Goal: Task Accomplishment & Management: Use online tool/utility

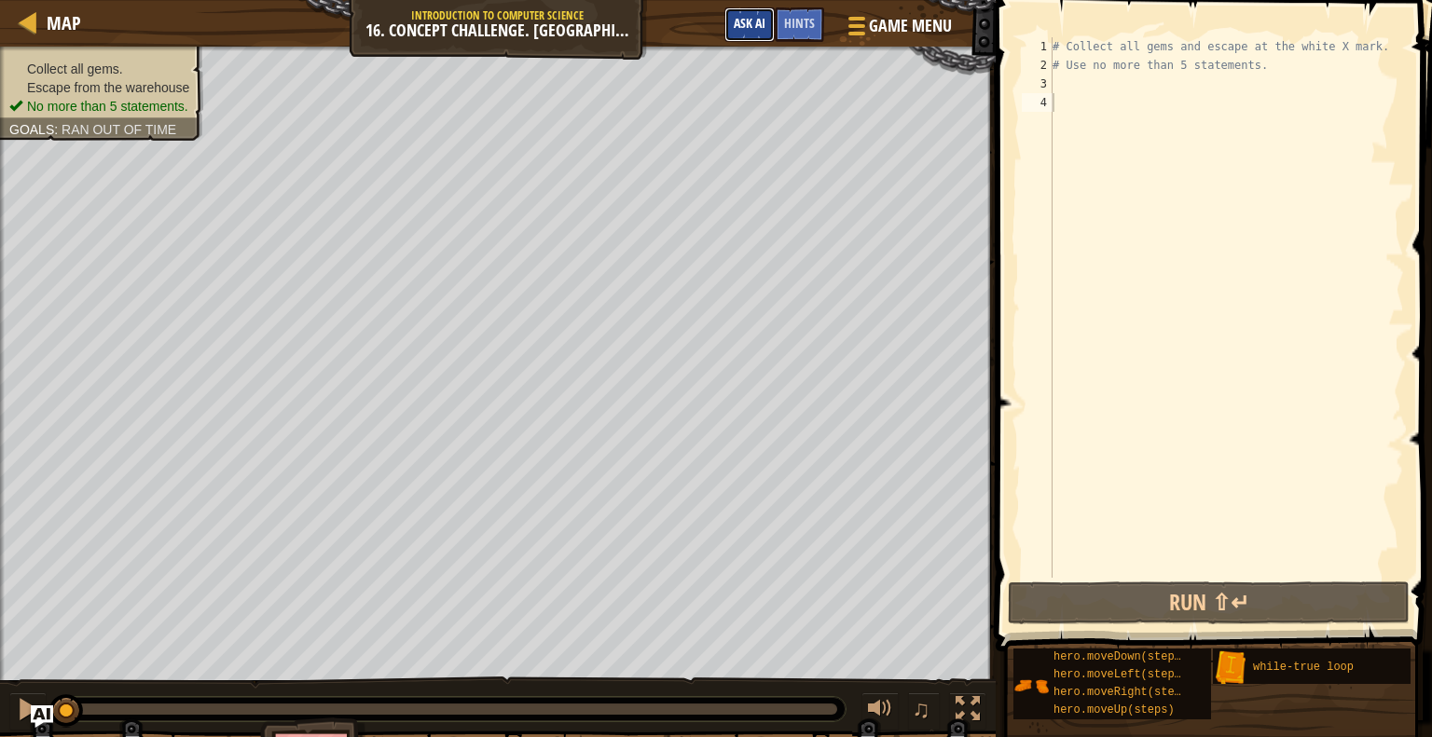
click at [756, 37] on button "Ask AI" at bounding box center [749, 24] width 50 height 34
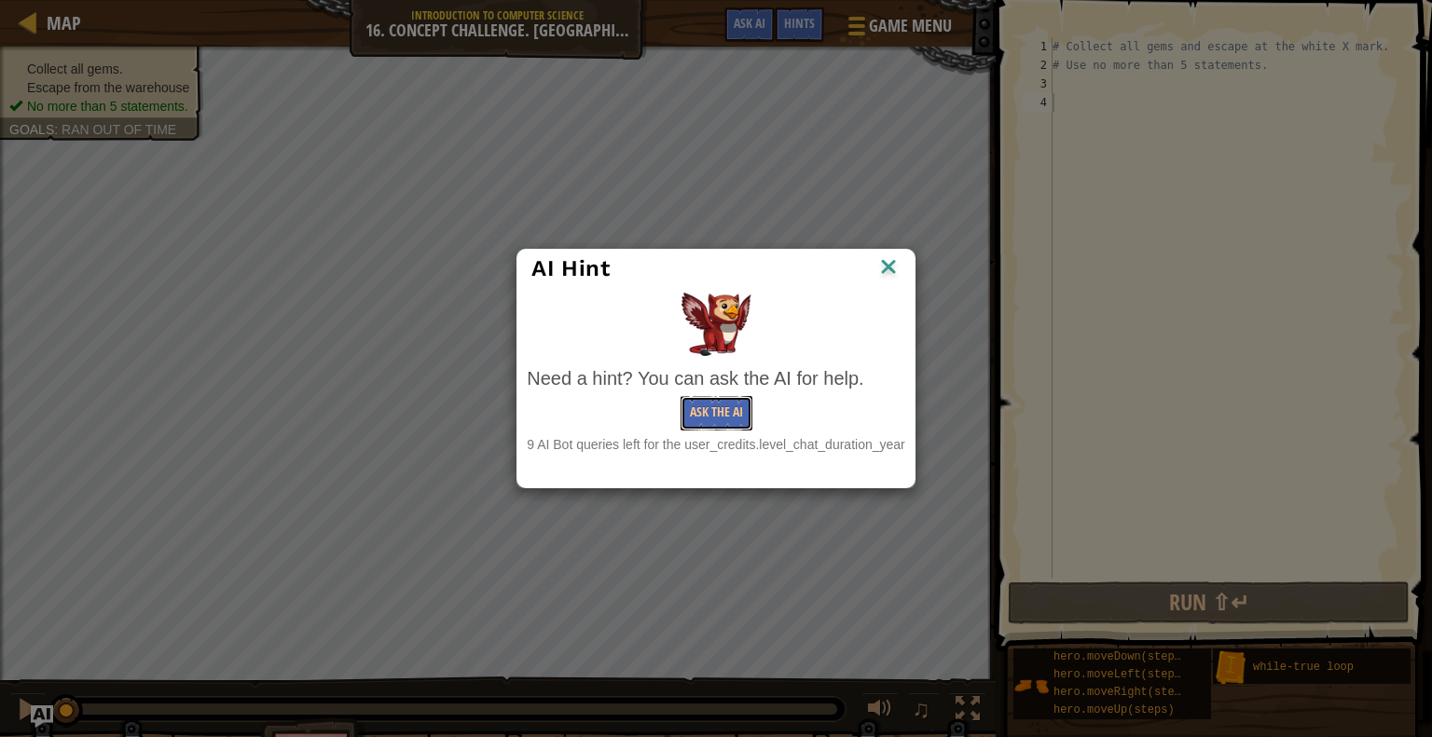
drag, startPoint x: 727, startPoint y: 418, endPoint x: 826, endPoint y: 274, distance: 174.2
click at [826, 274] on div "AI Hint Need a hint? You can ask the AI for help. Ask the AI 9 AI Bot queries l…" at bounding box center [715, 369] width 398 height 240
click at [891, 267] on img at bounding box center [888, 268] width 24 height 28
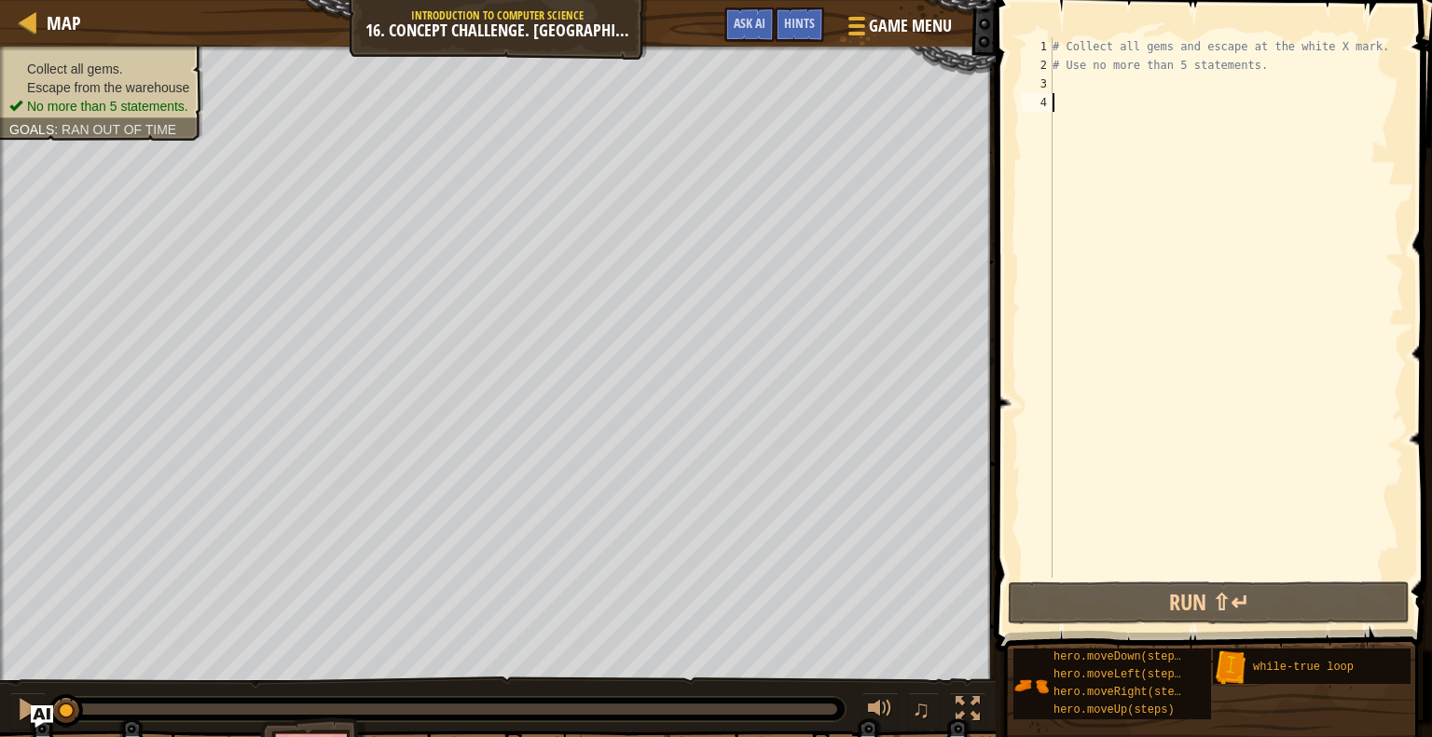
type textarea "G"
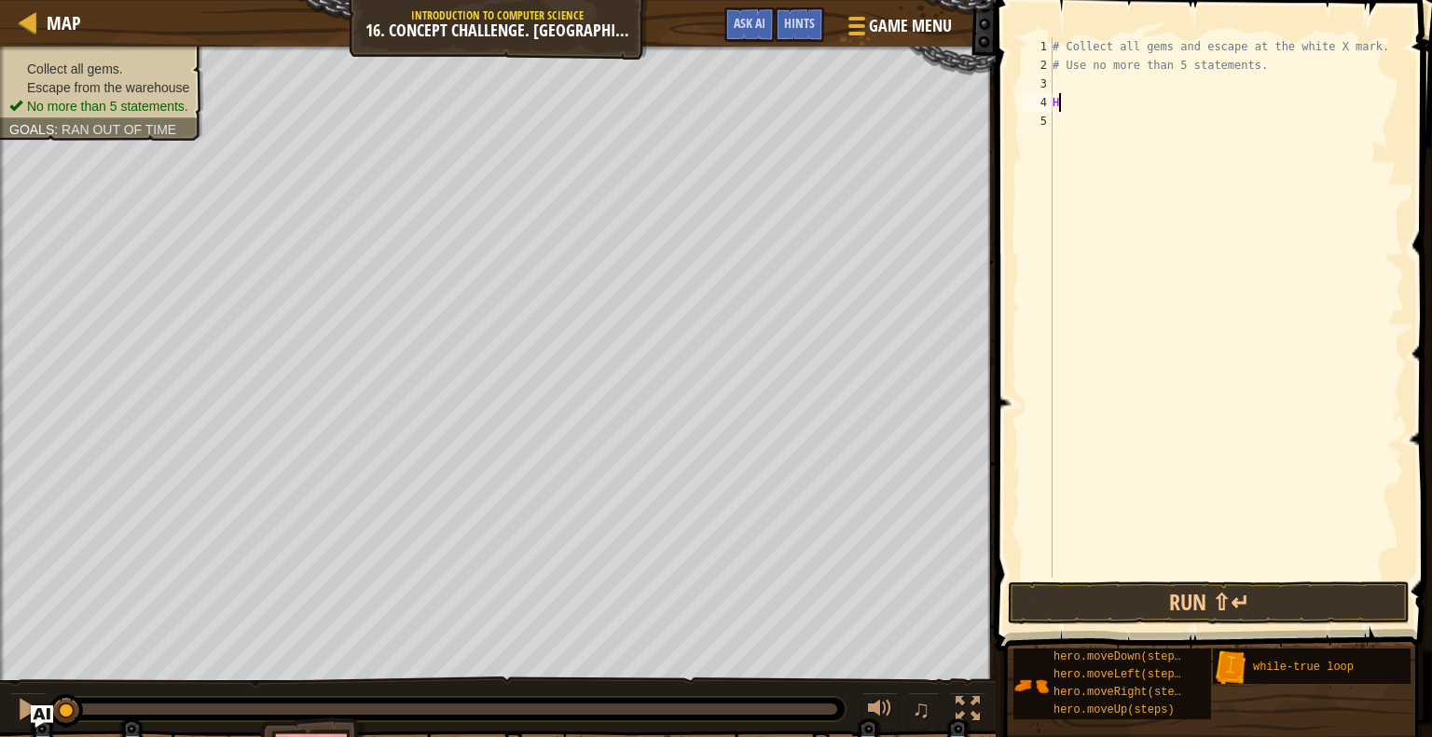
type textarea "H"
drag, startPoint x: 1279, startPoint y: 62, endPoint x: 1044, endPoint y: 44, distance: 235.6
click at [1044, 44] on div "1 2 3 4 5 # Collect all gems and escape at the white X mark. # Use no more than…" at bounding box center [1211, 307] width 386 height 541
click at [1076, 49] on div "Hints Videos 1 2 3 4 הההההההההההההההההההההההההההההההההההההההההההההההההההההההההה…" at bounding box center [1211, 368] width 442 height 737
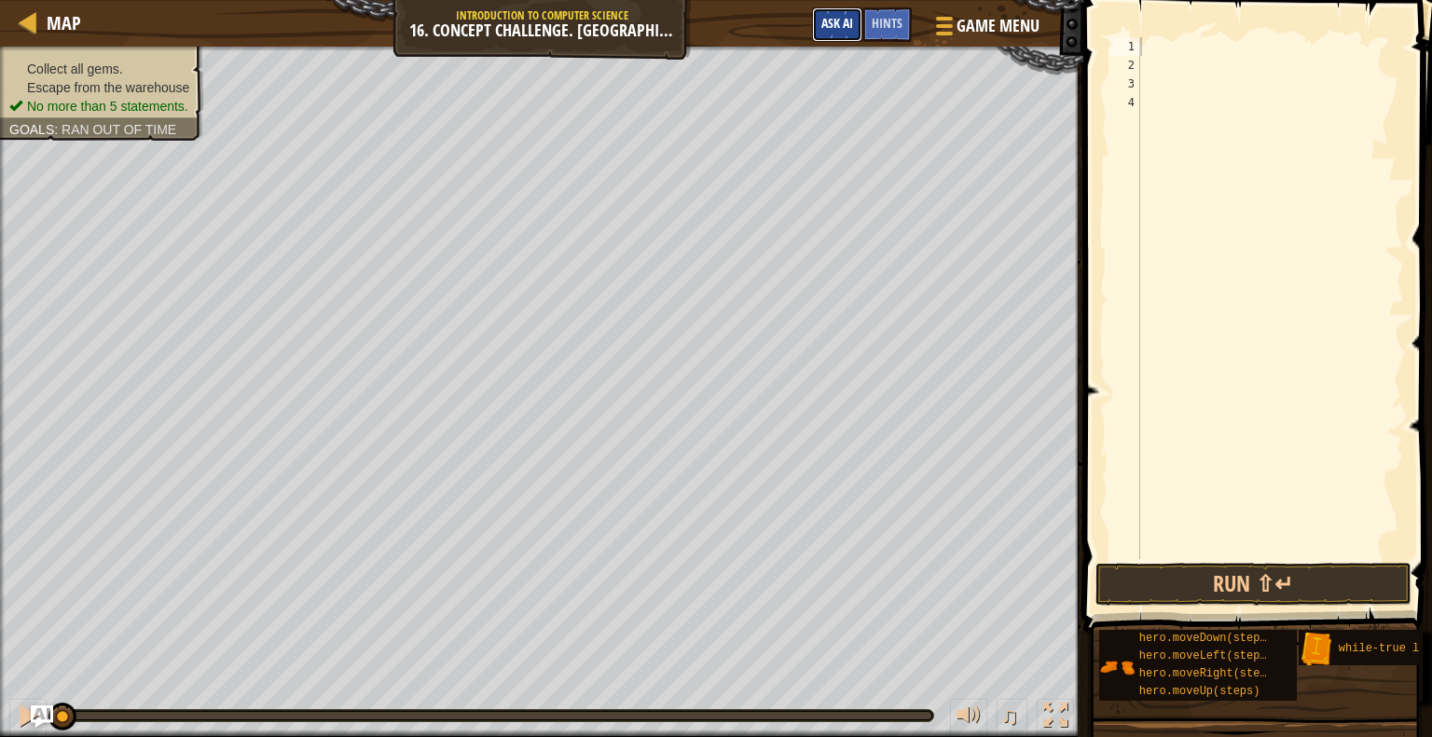
click at [839, 34] on button "Ask AI" at bounding box center [837, 24] width 50 height 34
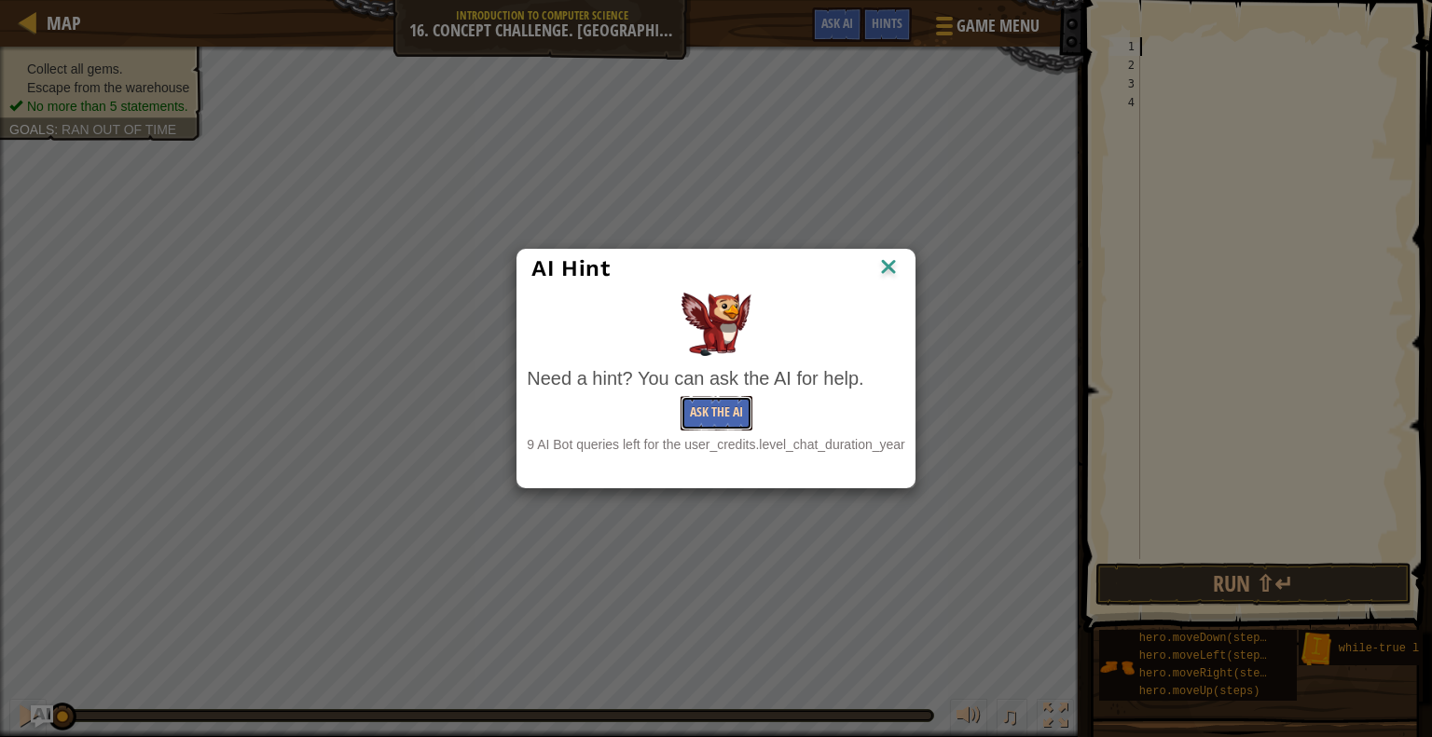
click at [716, 407] on button "Ask the AI" at bounding box center [716, 413] width 72 height 34
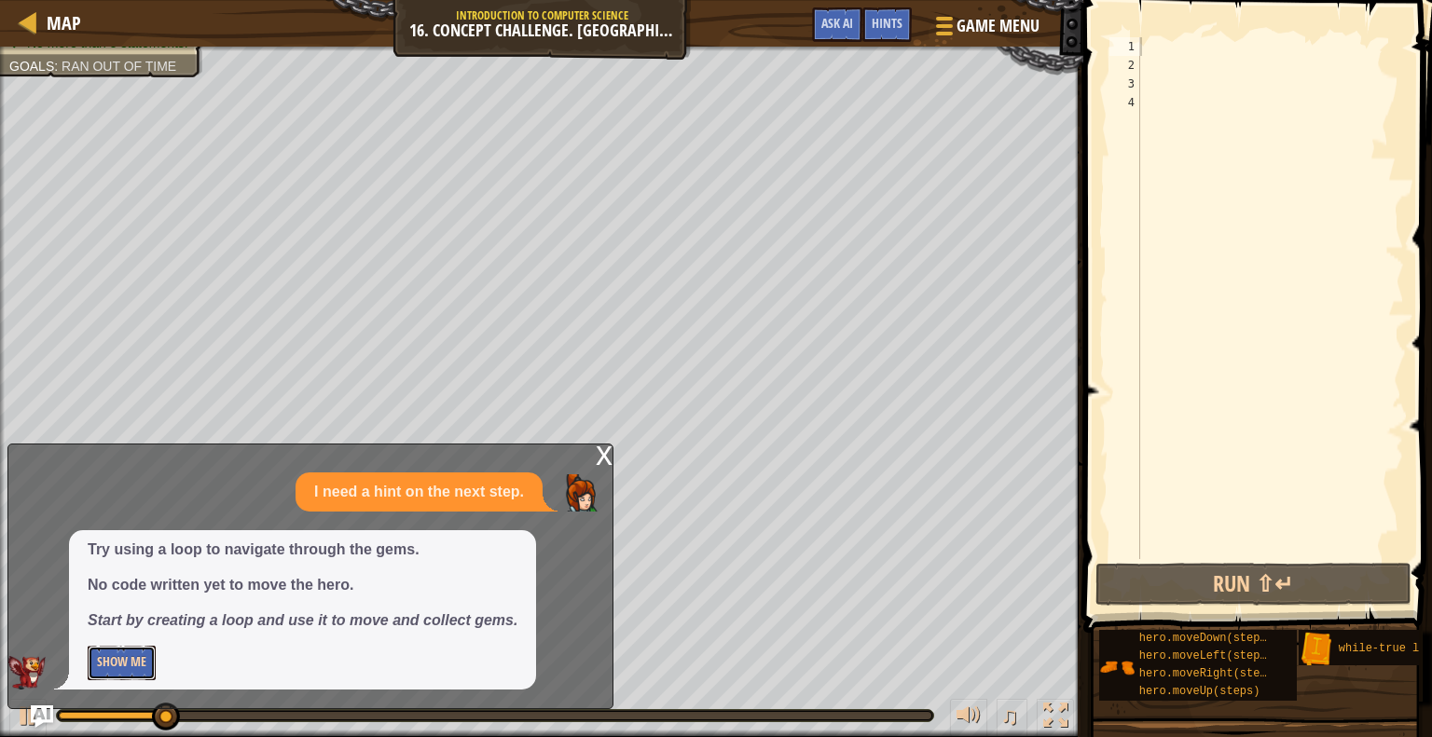
click at [132, 665] on button "Show Me" at bounding box center [122, 663] width 68 height 34
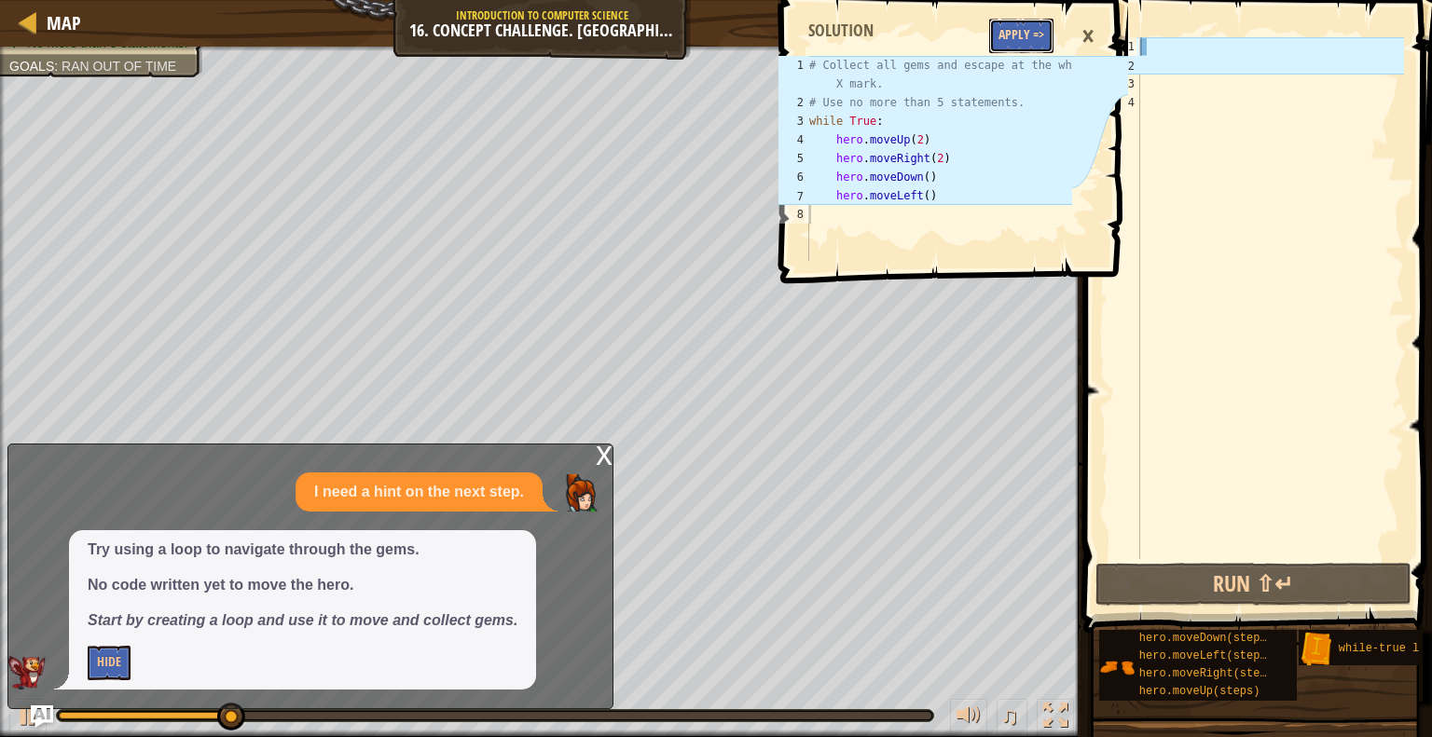
click at [1018, 23] on button "Apply =>" at bounding box center [1021, 36] width 64 height 34
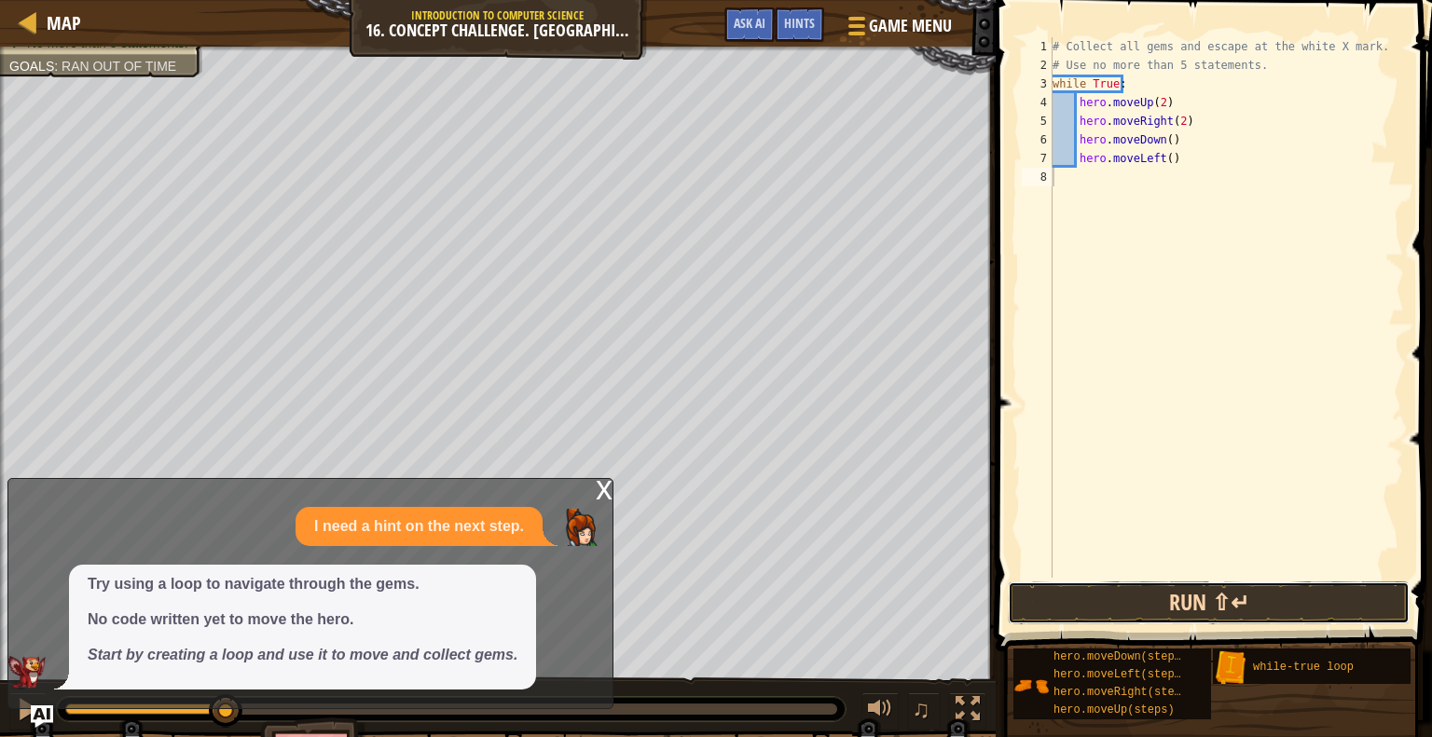
click at [1167, 600] on button "Run ⇧↵" at bounding box center [1208, 603] width 402 height 43
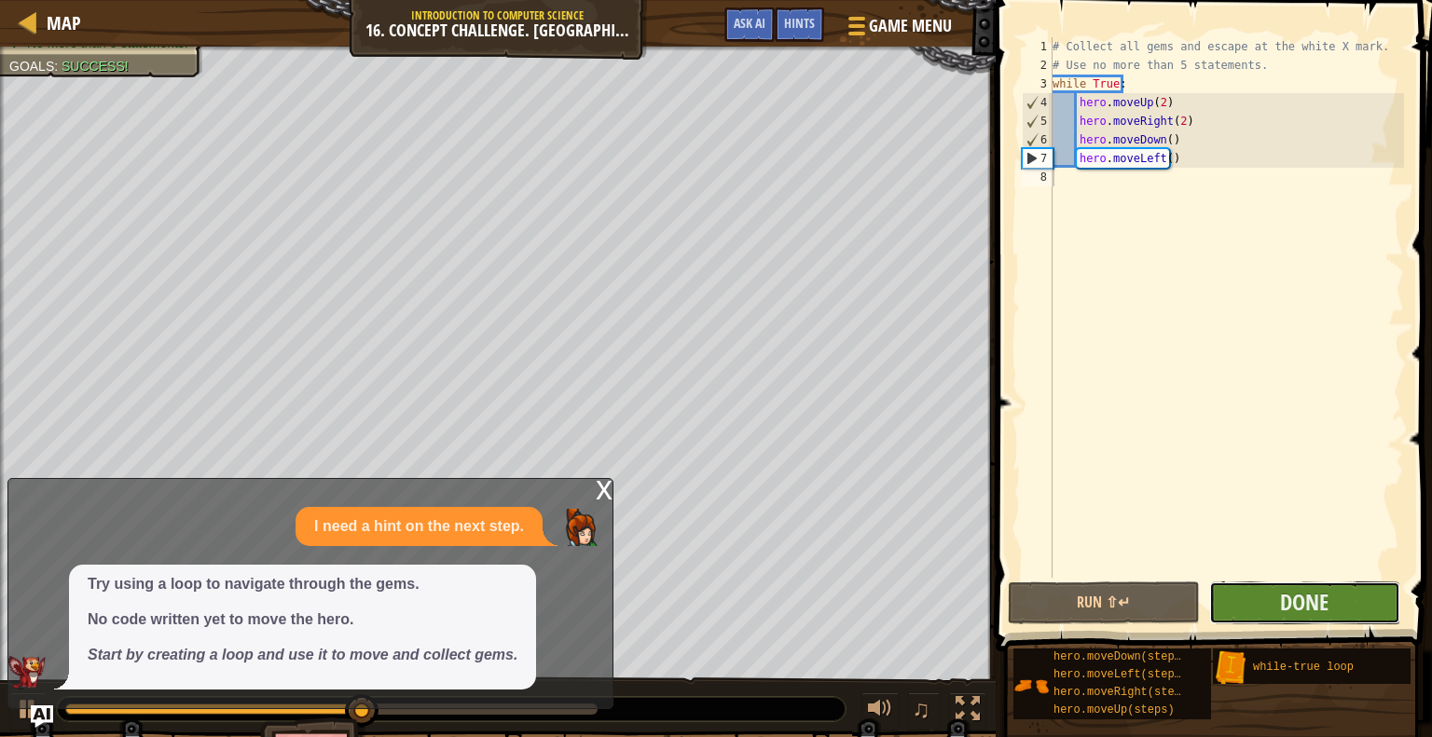
click at [1275, 612] on button "Done" at bounding box center [1304, 603] width 191 height 43
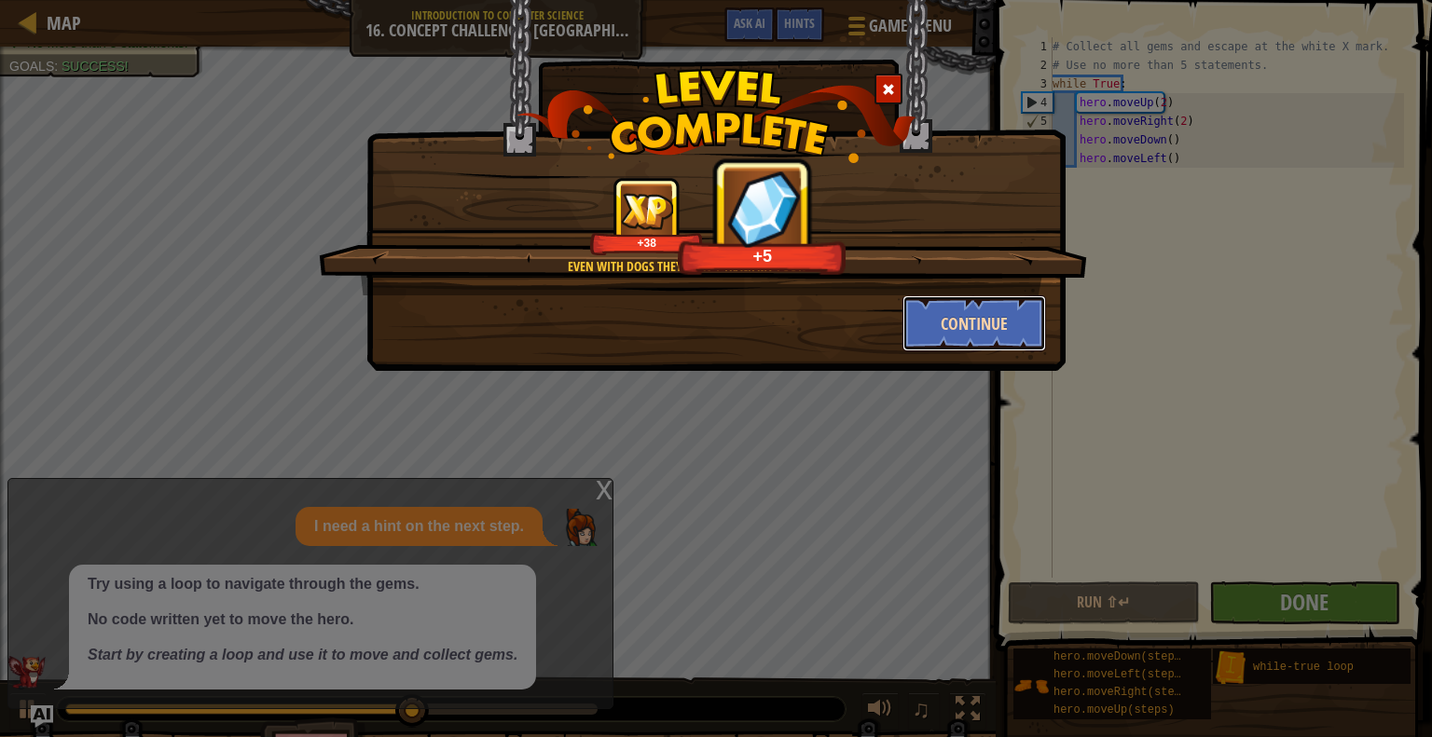
click at [934, 316] on button "Continue" at bounding box center [974, 323] width 144 height 56
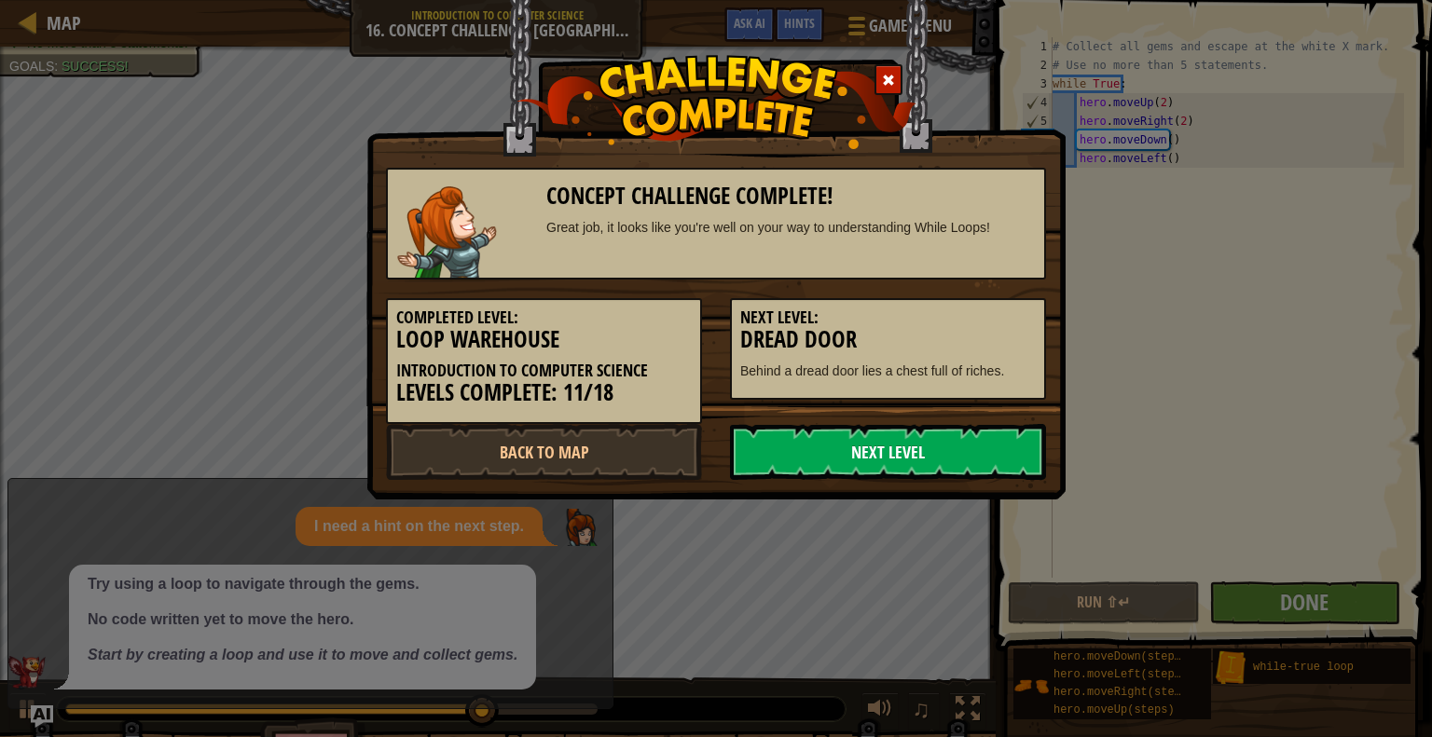
click at [883, 442] on link "Next Level" at bounding box center [888, 452] width 316 height 56
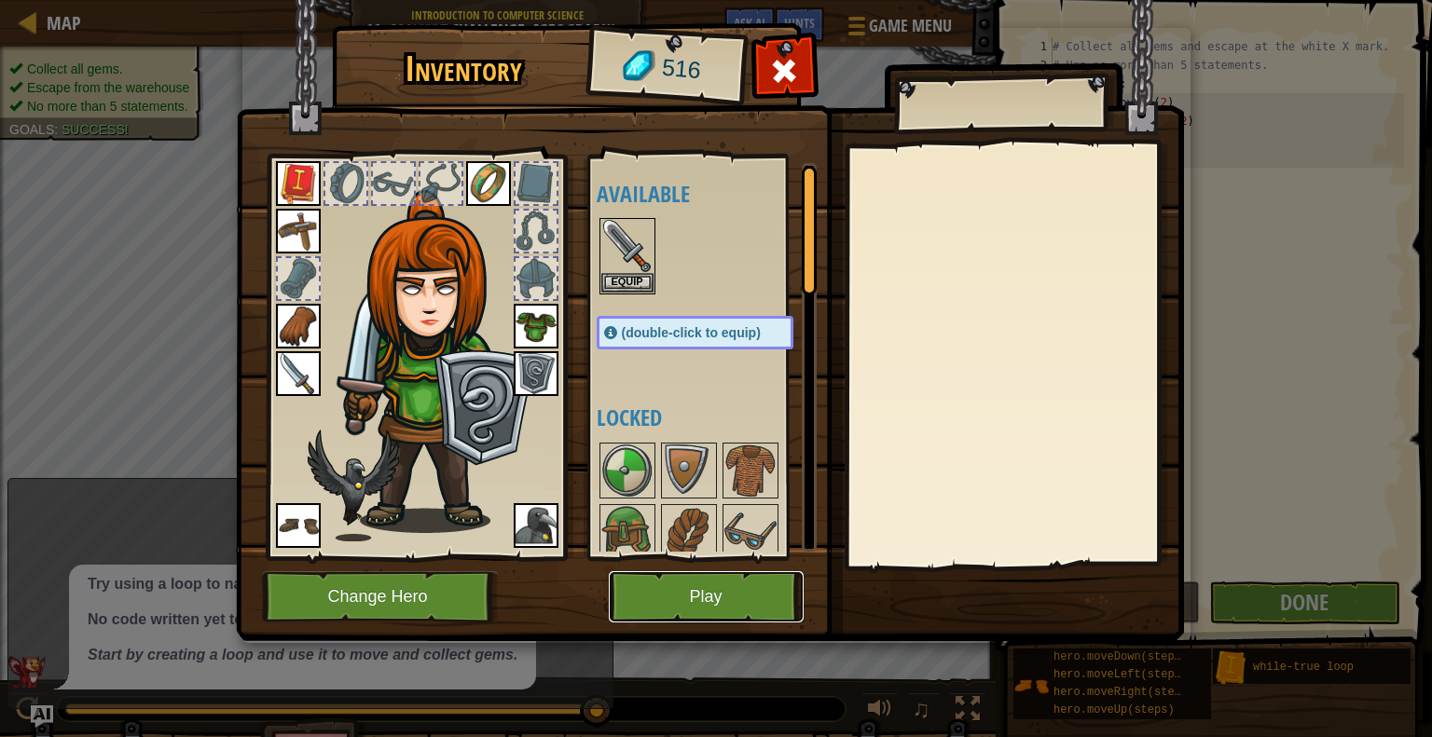
click at [656, 586] on button "Play" at bounding box center [706, 596] width 195 height 51
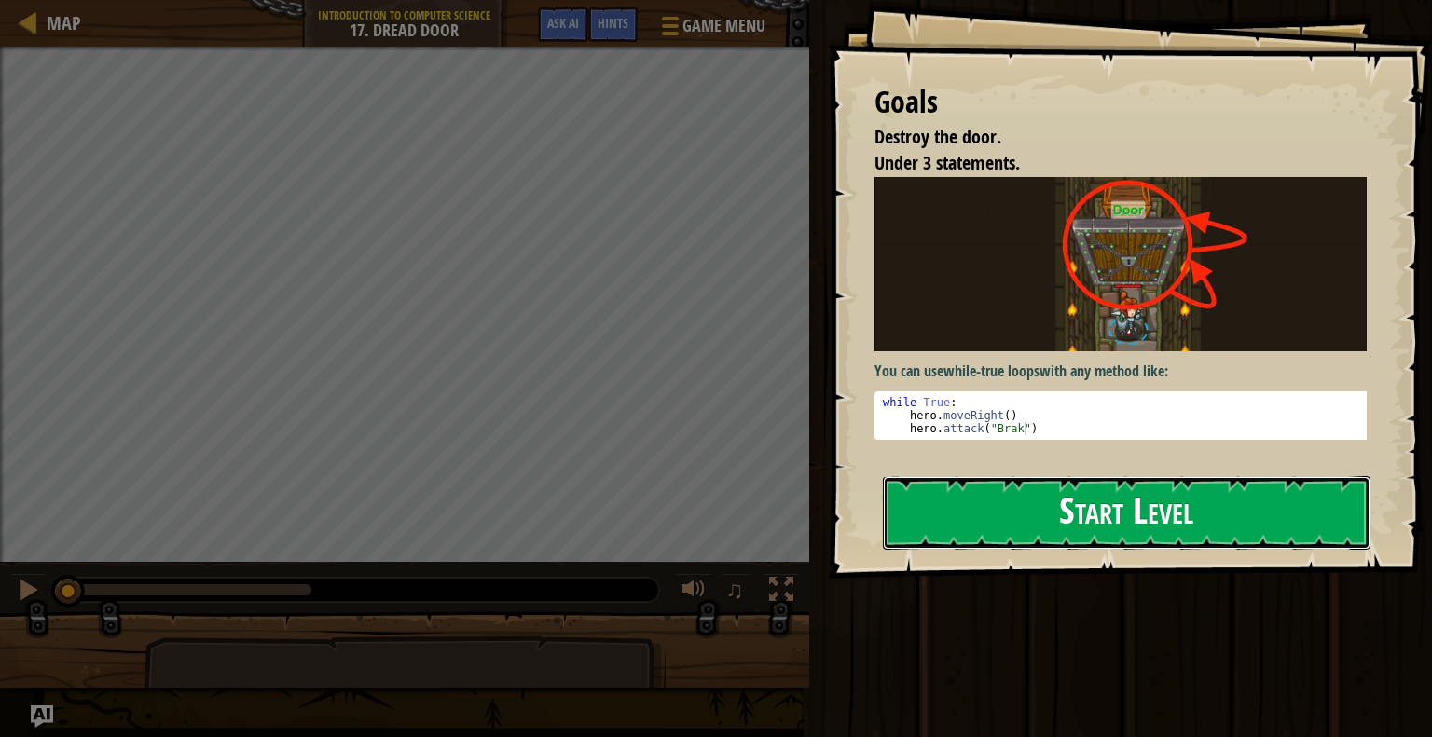
click at [1008, 490] on button "Start Level" at bounding box center [1126, 513] width 487 height 74
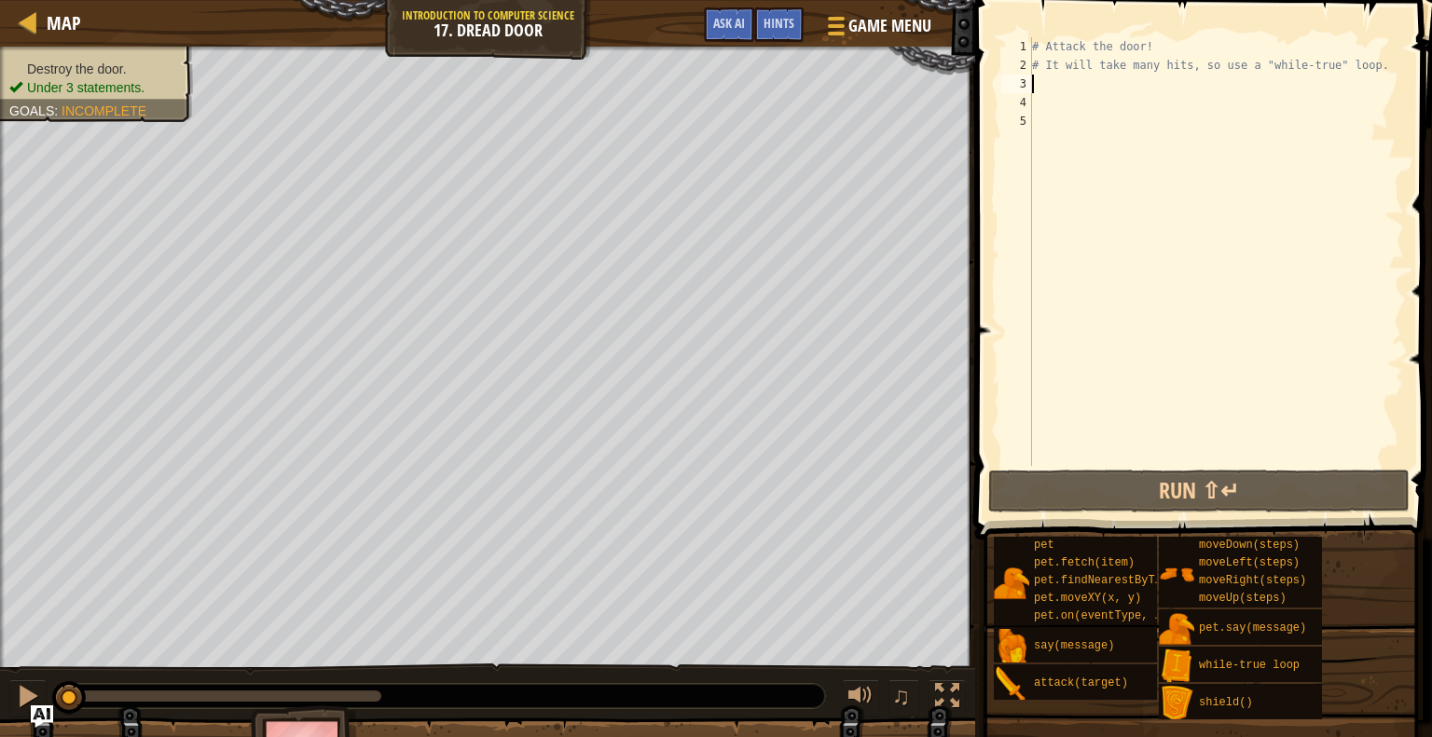
click at [1052, 86] on div "# Attack the door! # It will take many hits, so use a "while-true" loop." at bounding box center [1216, 270] width 376 height 466
type textarea "W"
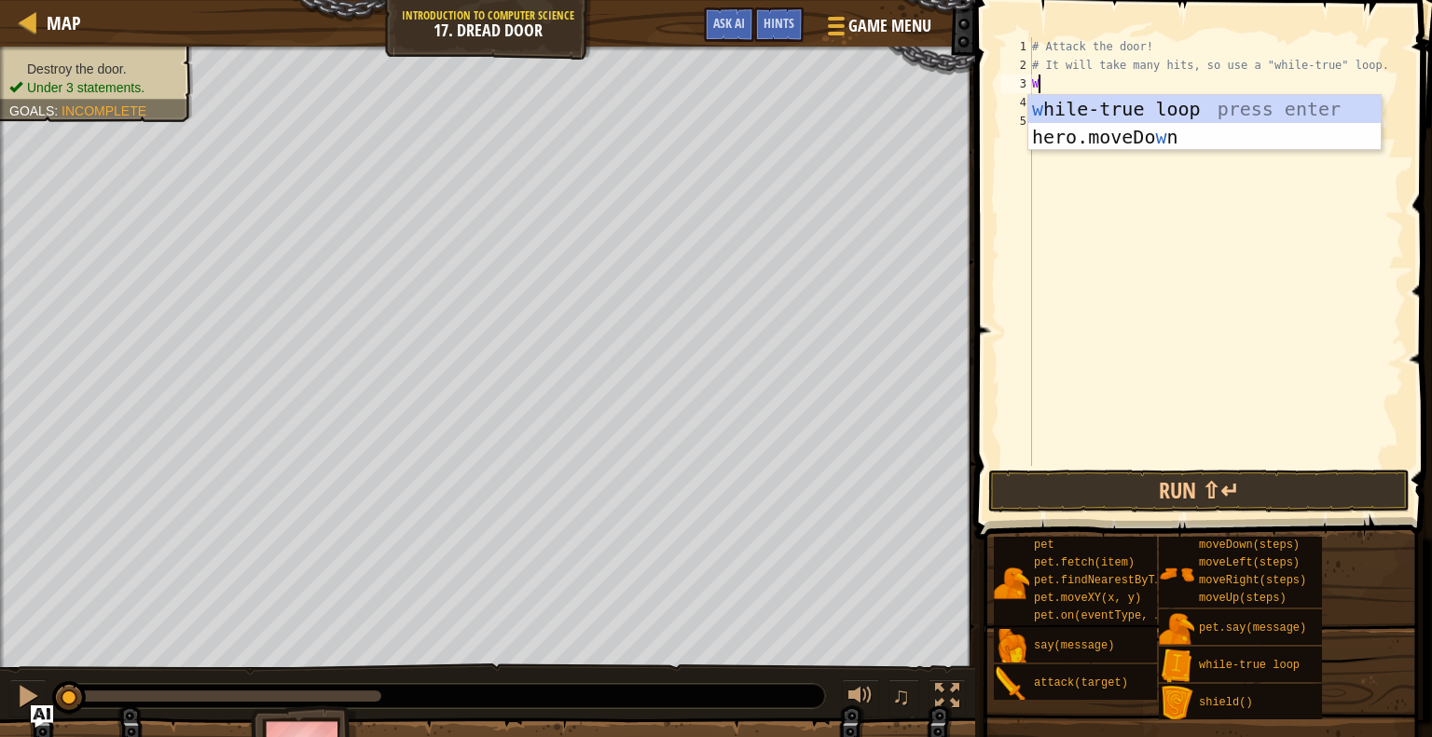
scroll to position [8, 0]
click at [1093, 106] on div "w [PERSON_NAME]-true loop press enter hero.moveDo w n press enter" at bounding box center [1204, 151] width 352 height 112
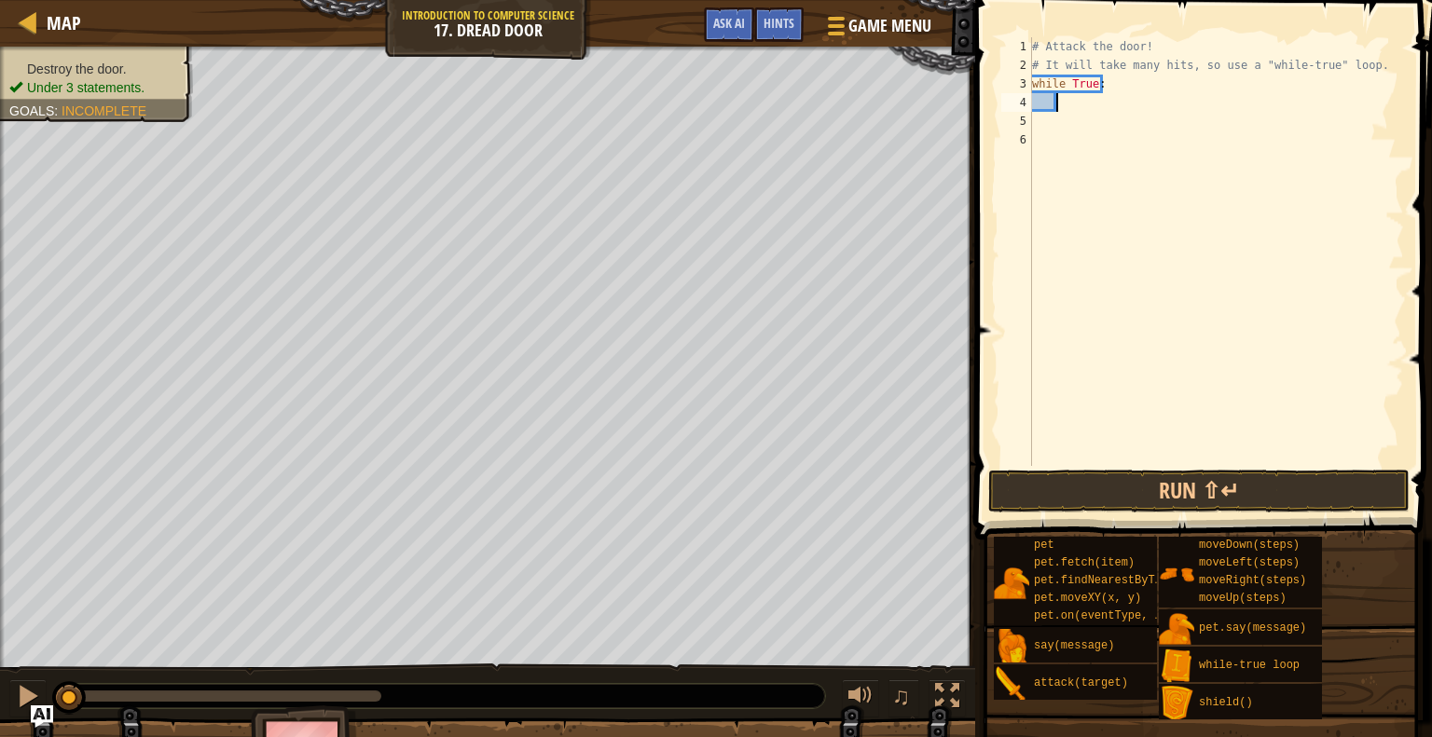
scroll to position [8, 1]
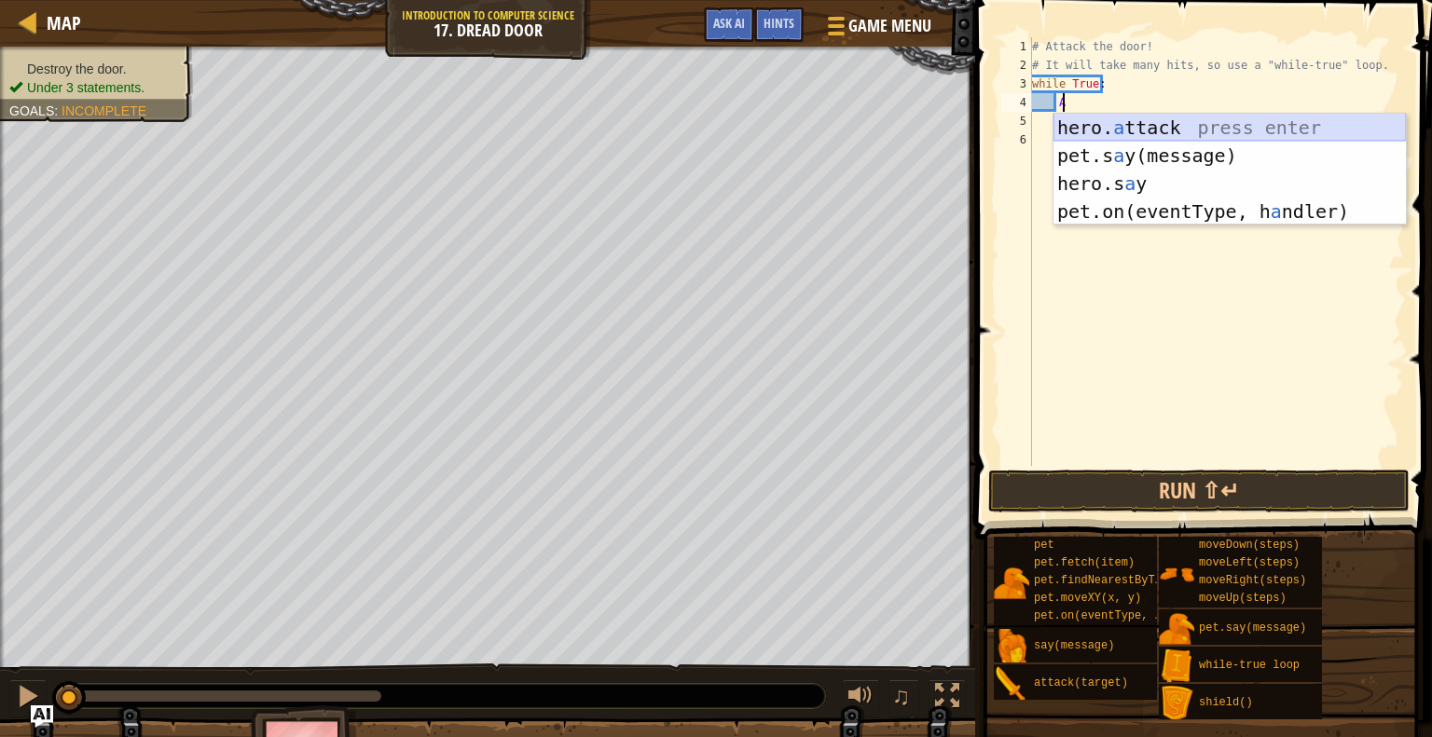
click at [1117, 141] on div "hero. a ttack press enter pet.s a y(message) press enter hero.s a y press enter…" at bounding box center [1229, 198] width 352 height 168
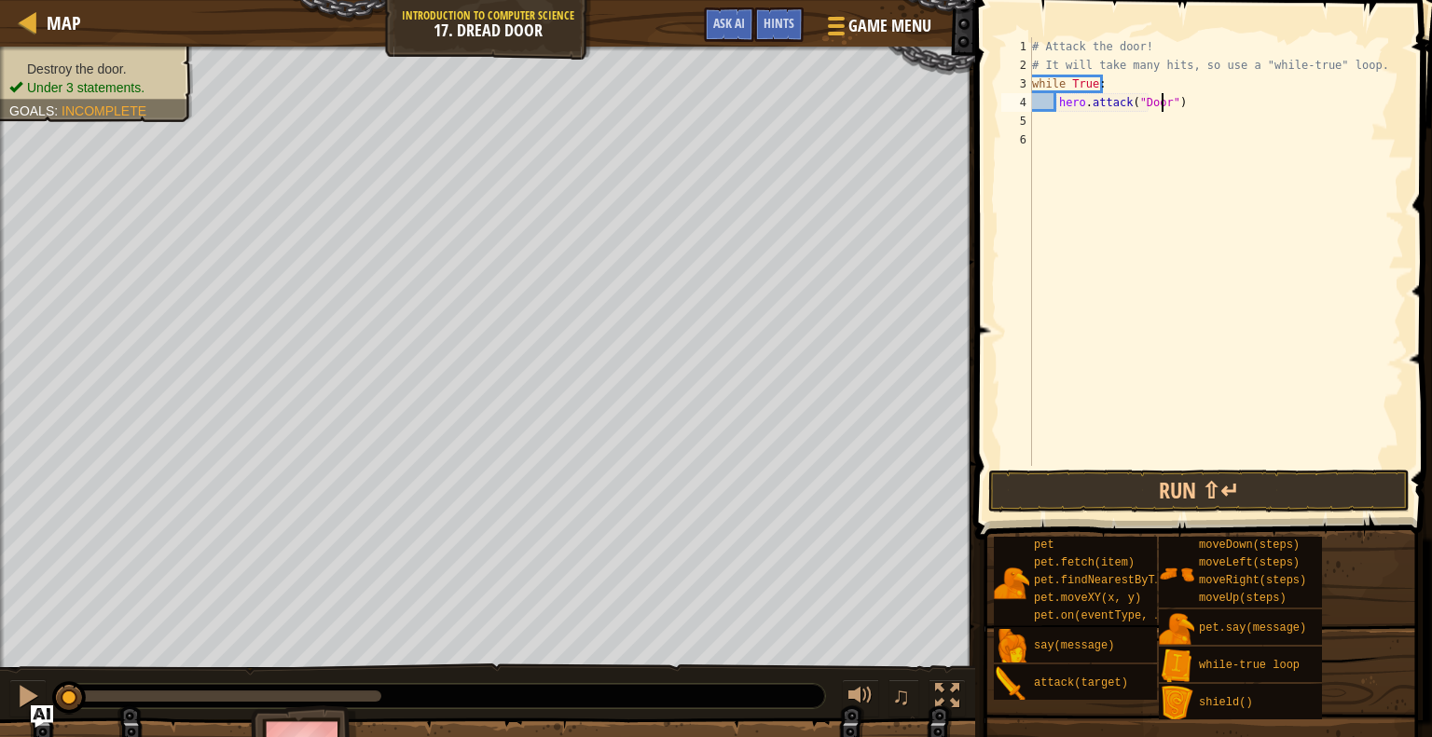
scroll to position [8, 10]
type textarea "hero.attack("Door")"
click at [1209, 499] on button "Run ⇧↵" at bounding box center [1198, 491] width 421 height 43
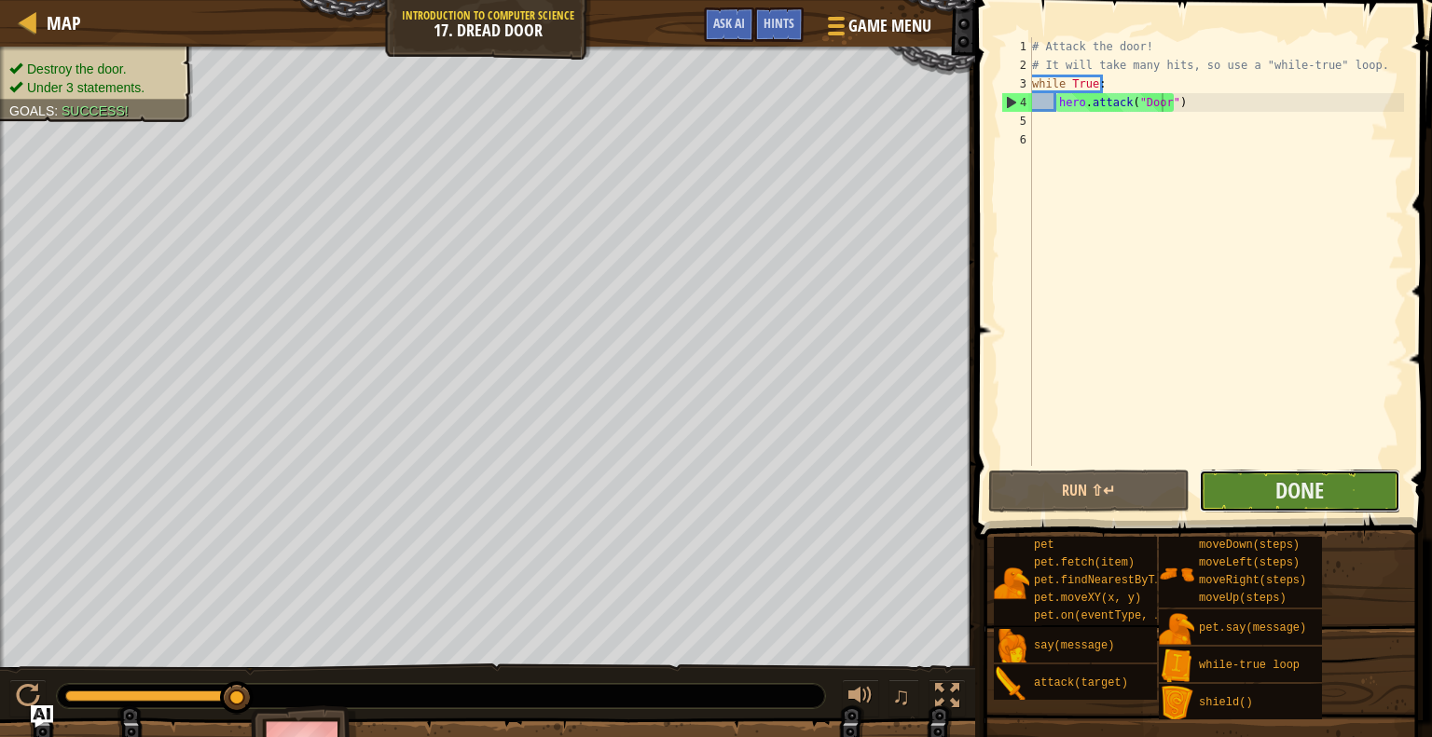
click at [1266, 510] on button "Done" at bounding box center [1299, 491] width 201 height 43
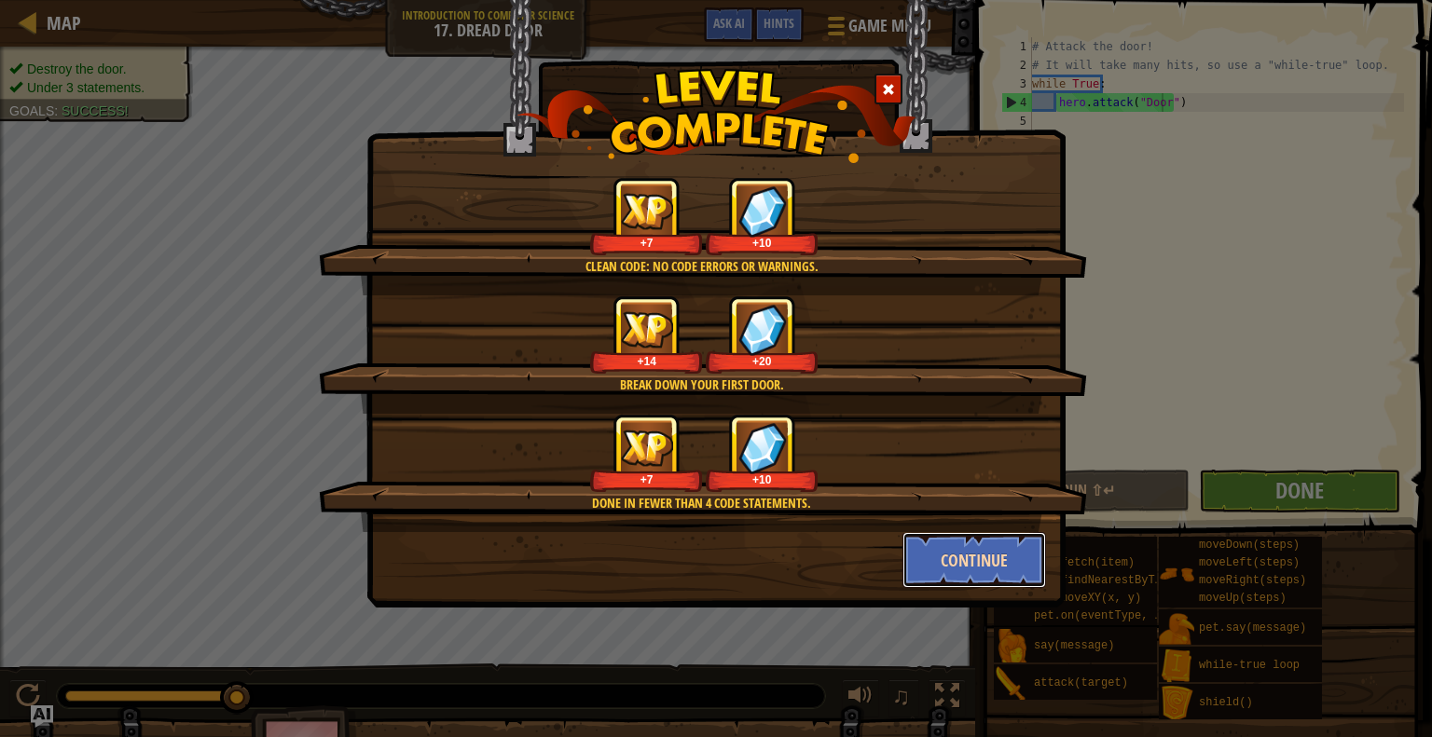
click at [984, 556] on button "Continue" at bounding box center [974, 560] width 144 height 56
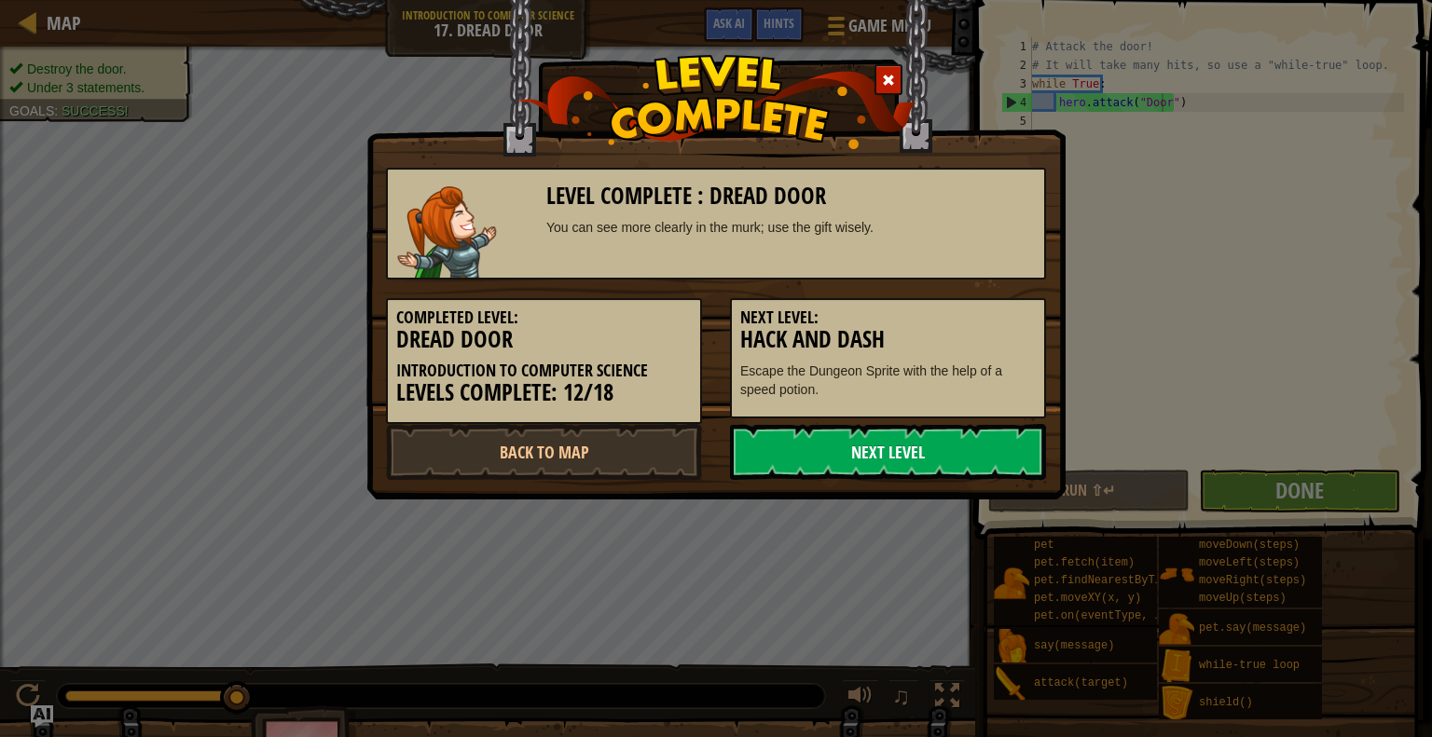
click at [896, 468] on link "Next Level" at bounding box center [888, 452] width 316 height 56
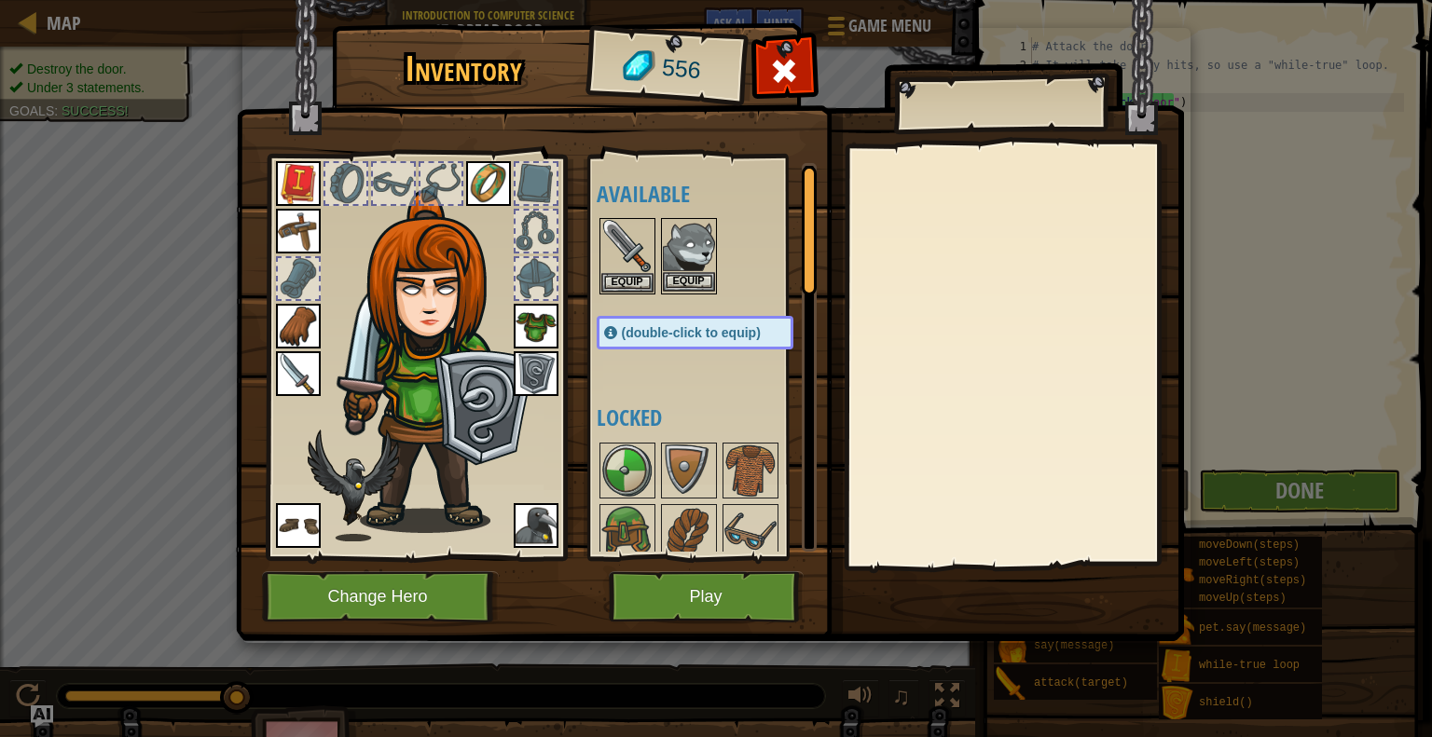
click at [671, 260] on img at bounding box center [689, 246] width 52 height 52
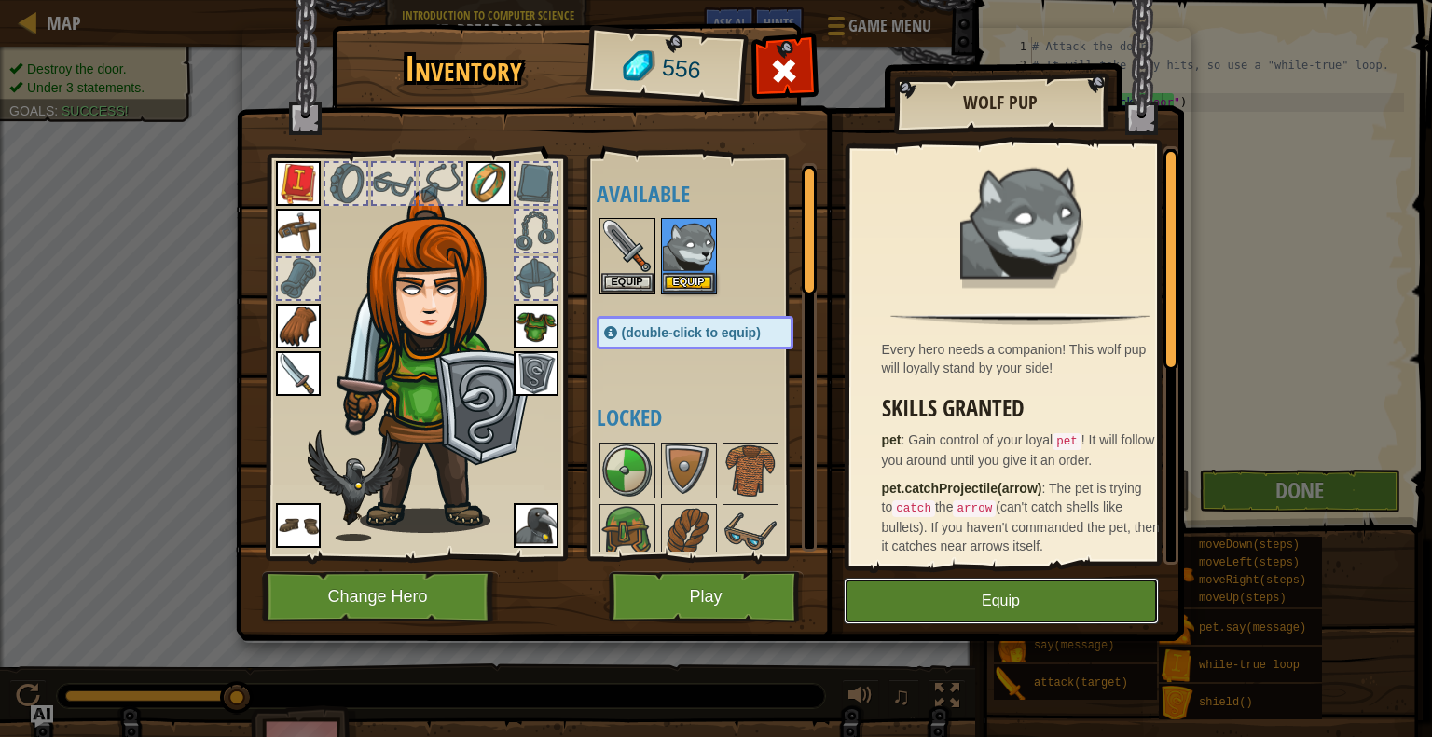
click at [890, 591] on button "Equip" at bounding box center [1000, 601] width 315 height 47
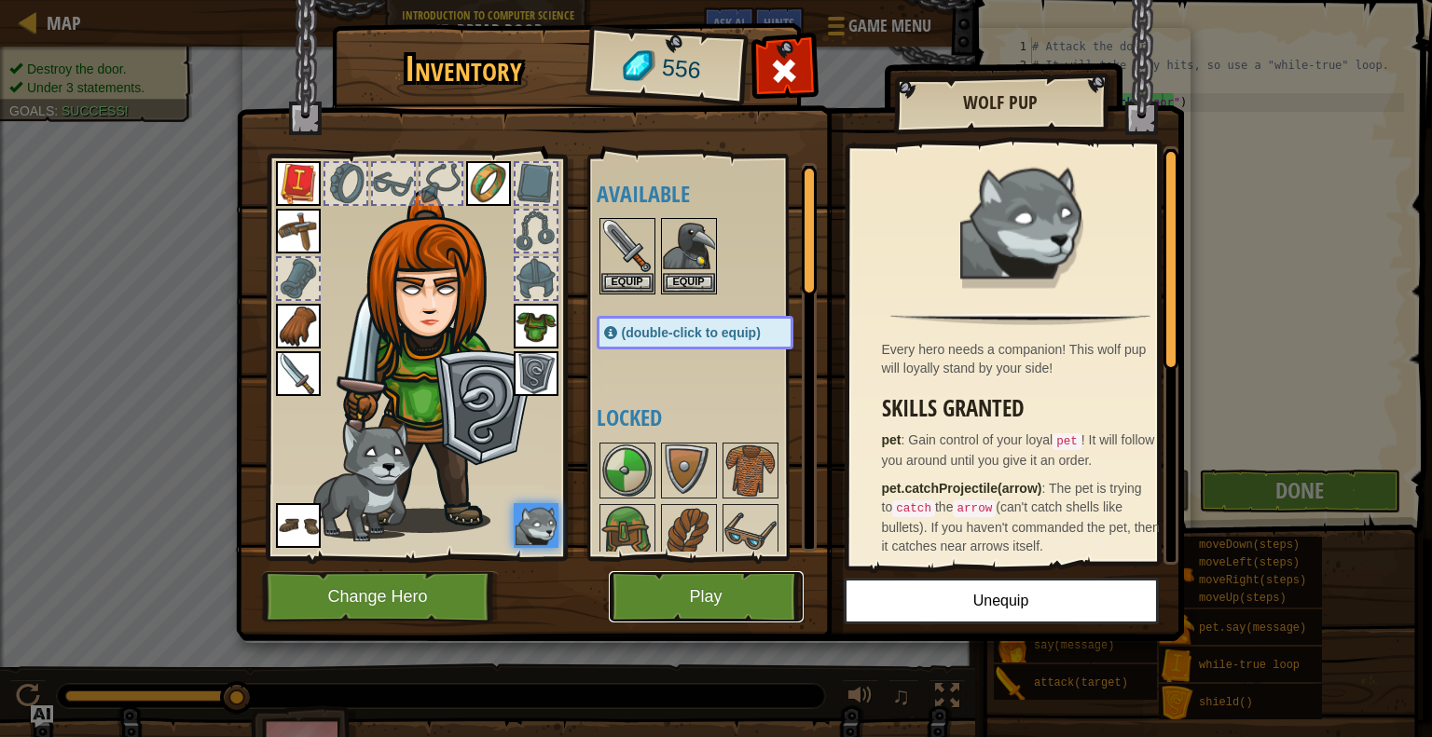
click at [727, 581] on button "Play" at bounding box center [706, 596] width 195 height 51
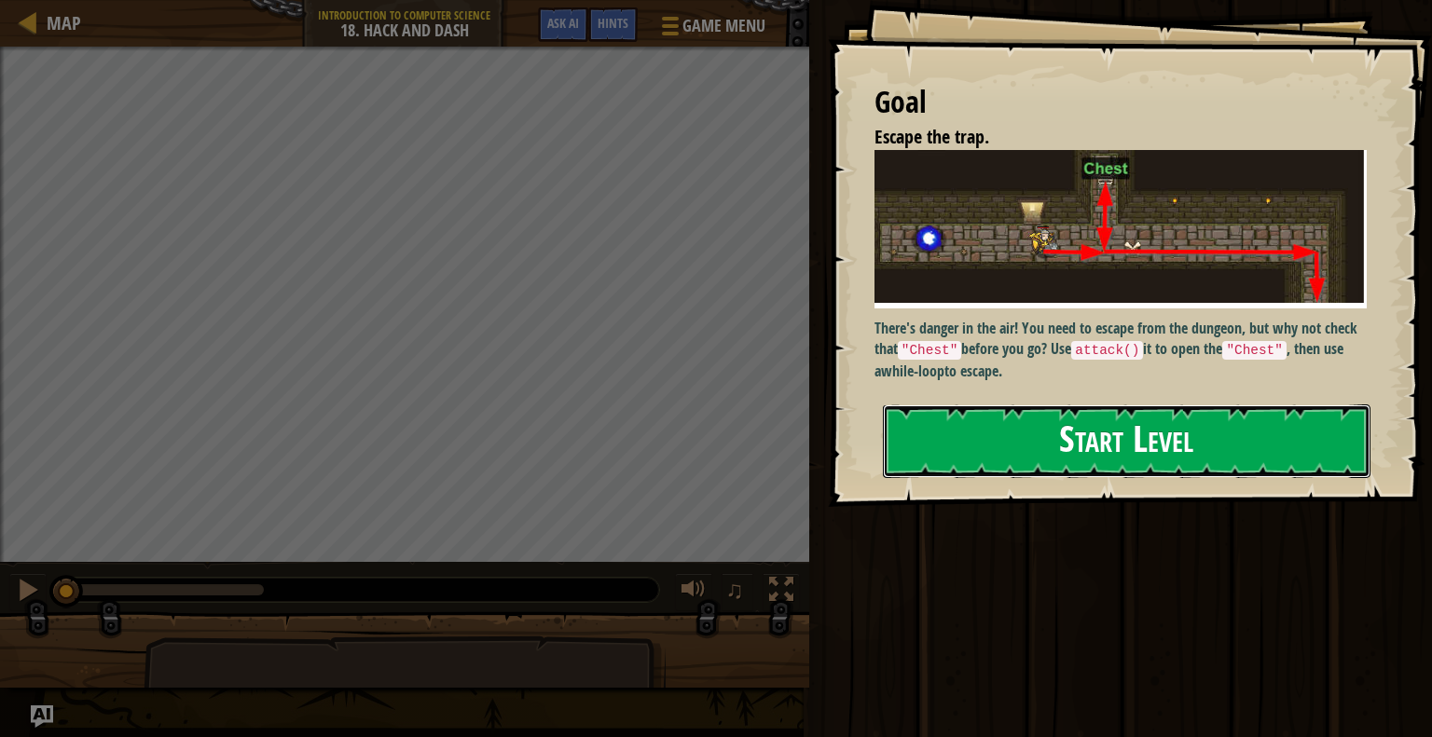
click at [1109, 409] on button "Start Level" at bounding box center [1126, 441] width 487 height 74
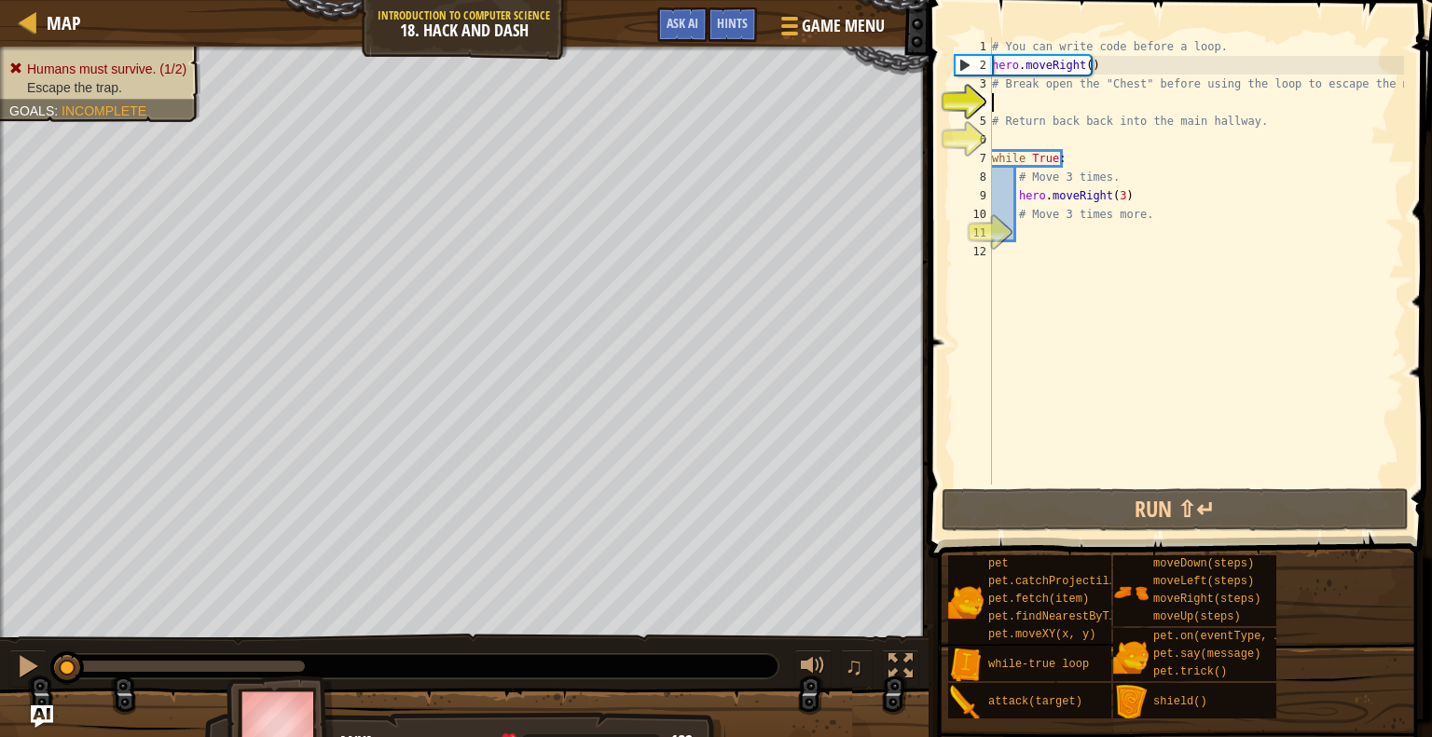
scroll to position [8, 0]
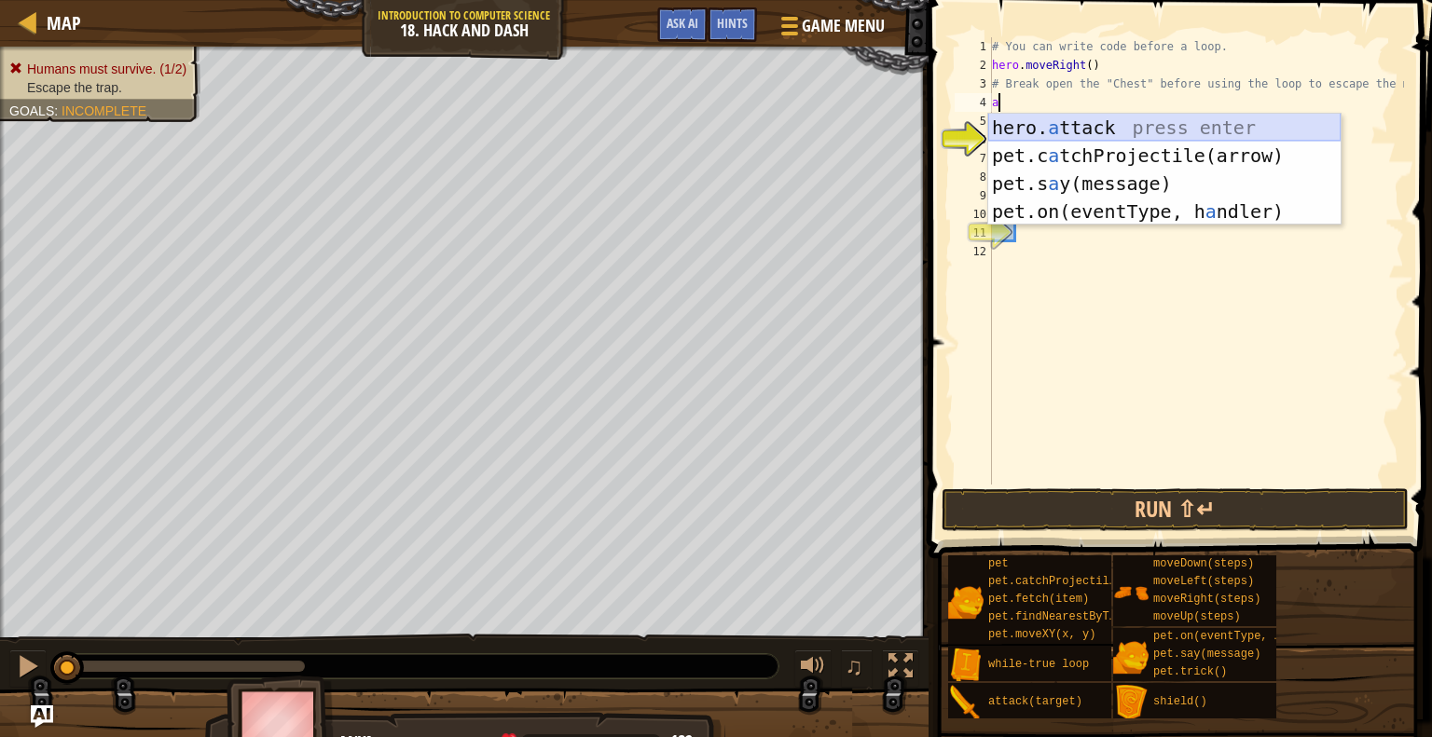
click at [1080, 127] on div "hero. a ttack press enter pet.c a tchProjectile(arrow) press enter pet.s a y(me…" at bounding box center [1164, 198] width 352 height 168
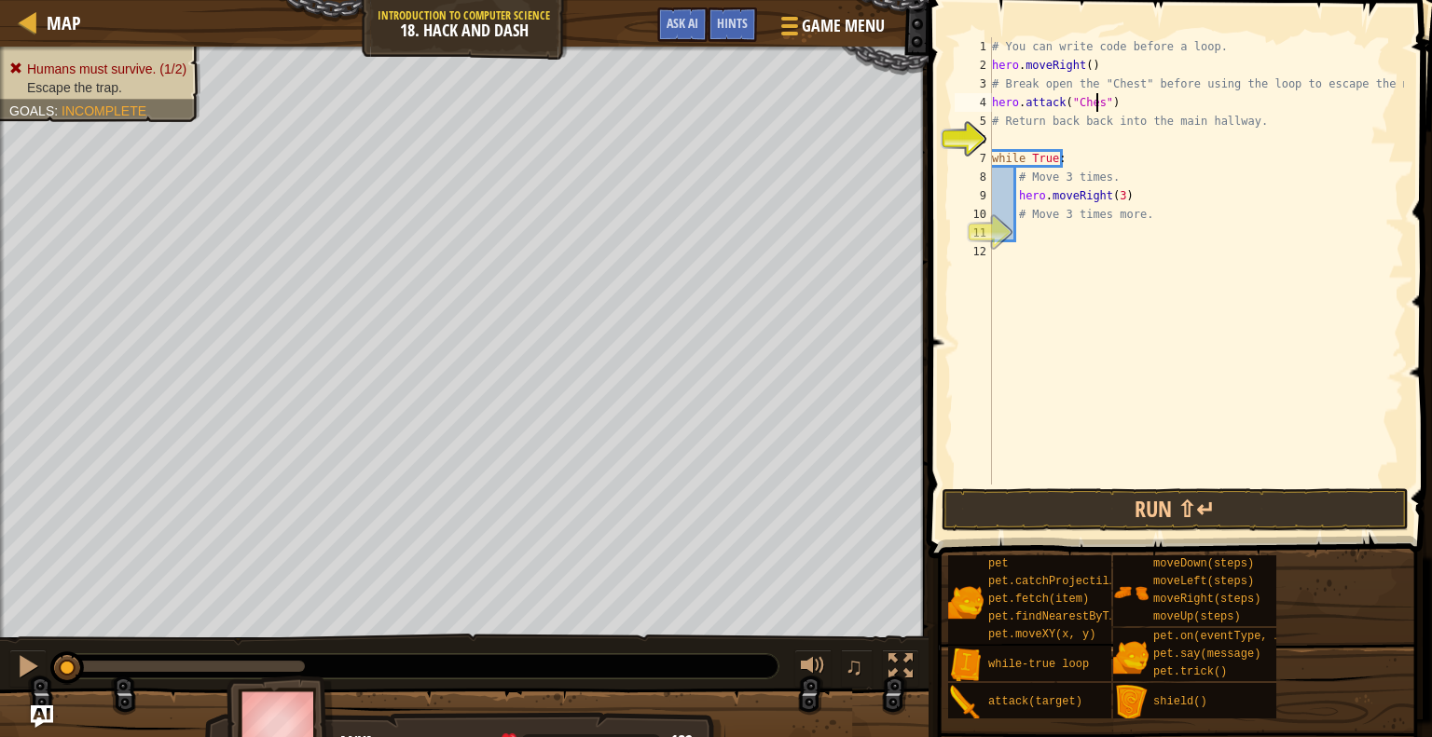
scroll to position [8, 8]
click at [1047, 216] on div "# You can write code before a loop. hero . moveRight ( ) # Break open the "Ches…" at bounding box center [1196, 279] width 416 height 485
type textarea "# Move 3 times more."
click at [1036, 226] on div "# You can write code before a loop. hero . moveRight ( ) # Break open the "Ches…" at bounding box center [1196, 279] width 416 height 485
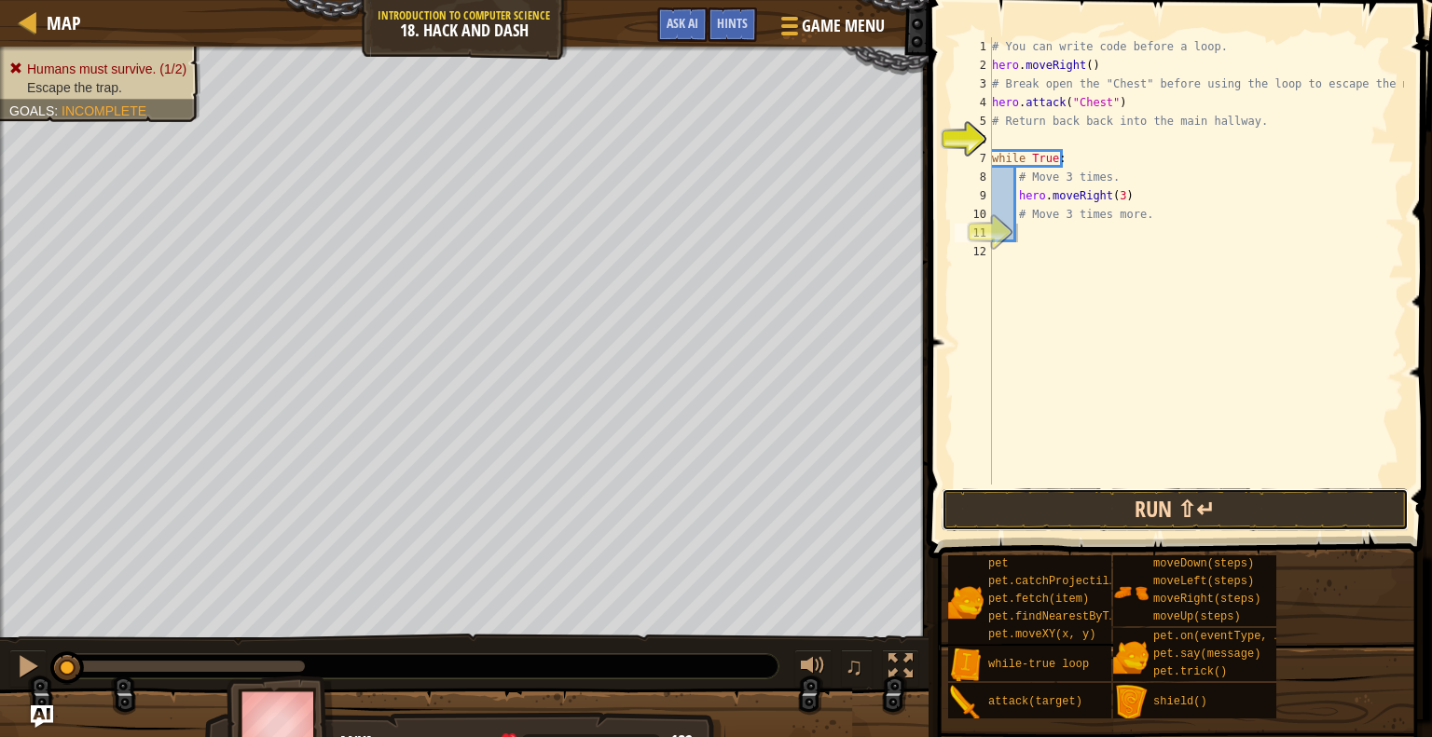
click at [1079, 503] on button "Run ⇧↵" at bounding box center [1174, 509] width 467 height 43
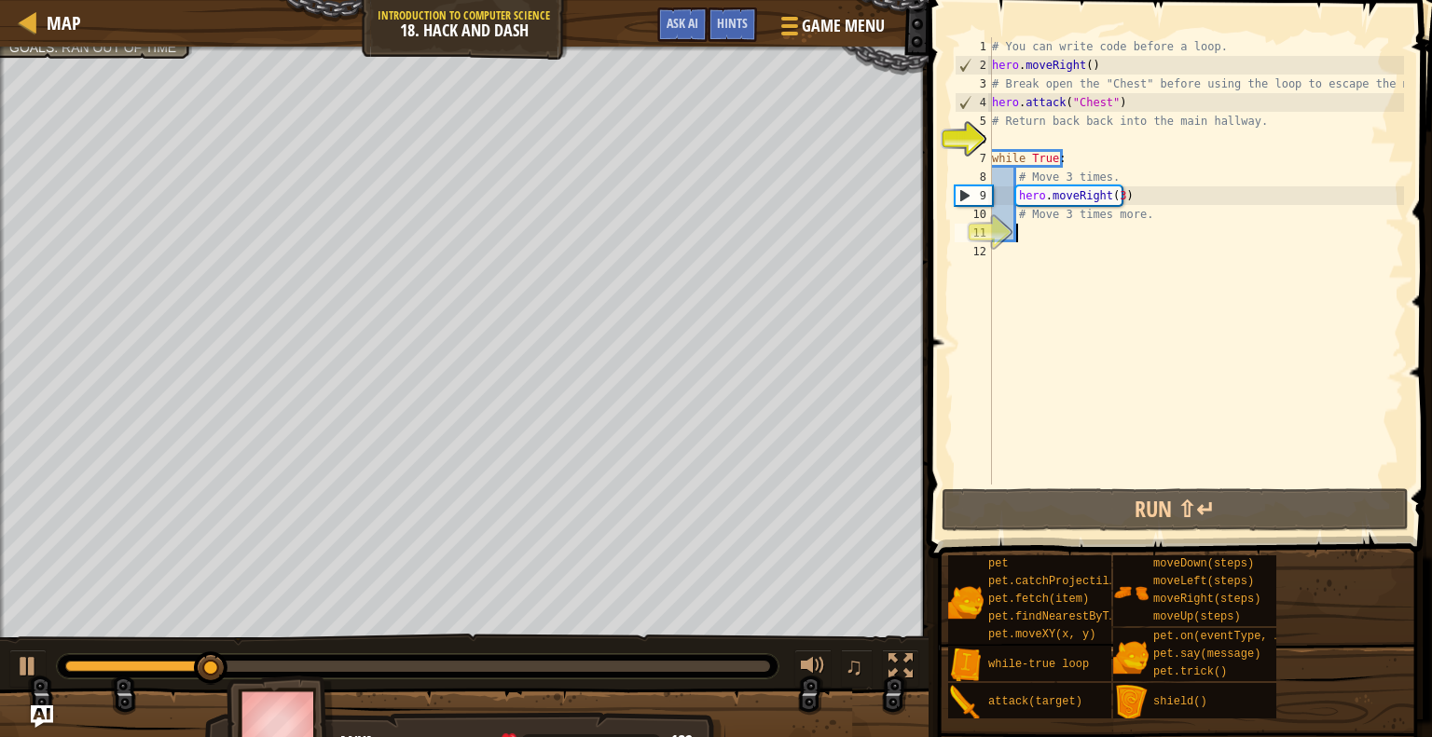
type textarea "m"
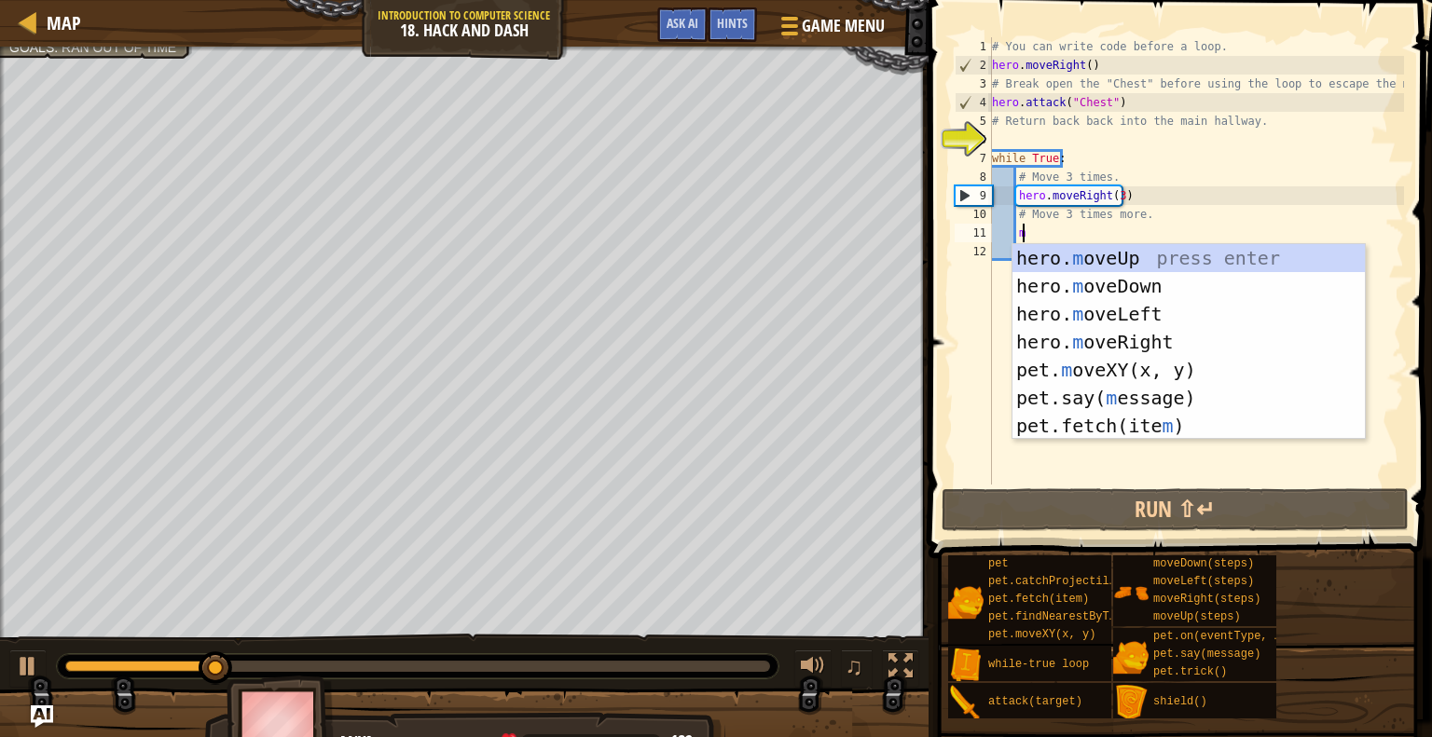
scroll to position [8, 1]
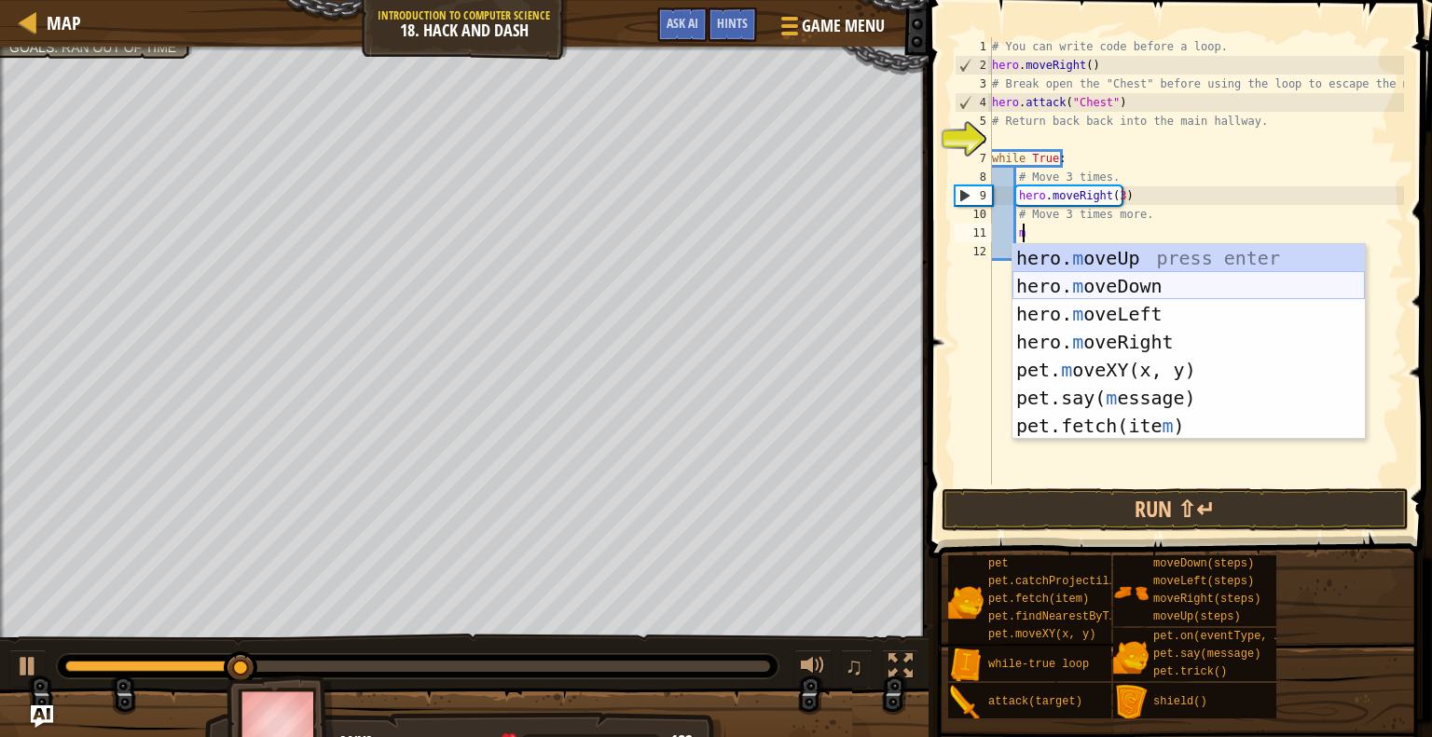
click at [1112, 290] on div "hero. m oveUp press enter hero. m oveDown press enter hero. m oveLeft press ent…" at bounding box center [1188, 370] width 352 height 252
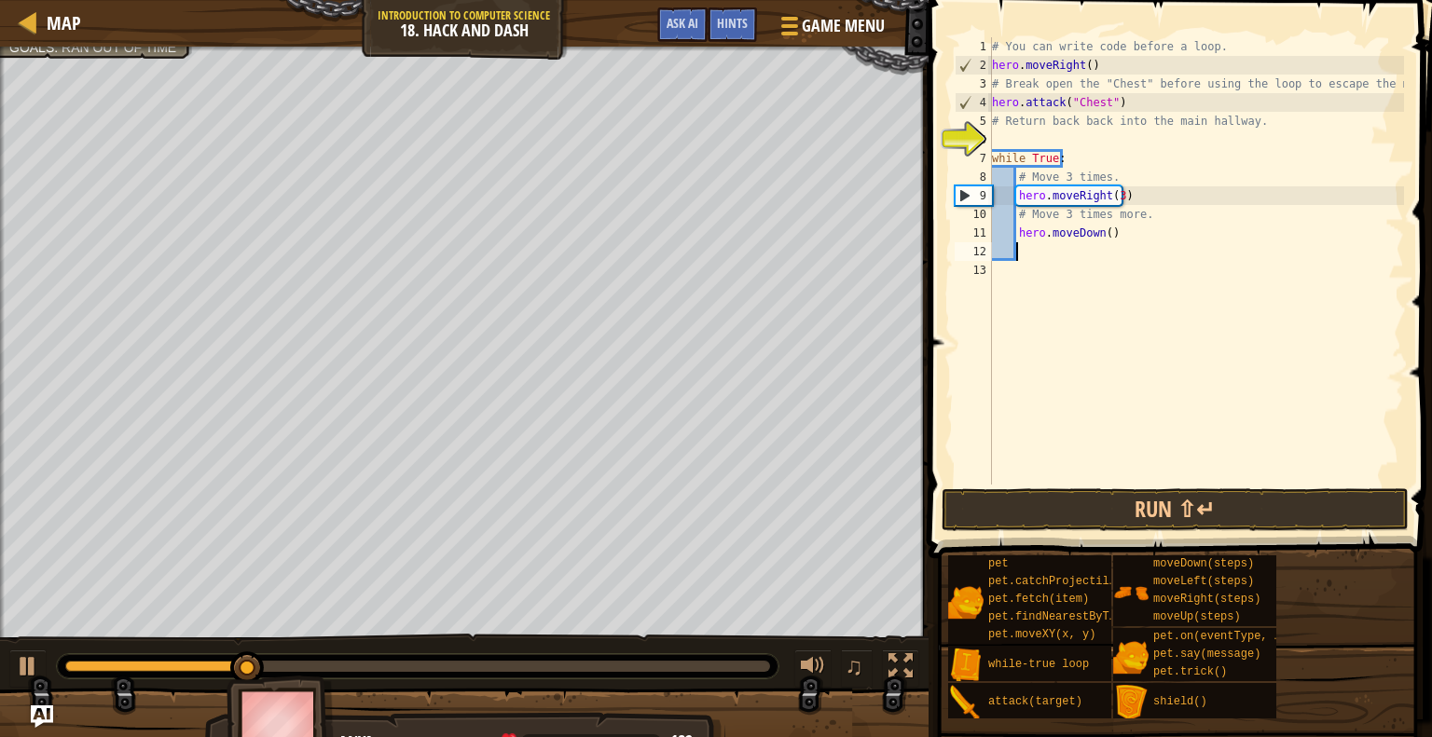
scroll to position [8, 0]
click at [1066, 267] on div "# You can write code before a loop. hero . moveRight ( ) # Break open the "Ches…" at bounding box center [1196, 279] width 416 height 485
click at [1067, 245] on div "# You can write code before a loop. hero . moveRight ( ) # Break open the "Ches…" at bounding box center [1196, 279] width 416 height 485
type textarea "m"
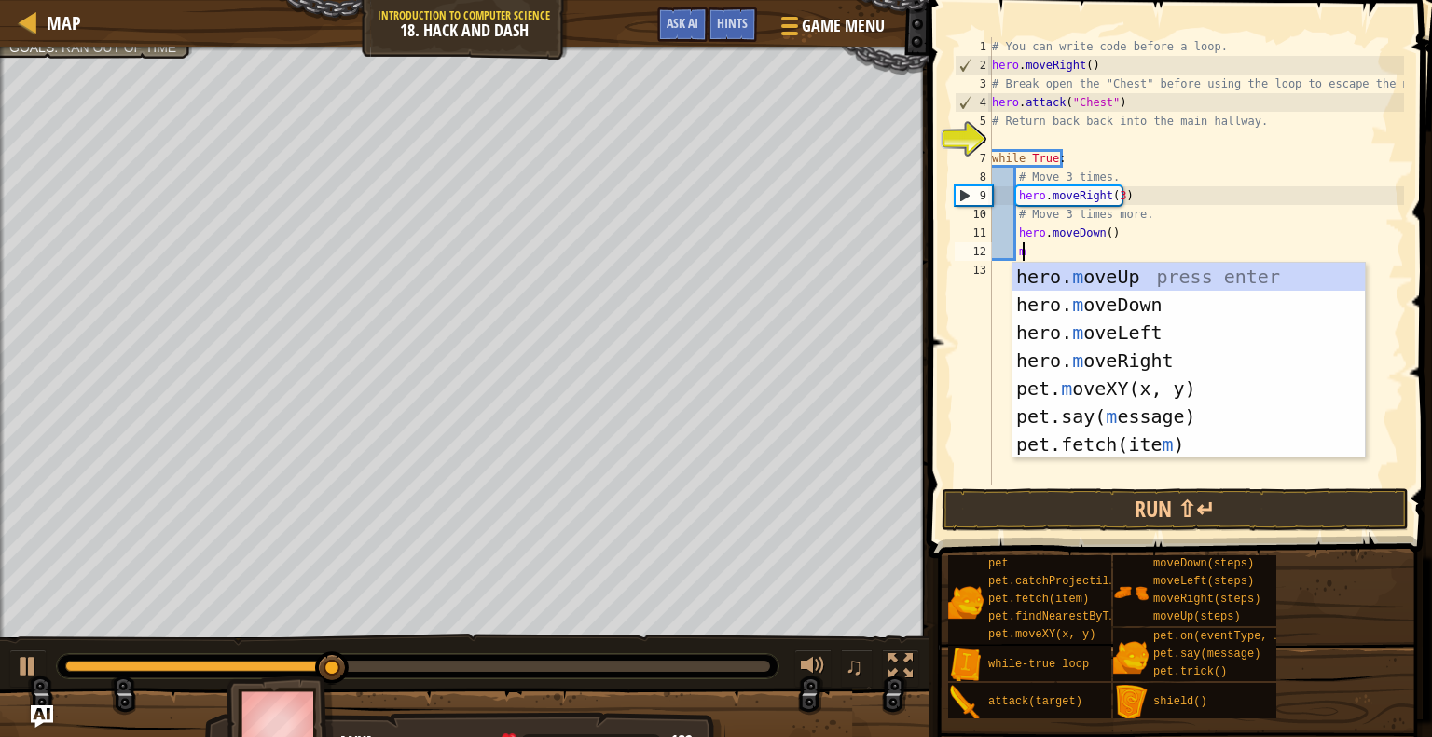
scroll to position [8, 1]
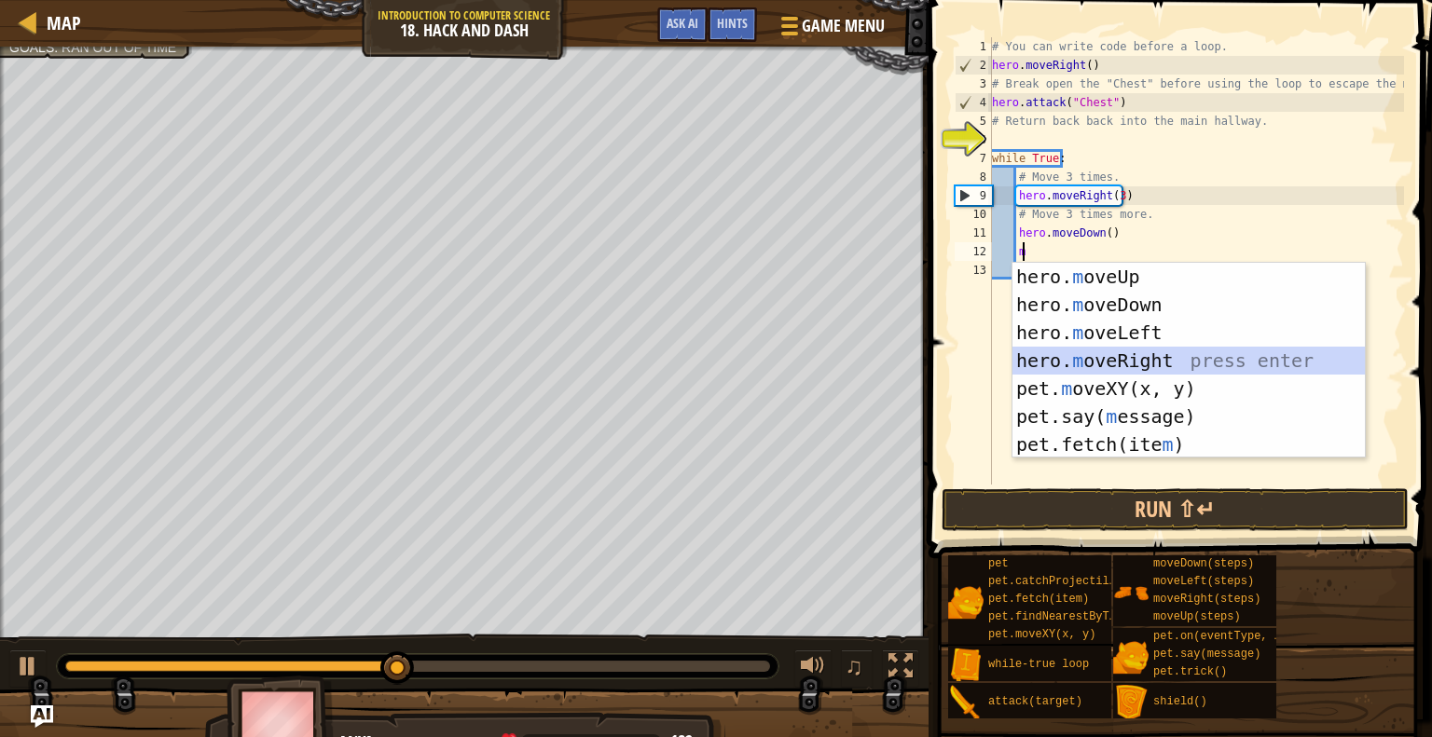
click at [1099, 363] on div "hero. m oveUp press enter hero. m oveDown press enter hero. m oveLeft press ent…" at bounding box center [1188, 389] width 352 height 252
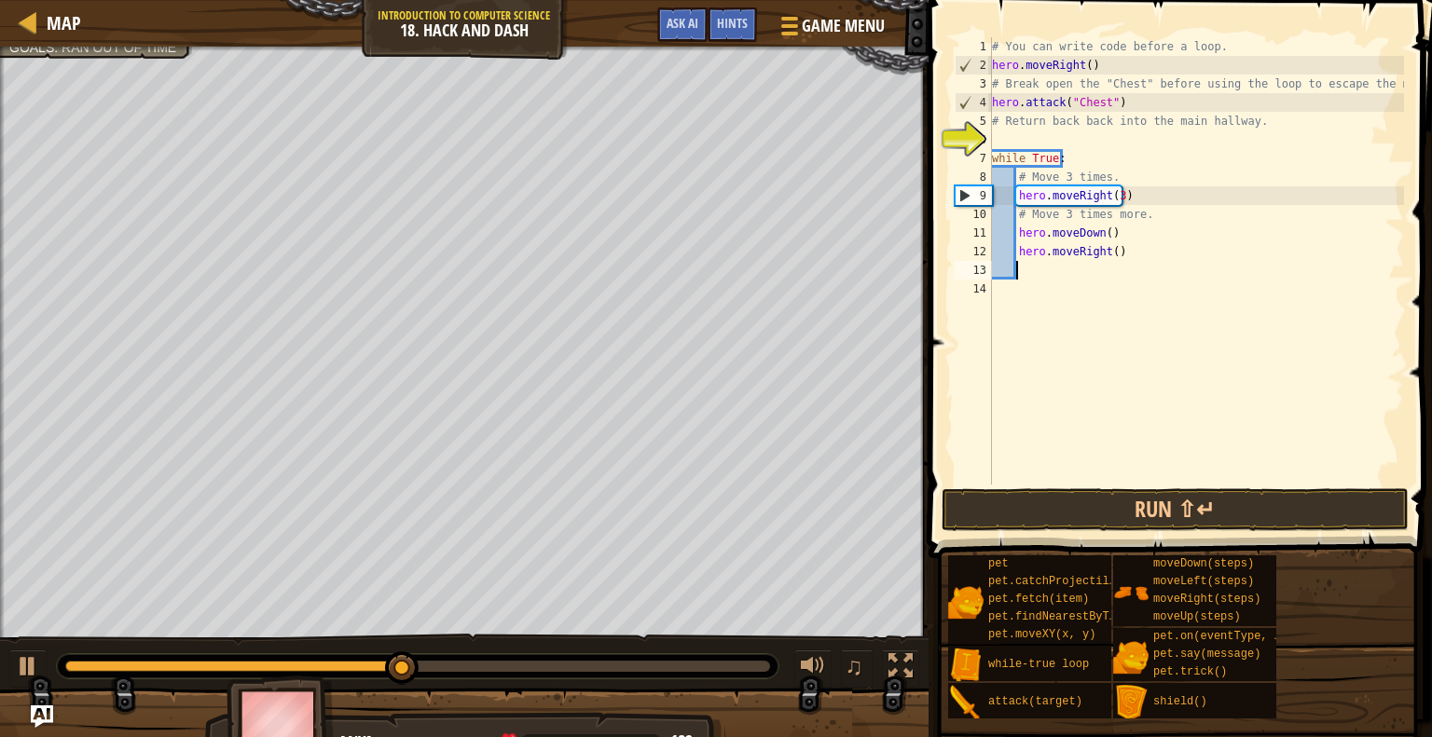
scroll to position [8, 0]
click at [1111, 255] on div "# You can write code before a loop. hero . moveRight ( ) # Break open the "Ches…" at bounding box center [1196, 279] width 416 height 485
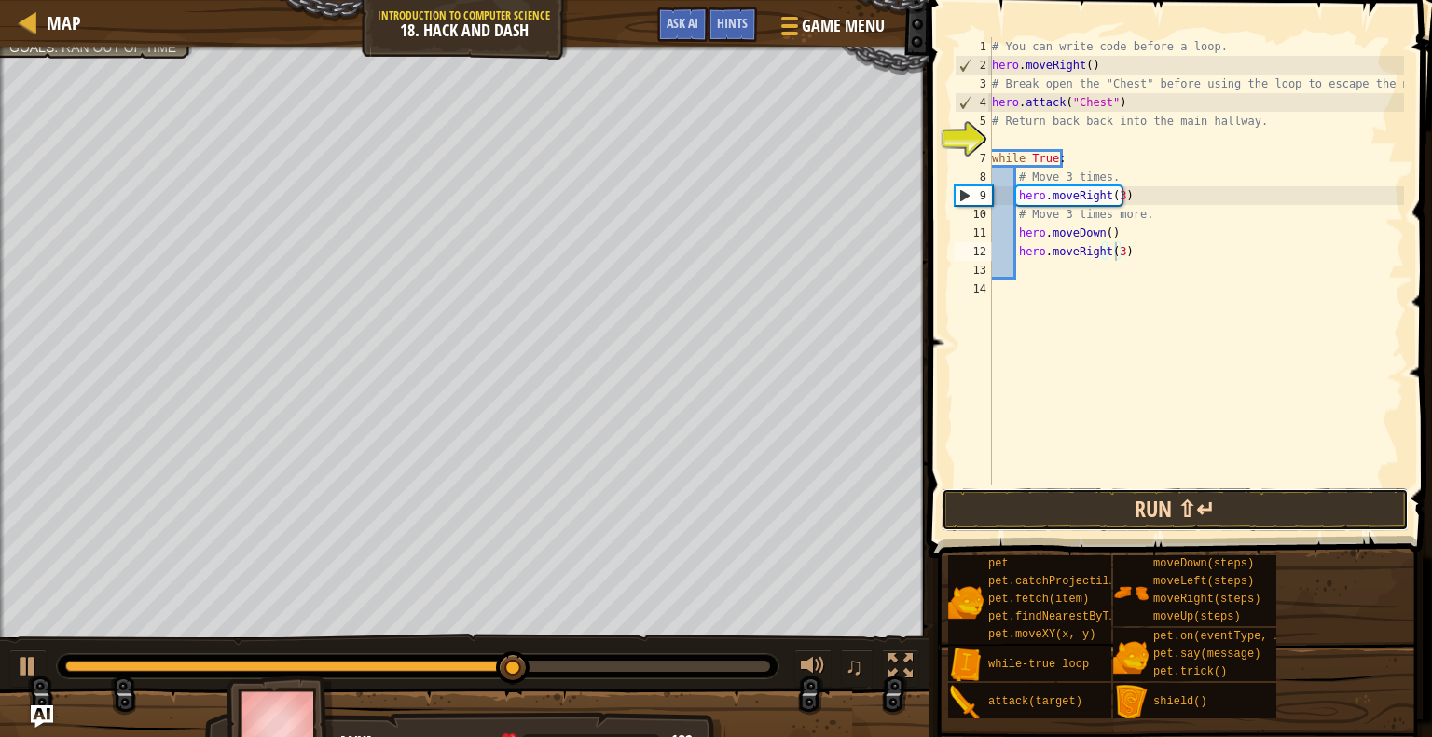
click at [1172, 511] on button "Run ⇧↵" at bounding box center [1174, 509] width 467 height 43
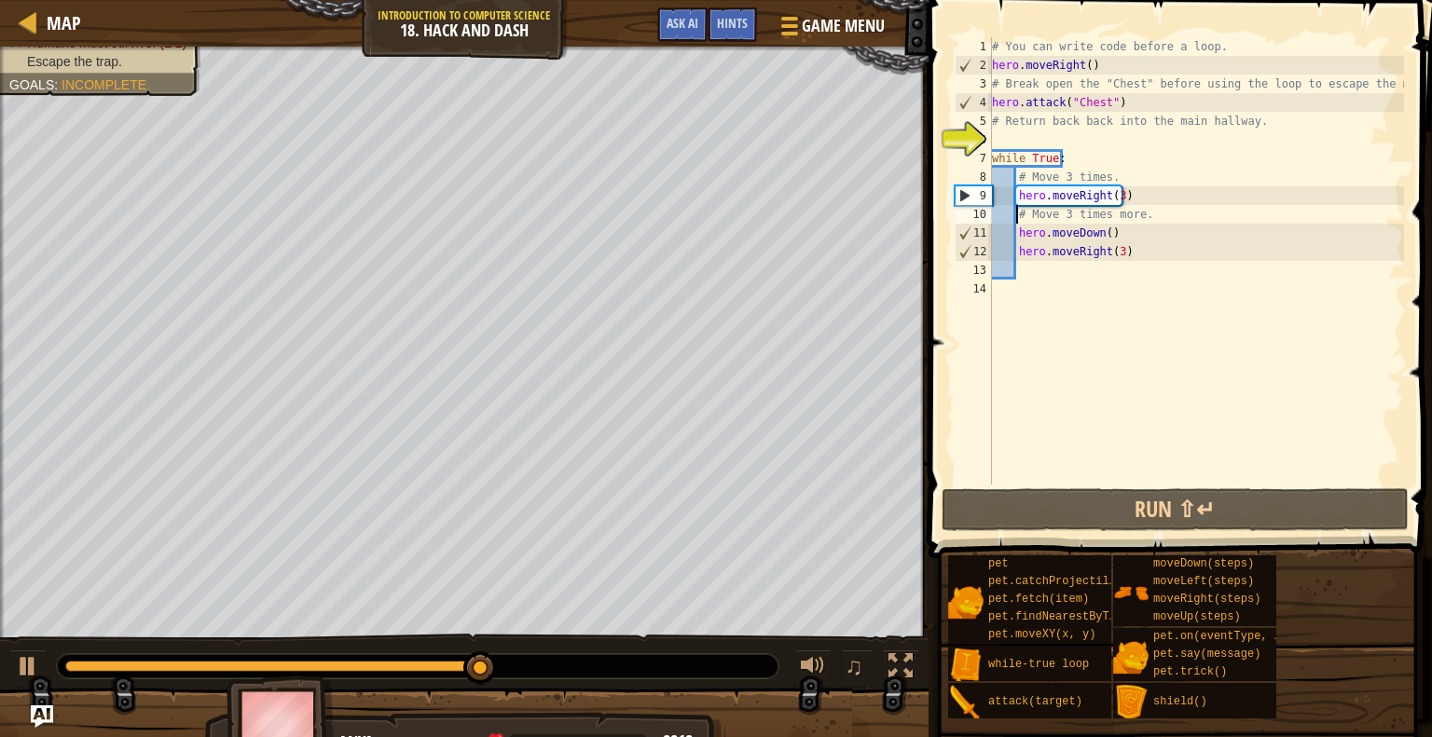
click at [1014, 223] on div "# You can write code before a loop. hero . moveRight ( ) # Break open the "Ches…" at bounding box center [1196, 279] width 416 height 485
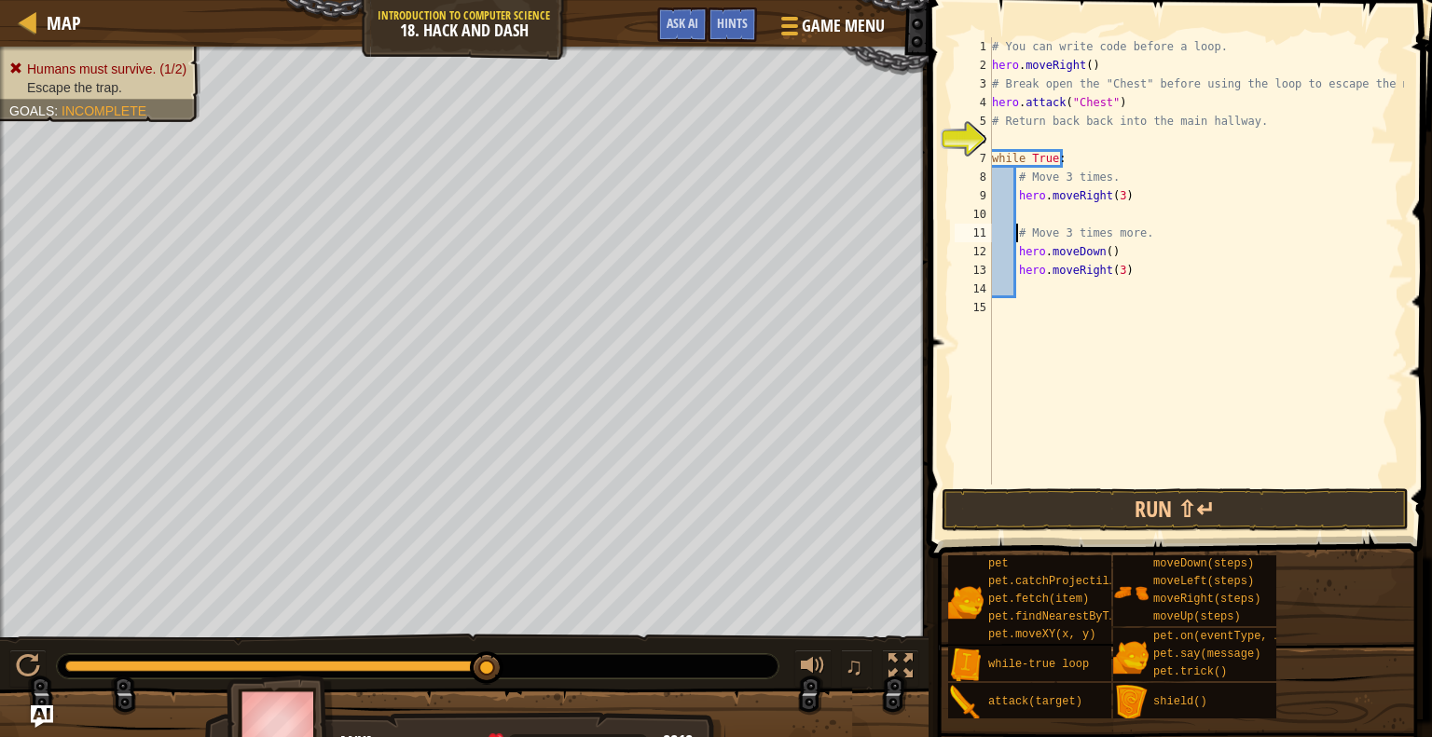
scroll to position [8, 3]
click at [1055, 167] on div "# You can write code before a loop. hero . moveRight ( ) # Break open the "Ches…" at bounding box center [1196, 279] width 416 height 485
click at [1063, 163] on div "# You can write code before a loop. hero . moveRight ( ) # Break open the "Ches…" at bounding box center [1196, 279] width 416 height 485
type textarea "w"
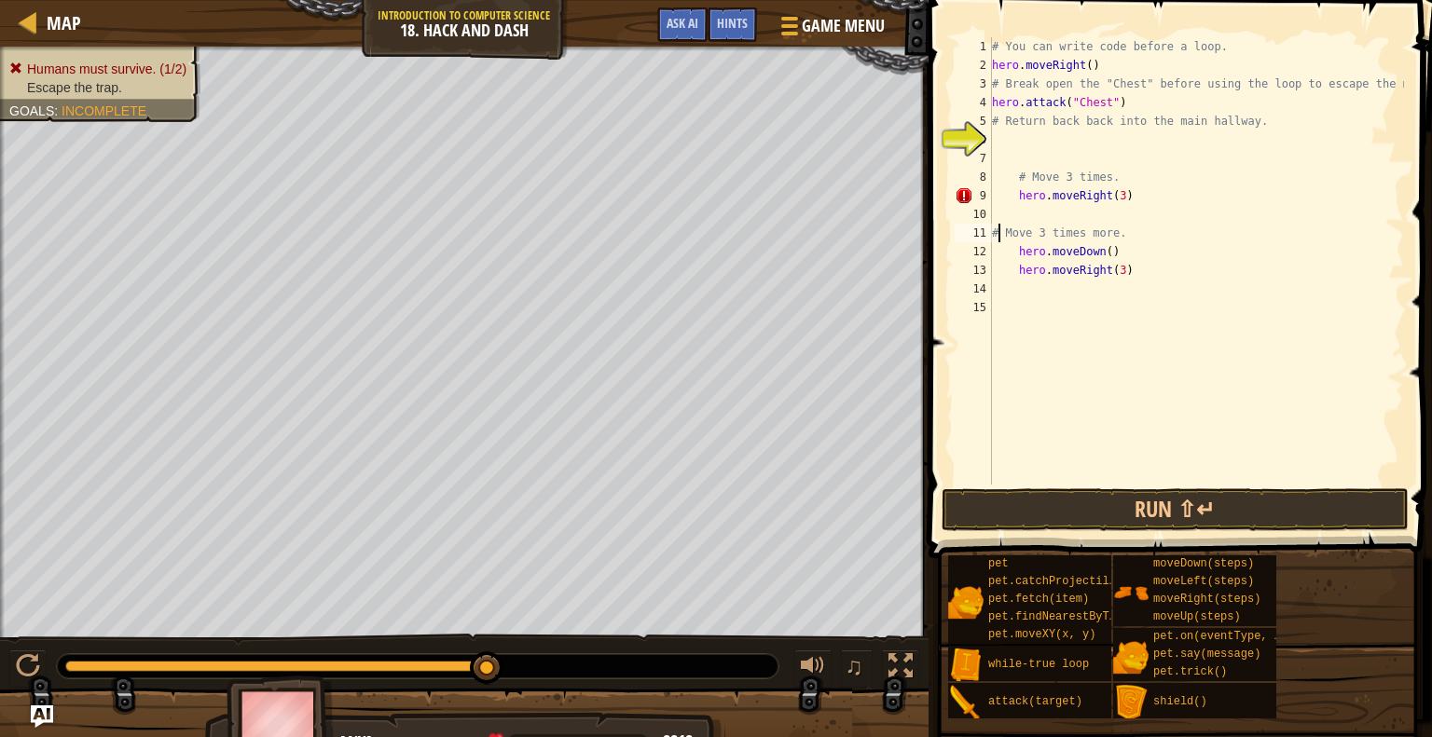
click at [998, 234] on div "# You can write code before a loop. hero . moveRight ( ) # Break open the "Ches…" at bounding box center [1196, 279] width 416 height 485
click at [998, 256] on div "# You can write code before a loop. hero . moveRight ( ) # Break open the "Ches…" at bounding box center [1196, 279] width 416 height 485
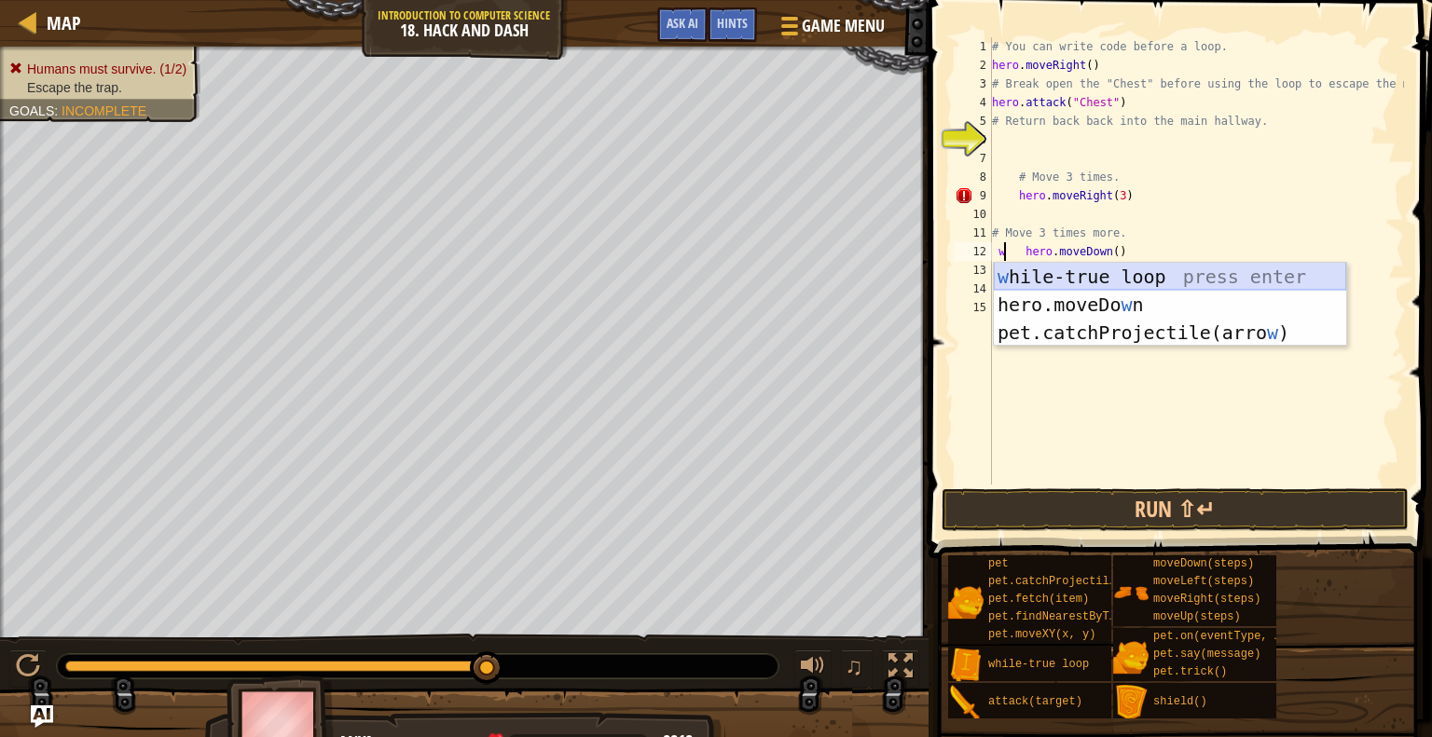
click at [1076, 275] on div "w [PERSON_NAME]-true loop press enter hero.moveDo w n press enter pet.catchProj…" at bounding box center [1170, 333] width 352 height 140
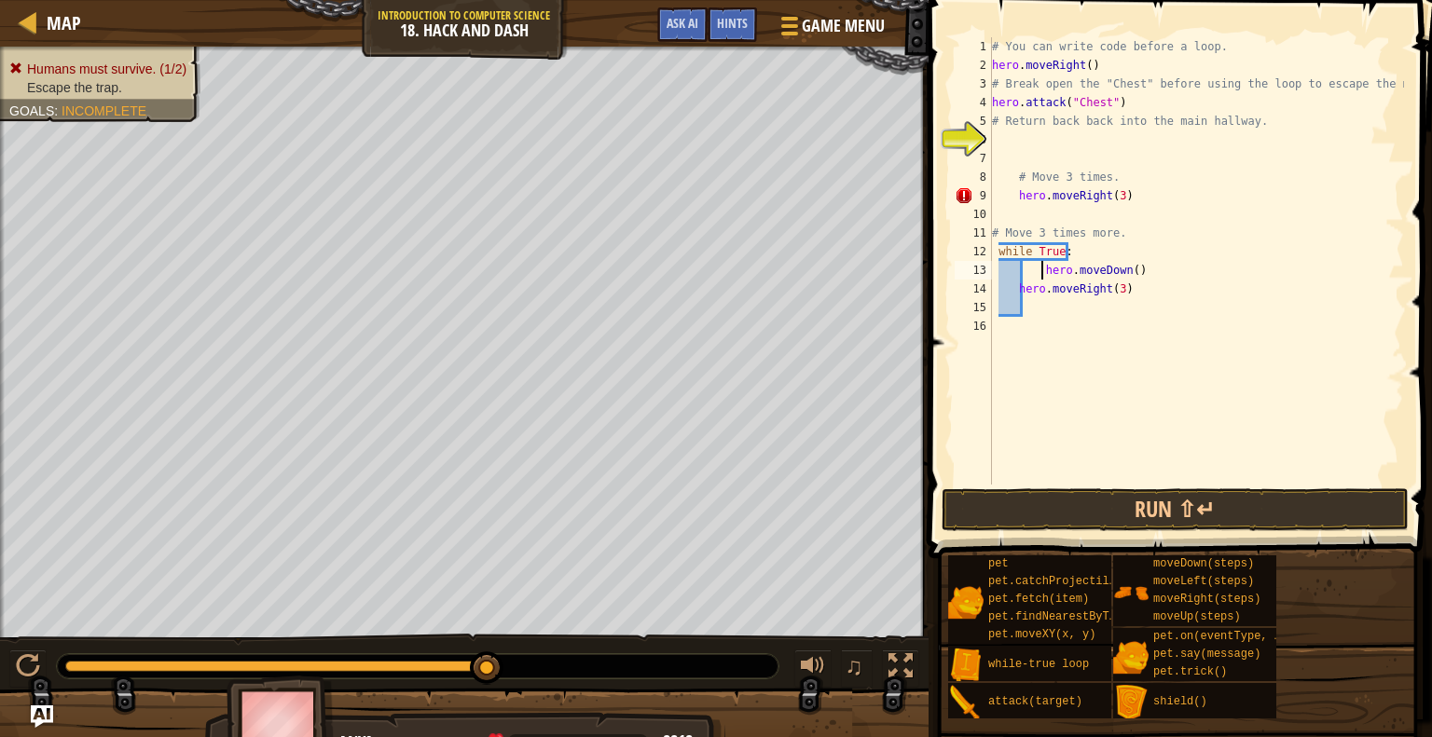
click at [1040, 272] on div "# You can write code before a loop. hero . moveRight ( ) # Break open the "Ches…" at bounding box center [1196, 279] width 416 height 485
click at [1117, 500] on button "Run ⇧↵" at bounding box center [1174, 509] width 467 height 43
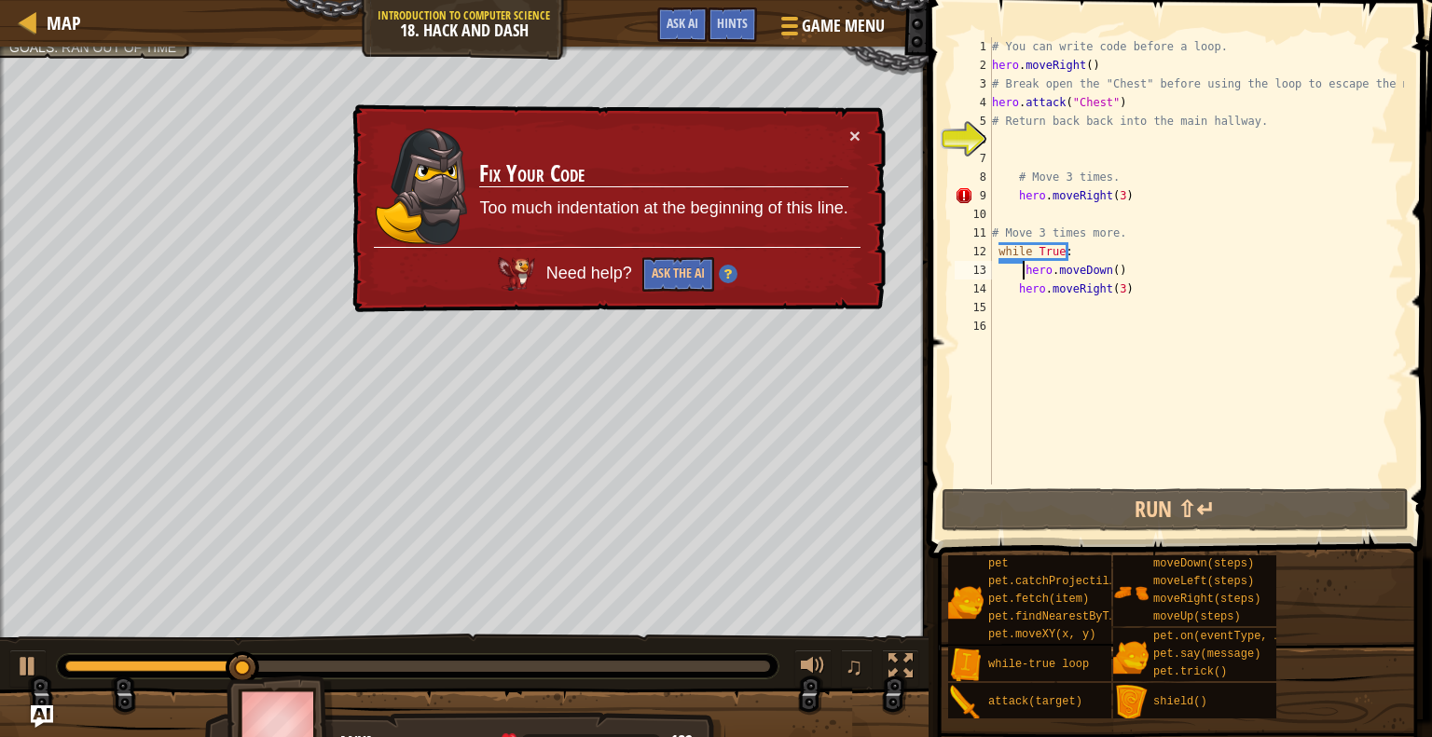
click at [1012, 201] on div "# You can write code before a loop. hero . moveRight ( ) # Break open the "Ches…" at bounding box center [1196, 279] width 416 height 485
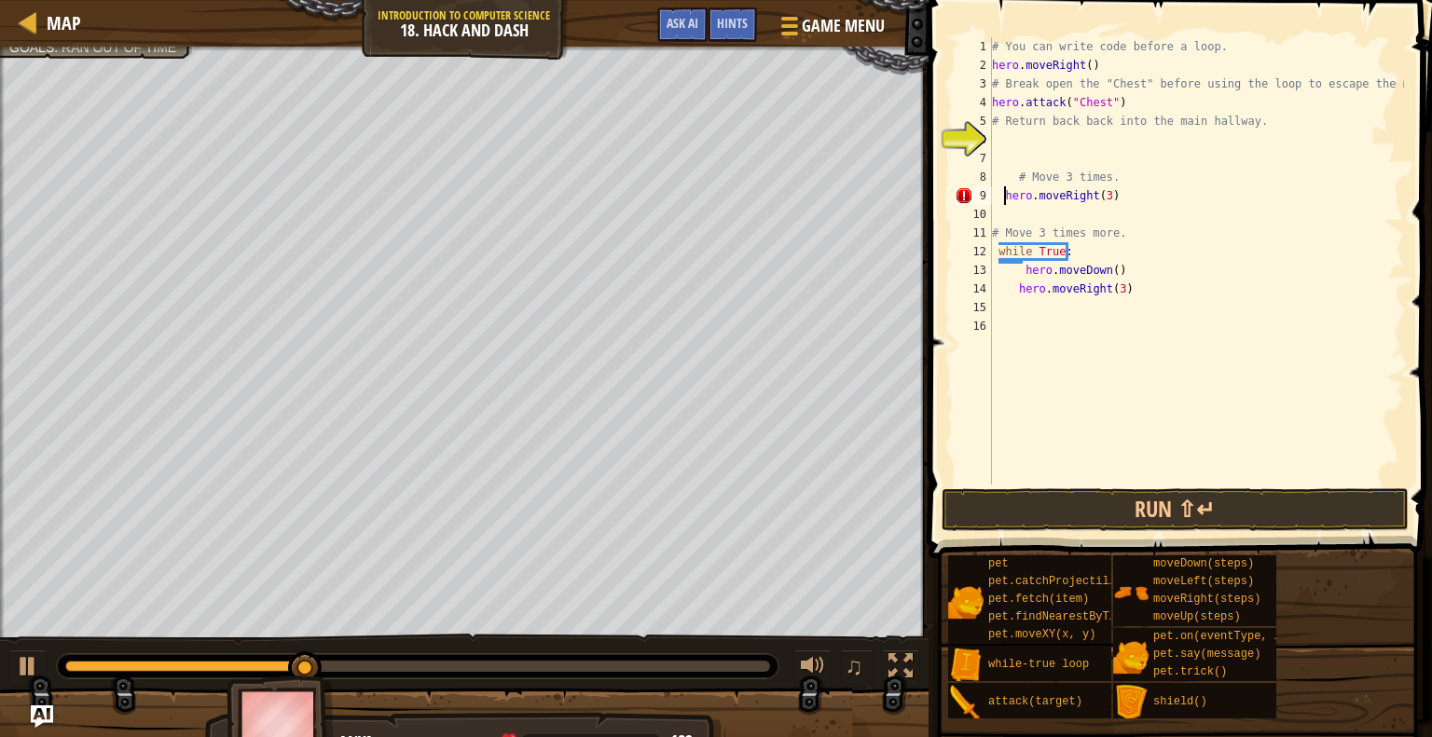
click at [1004, 200] on div "# You can write code before a loop. hero . moveRight ( ) # Break open the "Ches…" at bounding box center [1196, 279] width 416 height 485
click at [1004, 282] on div "# You can write code before a loop. hero . moveRight ( ) # Break open the "Ches…" at bounding box center [1196, 279] width 416 height 485
click at [1014, 267] on div "# You can write code before a loop. hero . moveRight ( ) # Break open the "Ches…" at bounding box center [1196, 279] width 416 height 485
click at [1069, 252] on div "# You can write code before a loop. hero . moveRight ( ) # Break open the "Ches…" at bounding box center [1196, 279] width 416 height 485
click at [1018, 267] on div "# You can write code before a loop. hero . moveRight ( ) # Break open the "Ches…" at bounding box center [1196, 279] width 416 height 485
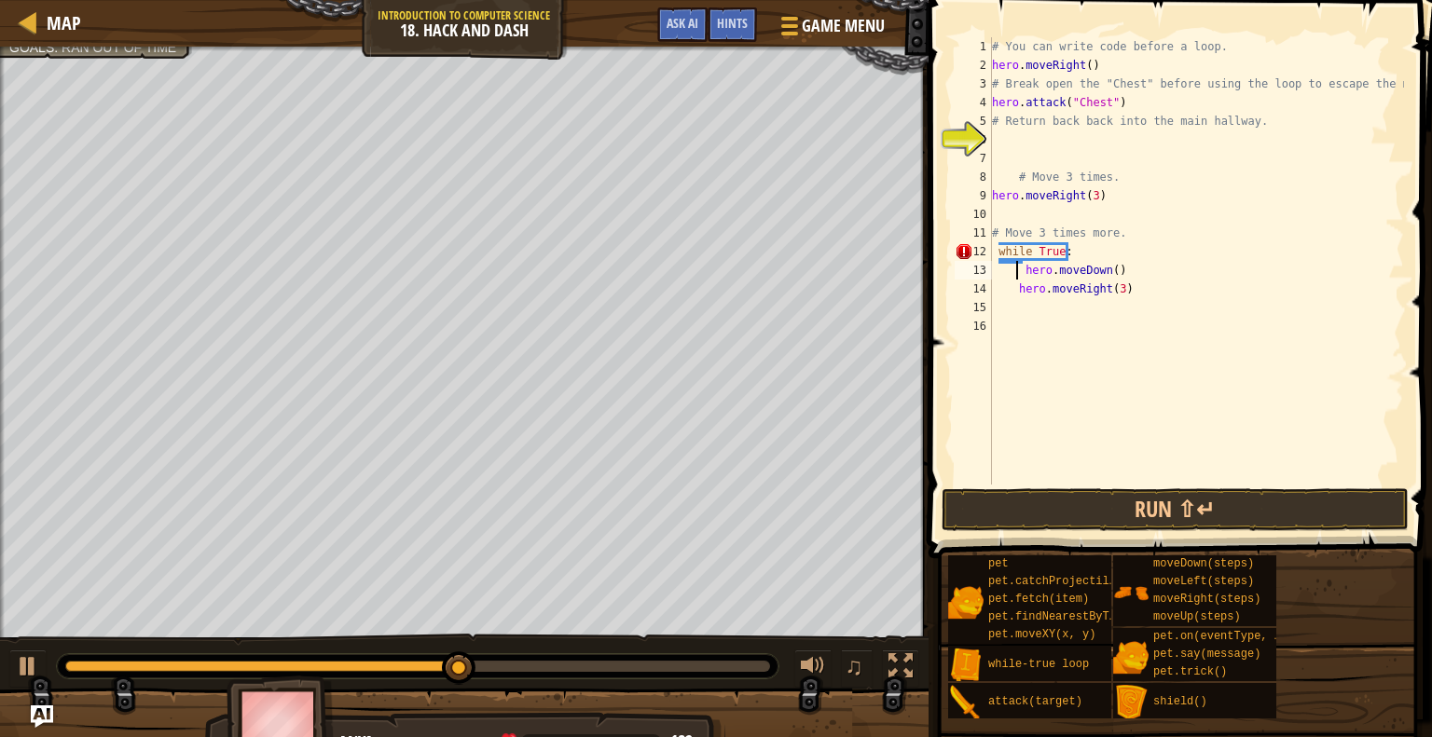
click at [1022, 278] on div "# You can write code before a loop. hero . moveRight ( ) # Break open the "Ches…" at bounding box center [1196, 279] width 416 height 485
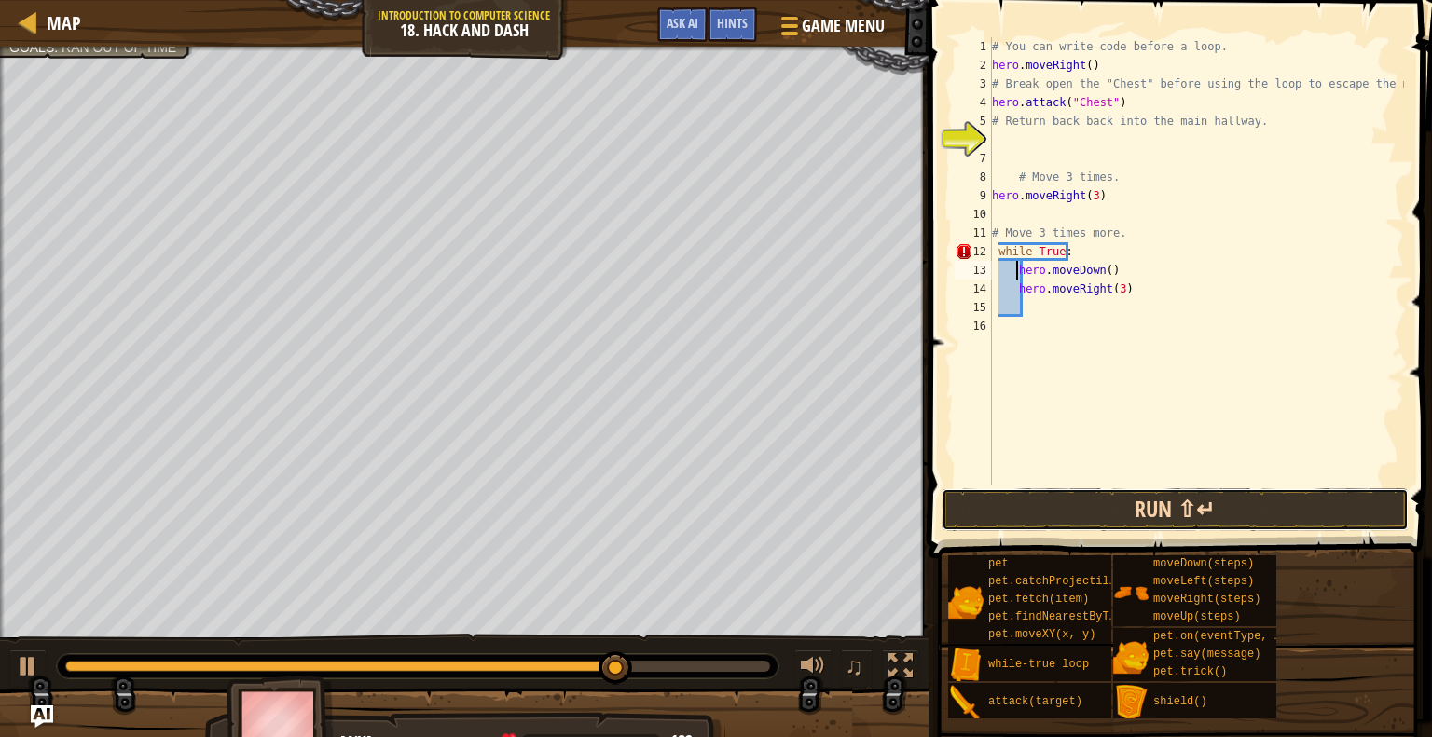
click at [1203, 500] on button "Run ⇧↵" at bounding box center [1174, 509] width 467 height 43
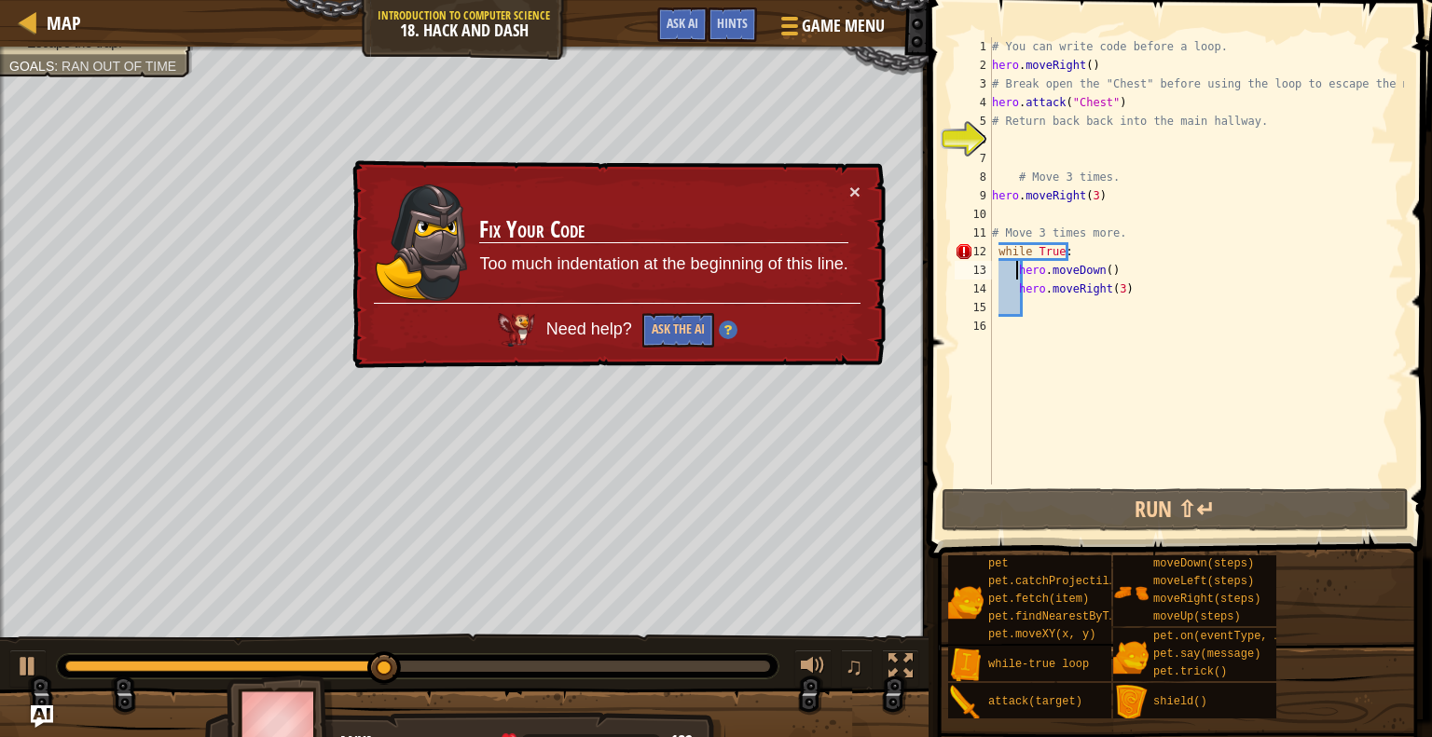
click at [998, 251] on div "# You can write code before a loop. hero . moveRight ( ) # Break open the "Ches…" at bounding box center [1196, 279] width 416 height 485
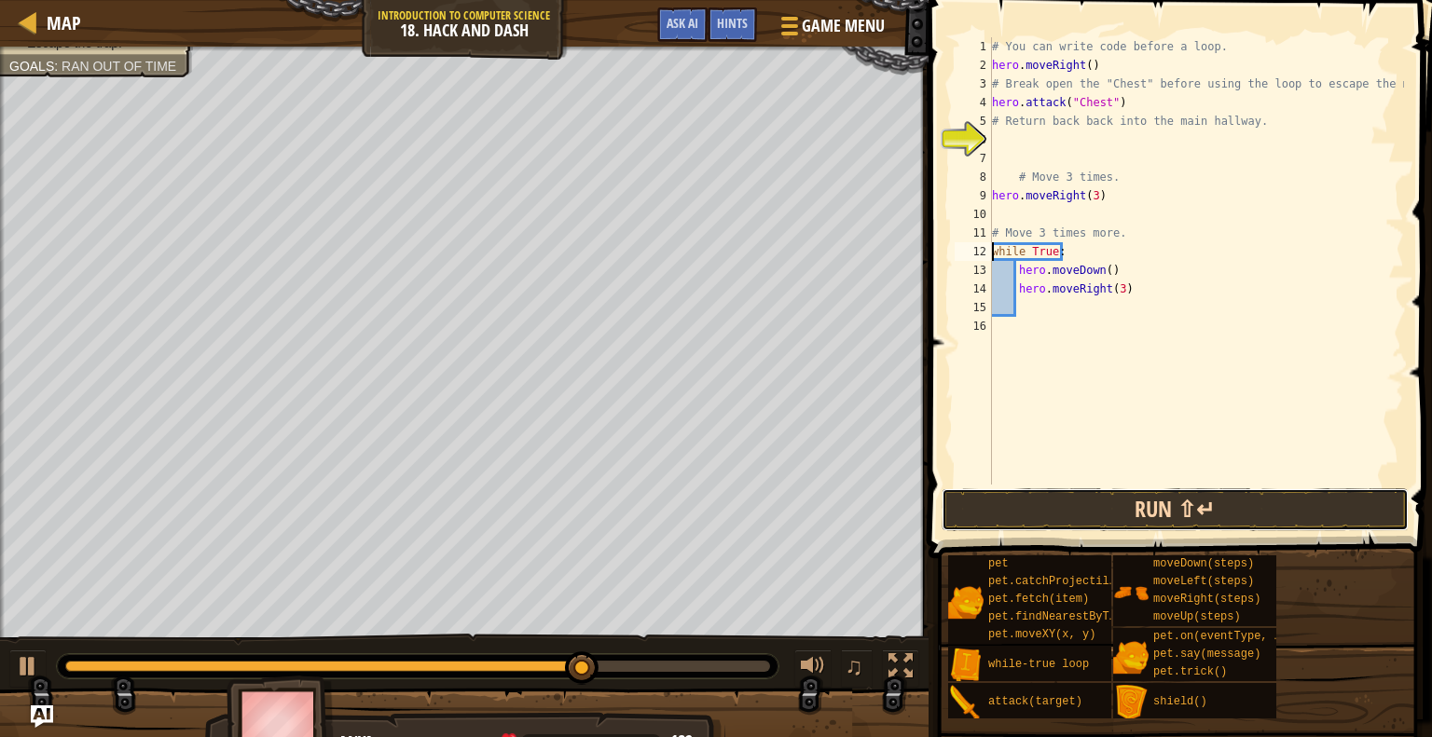
click at [1036, 513] on button "Run ⇧↵" at bounding box center [1174, 509] width 467 height 43
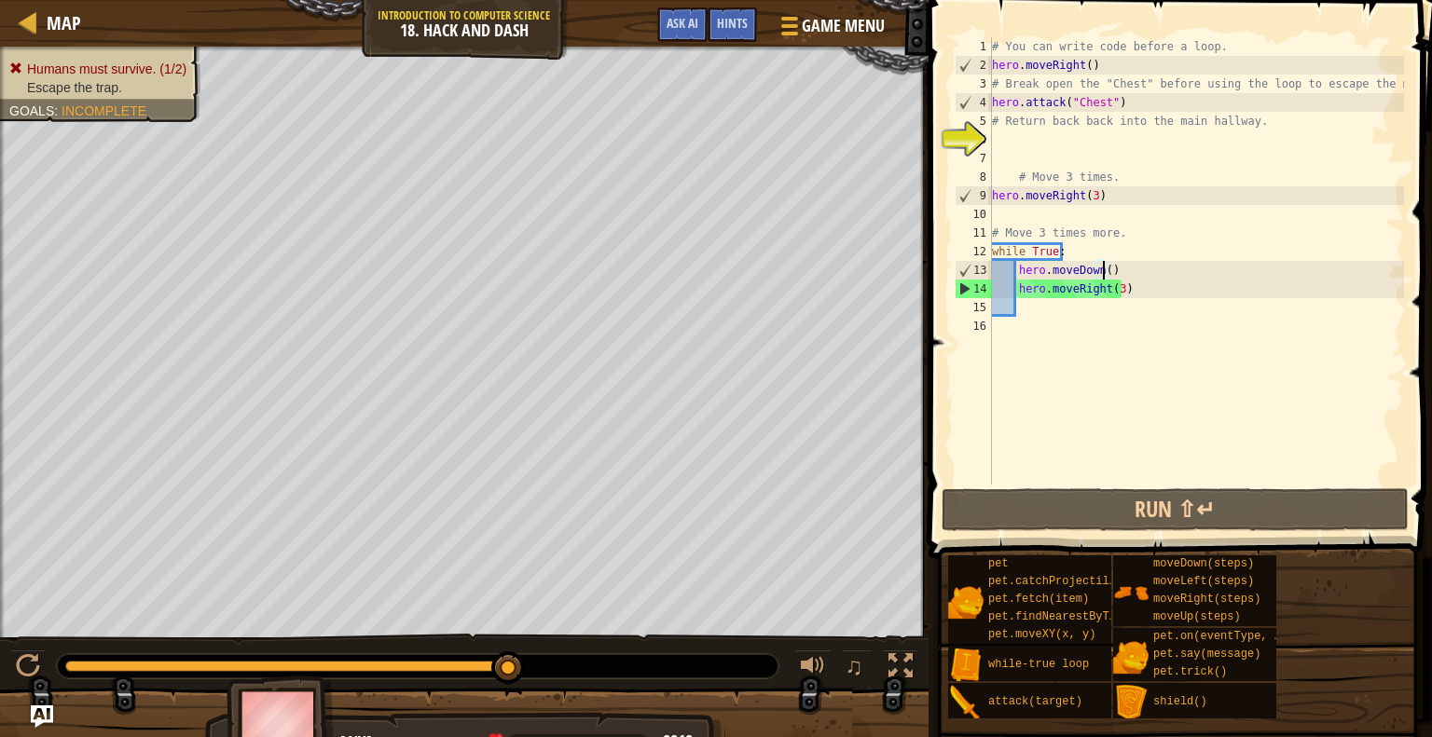
click at [1101, 267] on div "# You can write code before a loop. hero . moveRight ( ) # Break open the "Ches…" at bounding box center [1196, 279] width 416 height 485
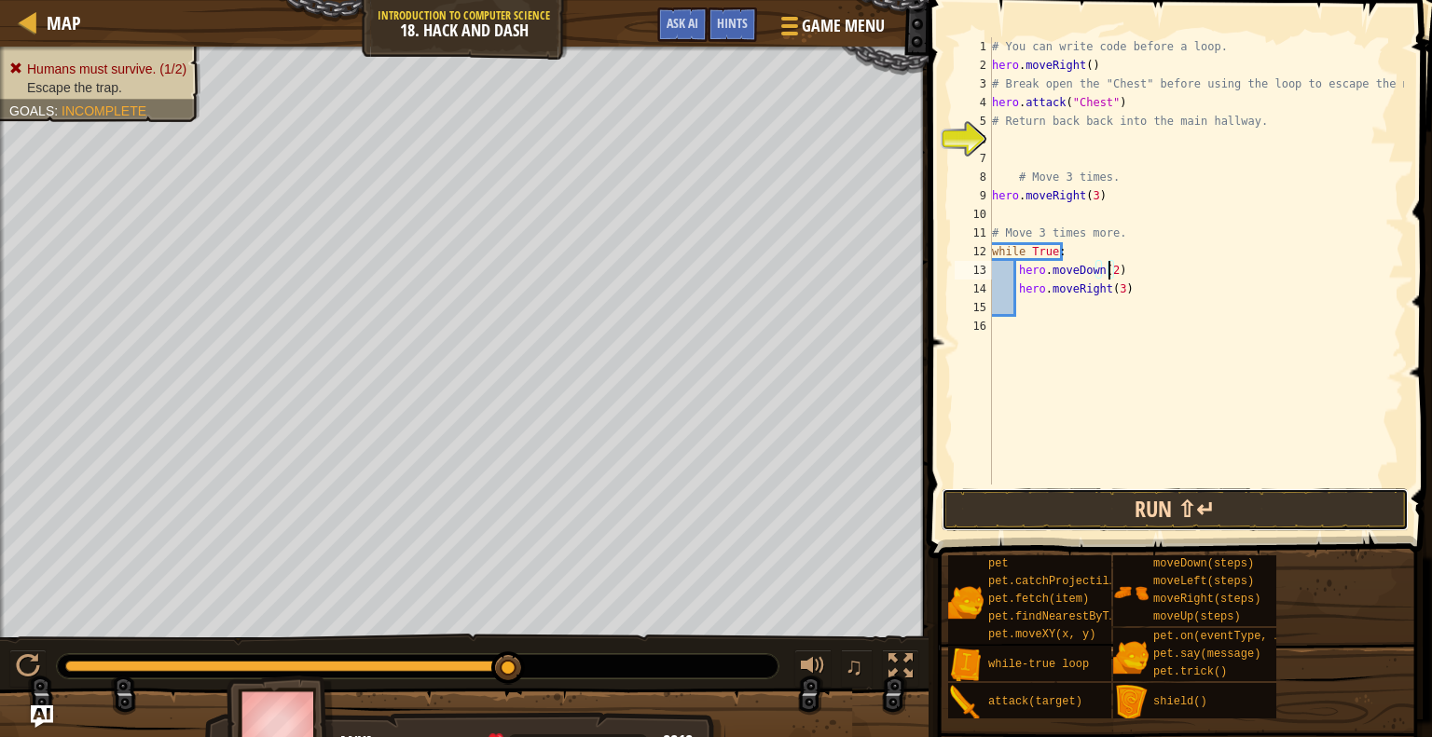
click at [1187, 507] on button "Run ⇧↵" at bounding box center [1174, 509] width 467 height 43
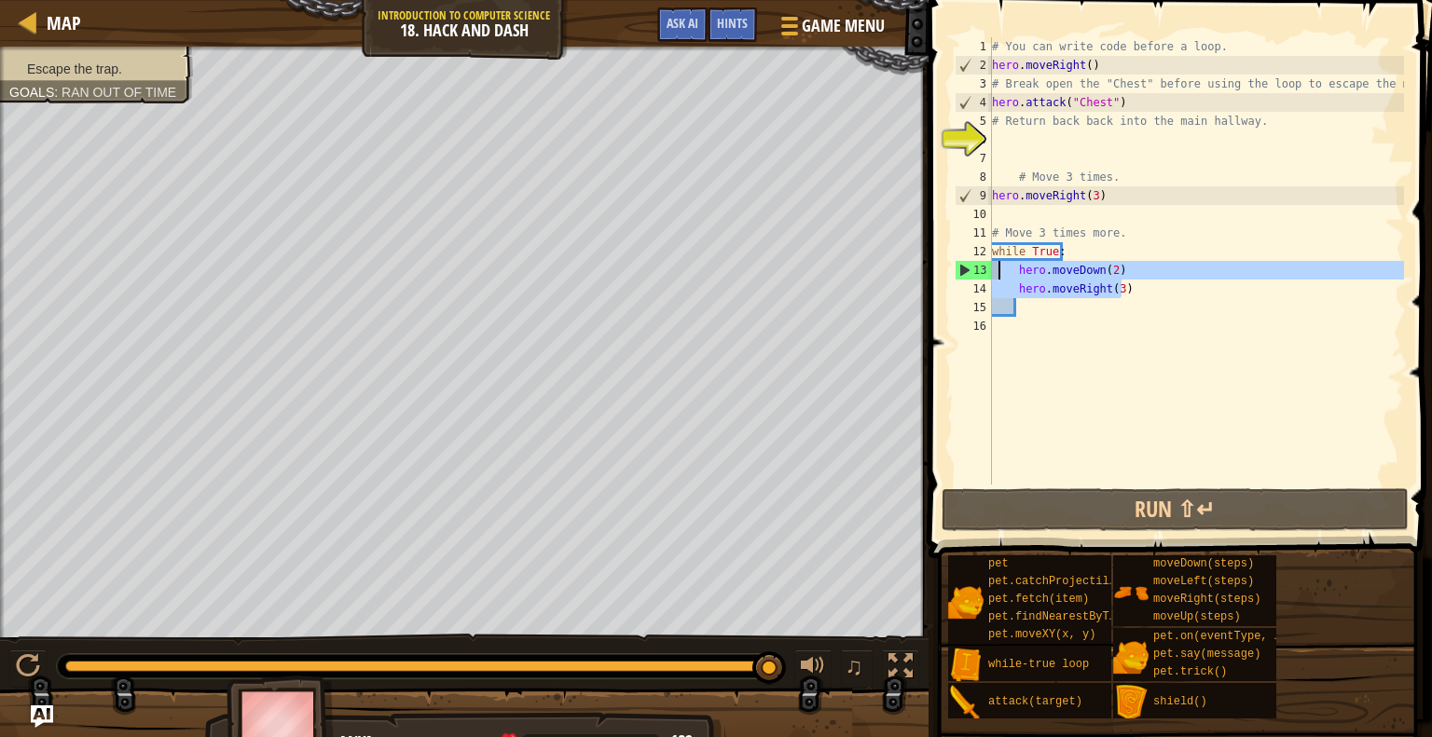
drag, startPoint x: 1152, startPoint y: 292, endPoint x: 999, endPoint y: 269, distance: 154.5
click at [999, 269] on div "# You can write code before a loop. hero . moveRight ( ) # Break open the "Ches…" at bounding box center [1196, 279] width 416 height 485
type textarea "hero.moveDown(2) hero.moveRight(3)"
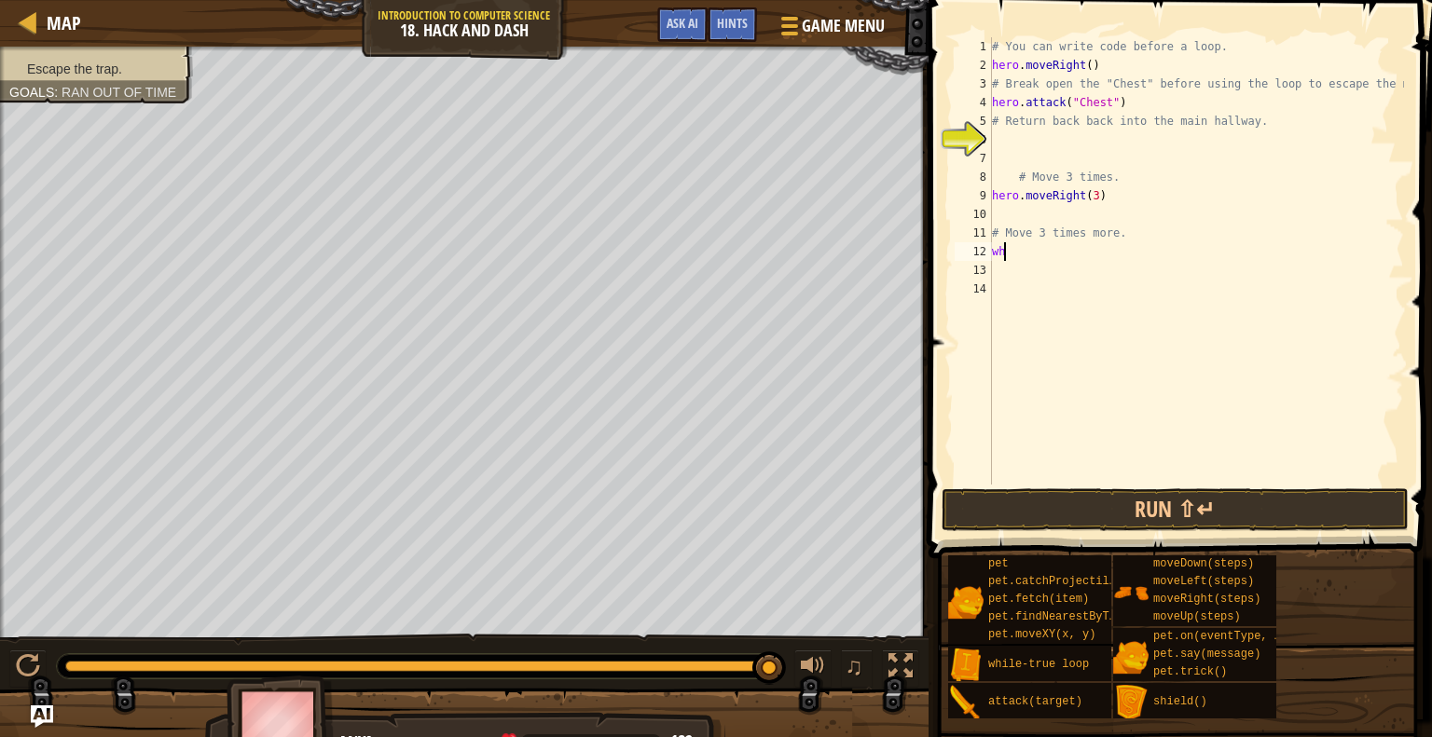
type textarea "w"
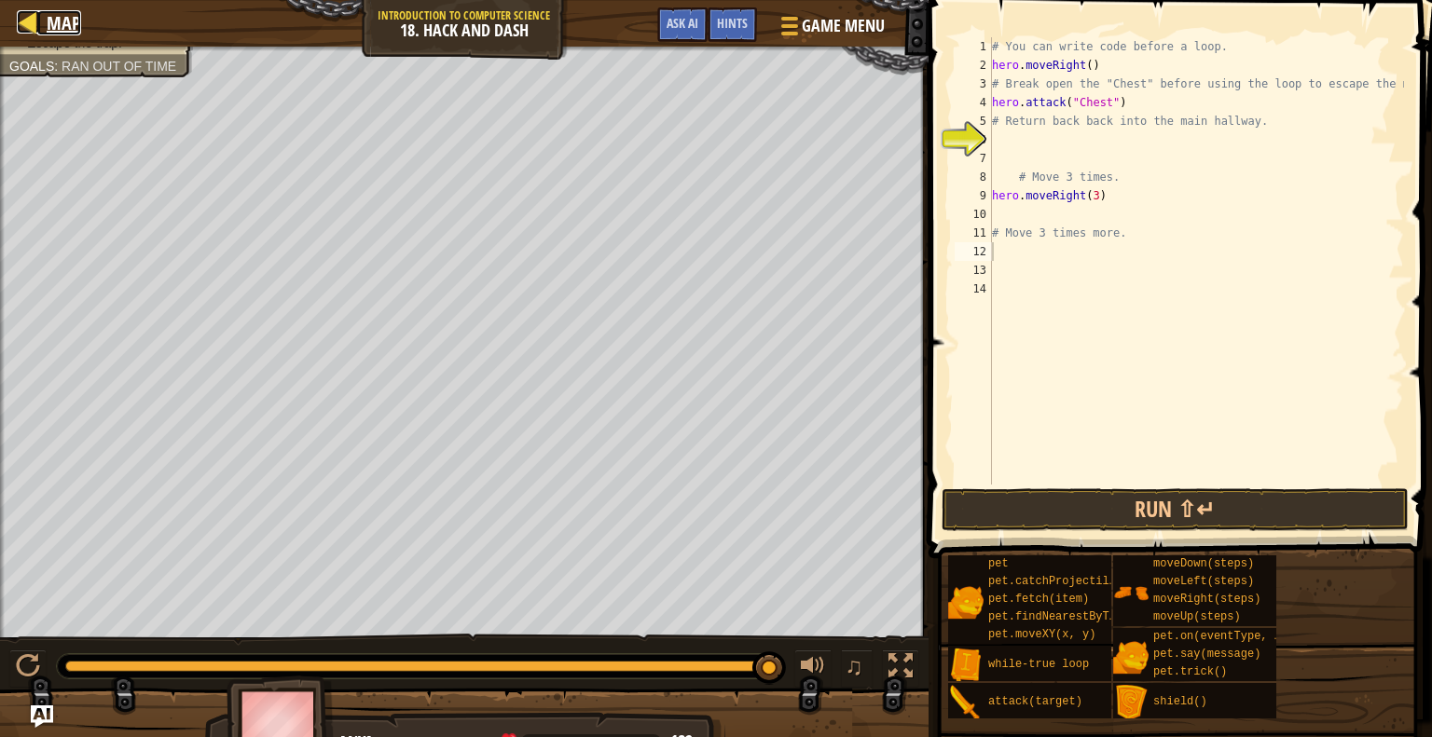
click at [47, 14] on span "Map" at bounding box center [64, 22] width 34 height 25
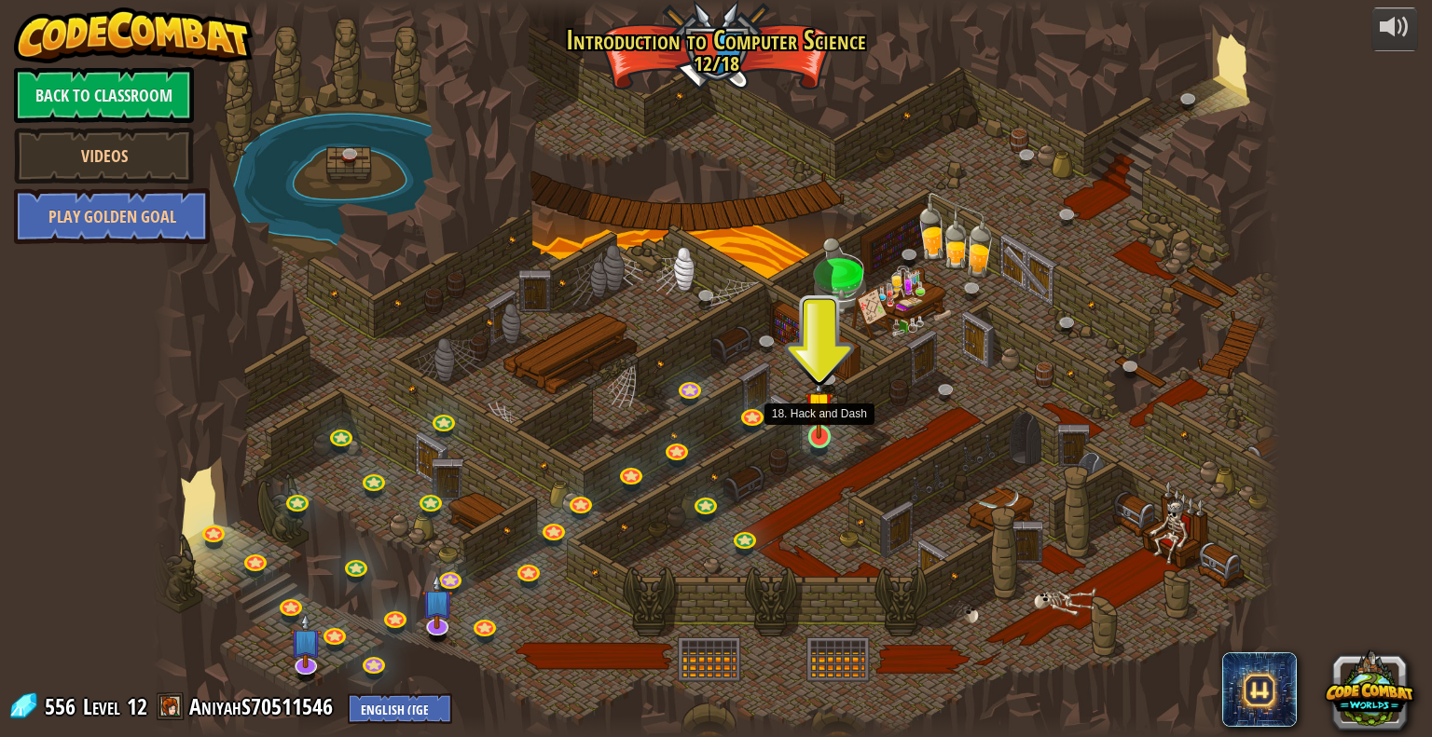
click at [813, 422] on img at bounding box center [818, 406] width 29 height 66
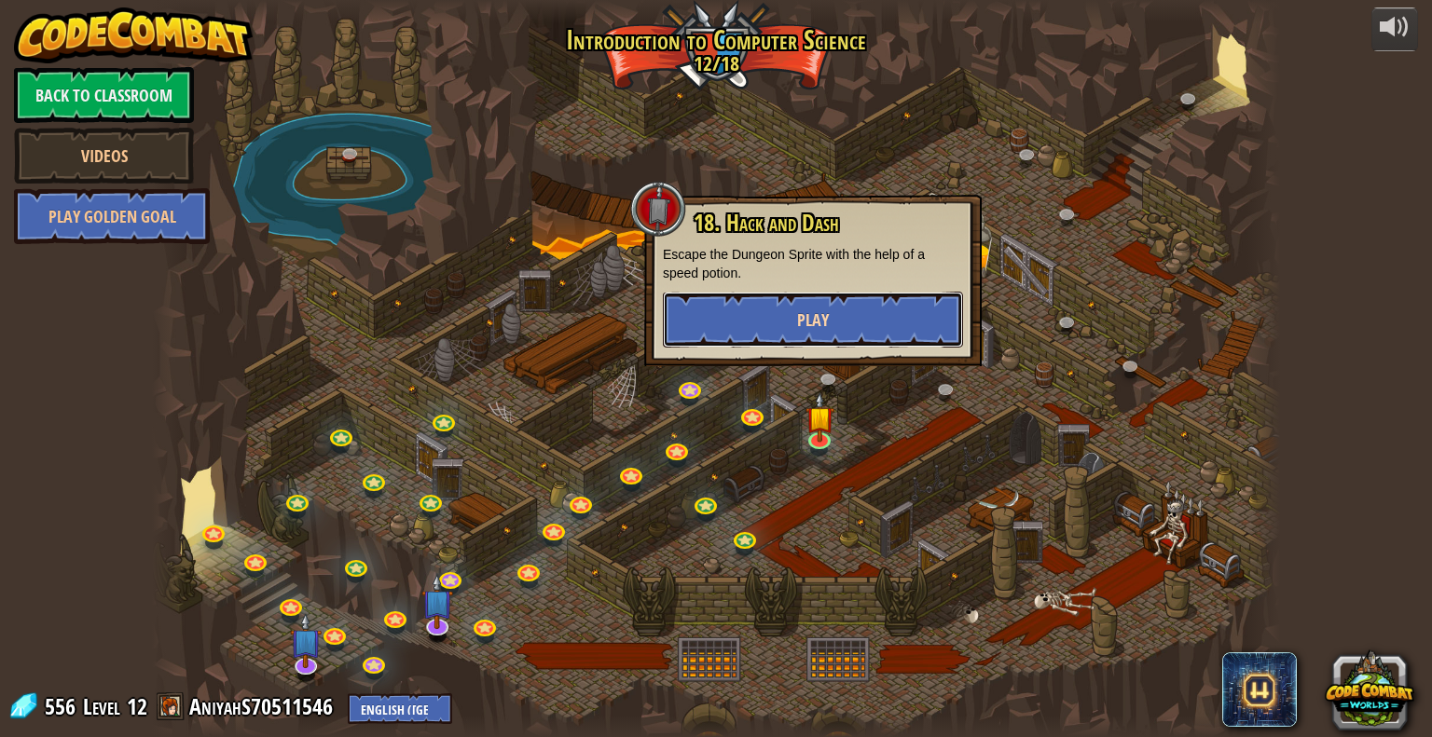
click at [861, 317] on button "Play" at bounding box center [813, 320] width 300 height 56
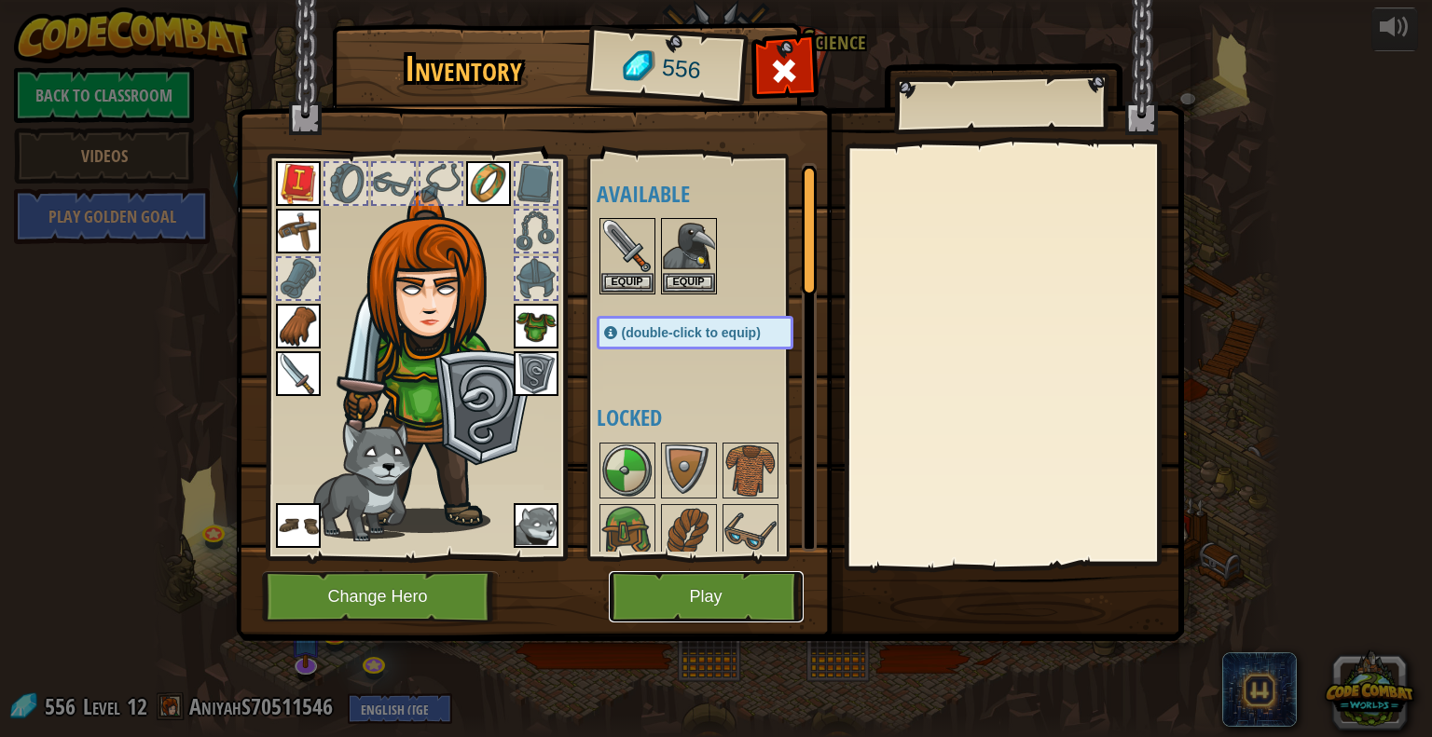
click at [741, 598] on button "Play" at bounding box center [706, 596] width 195 height 51
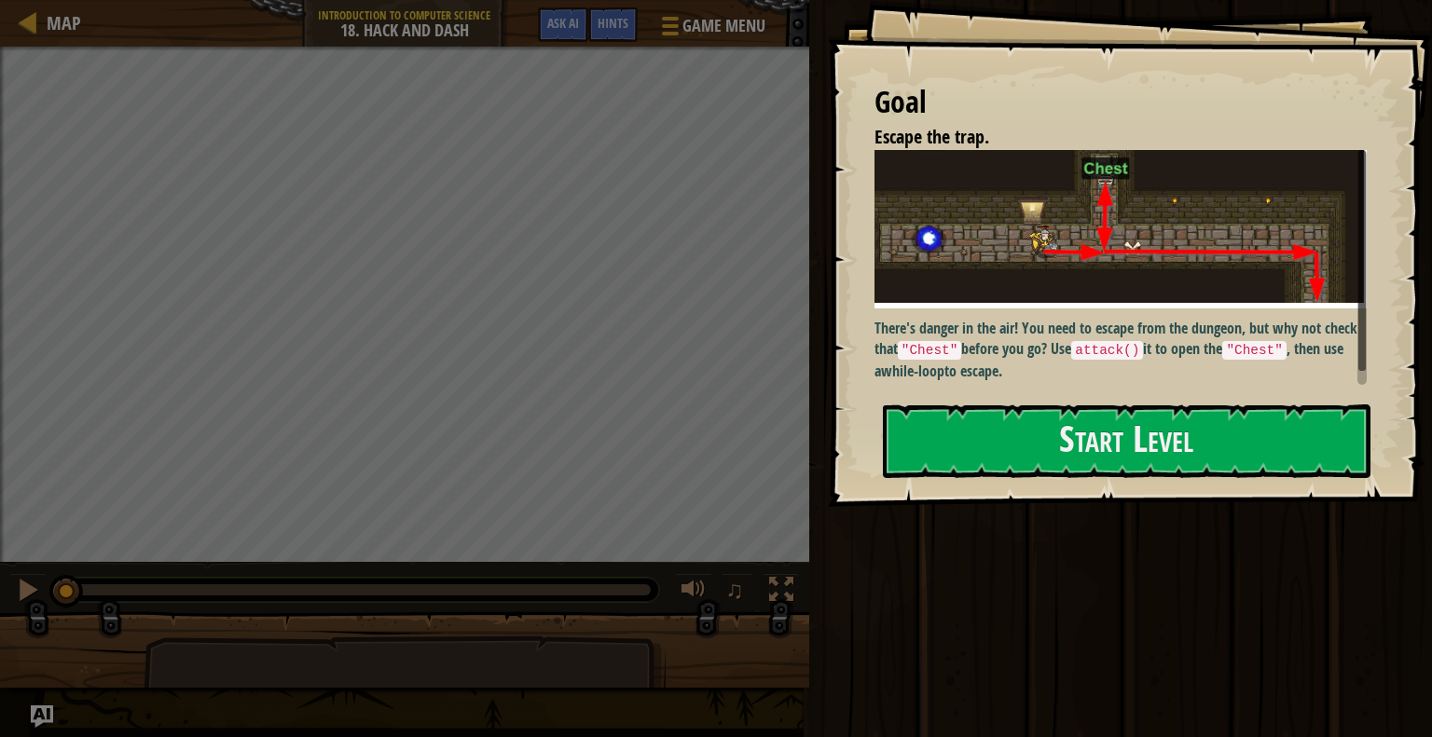
click at [1081, 362] on p "There's danger in the air! You need to escape from the dungeon, but why not che…" at bounding box center [1127, 350] width 506 height 64
click at [1077, 410] on button "Start Level" at bounding box center [1126, 441] width 487 height 74
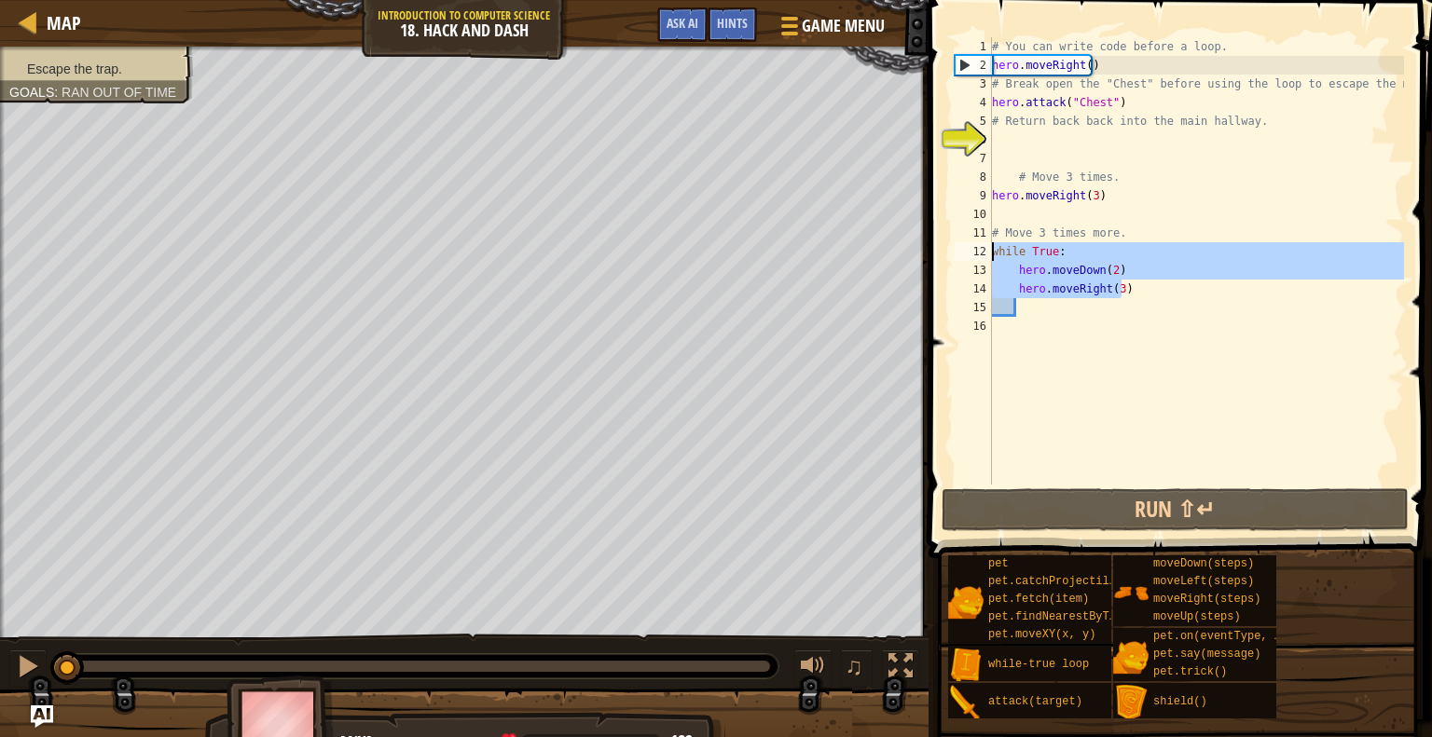
drag, startPoint x: 1158, startPoint y: 285, endPoint x: 994, endPoint y: 254, distance: 166.9
click at [994, 254] on div "# You can write code before a loop. hero . moveRight ( ) # Break open the "Ches…" at bounding box center [1196, 279] width 416 height 485
type textarea "while True: hero.moveDown(2)"
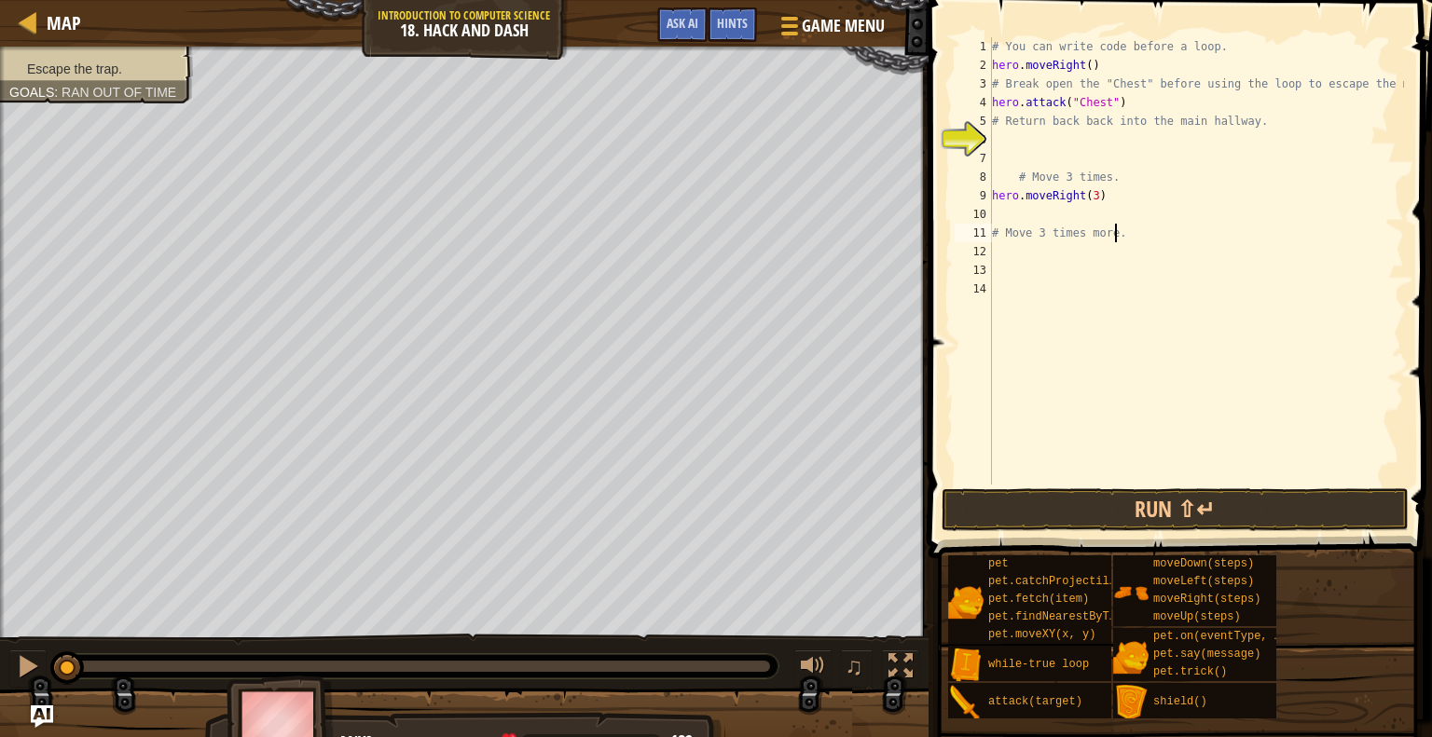
click at [1131, 230] on div "# You can write code before a loop. hero . moveRight ( ) # Break open the "Ches…" at bounding box center [1196, 279] width 416 height 485
type textarea "# Move 3 times more."
click at [821, 24] on span "Game Menu" at bounding box center [843, 25] width 87 height 25
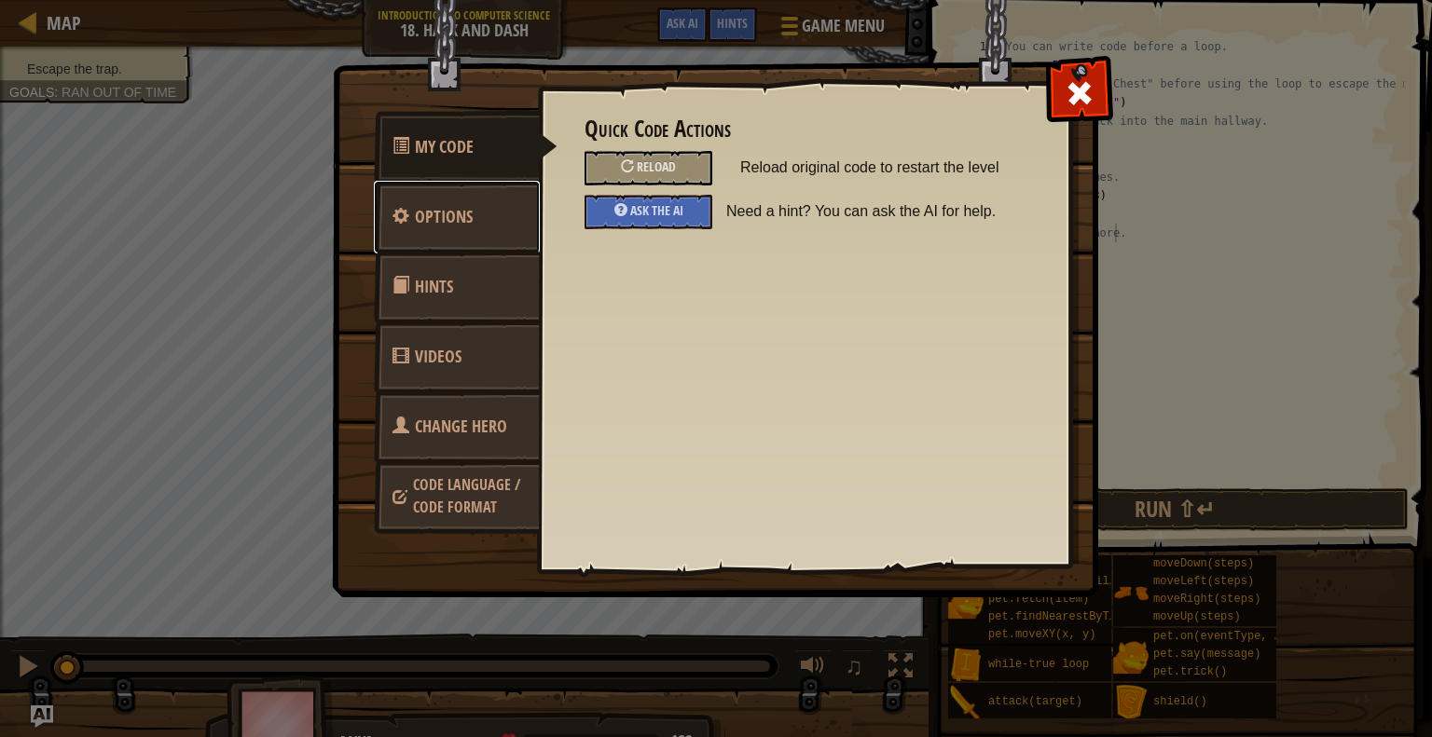
click at [440, 212] on span "Options" at bounding box center [444, 216] width 58 height 23
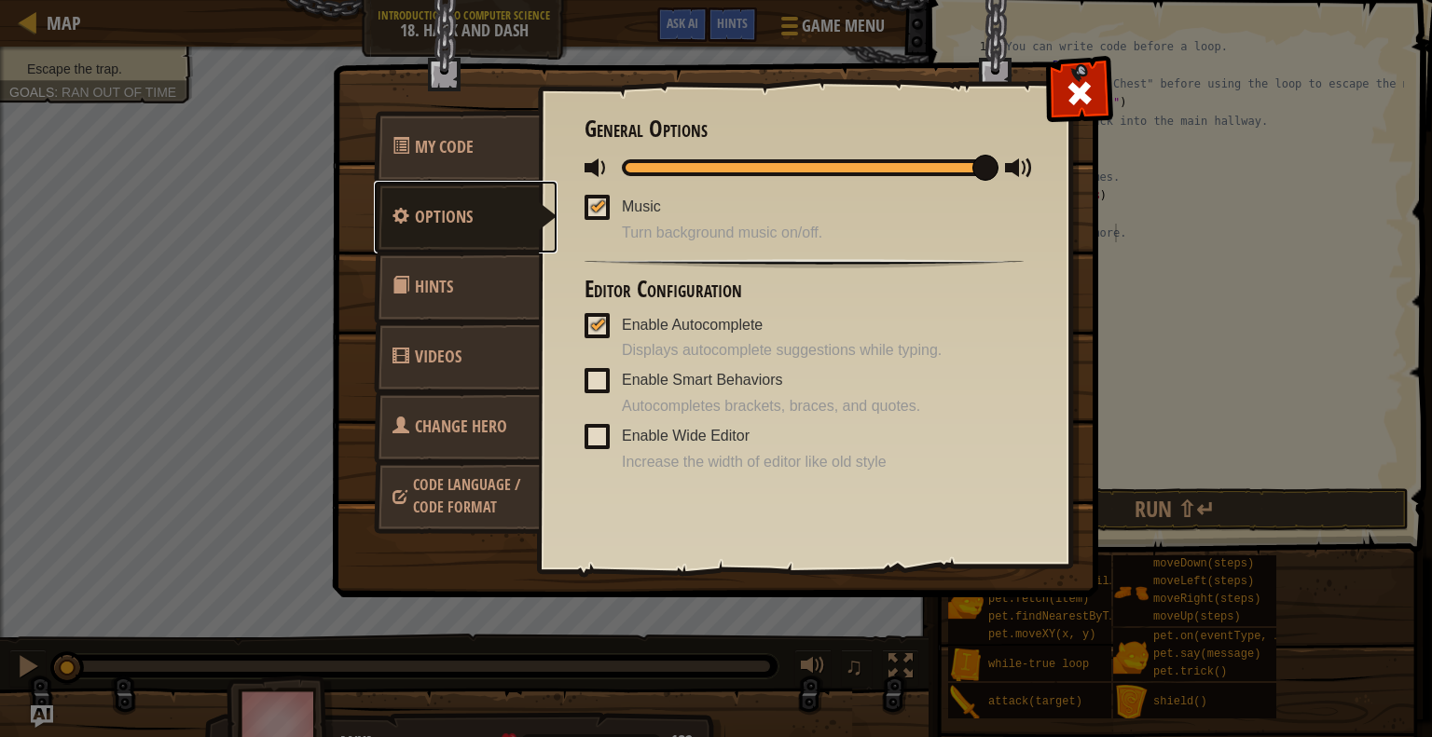
scroll to position [2, 0]
click at [441, 193] on link "Options" at bounding box center [466, 217] width 184 height 73
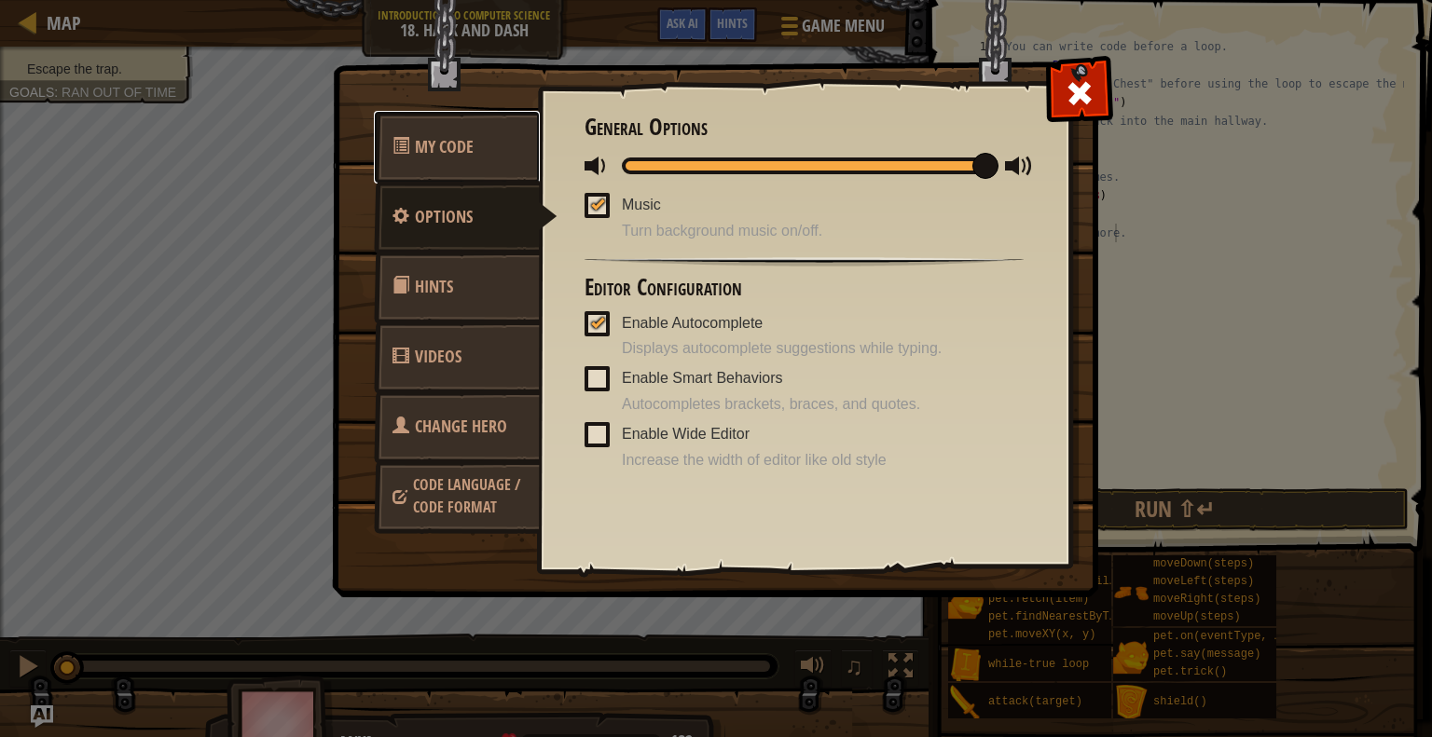
click at [425, 149] on span "My Code" at bounding box center [444, 146] width 59 height 23
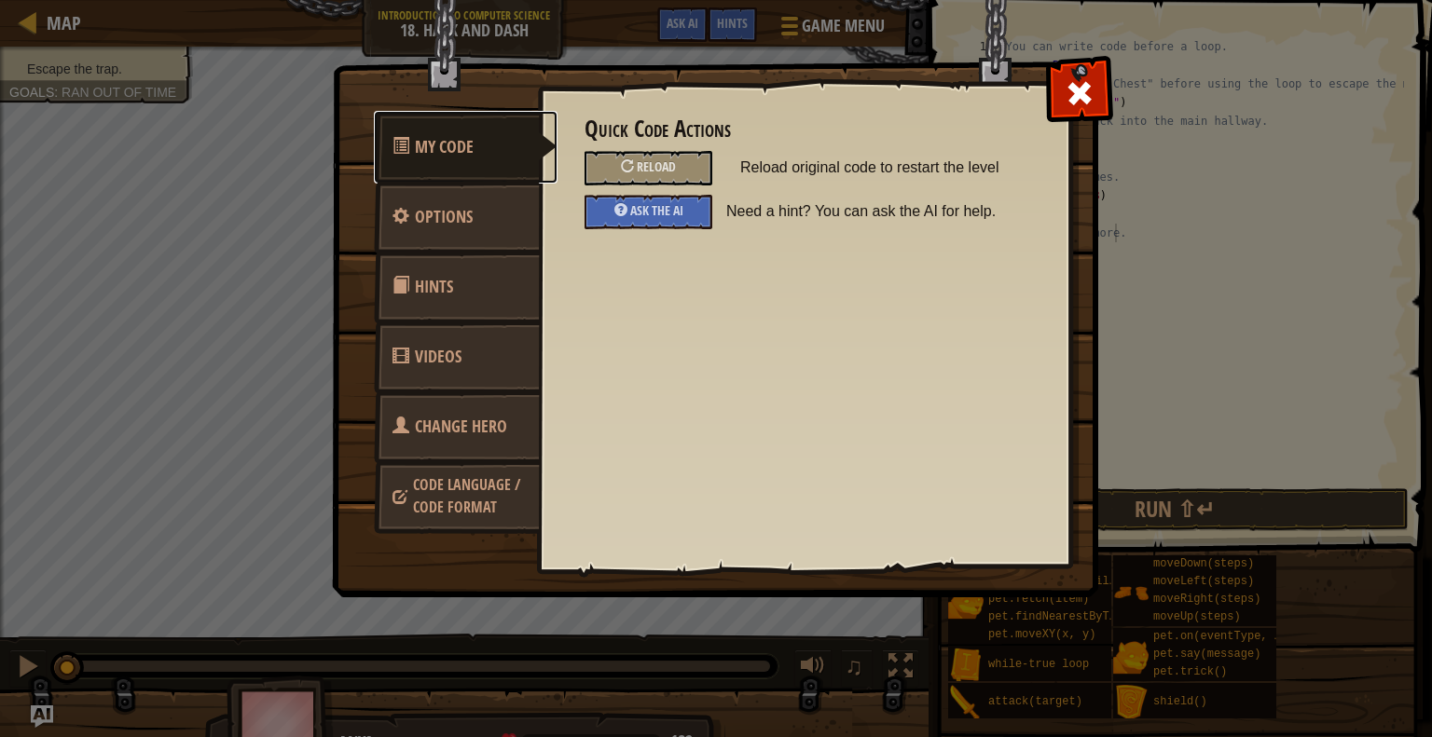
scroll to position [0, 0]
click at [681, 152] on div "Reload" at bounding box center [648, 168] width 128 height 34
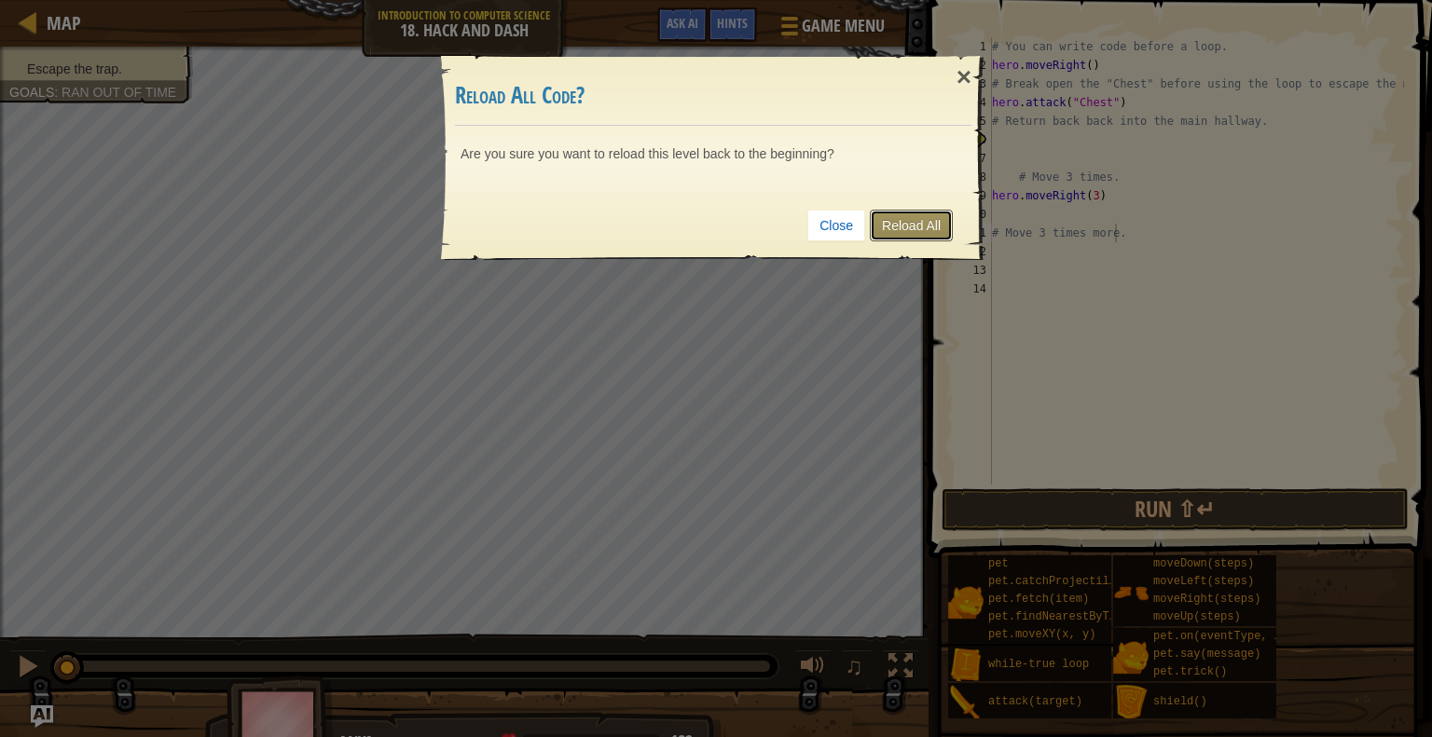
click at [908, 214] on link "Reload All" at bounding box center [911, 226] width 83 height 32
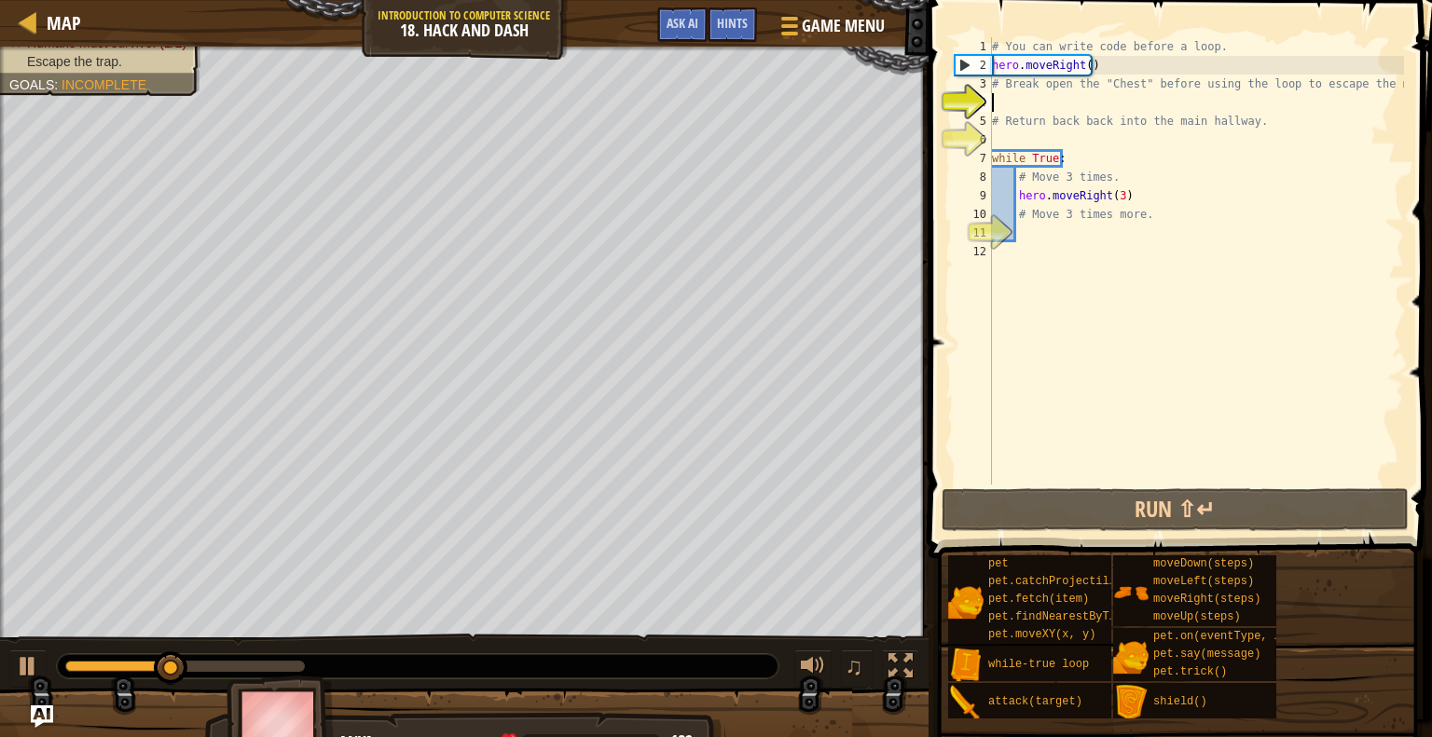
click at [1080, 213] on div "# You can write code before a loop. hero . moveRight ( ) # Break open the "Ches…" at bounding box center [1196, 279] width 416 height 485
type textarea "# Move 3 times more."
click at [1151, 217] on div "# You can write code before a loop. hero . moveRight ( ) # Break open the "Ches…" at bounding box center [1196, 279] width 416 height 485
click at [1040, 226] on div "# You can write code before a loop. hero . moveRight ( ) # Break open the "Ches…" at bounding box center [1196, 279] width 416 height 485
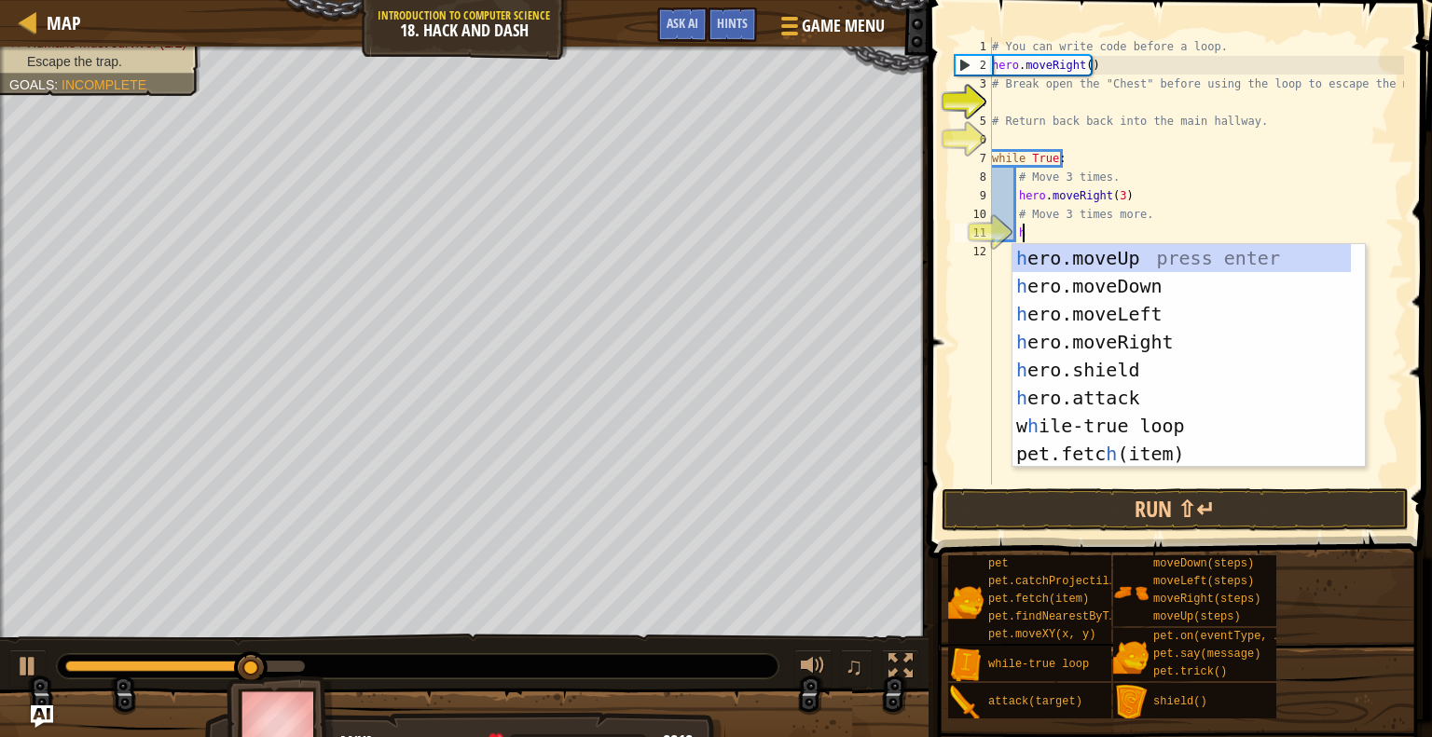
type textarea "her"
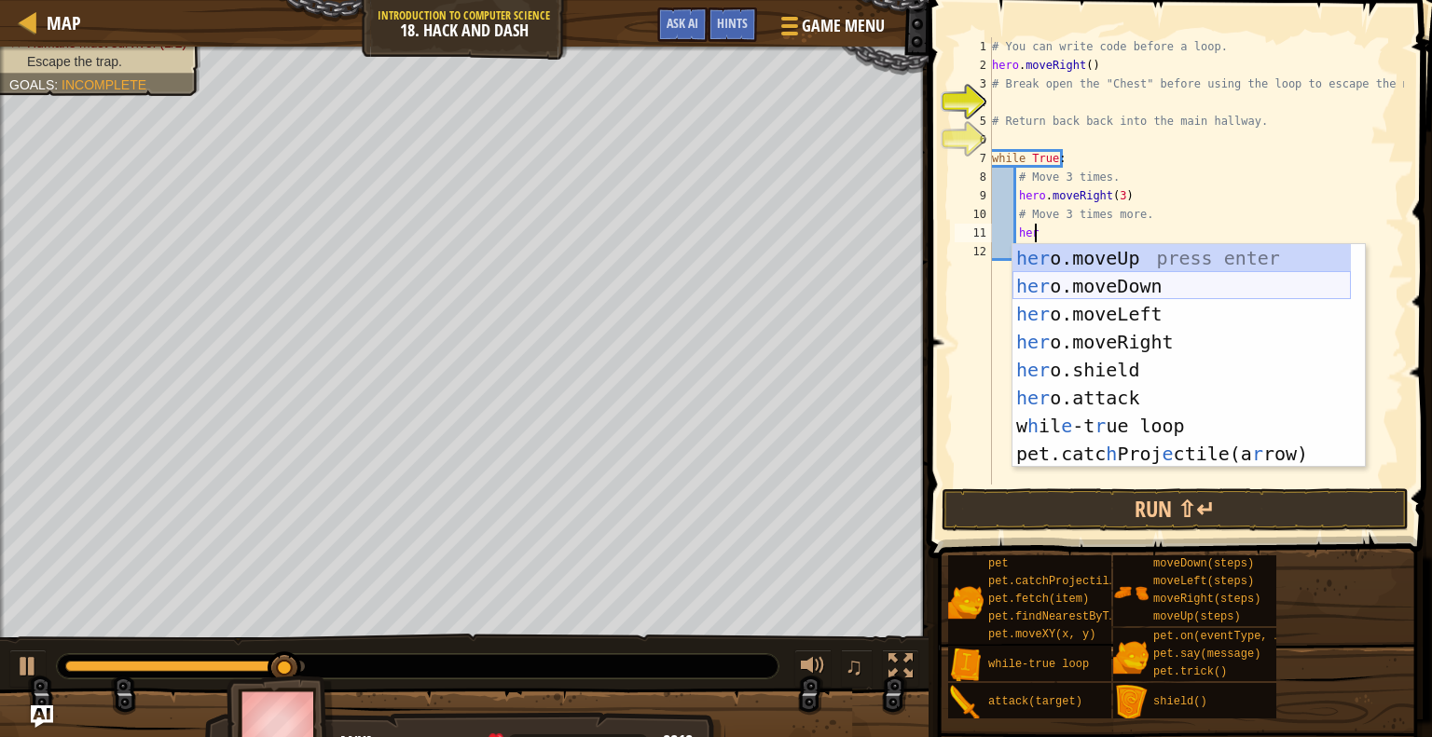
click at [1103, 278] on div "her o.moveUp press enter her o.moveDown press enter her o.moveLeft press enter …" at bounding box center [1181, 384] width 338 height 280
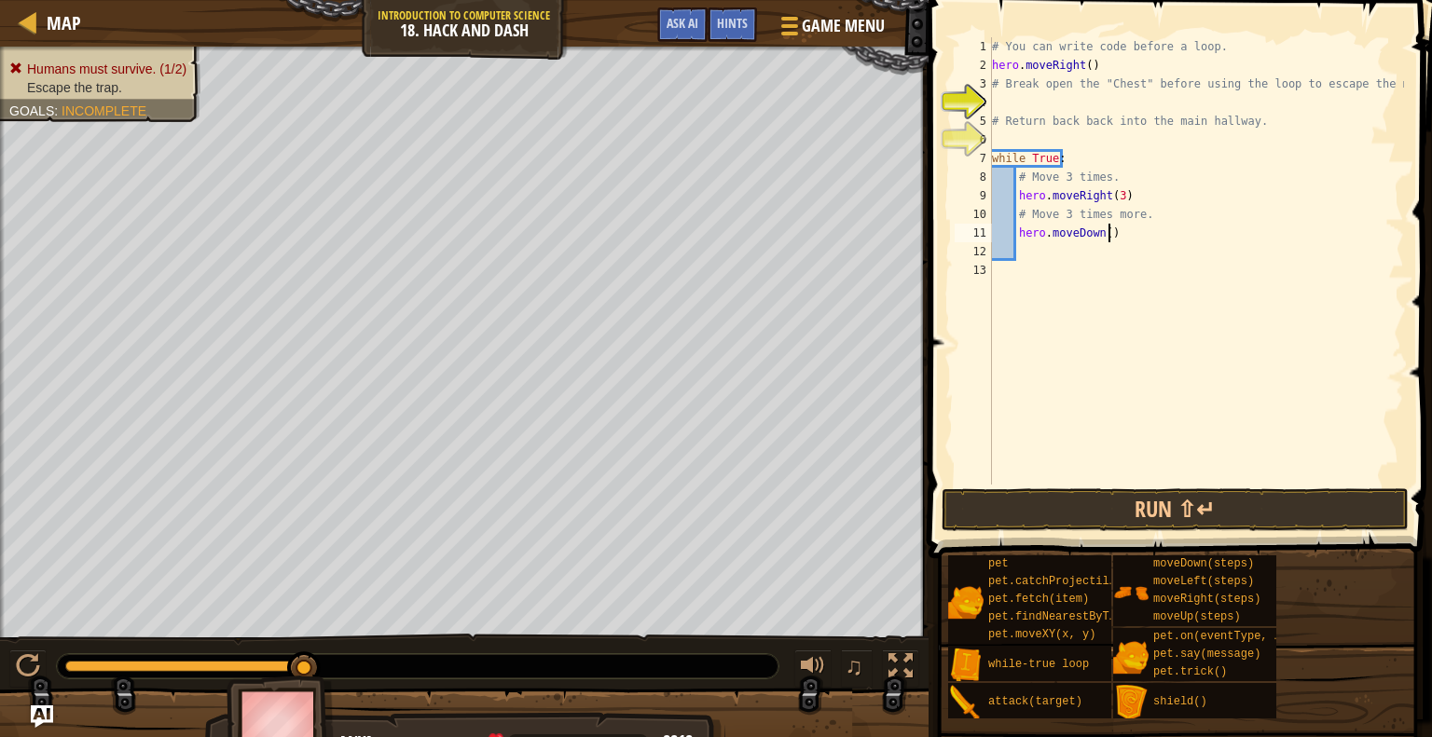
click at [1106, 240] on div "# You can write code before a loop. hero . moveRight ( ) # Break open the "Ches…" at bounding box center [1196, 279] width 416 height 485
click at [1100, 233] on div "# You can write code before a loop. hero . moveRight ( ) # Break open the "Ches…" at bounding box center [1196, 279] width 416 height 485
click at [1202, 516] on button "Run ⇧↵" at bounding box center [1174, 509] width 467 height 43
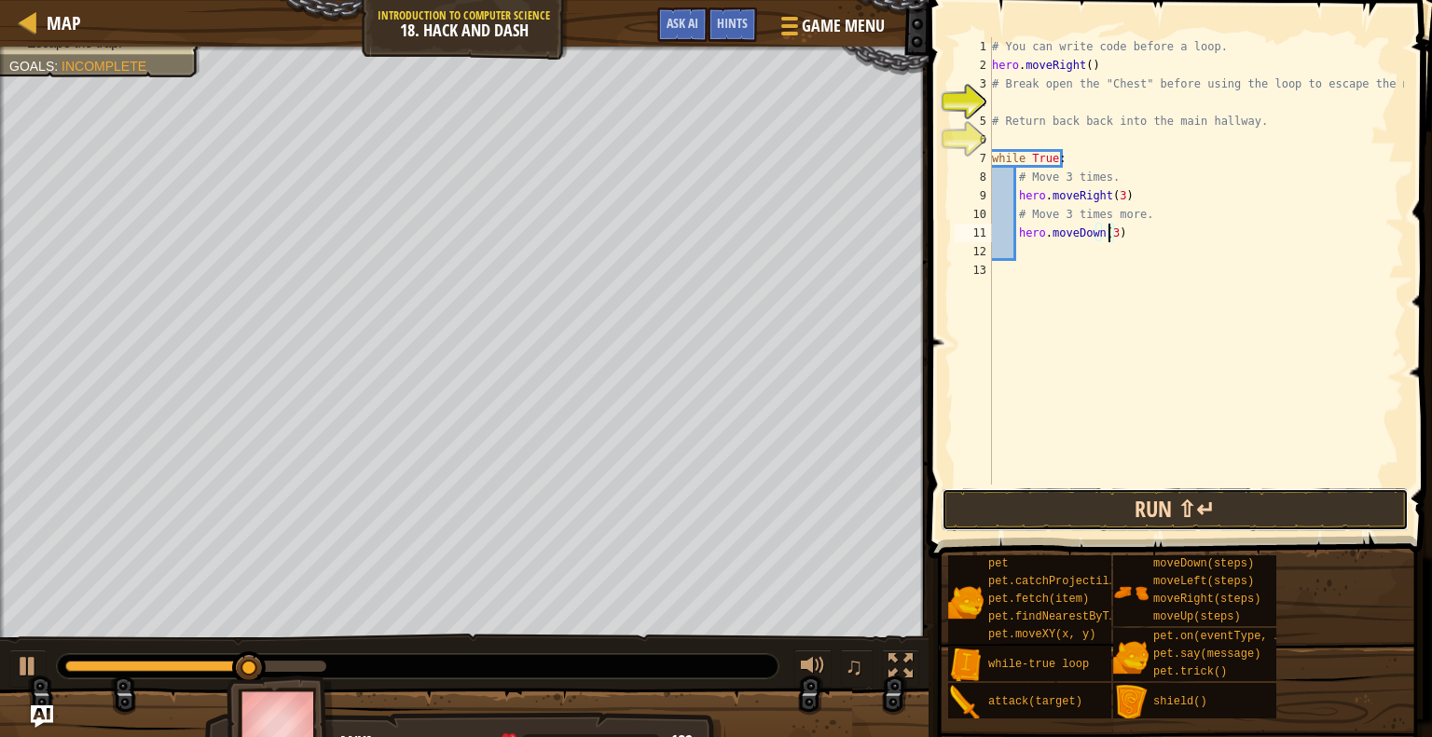
click at [1176, 498] on button "Run ⇧↵" at bounding box center [1174, 509] width 467 height 43
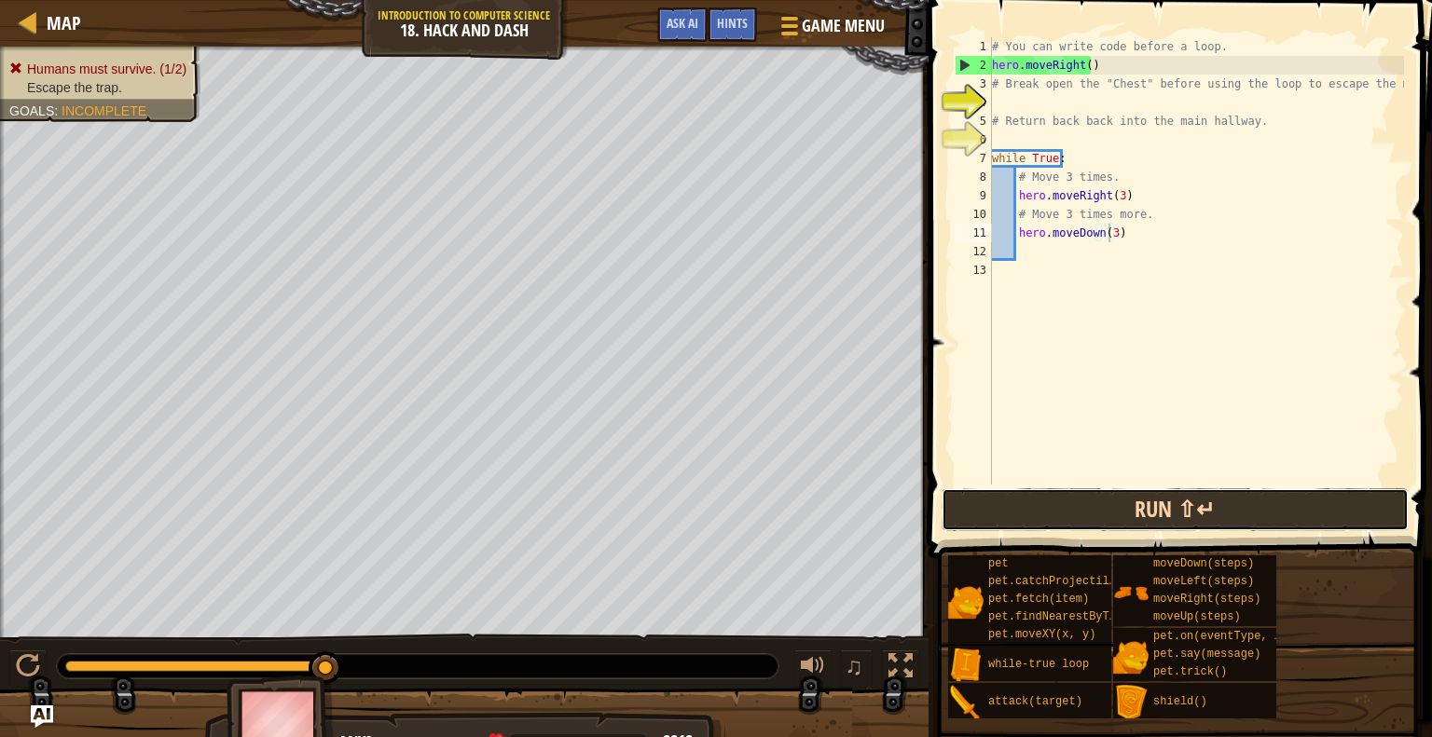
click at [1197, 495] on button "Run ⇧↵" at bounding box center [1174, 509] width 467 height 43
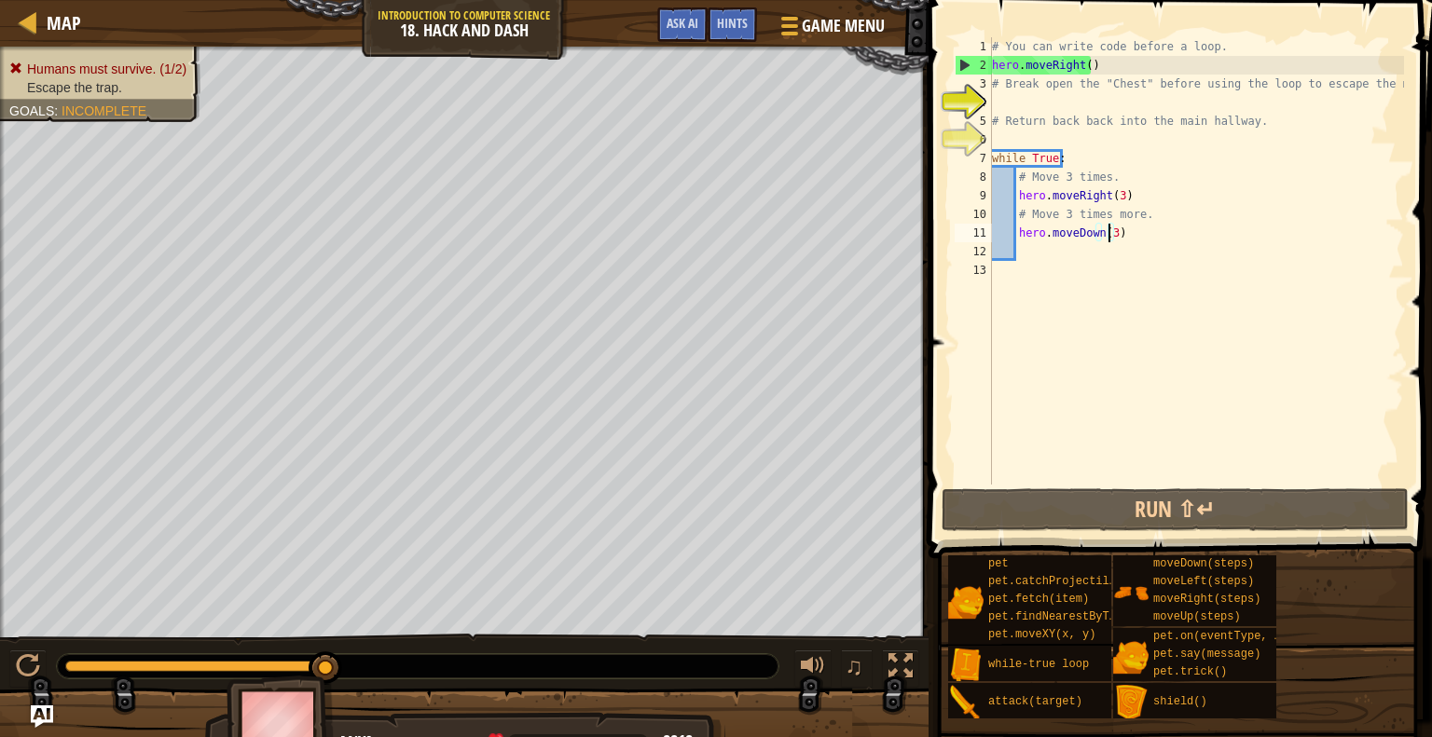
click at [1130, 202] on div "# You can write code before a loop. hero . moveRight ( ) # Break open the "Ches…" at bounding box center [1196, 279] width 416 height 485
type textarea "hero.moveRight(3)"
click at [1007, 133] on div "# You can write code before a loop. hero . moveRight ( ) # Break open the "Ches…" at bounding box center [1196, 279] width 416 height 485
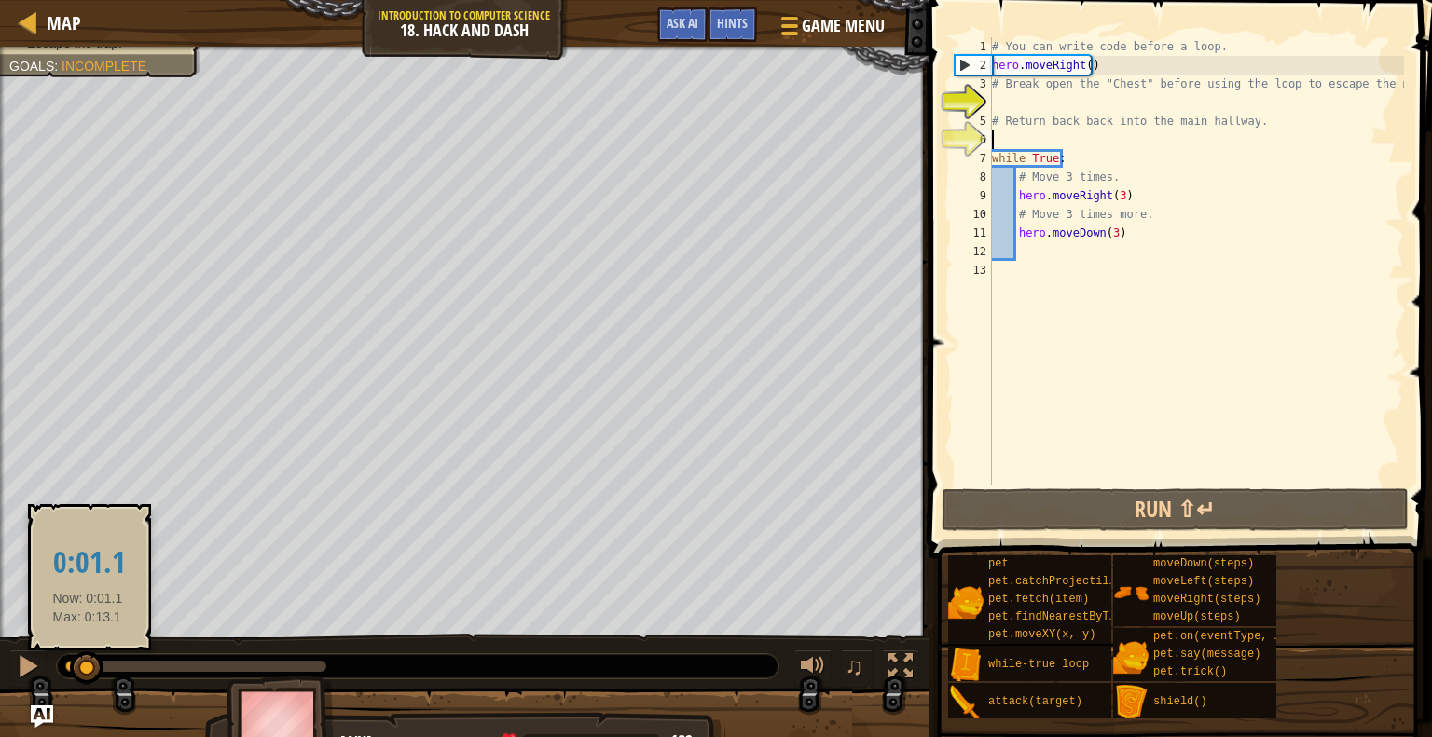
drag, startPoint x: 311, startPoint y: 661, endPoint x: 87, endPoint y: 651, distance: 224.8
click at [87, 651] on div at bounding box center [87, 668] width 34 height 34
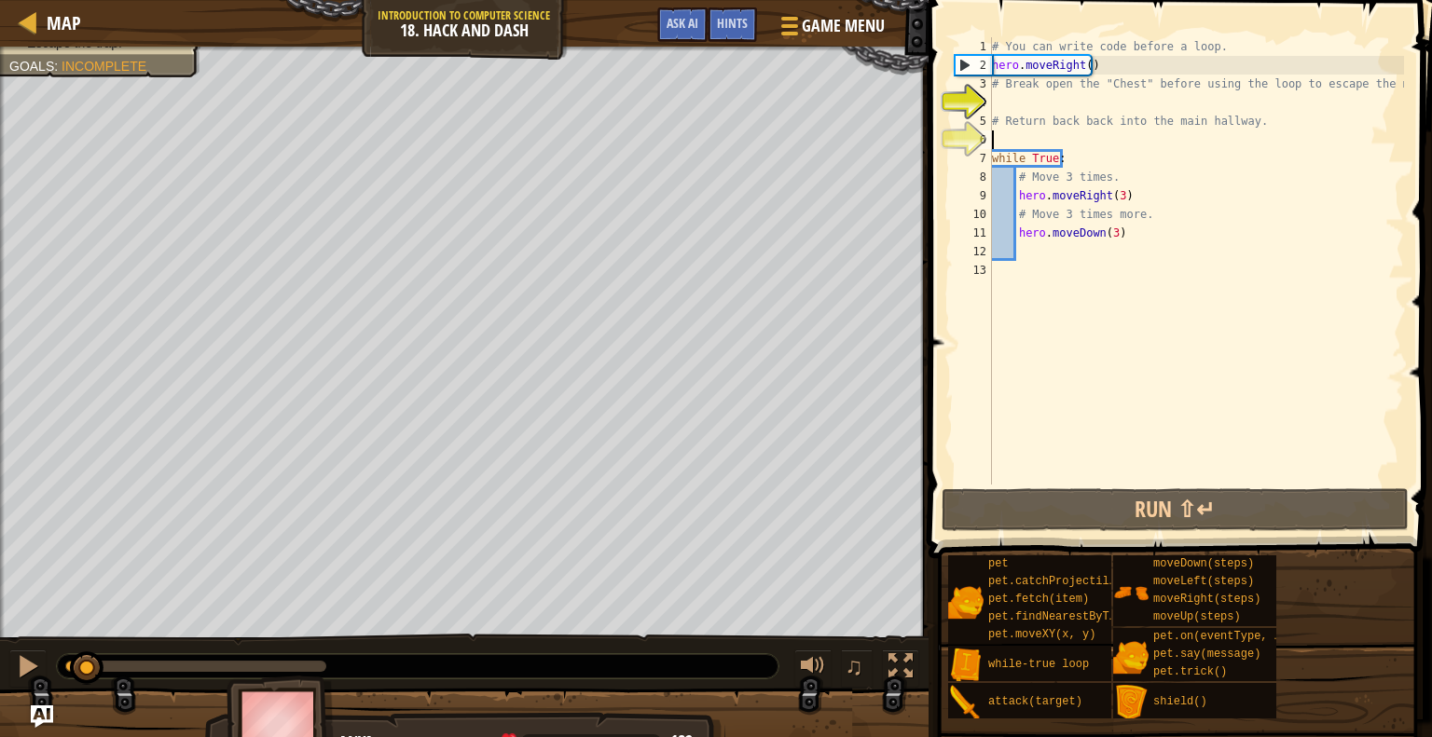
type textarea "w"
type textarea "m"
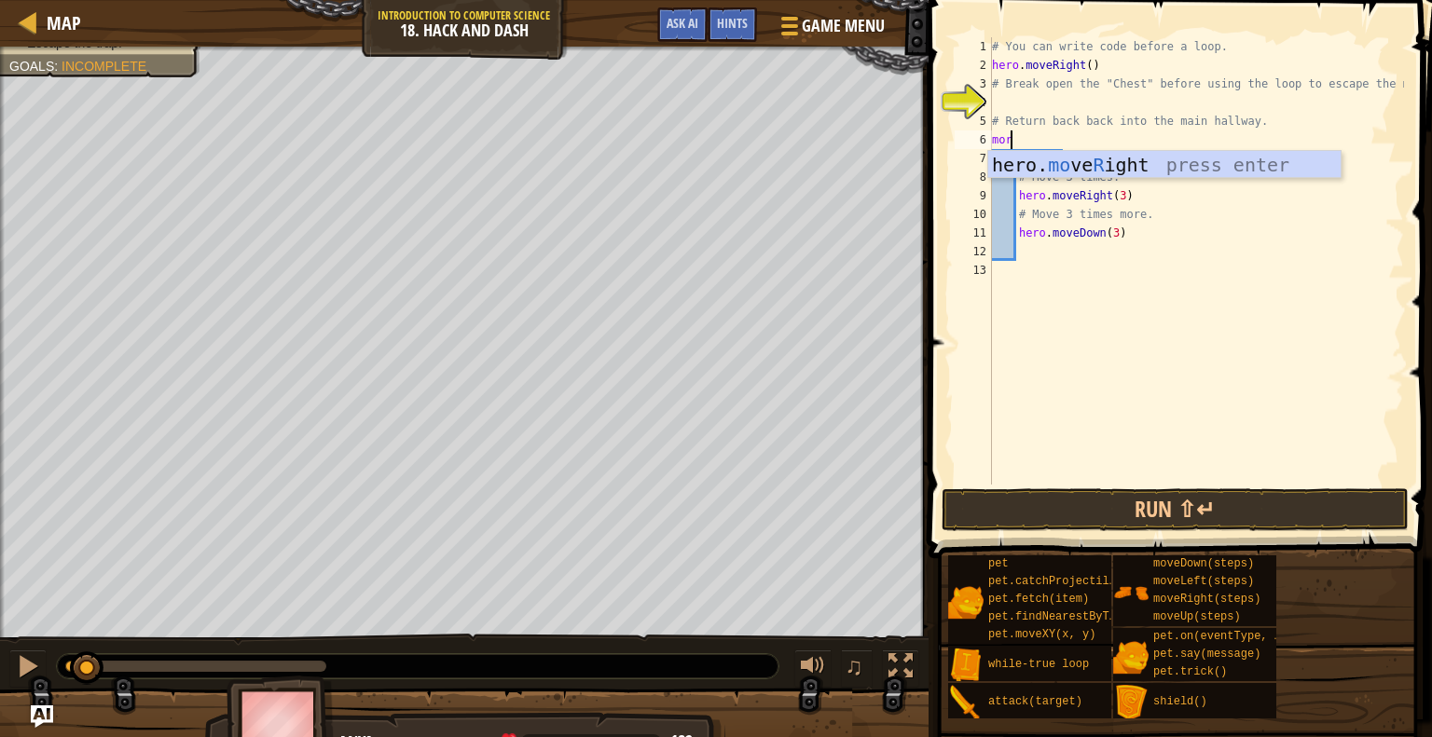
type textarea "mo"
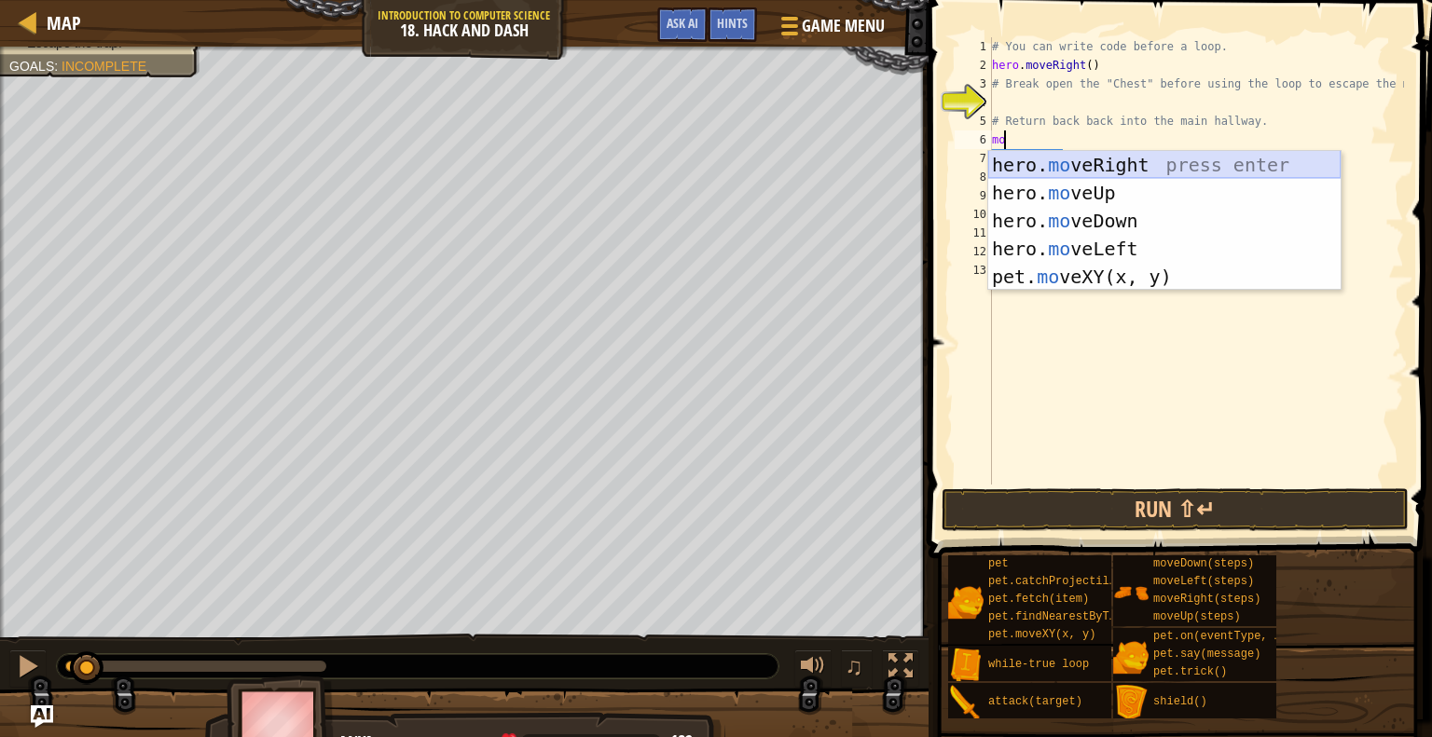
click at [1181, 157] on div "hero. mo veRight press enter hero. mo veUp press enter hero. mo veDown press en…" at bounding box center [1164, 249] width 352 height 196
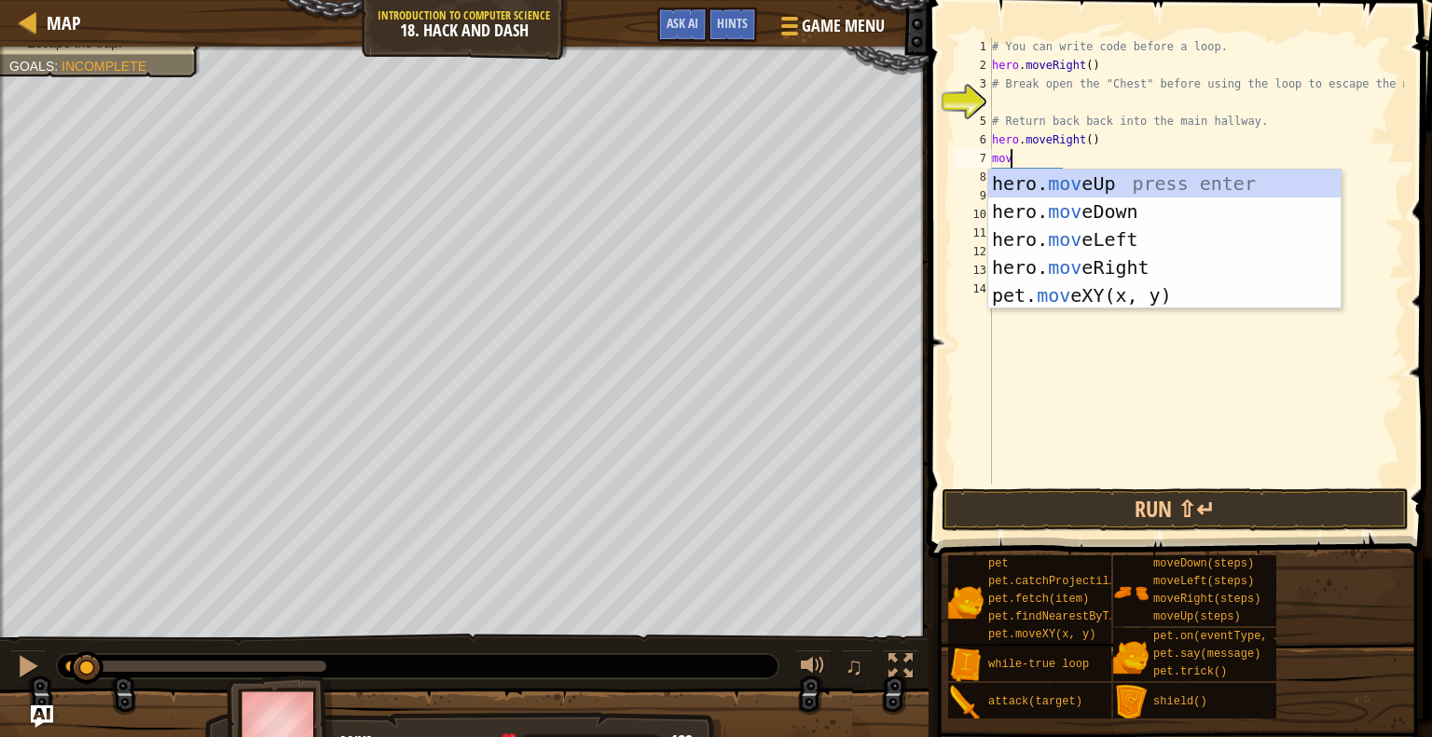
type textarea "move"
click at [1081, 181] on div "hero. move Up press enter hero. move Down press enter hero. move Left press ent…" at bounding box center [1164, 268] width 352 height 196
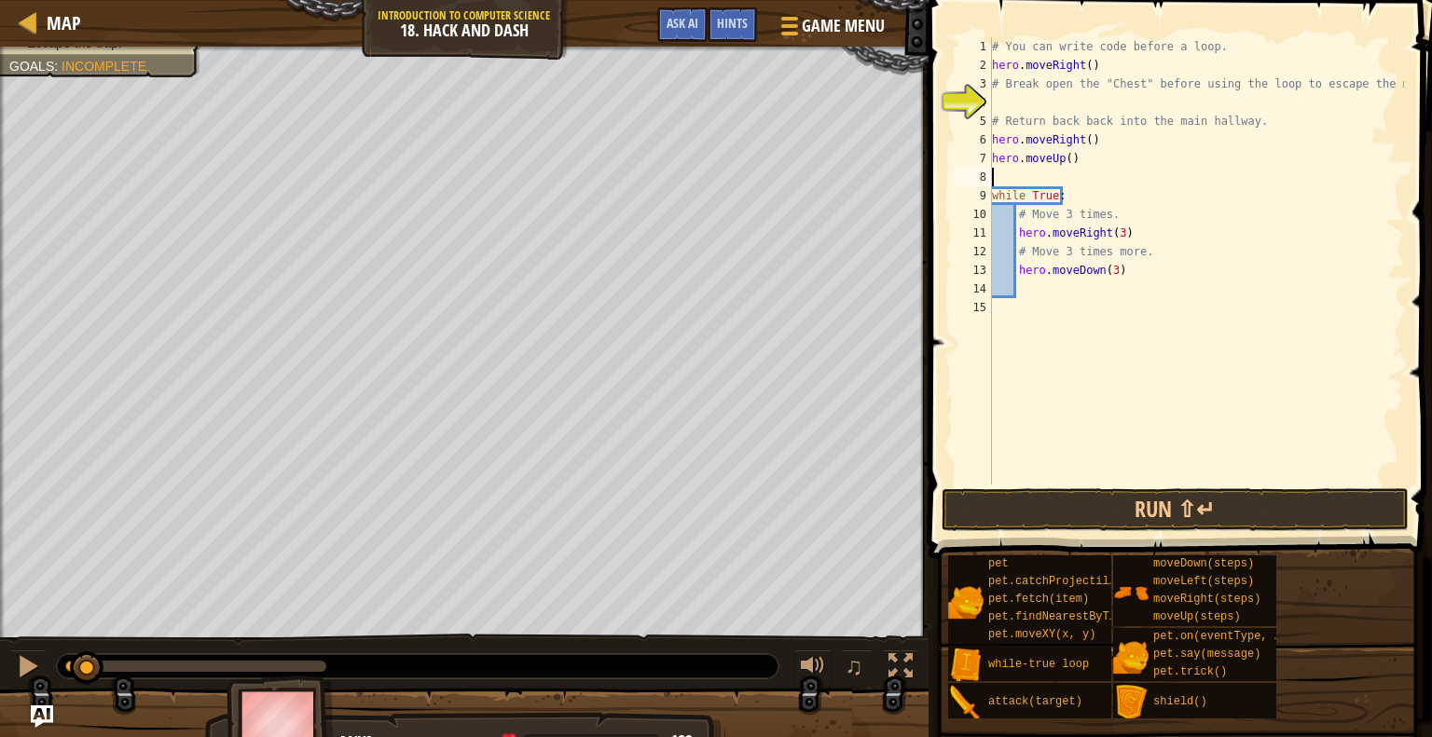
type textarea "m"
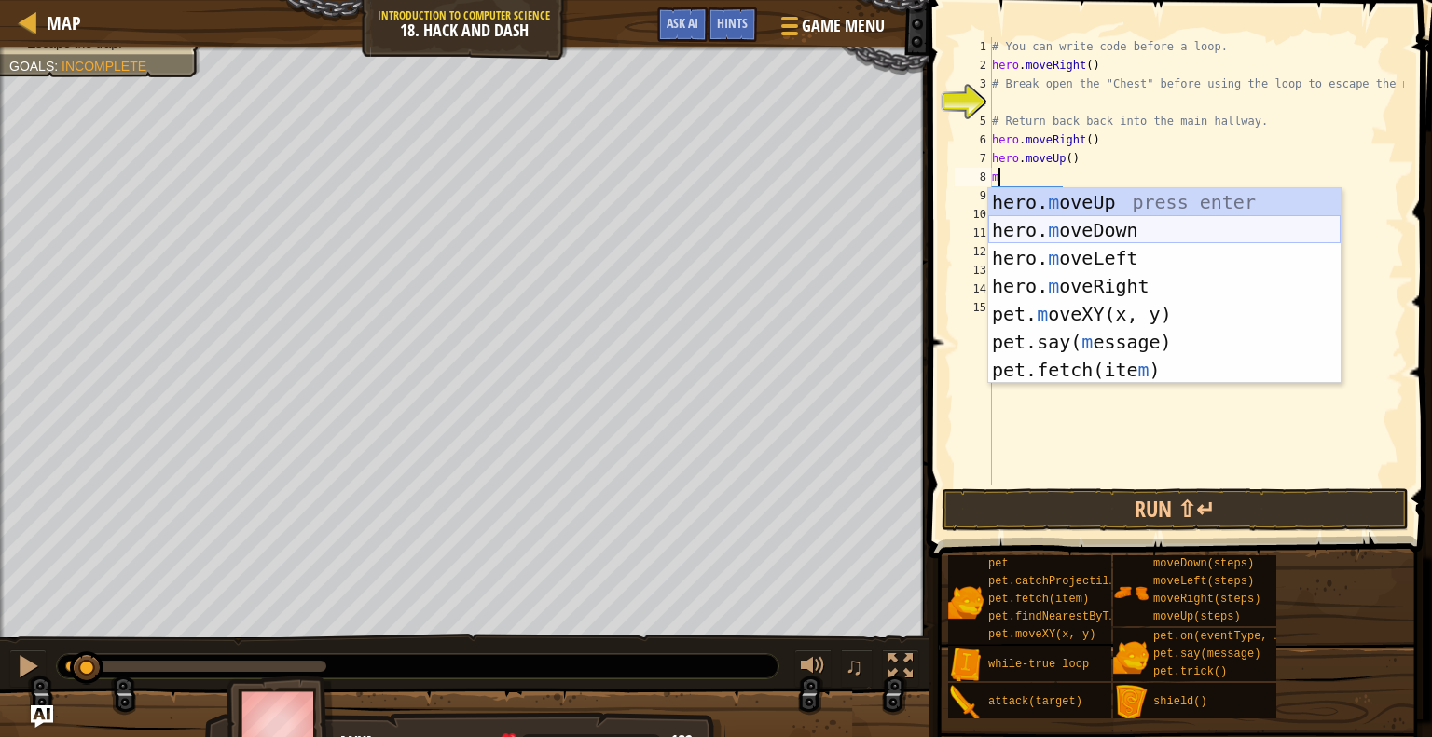
click at [1093, 229] on div "hero. m oveUp press enter hero. m oveDown press enter hero. m oveLeft press ent…" at bounding box center [1164, 314] width 352 height 252
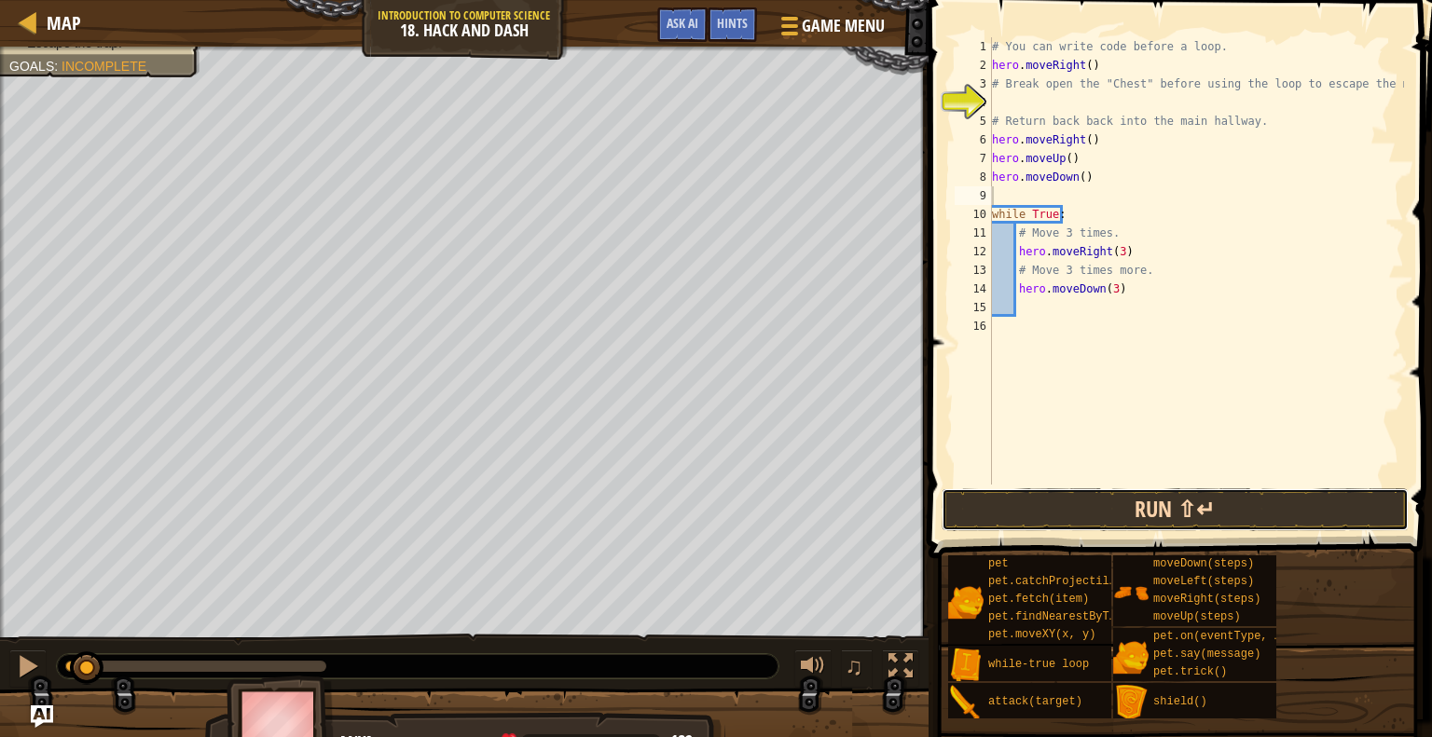
click at [1173, 506] on button "Run ⇧↵" at bounding box center [1174, 509] width 467 height 43
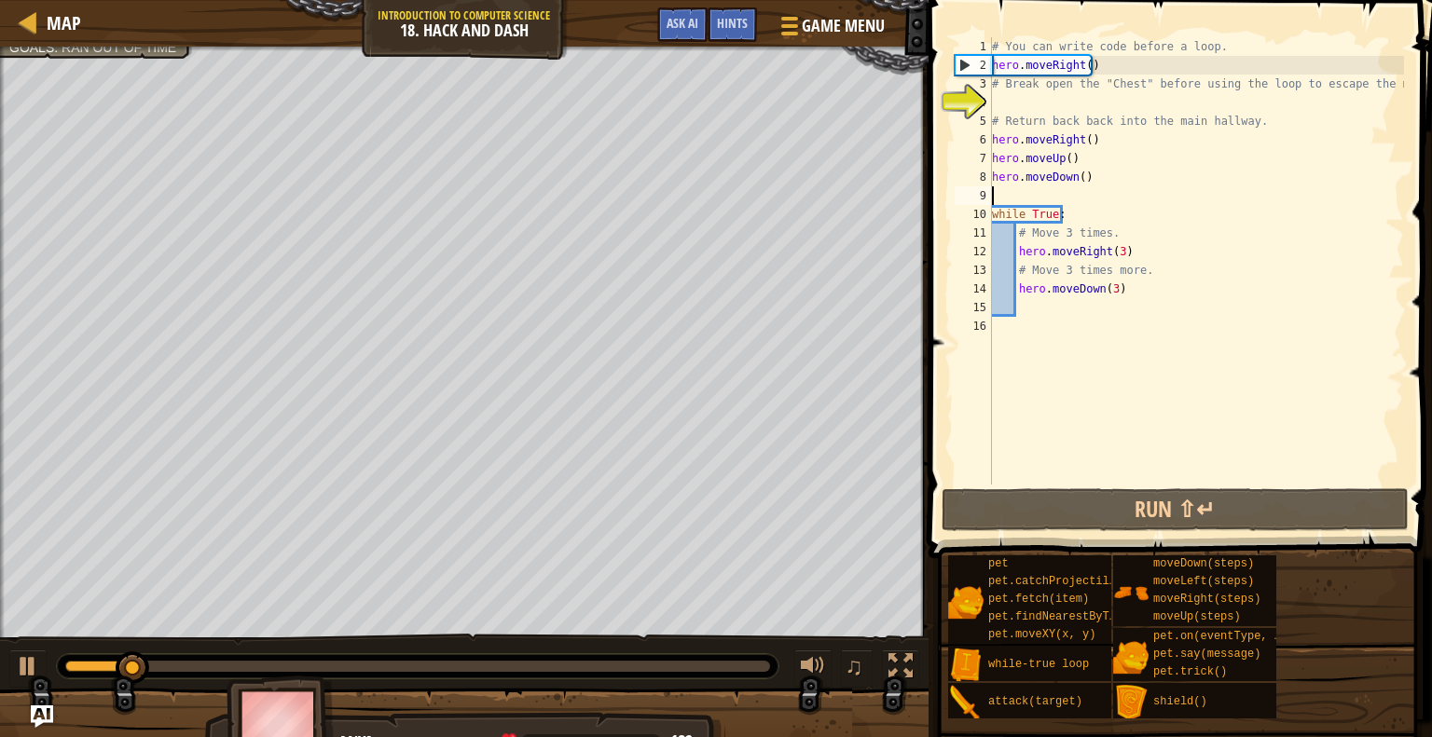
click at [1071, 148] on div "# You can write code before a loop. hero . moveRight ( ) # Break open the "Ches…" at bounding box center [1196, 279] width 416 height 485
type textarea "hero.moveRight()"
click at [1081, 144] on div "# You can write code before a loop. hero . moveRight ( ) # Break open the "Ches…" at bounding box center [1196, 279] width 416 height 485
drag, startPoint x: 1090, startPoint y: 136, endPoint x: 991, endPoint y: 134, distance: 99.7
click at [991, 134] on div "hero.moveRight() 1 2 3 4 5 6 7 8 9 10 11 12 13 14 15 16 # You can write code be…" at bounding box center [1177, 260] width 453 height 447
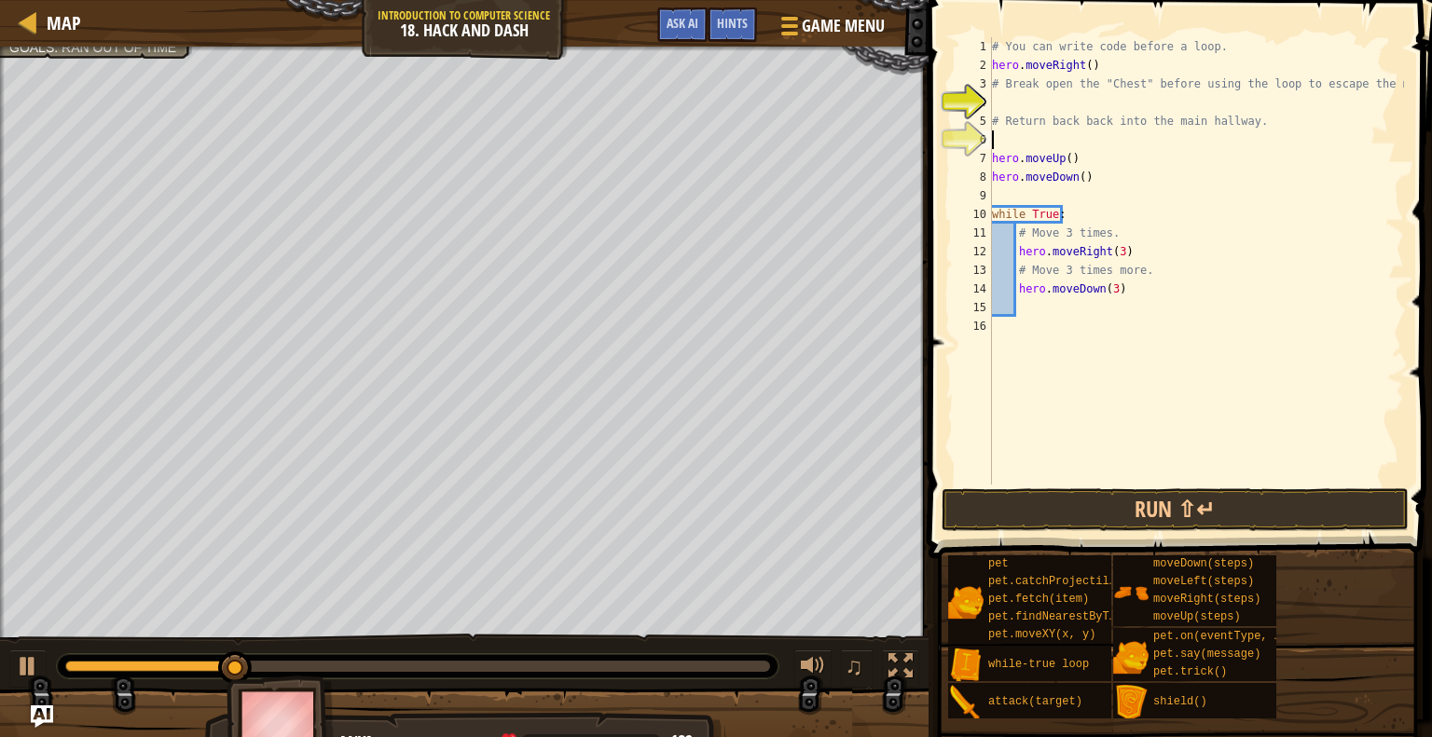
click at [990, 157] on div "7" at bounding box center [972, 158] width 37 height 19
type textarea "hero.moveUp()"
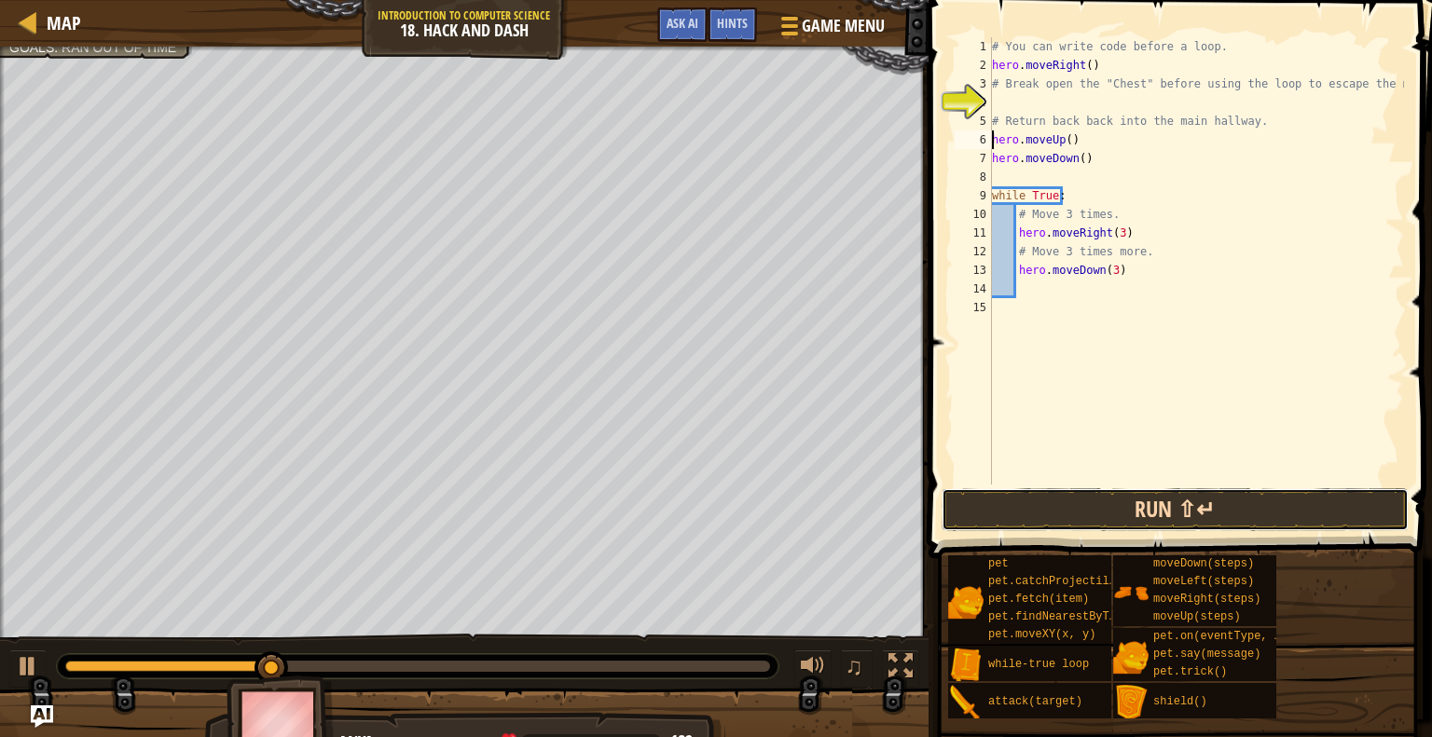
click at [1148, 502] on button "Run ⇧↵" at bounding box center [1174, 509] width 467 height 43
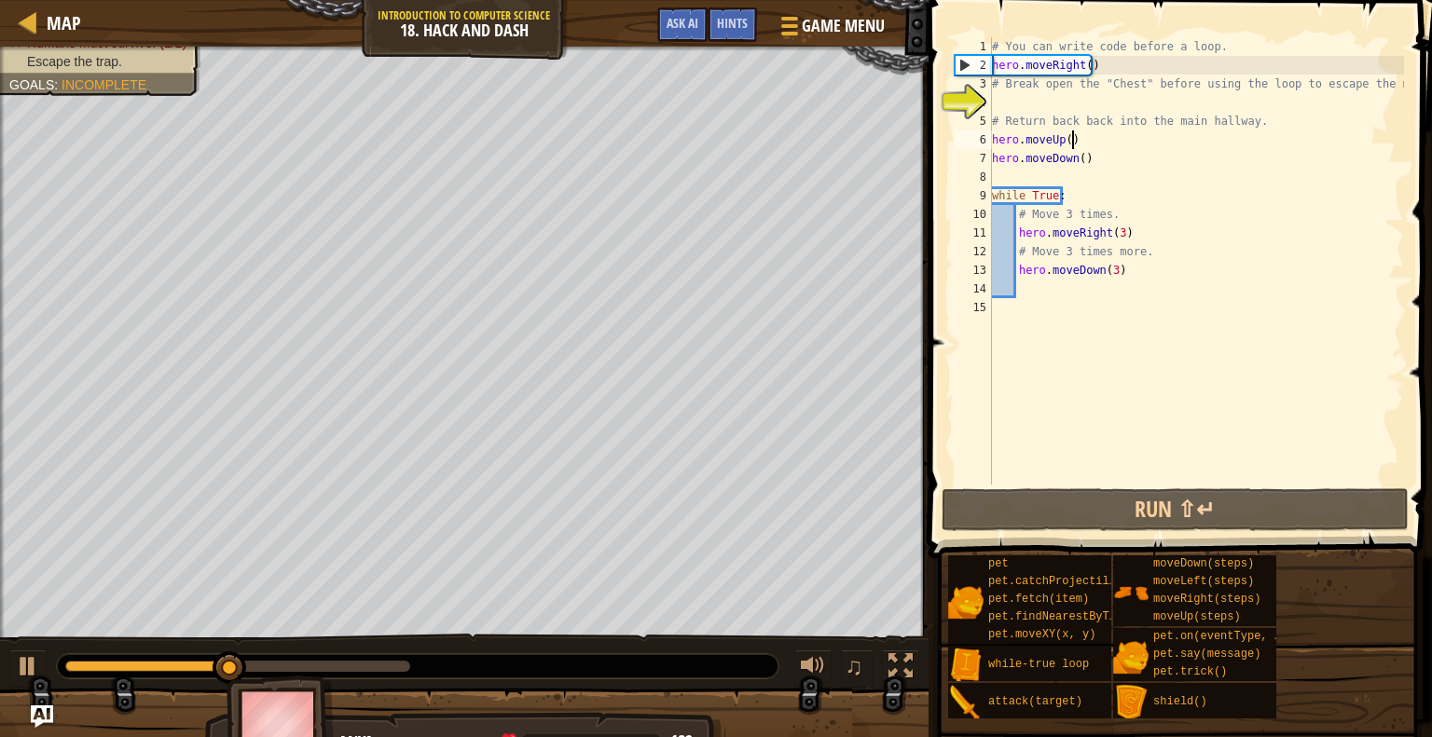
click at [1084, 133] on div "# You can write code before a loop. hero . moveRight ( ) # Break open the "Ches…" at bounding box center [1196, 279] width 416 height 485
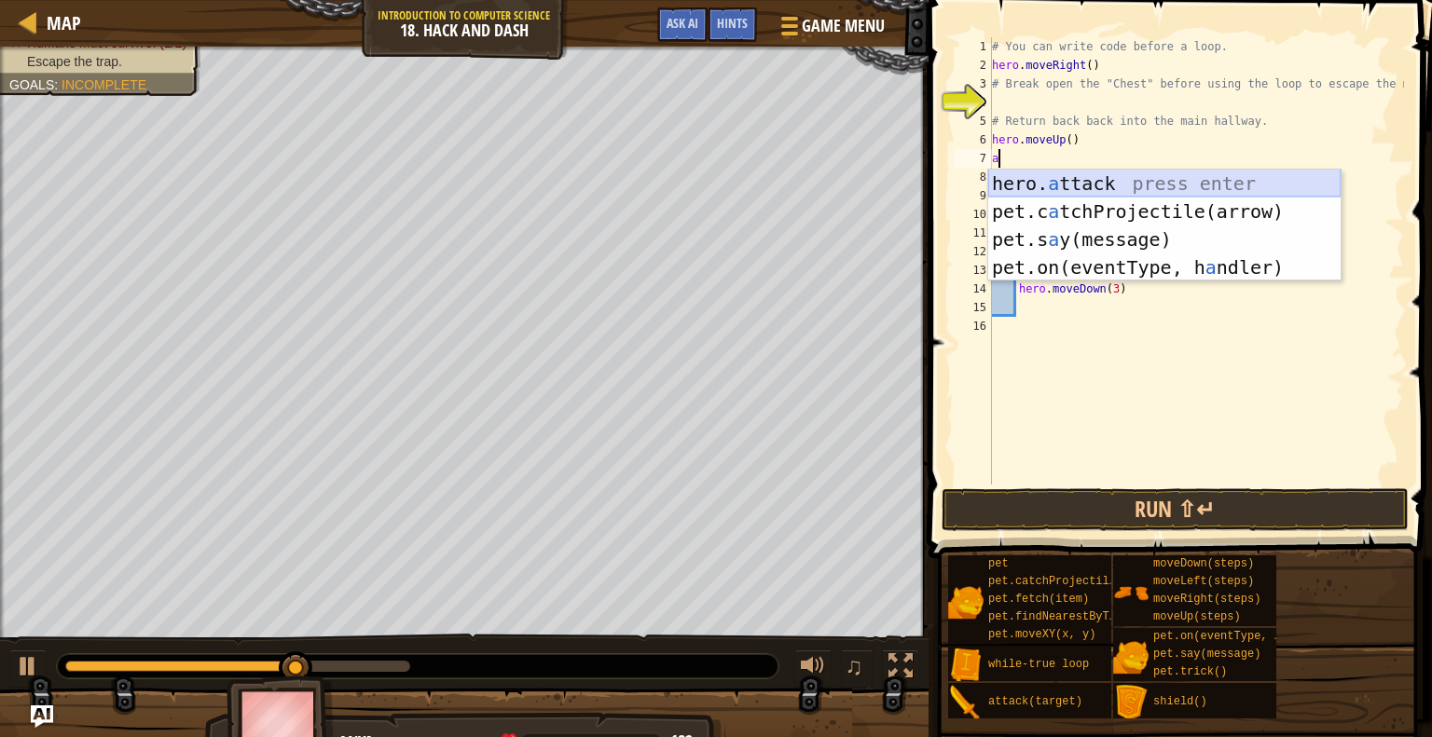
click at [1080, 185] on div "hero. a ttack press enter pet.c a tchProjectile(arrow) press enter pet.s a y(me…" at bounding box center [1164, 254] width 352 height 168
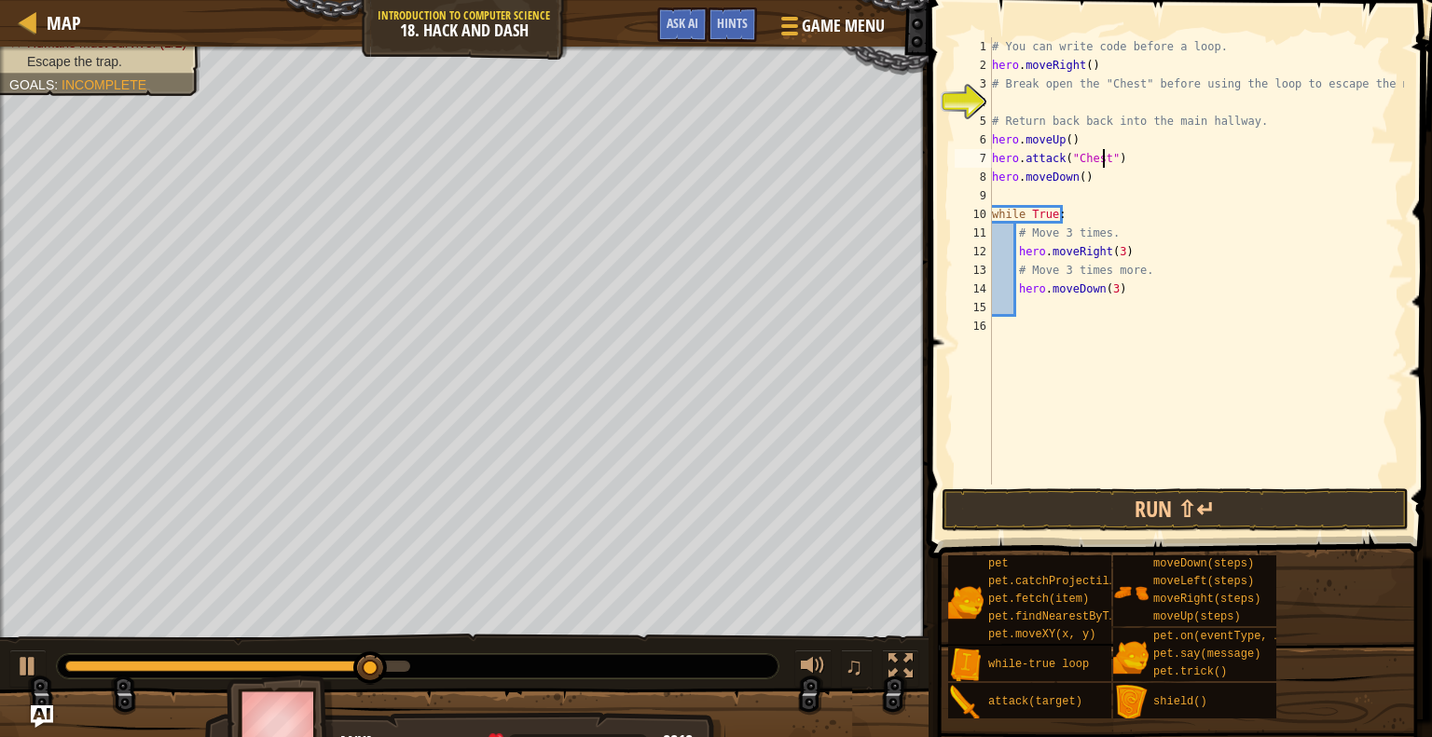
scroll to position [8, 8]
type textarea "hero.attack("Chest")"
click at [1189, 495] on button "Run ⇧↵" at bounding box center [1174, 509] width 467 height 43
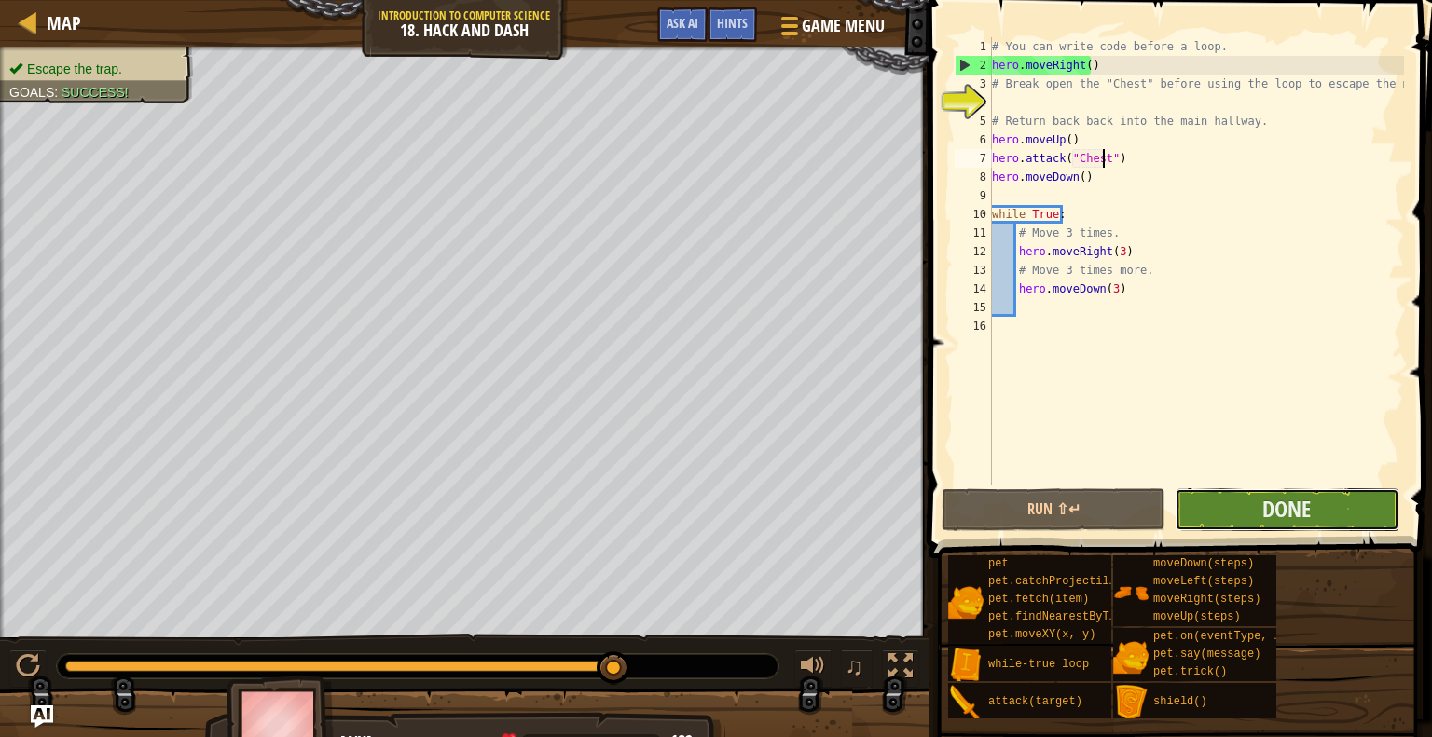
click at [1329, 509] on button "Done" at bounding box center [1286, 509] width 224 height 43
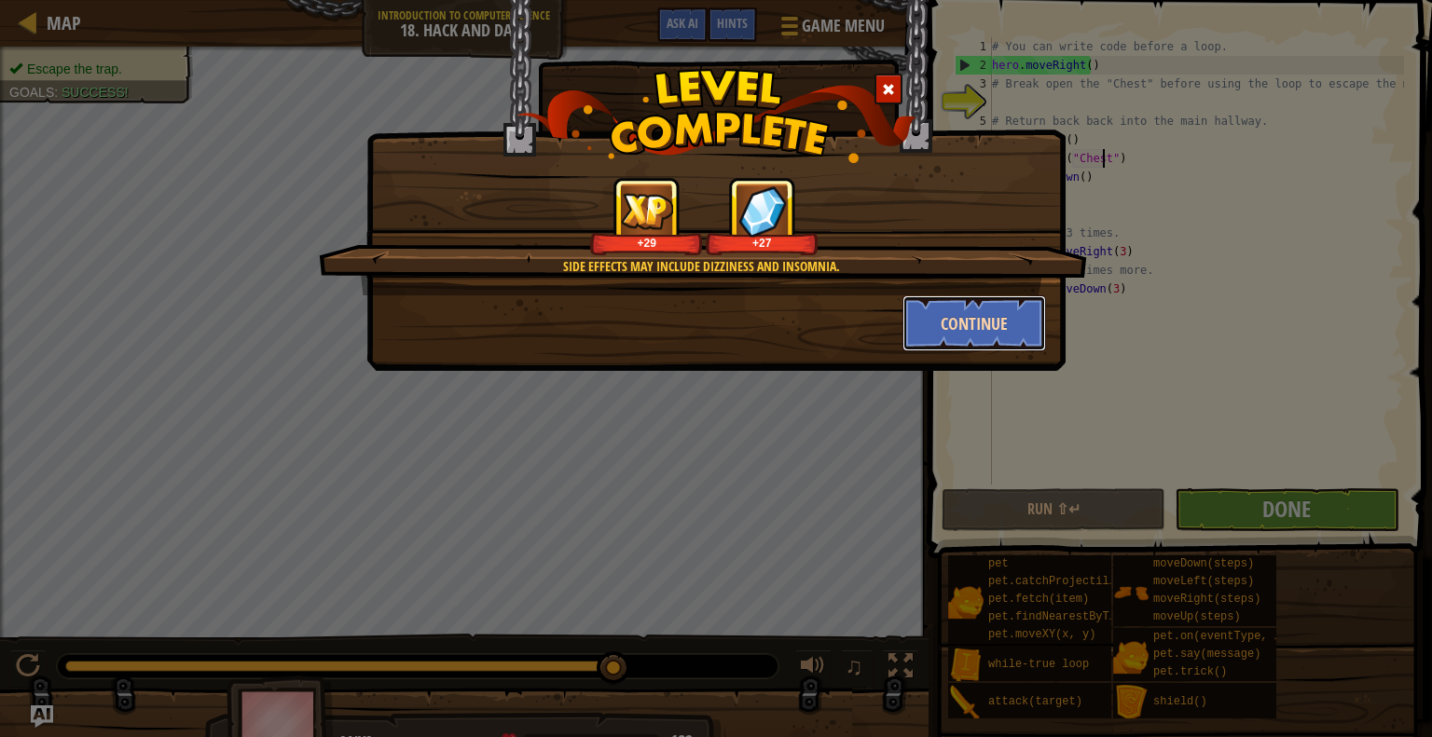
click at [1021, 301] on button "Continue" at bounding box center [974, 323] width 144 height 56
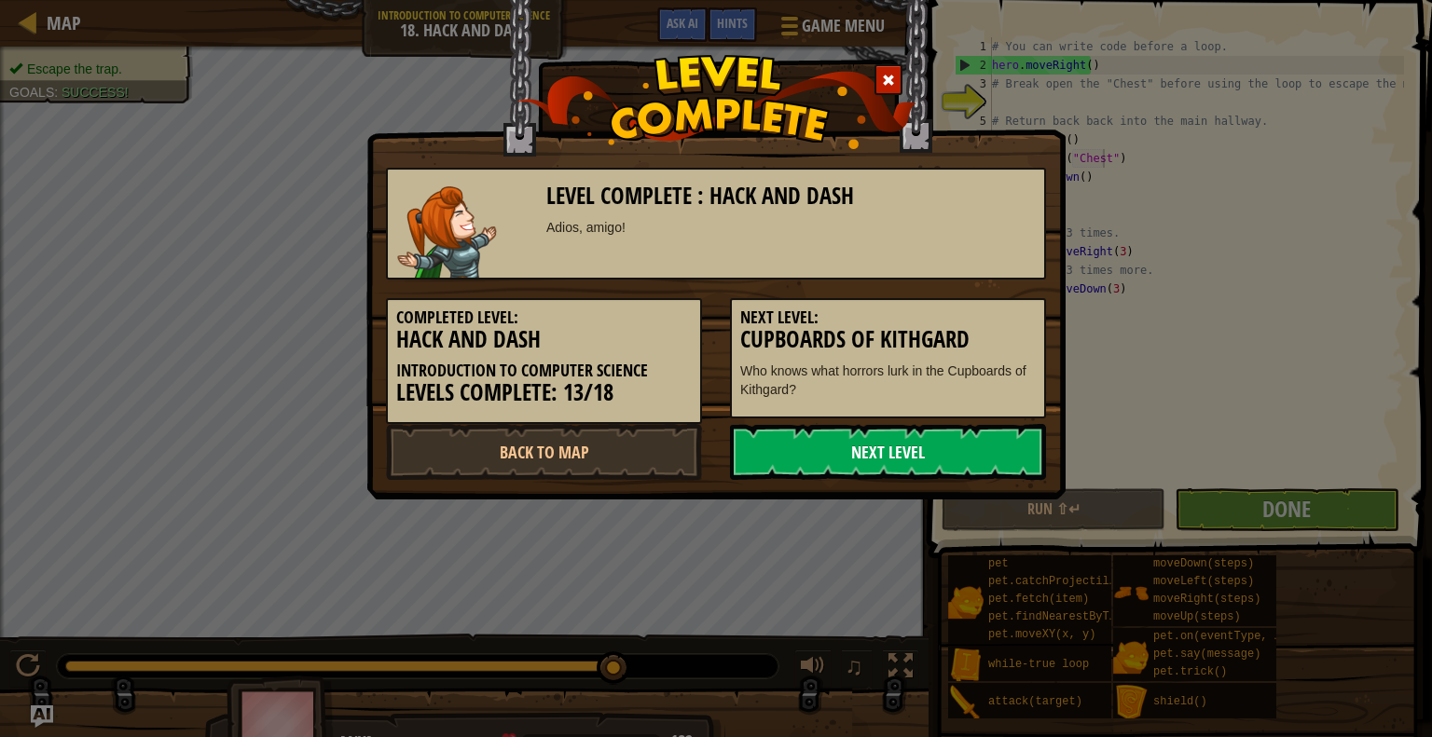
click at [900, 439] on link "Next Level" at bounding box center [888, 452] width 316 height 56
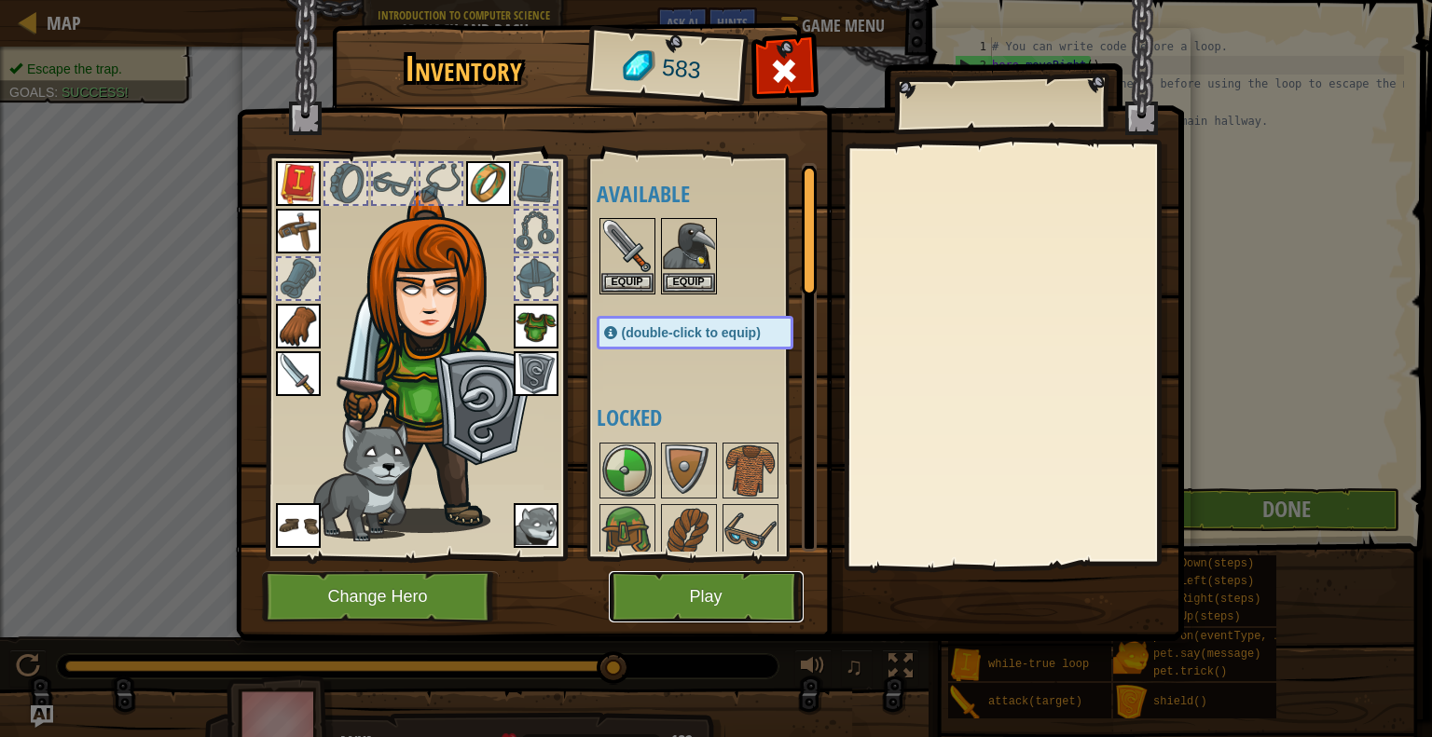
click at [760, 596] on button "Play" at bounding box center [706, 596] width 195 height 51
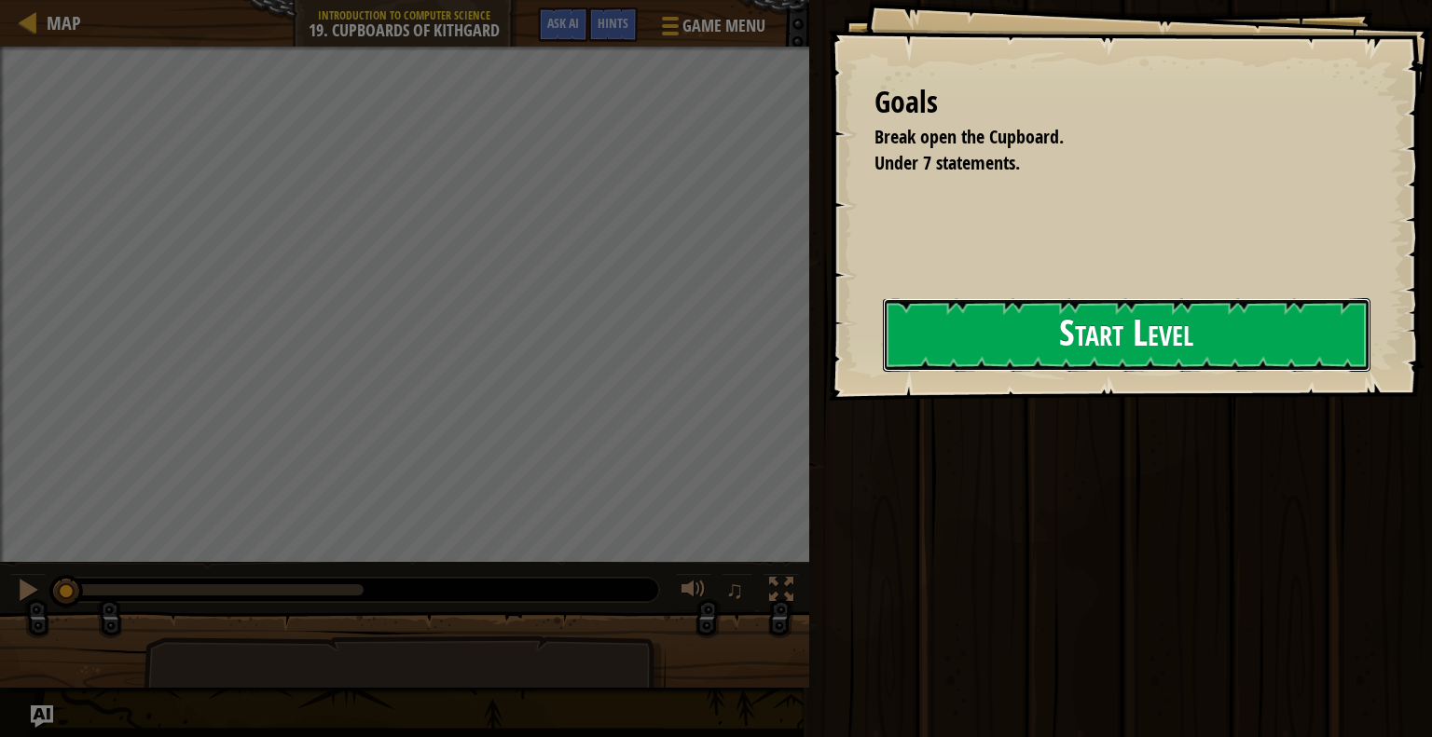
click at [1013, 335] on button "Start Level" at bounding box center [1126, 335] width 487 height 74
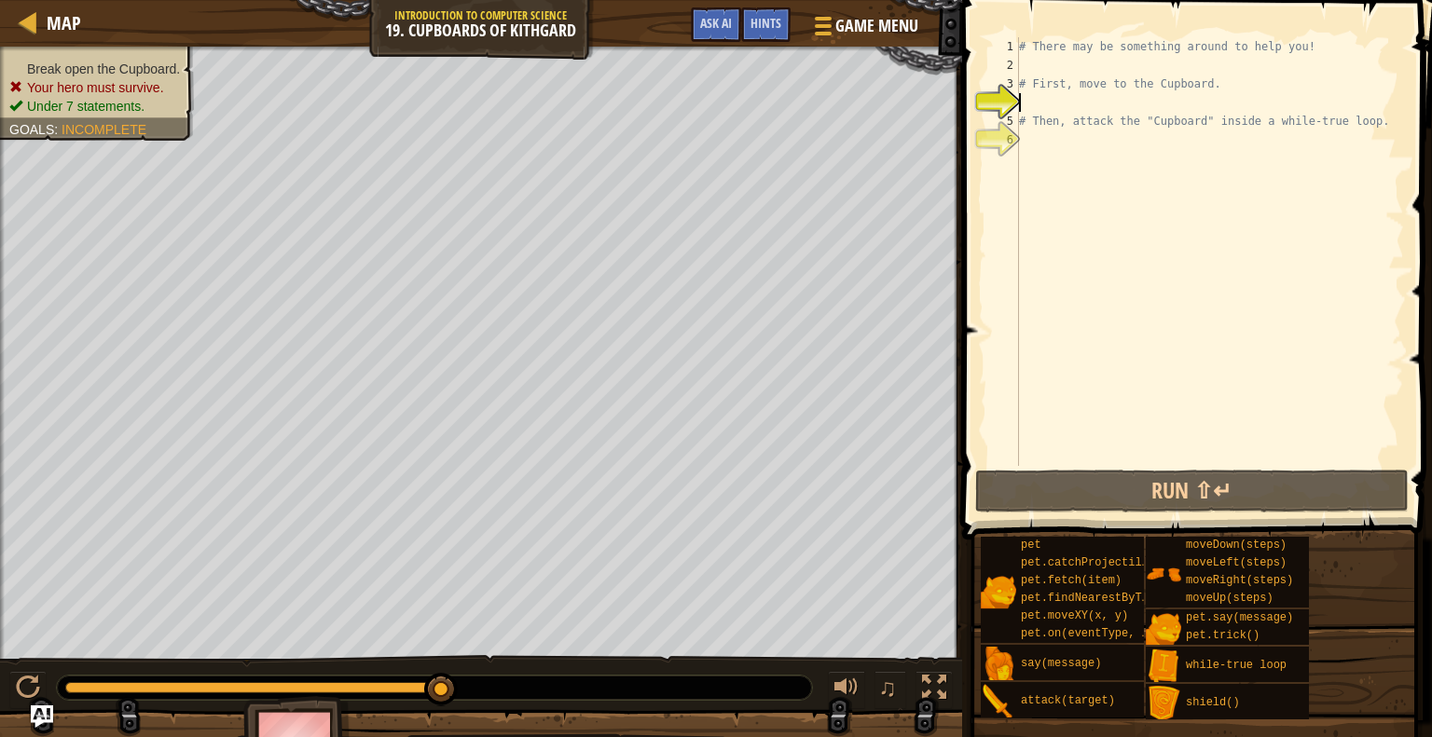
scroll to position [8, 0]
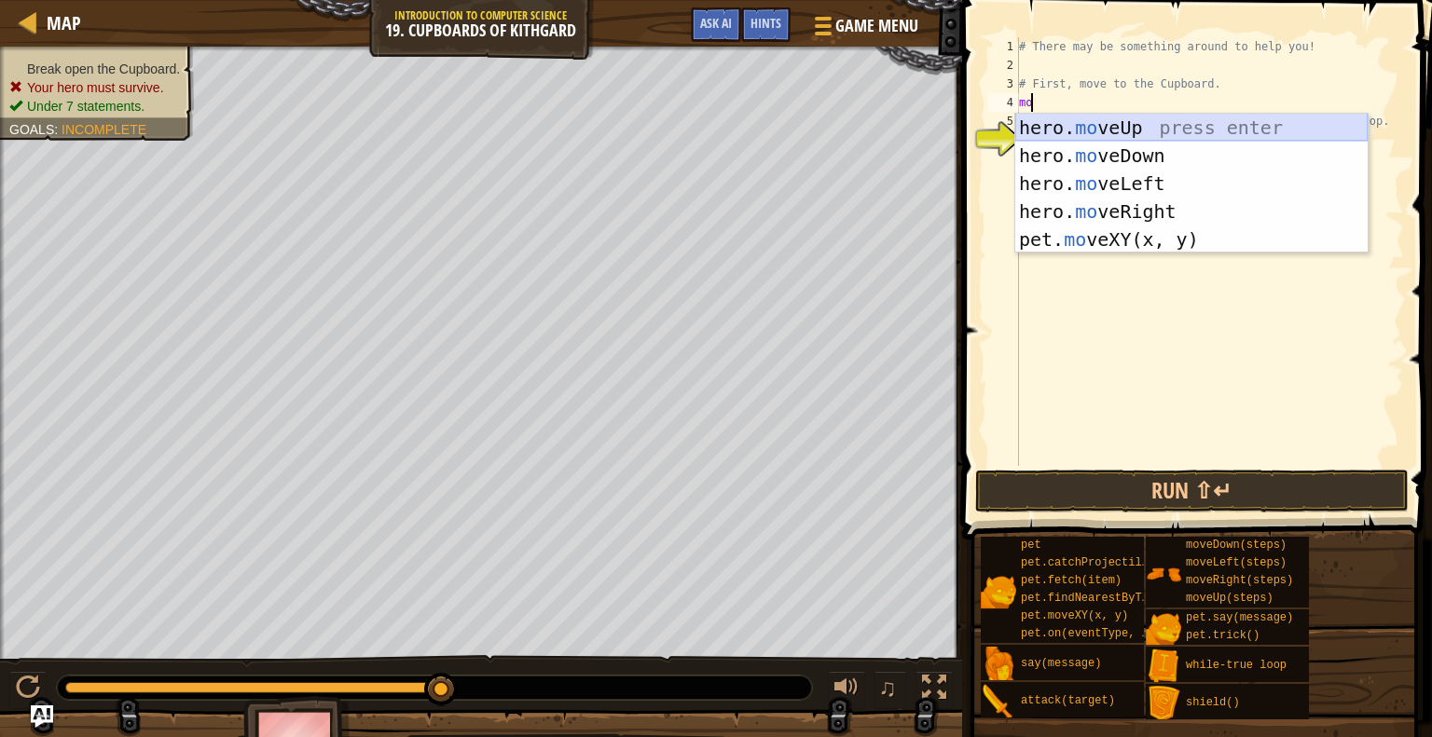
type textarea "m"
type textarea "mov"
click at [1082, 131] on div "hero. mov eUp press enter hero. mov eDown press enter hero. mov eLeft press ent…" at bounding box center [1191, 212] width 352 height 196
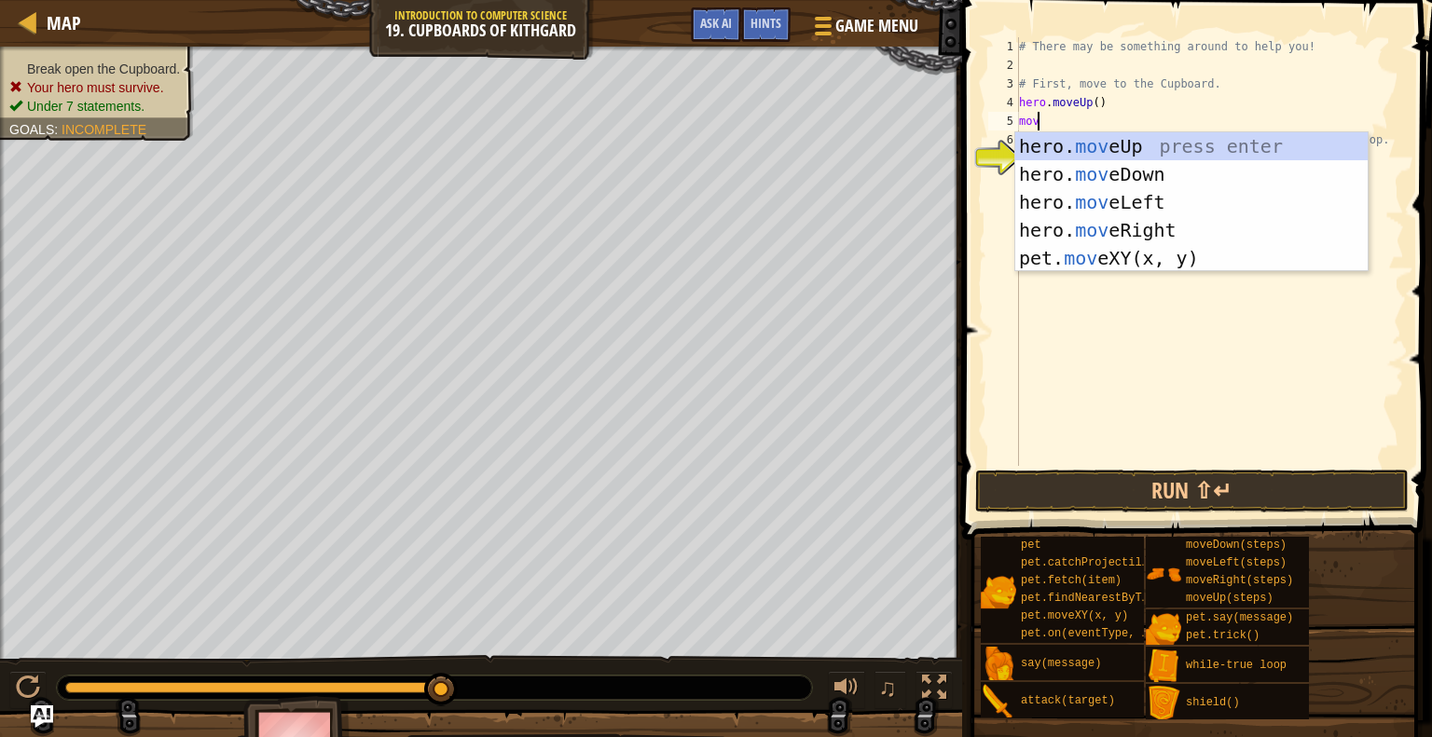
type textarea "move"
click at [1133, 227] on div "hero. move Up press enter hero. move Down press enter hero. move Left press ent…" at bounding box center [1191, 230] width 352 height 196
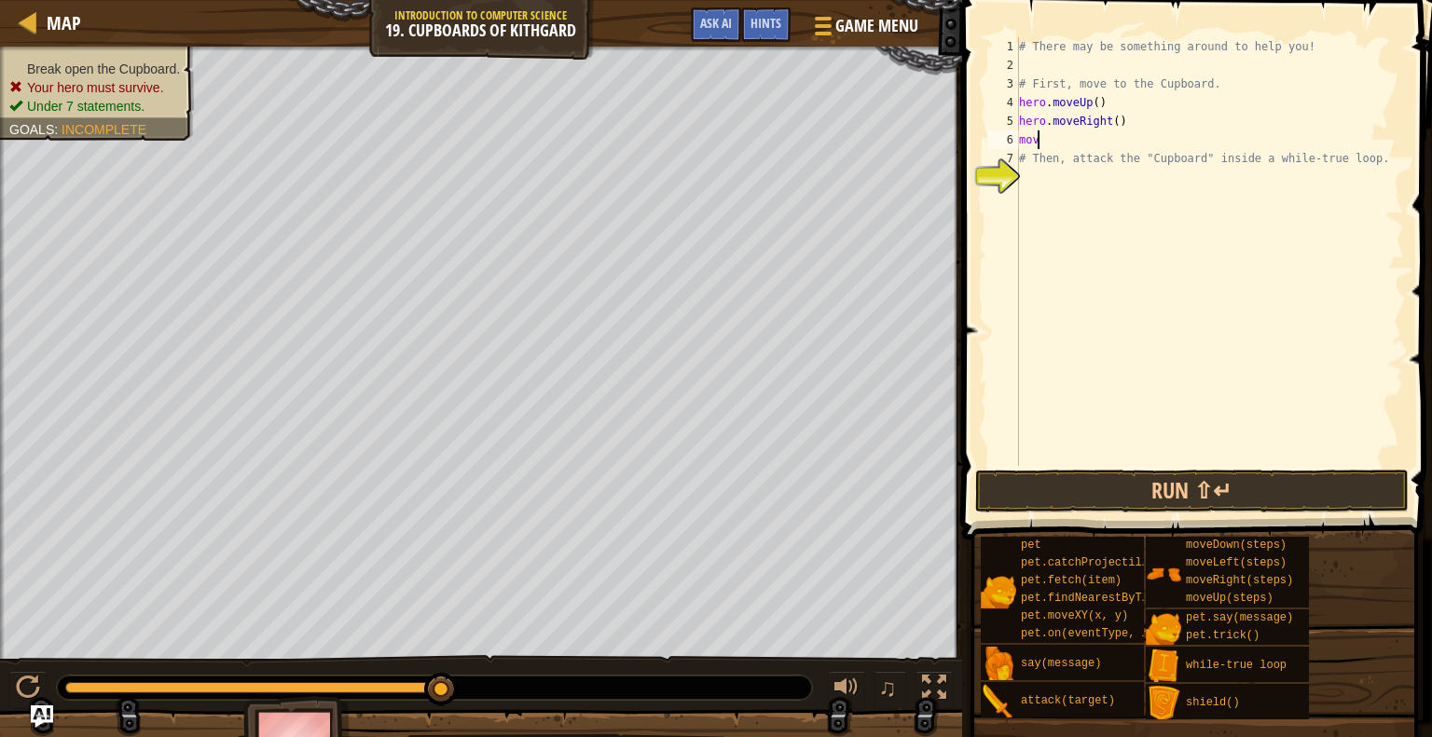
type textarea "move"
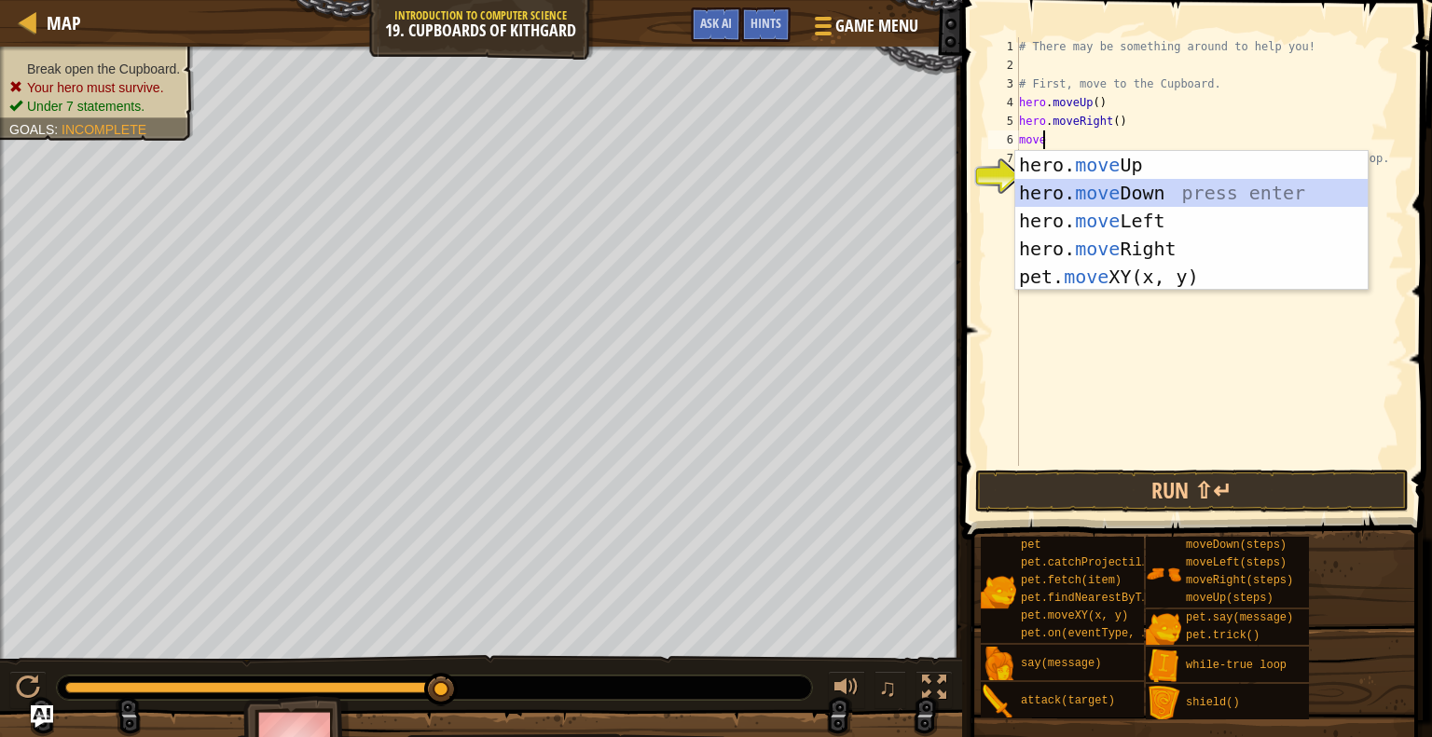
click at [1130, 197] on div "hero. move Up press enter hero. move Down press enter hero. move Left press ent…" at bounding box center [1191, 249] width 352 height 196
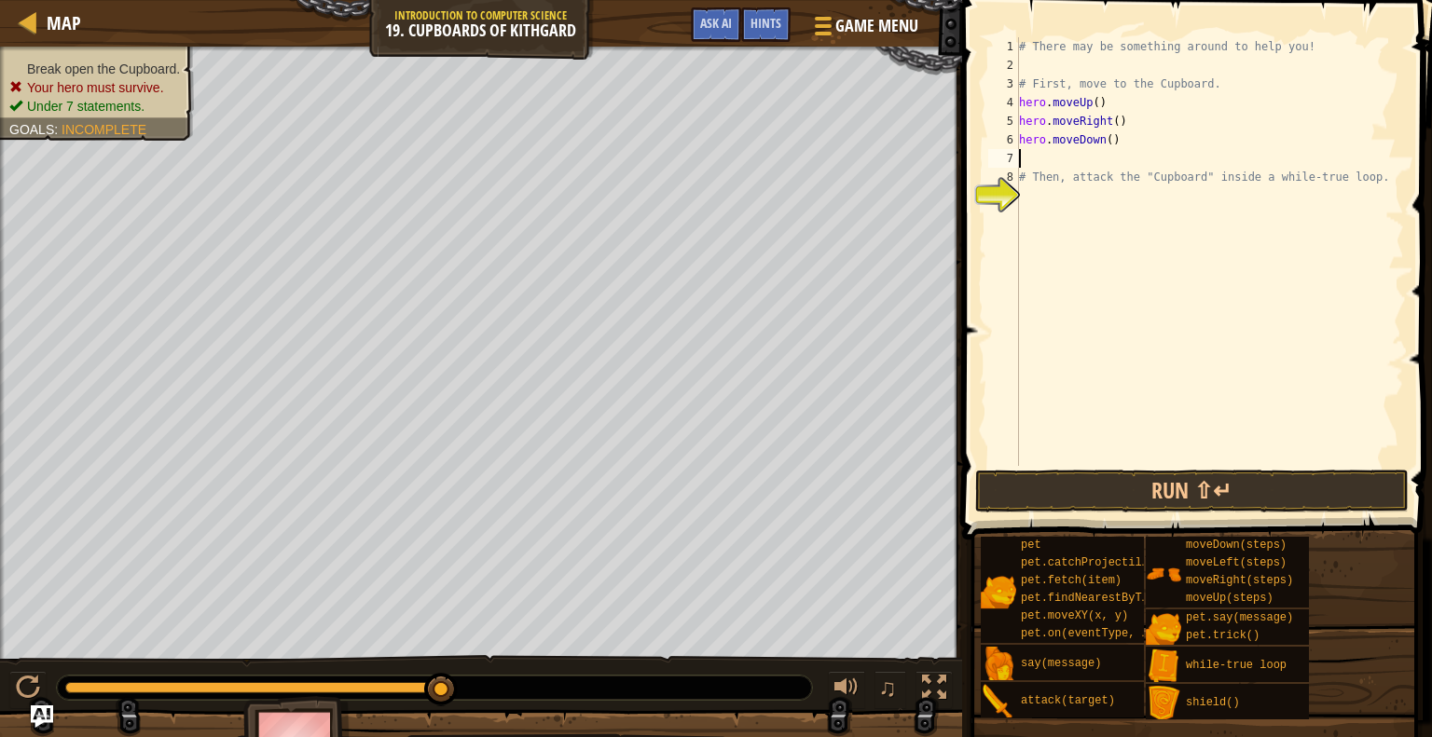
click at [1106, 142] on div "# There may be something around to help you! # First, move to the Cupboard. her…" at bounding box center [1209, 270] width 389 height 466
click at [1295, 497] on button "Run ⇧↵" at bounding box center [1192, 491] width 434 height 43
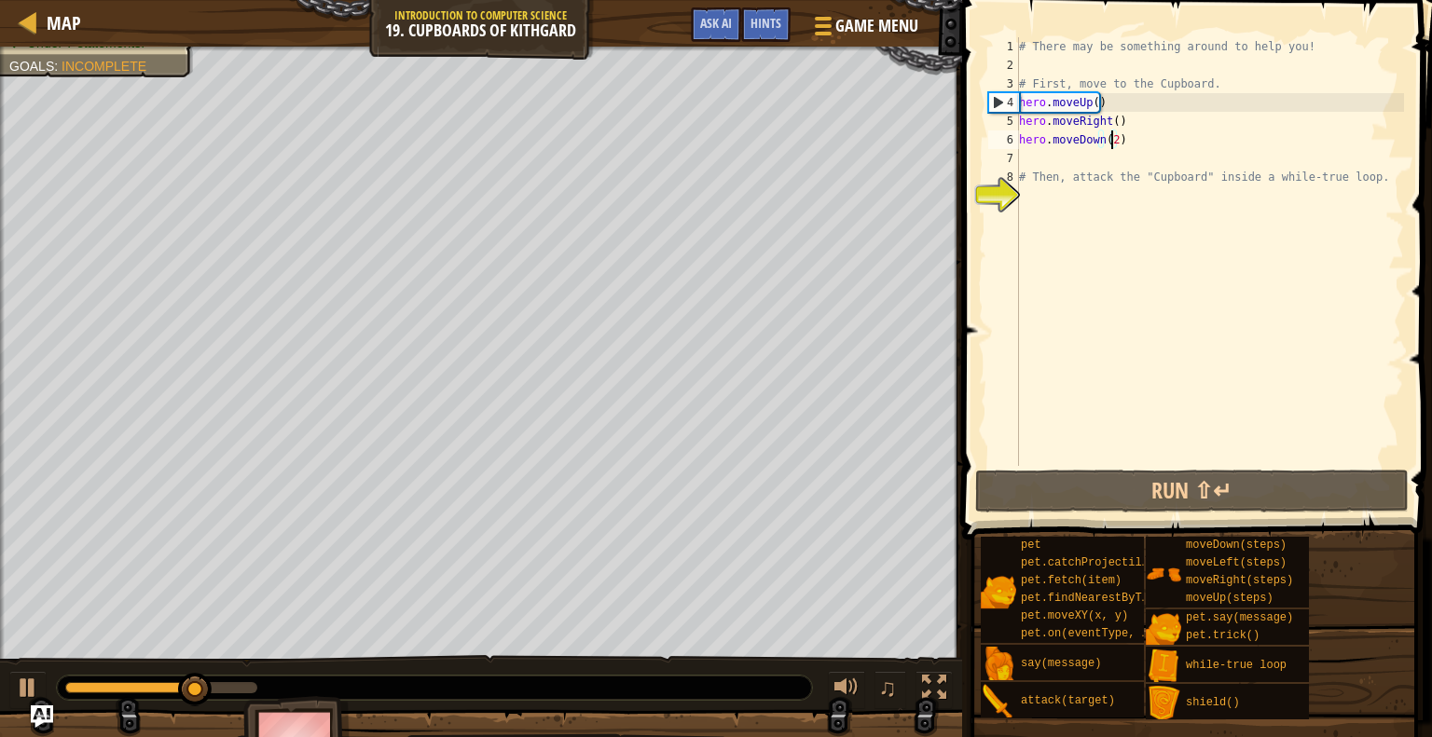
click at [1111, 118] on div "# There may be something around to help you! # First, move to the Cupboard. her…" at bounding box center [1209, 270] width 389 height 466
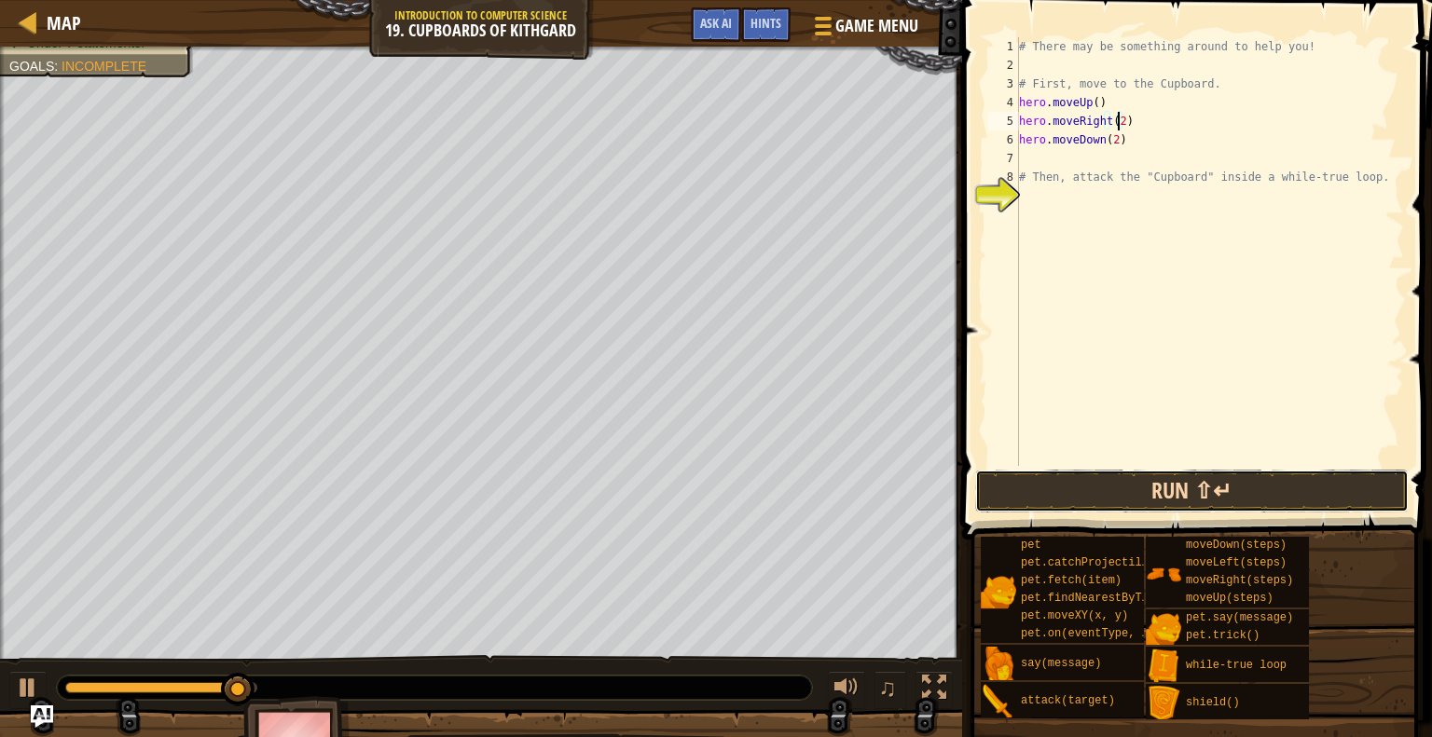
click at [1107, 484] on button "Run ⇧↵" at bounding box center [1192, 491] width 434 height 43
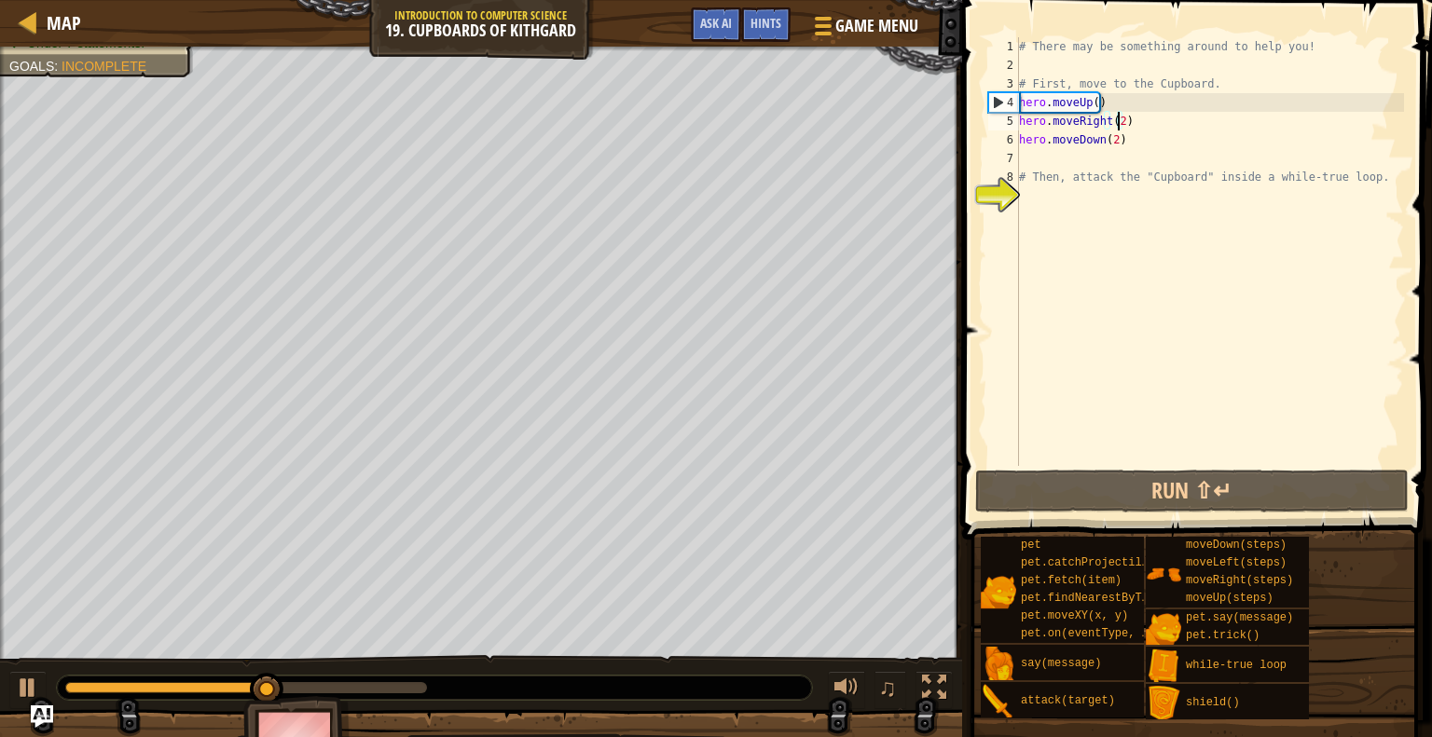
click at [1067, 174] on div "# There may be something around to help you! # First, move to the Cupboard. her…" at bounding box center [1209, 270] width 389 height 466
type textarea "# Then, attack the "Cupboard" inside a while-true loop."
click at [1033, 159] on div "# There may be something around to help you! # First, move to the Cupboard. her…" at bounding box center [1209, 270] width 389 height 466
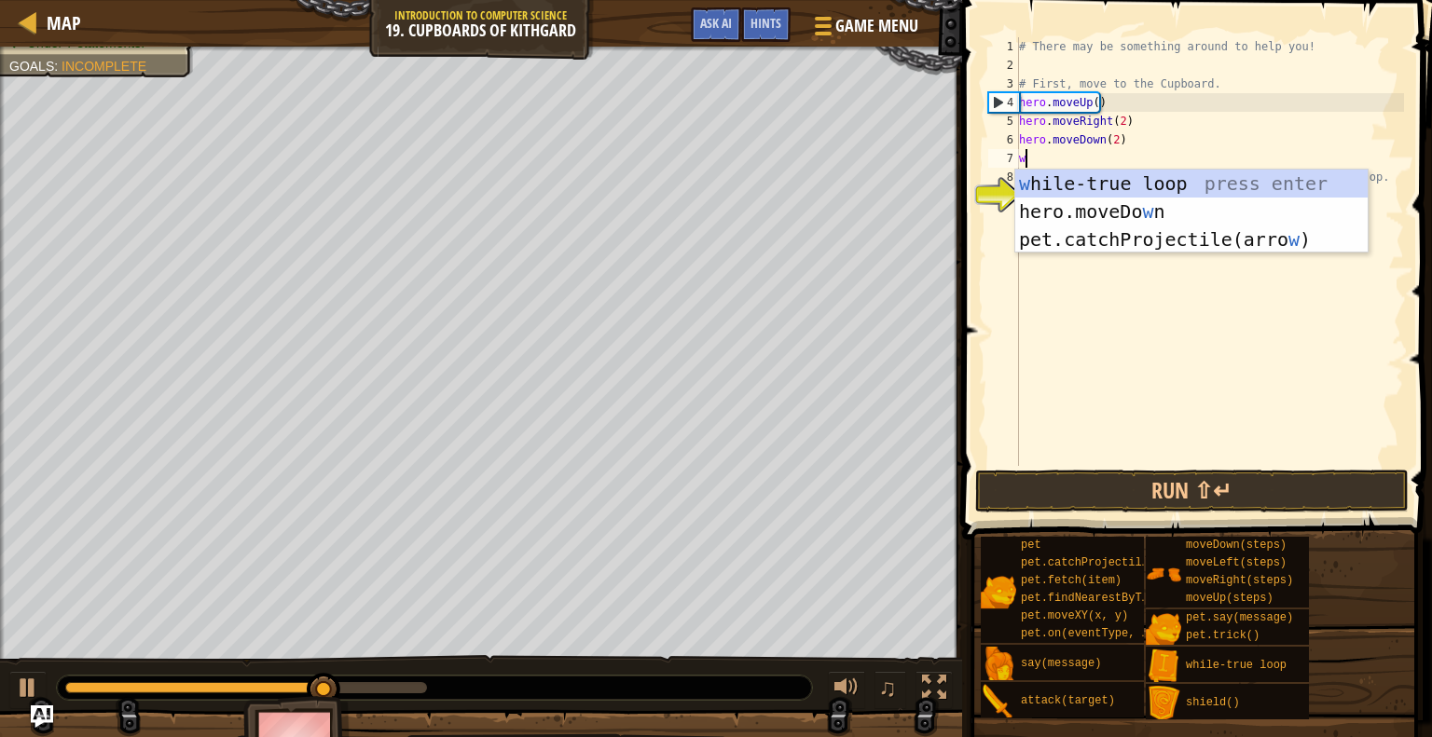
type textarea "wh"
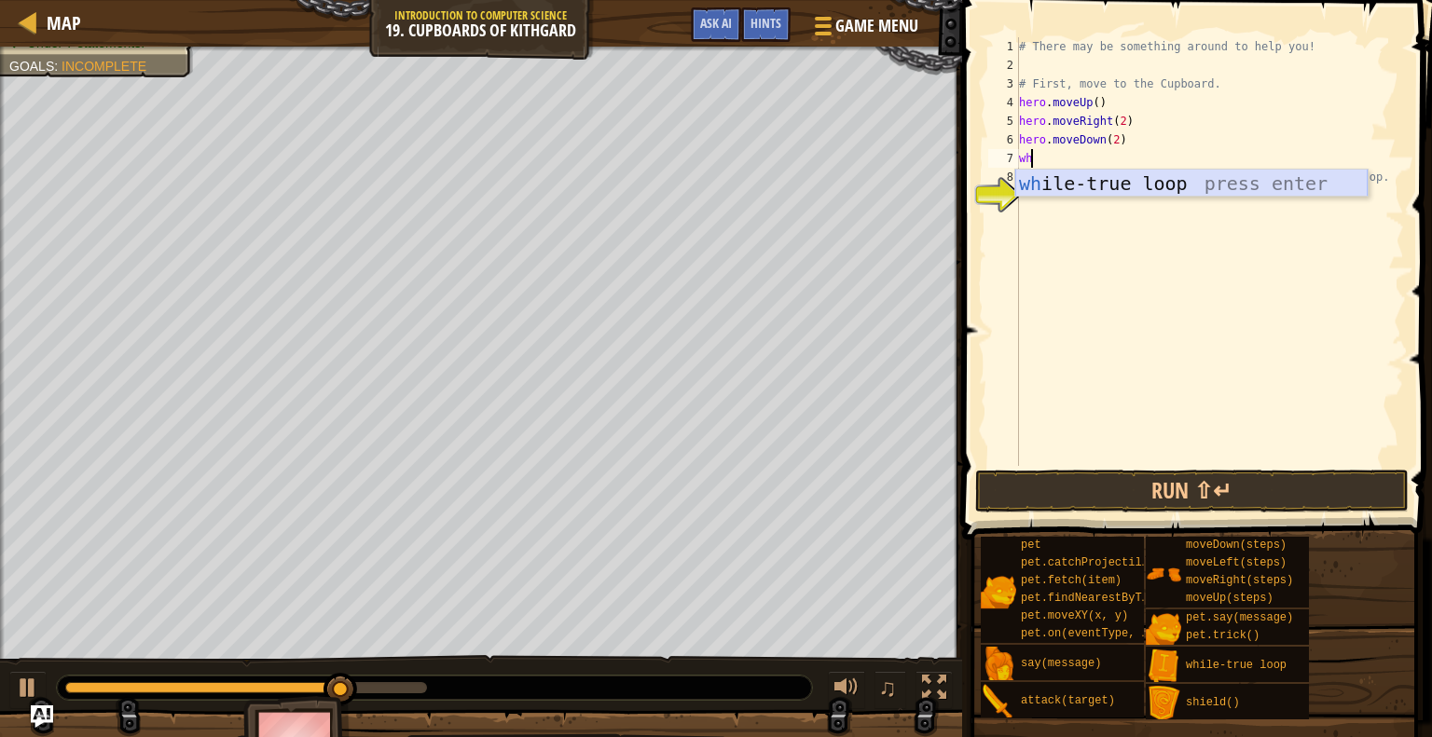
click at [1092, 177] on div "wh ile-true loop press enter" at bounding box center [1191, 212] width 352 height 84
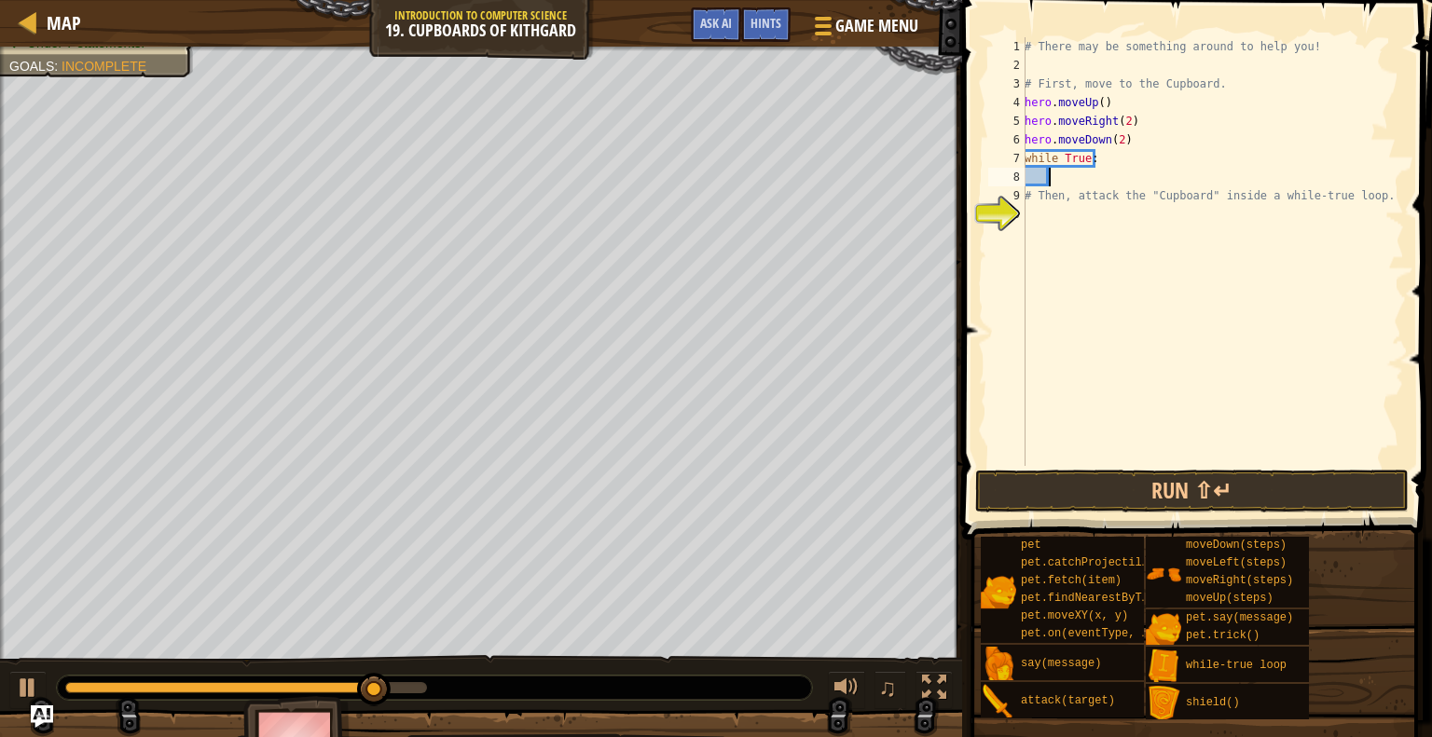
scroll to position [8, 1]
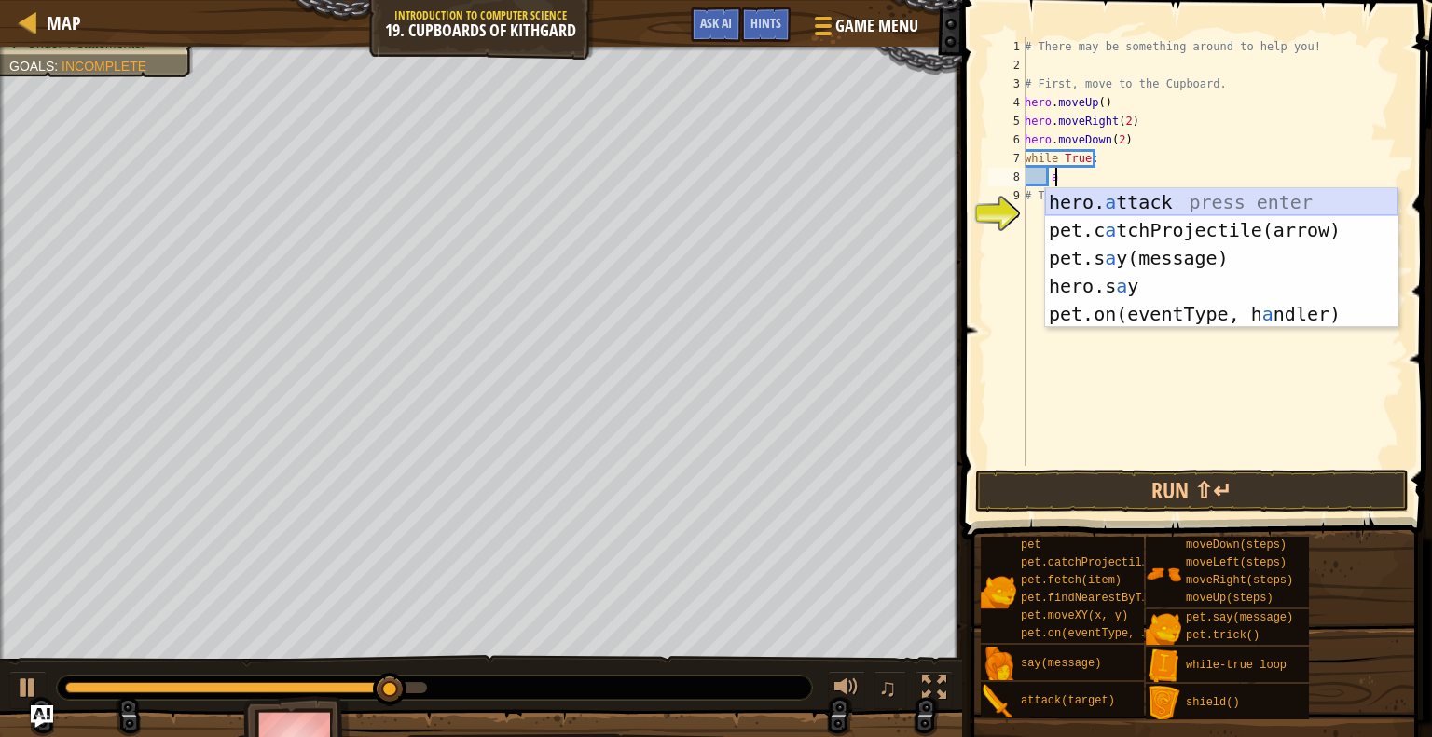
click at [1132, 201] on div "hero. a ttack press enter pet.c a tchProjectile(arrow) press enter pet.s a y(me…" at bounding box center [1221, 286] width 352 height 196
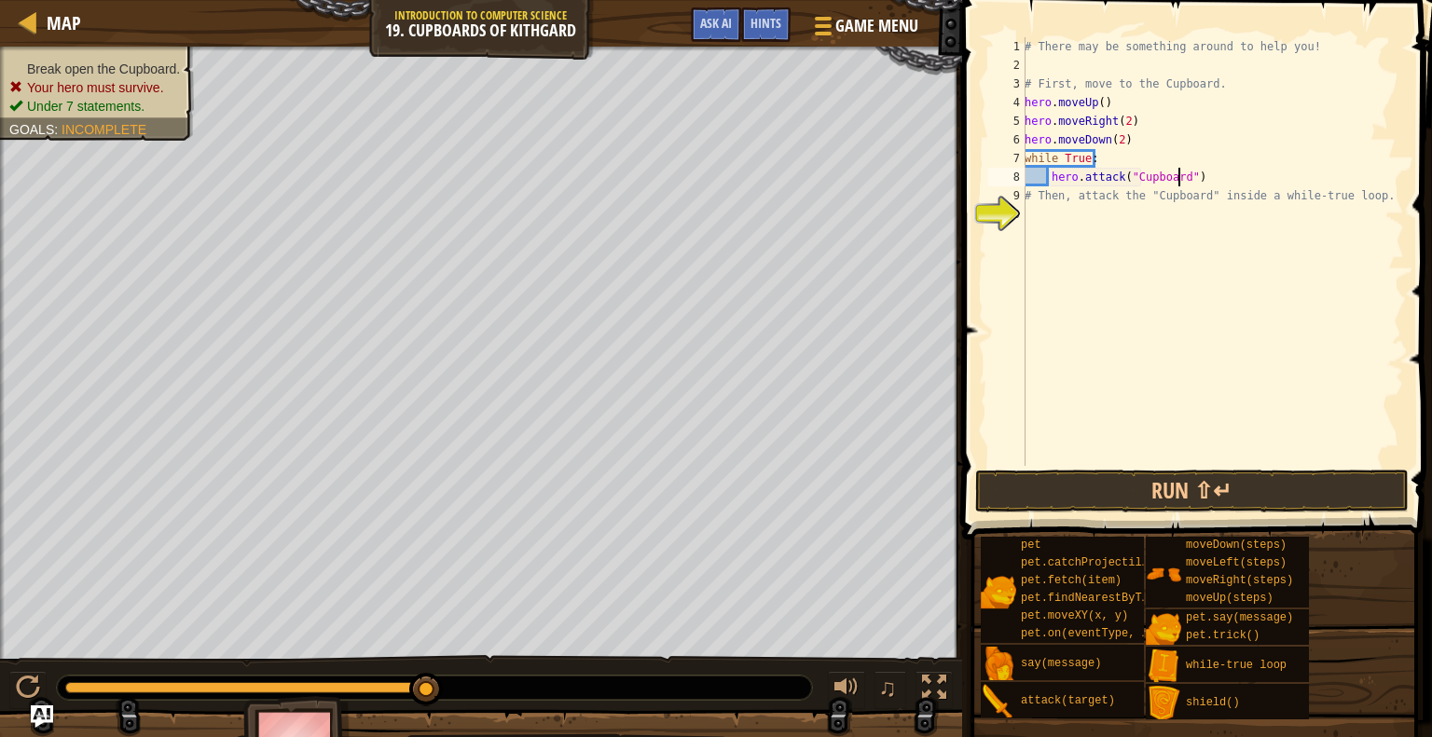
scroll to position [8, 12]
type textarea "hero.attack("Cupboard")"
click at [1297, 497] on button "Run ⇧↵" at bounding box center [1192, 491] width 434 height 43
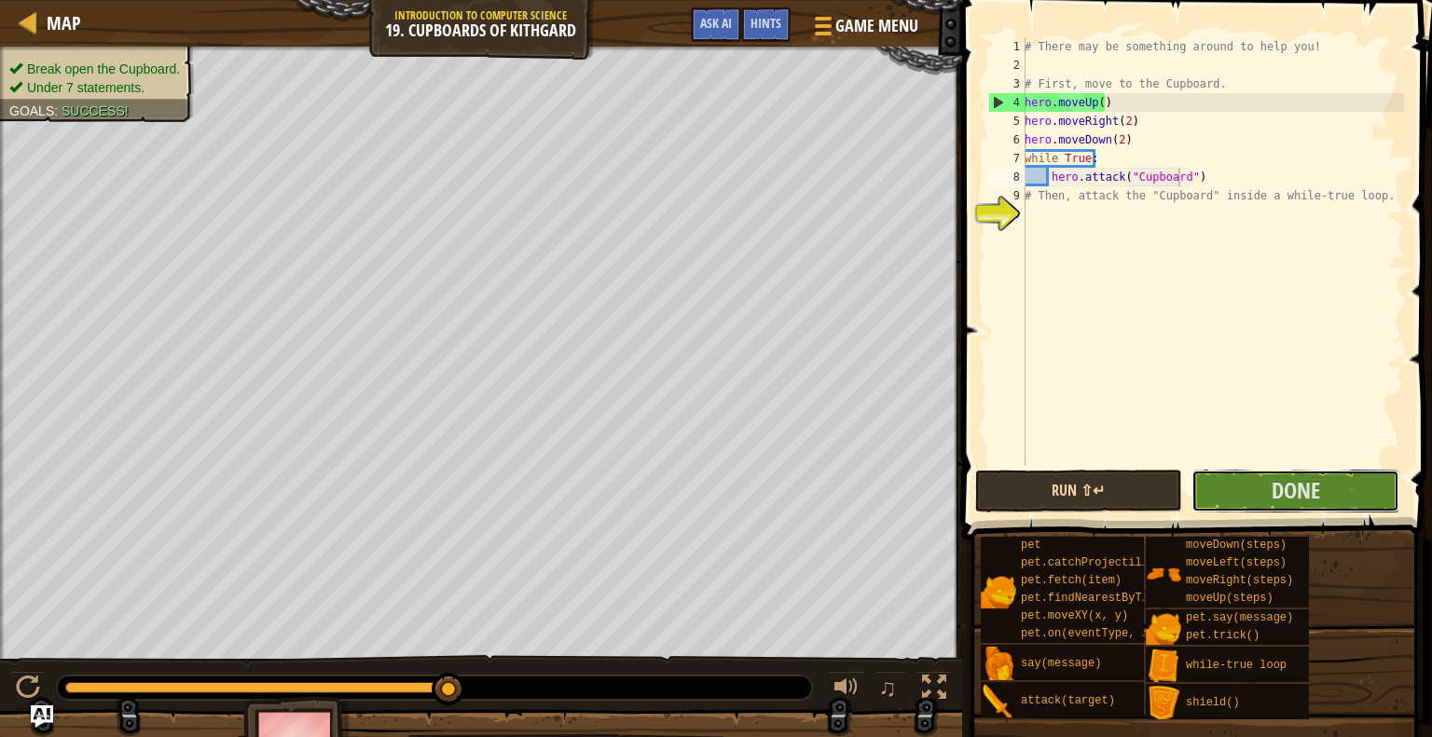
click at [1297, 497] on span "Done" at bounding box center [1295, 490] width 48 height 30
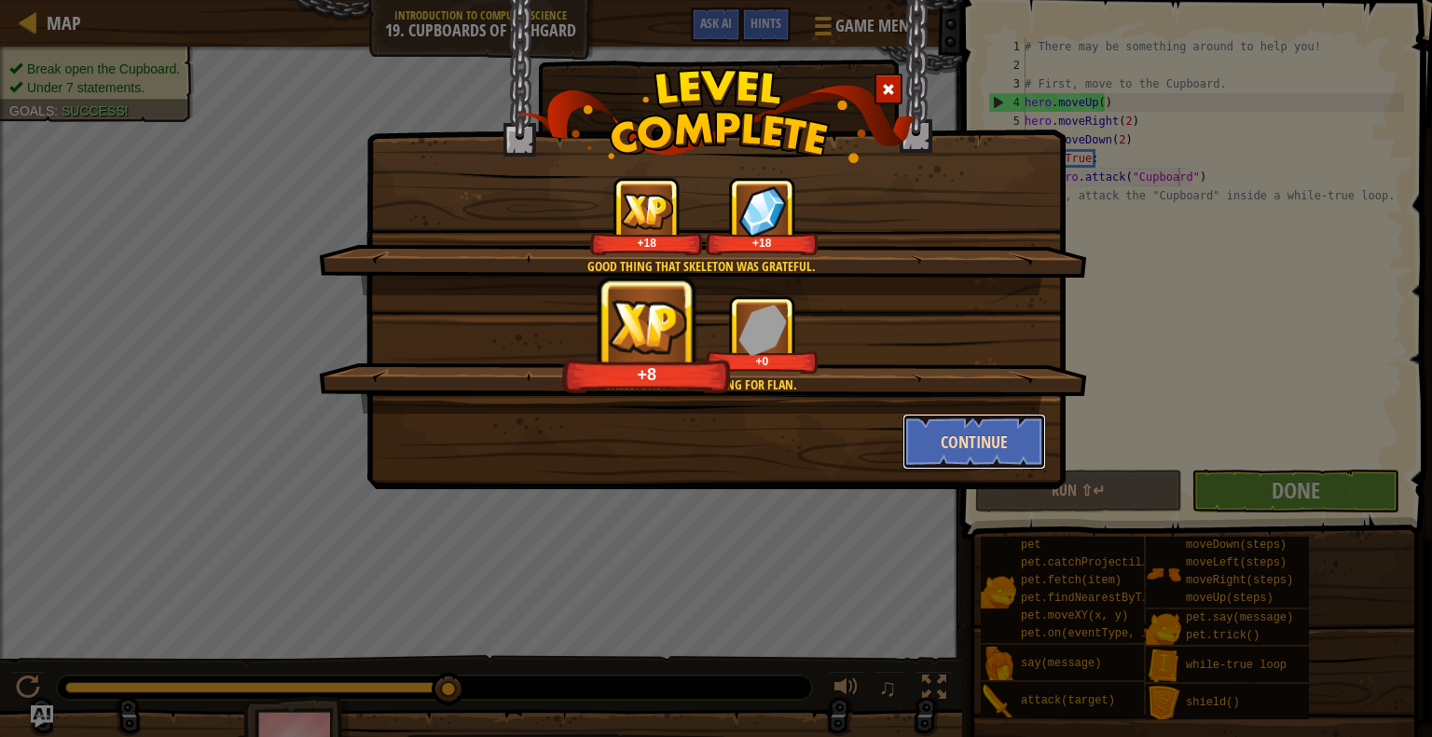
click at [961, 414] on button "Continue" at bounding box center [974, 442] width 144 height 56
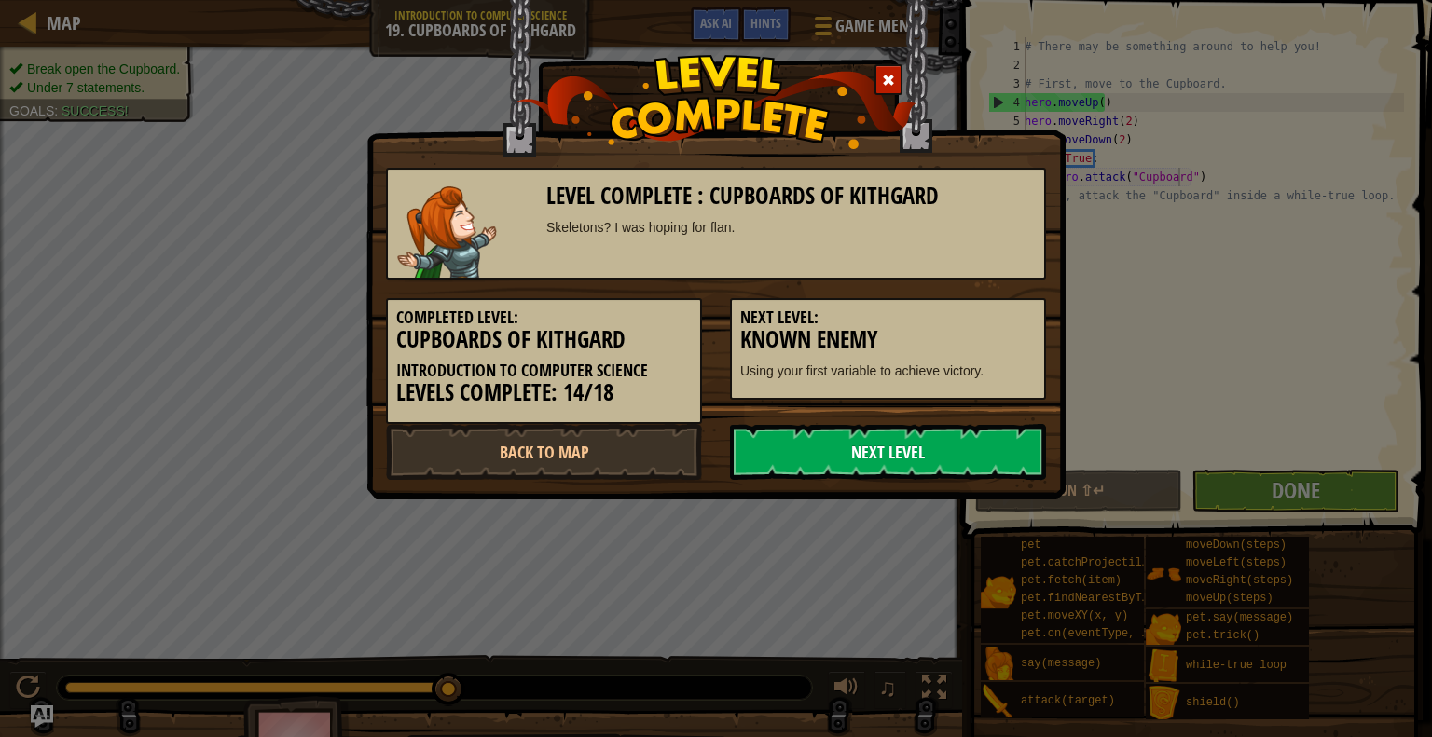
click at [877, 432] on link "Next Level" at bounding box center [888, 452] width 316 height 56
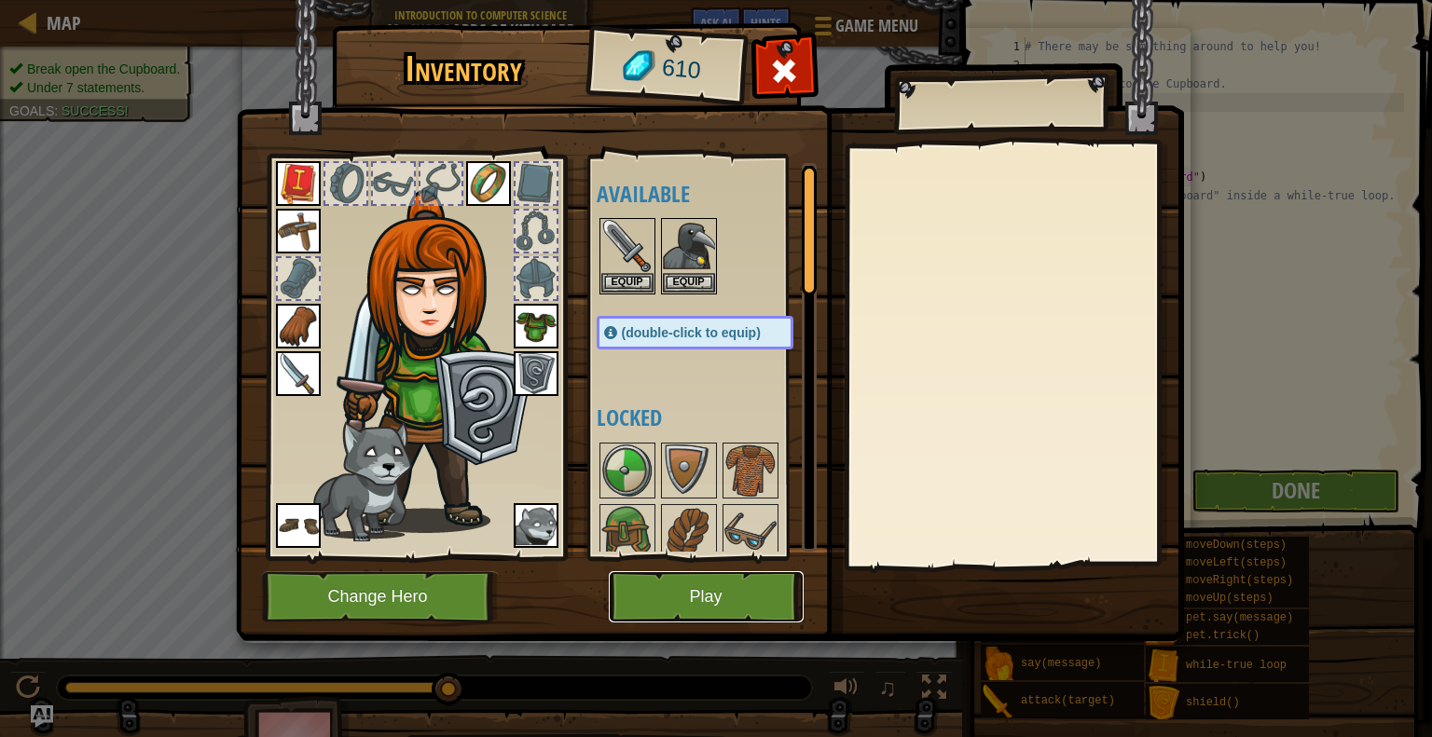
click at [692, 589] on button "Play" at bounding box center [706, 596] width 195 height 51
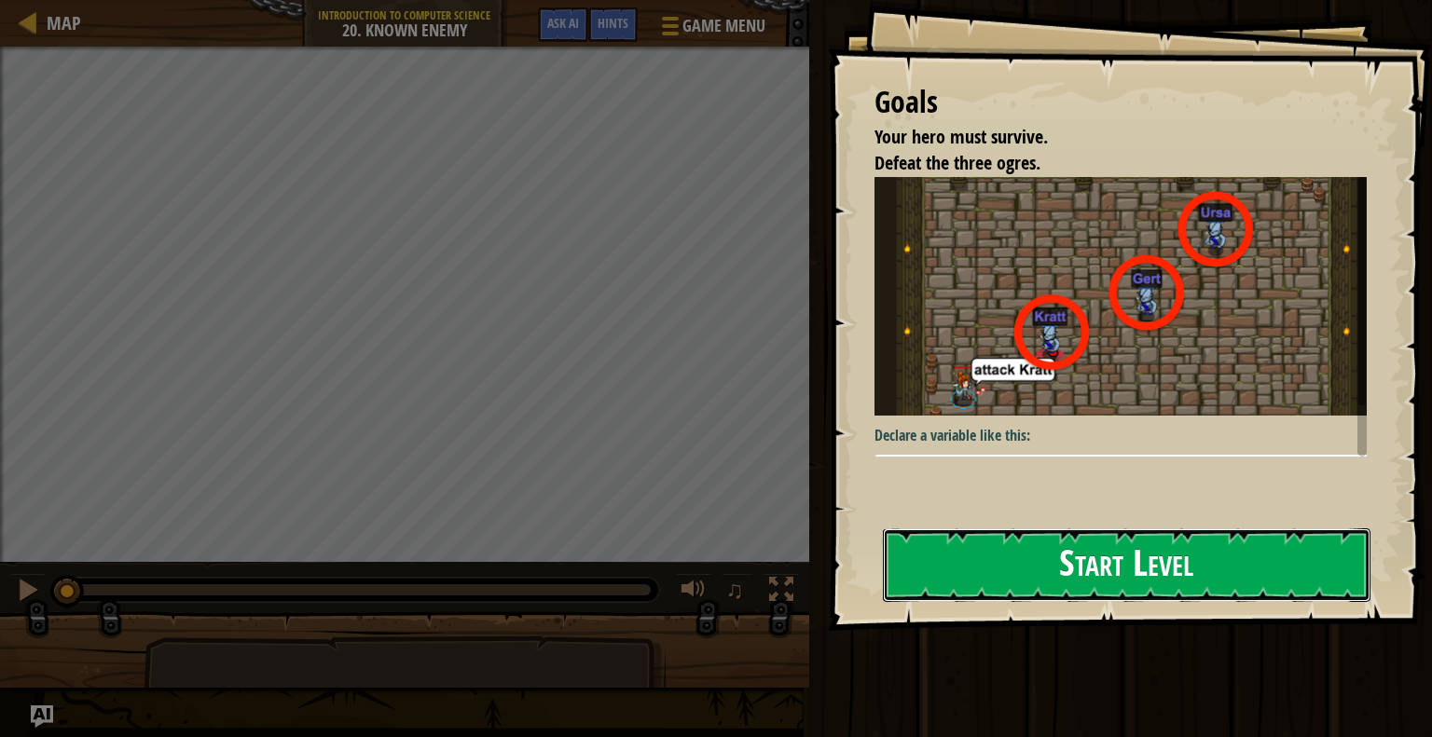
click at [1031, 580] on button "Start Level" at bounding box center [1126, 565] width 487 height 74
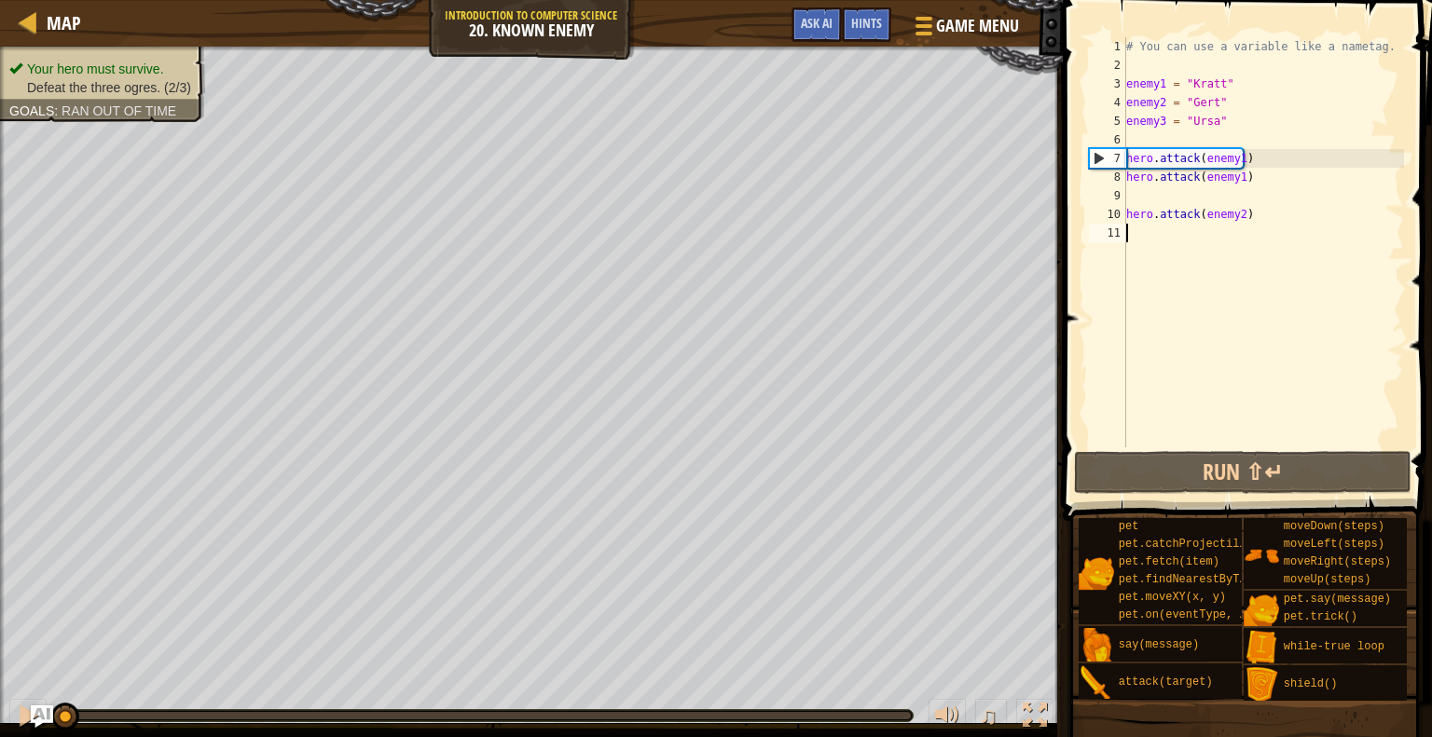
click at [1236, 157] on div "# You can use a variable like a nametag. enemy1 = "[PERSON_NAME]" enemy2 = "[PE…" at bounding box center [1262, 260] width 281 height 447
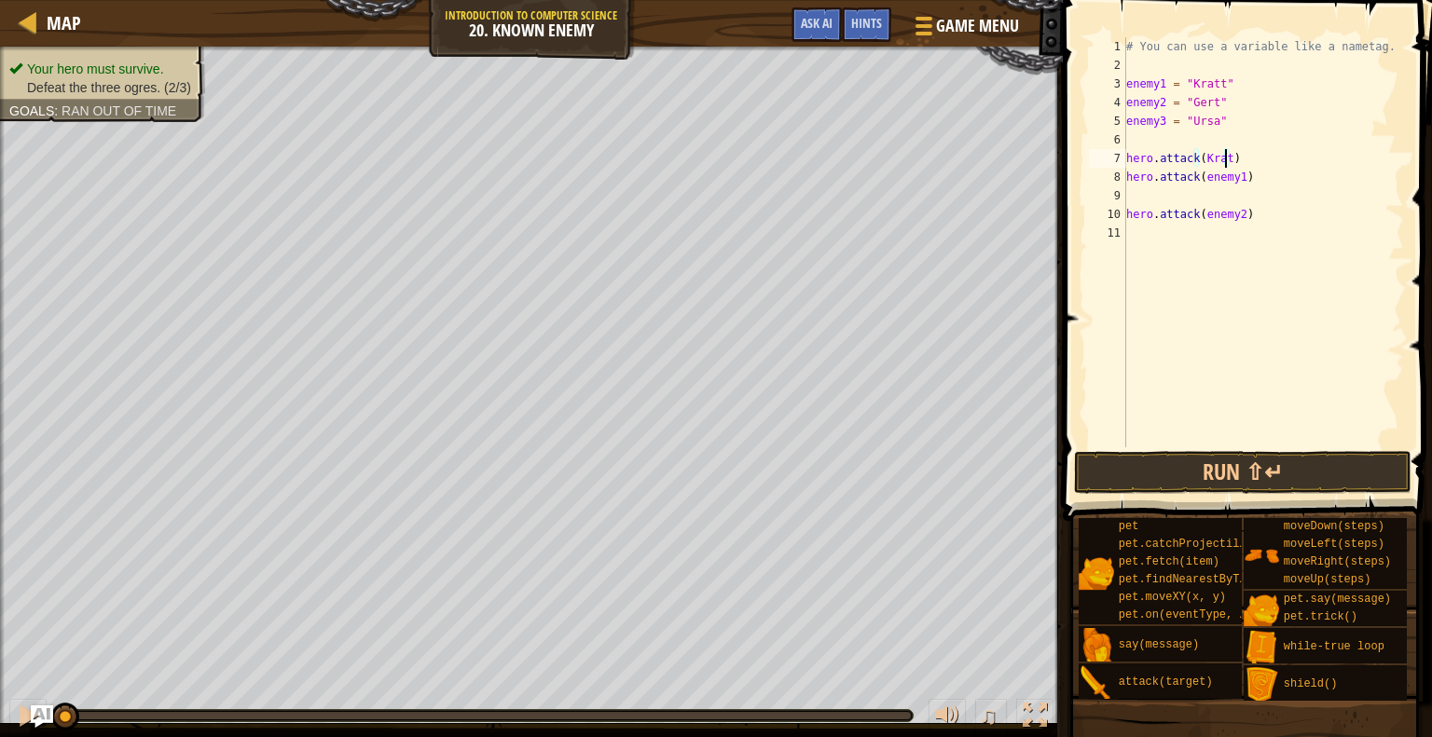
scroll to position [8, 7]
click at [1125, 155] on div "7" at bounding box center [1107, 158] width 37 height 19
click at [1233, 177] on div "# You can use a variable like a nametag. enemy1 = "[PERSON_NAME]" enemy2 = "[PE…" at bounding box center [1262, 260] width 281 height 447
click at [1227, 176] on div "# You can use a variable like a nametag. enemy1 = "[PERSON_NAME]" enemy2 = "[PE…" at bounding box center [1262, 260] width 281 height 447
click at [1230, 180] on div "# You can use a variable like a nametag. enemy1 = "[PERSON_NAME]" enemy2 = "[PE…" at bounding box center [1262, 260] width 281 height 447
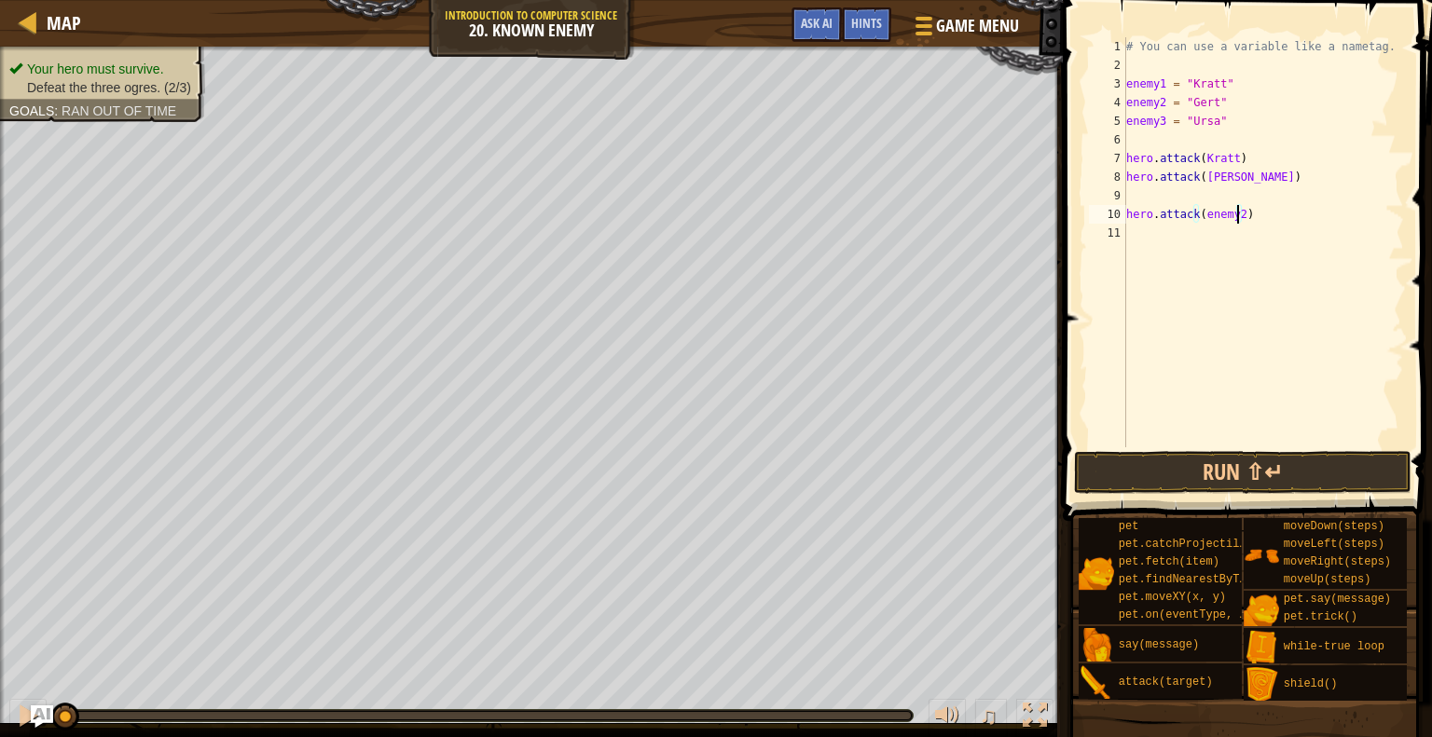
click at [1237, 212] on div "# You can use a variable like a nametag. enemy1 = "[PERSON_NAME]" enemy2 = "[PE…" at bounding box center [1262, 260] width 281 height 447
drag, startPoint x: 1249, startPoint y: 469, endPoint x: 1234, endPoint y: 419, distance: 51.6
click at [1234, 419] on div "hero.attack(Ursa) 1 2 3 4 5 6 7 8 9 10 11 # You can use a variable like a namet…" at bounding box center [1244, 297] width 375 height 576
click at [1234, 155] on div "# You can use a variable like a nametag. enemy1 = "[PERSON_NAME]" enemy2 = "[PE…" at bounding box center [1262, 260] width 281 height 447
type textarea "hero.attack([GEOGRAPHIC_DATA])"
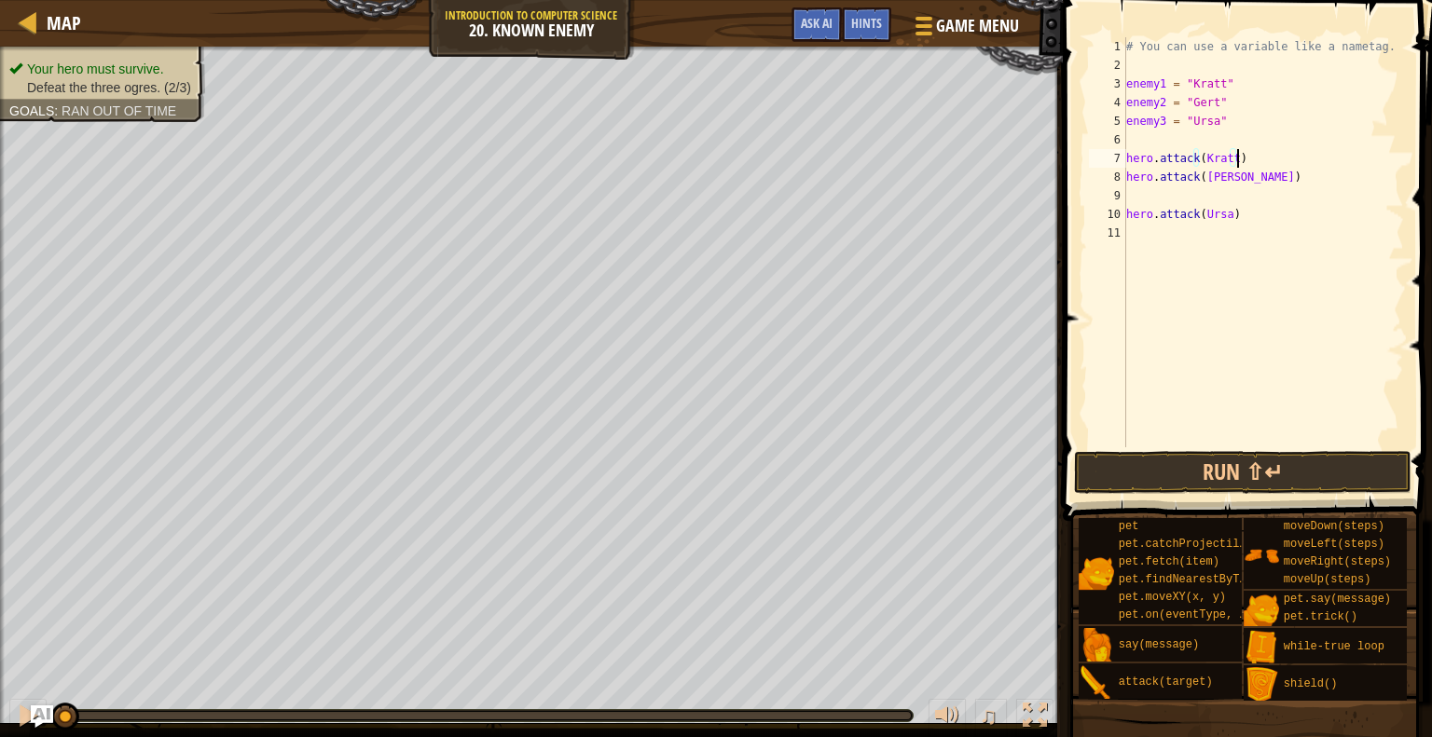
scroll to position [8, 0]
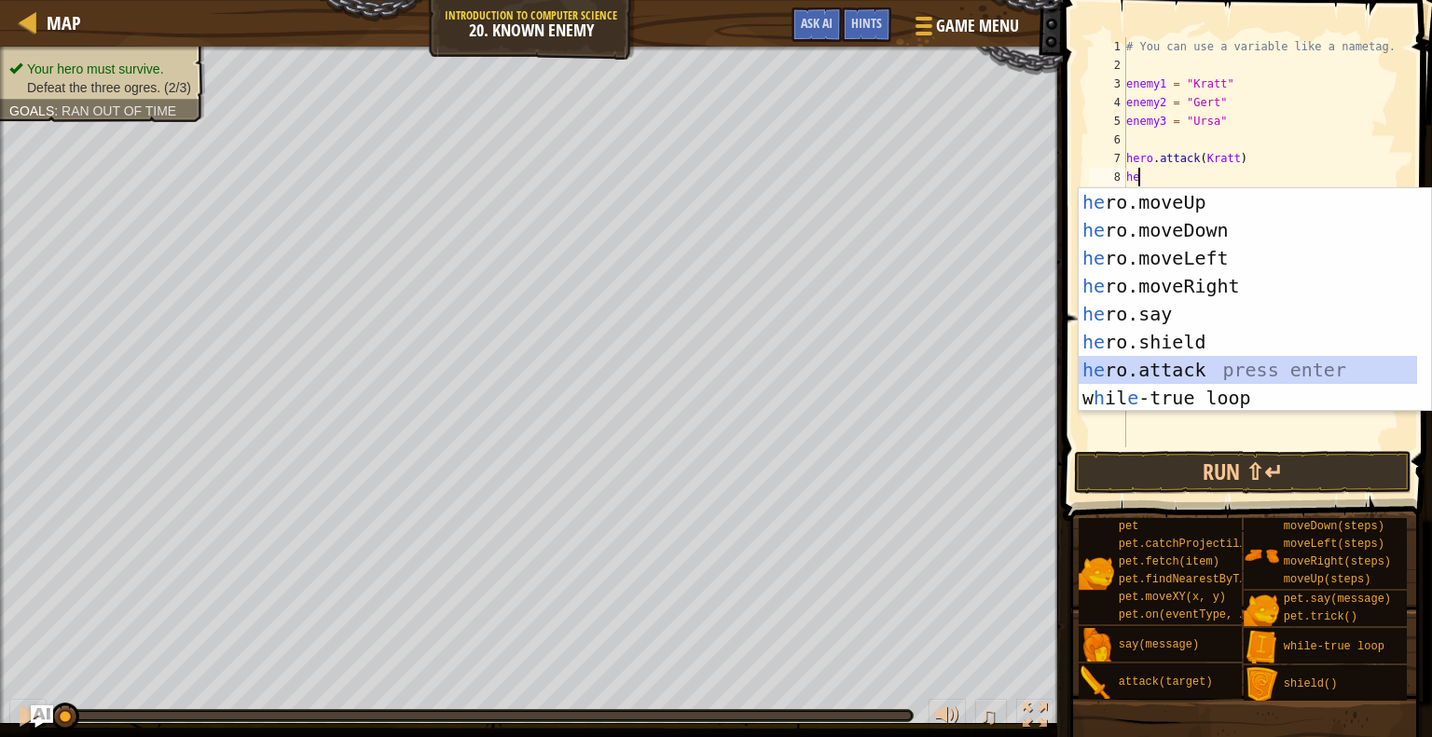
click at [1195, 376] on div "he ro.moveUp press enter he ro.moveDown press enter he ro.moveLeft press enter …" at bounding box center [1247, 328] width 338 height 280
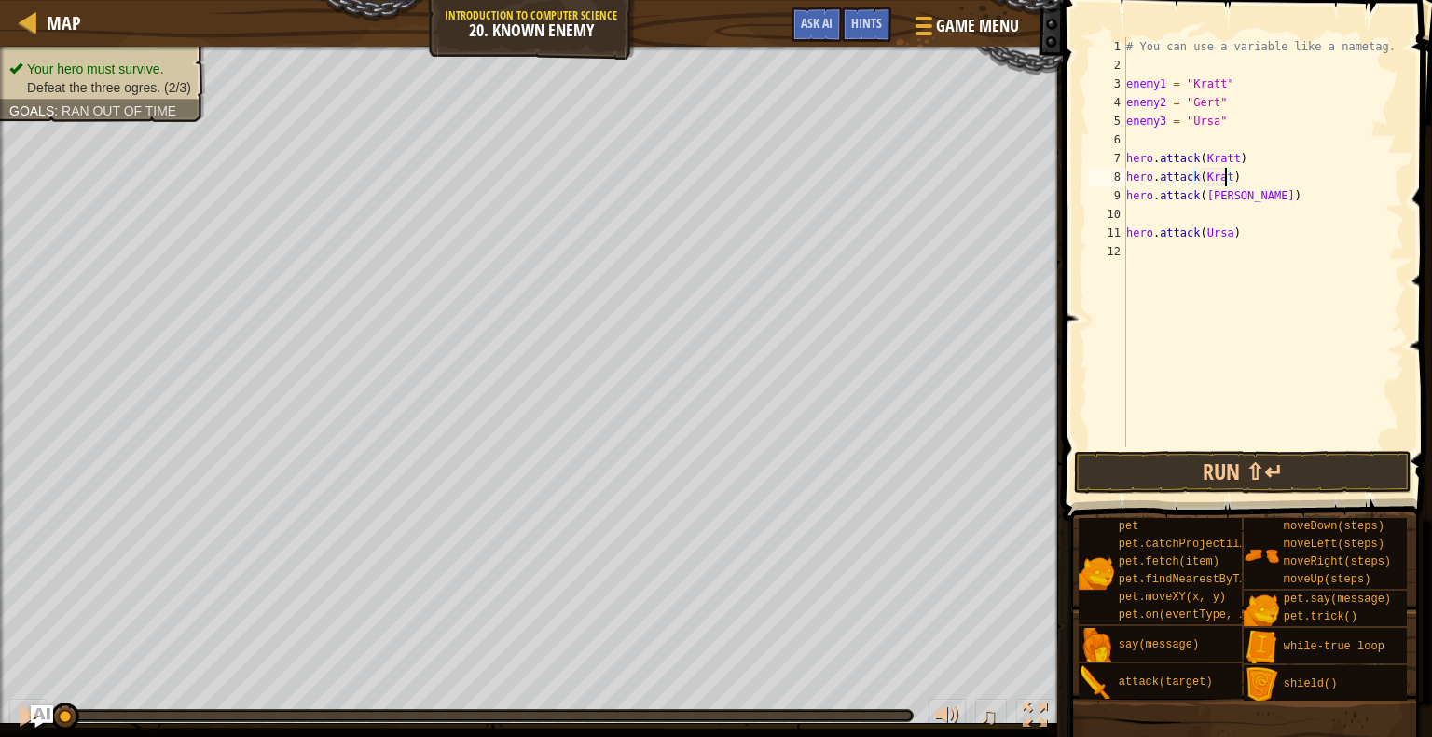
type textarea "hero.attack([GEOGRAPHIC_DATA])"
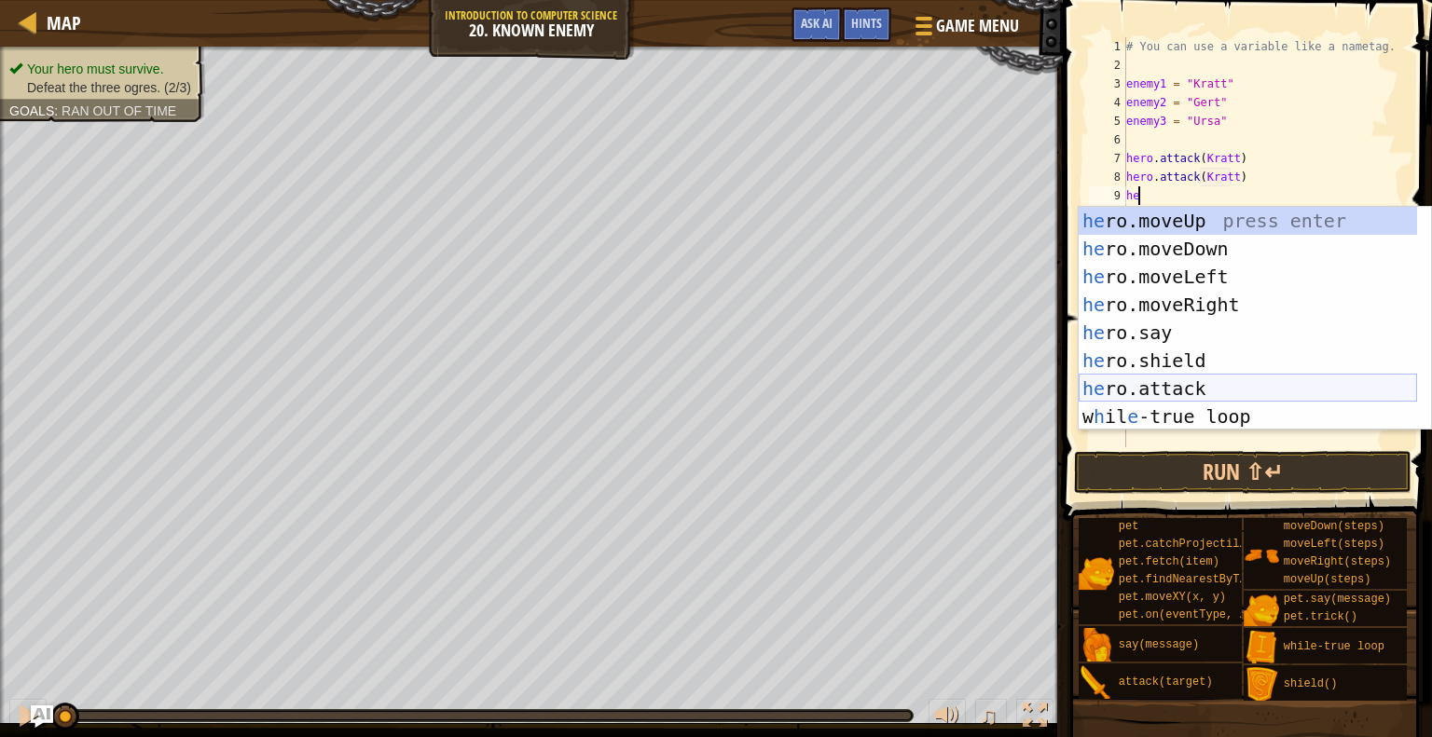
click at [1251, 392] on div "he ro.moveUp press enter he ro.moveDown press enter he ro.moveLeft press enter …" at bounding box center [1247, 347] width 338 height 280
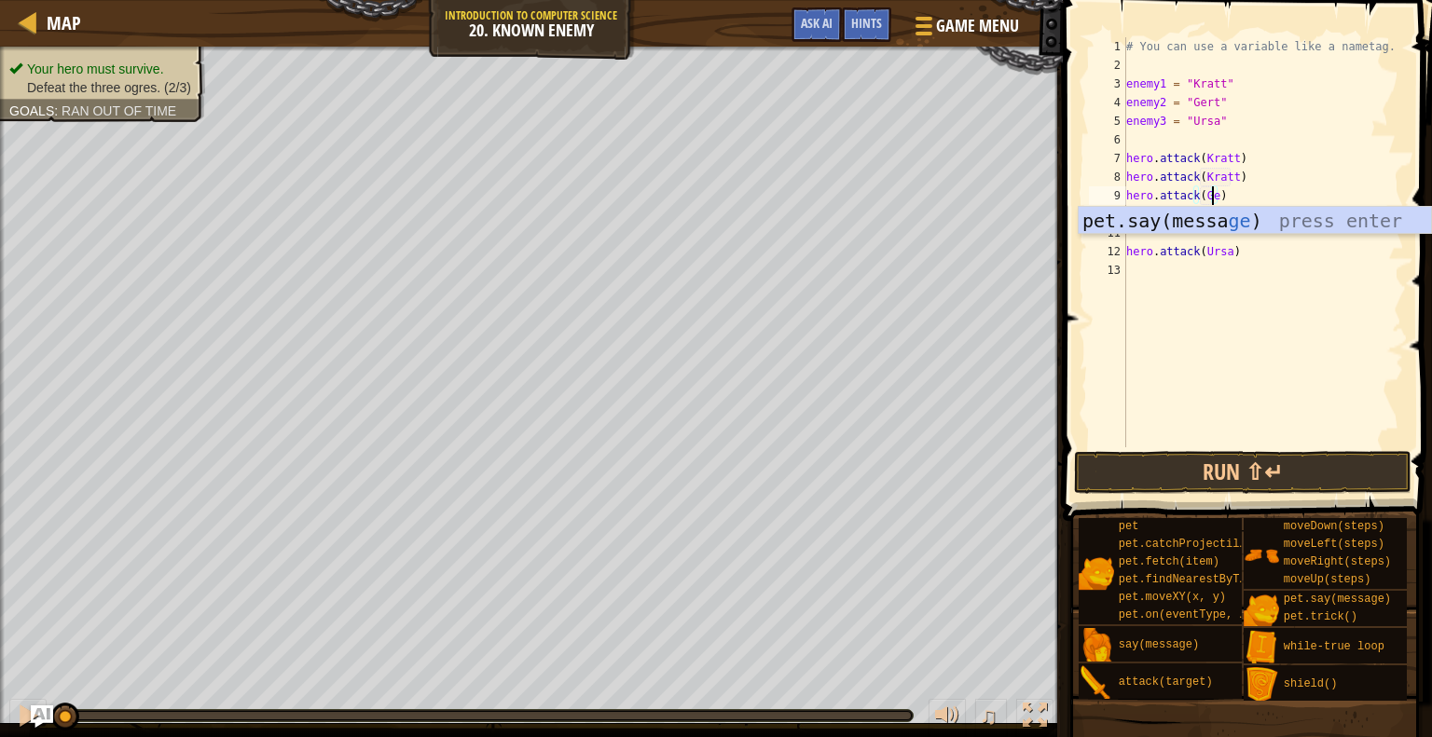
type textarea "hero.attack([PERSON_NAME])"
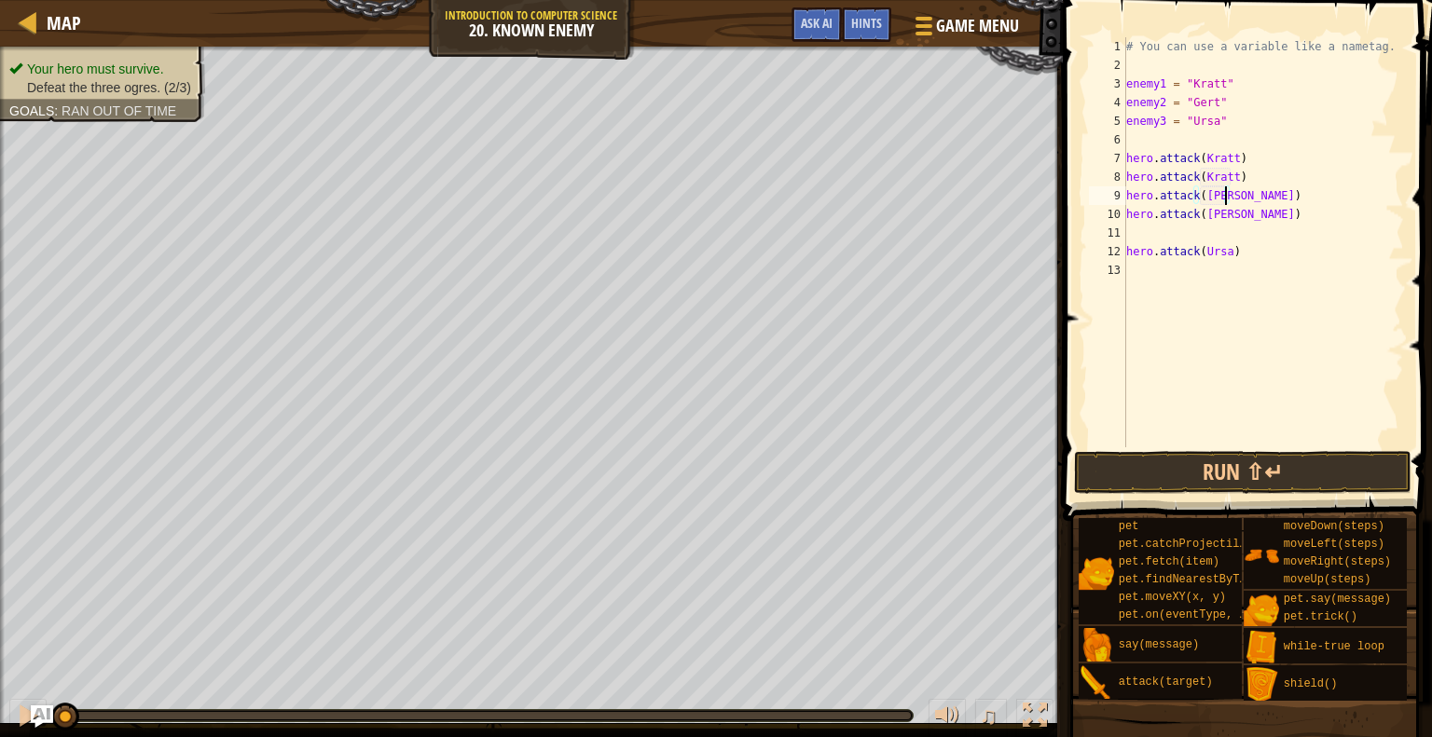
scroll to position [8, 7]
click at [1162, 233] on div "# You can use a variable like a nametag. enemy1 = "[PERSON_NAME]" enemy2 = "[PE…" at bounding box center [1262, 260] width 281 height 447
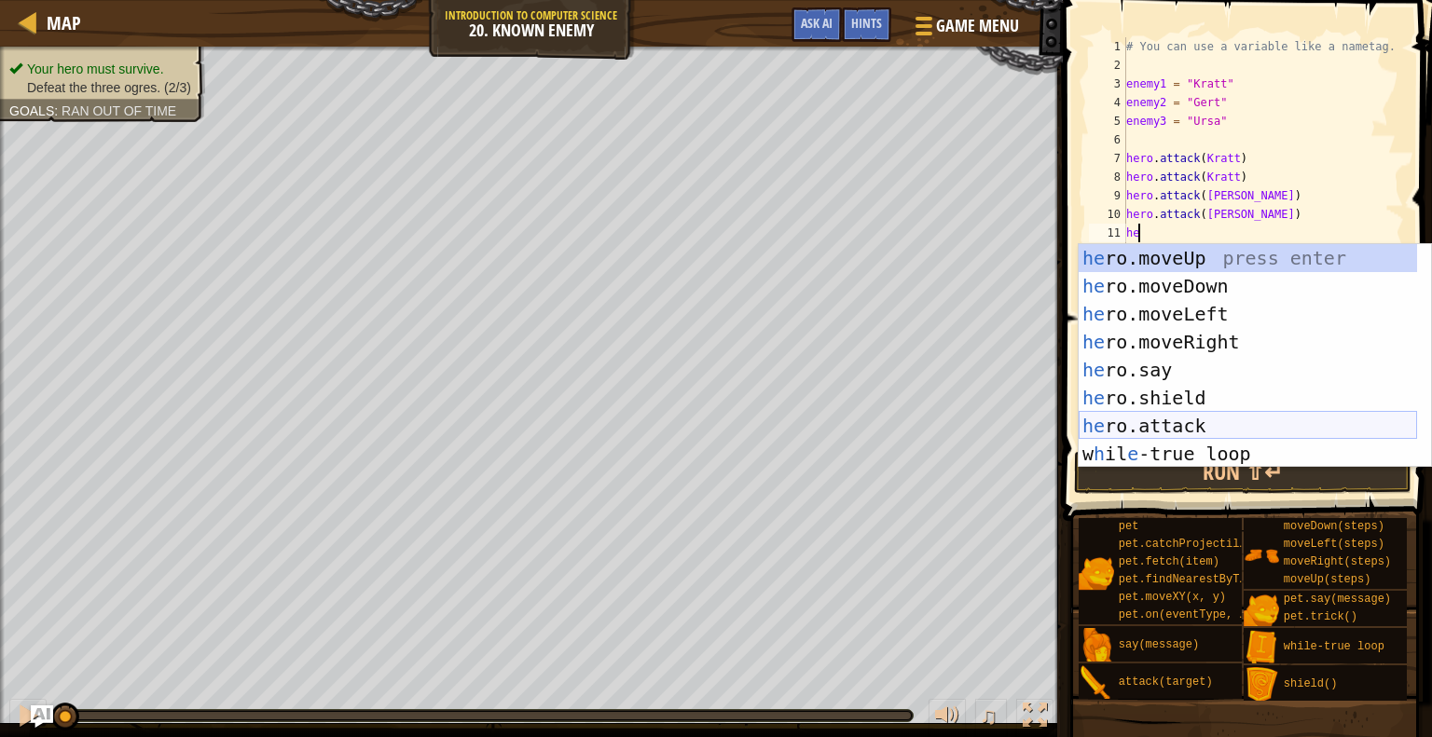
click at [1152, 419] on div "he ro.moveUp press enter he ro.moveDown press enter he ro.moveLeft press enter …" at bounding box center [1247, 384] width 338 height 280
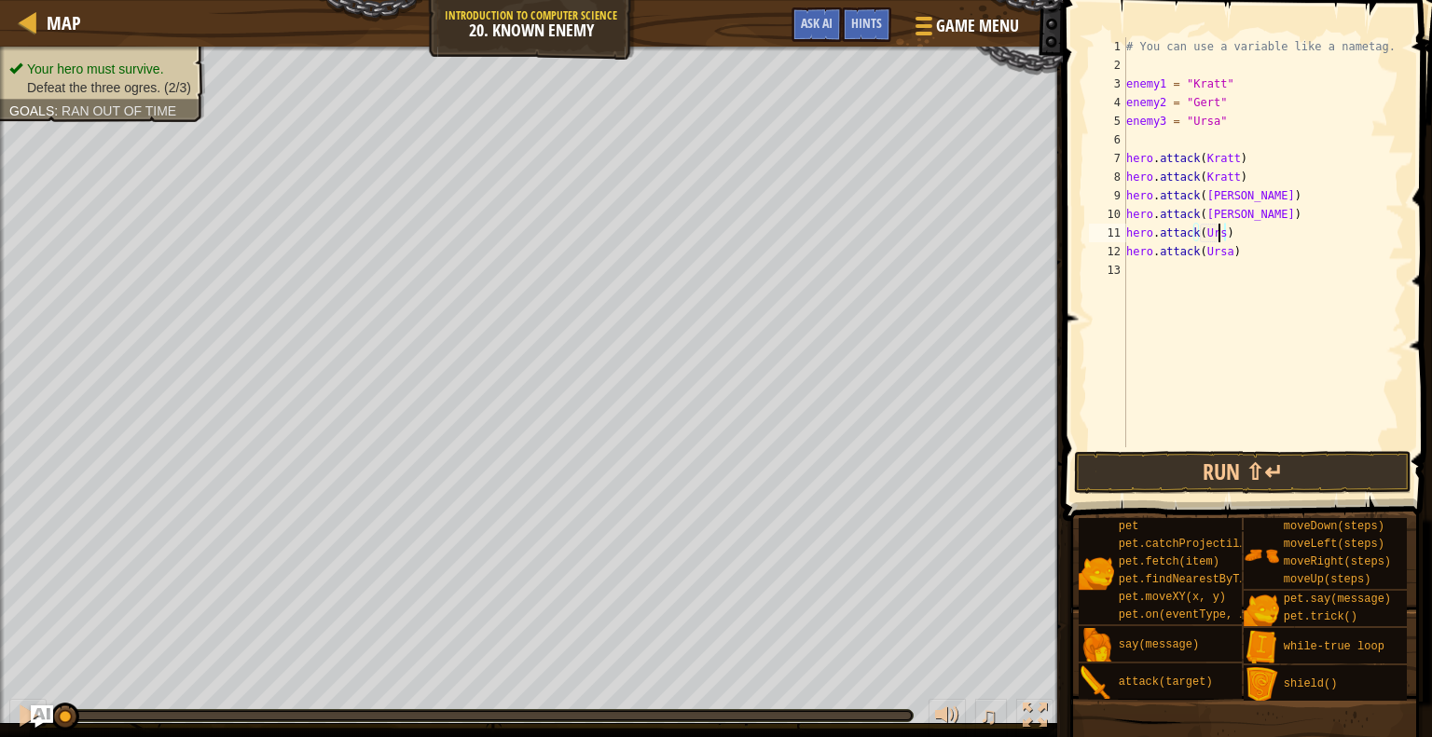
scroll to position [8, 7]
click at [1285, 454] on button "Run ⇧↵" at bounding box center [1242, 472] width 336 height 43
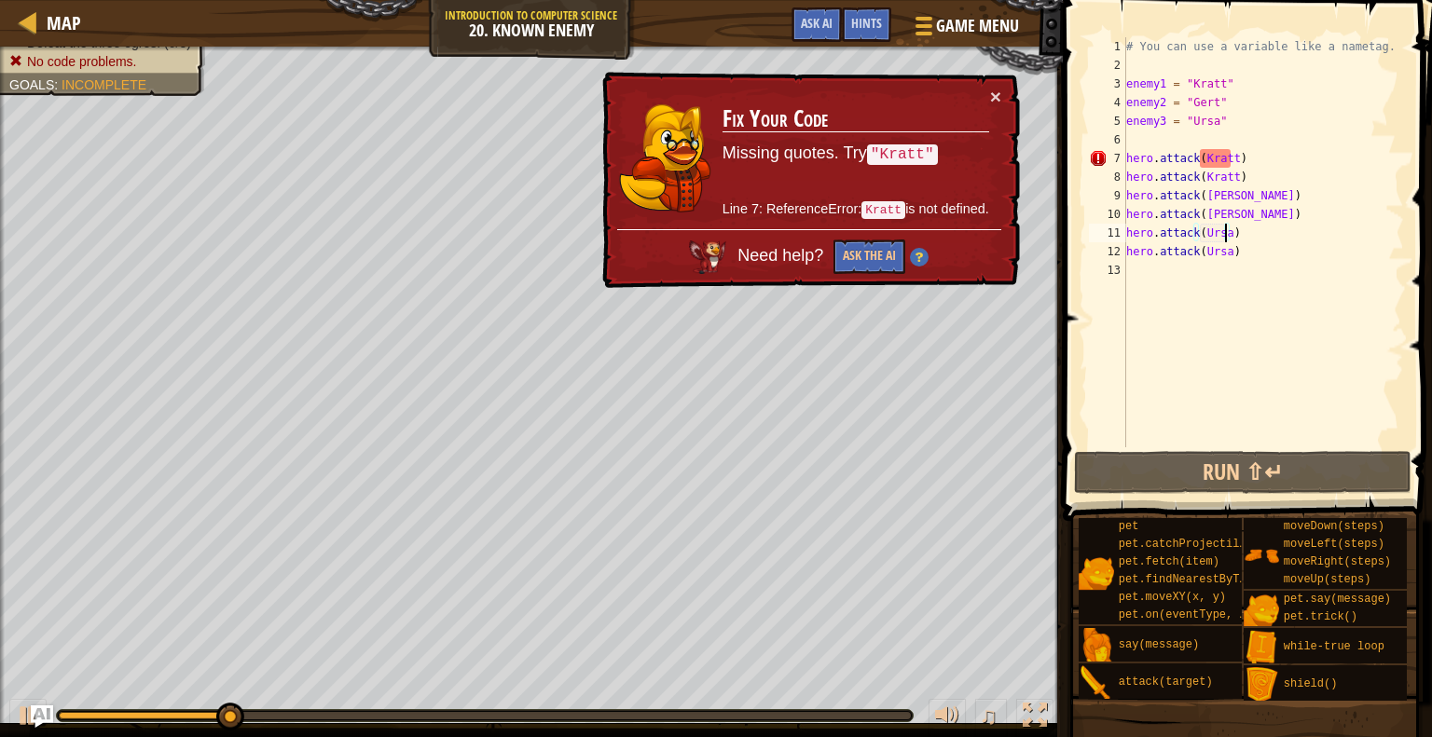
click at [1201, 158] on div "# You can use a variable like a nametag. enemy1 = "[PERSON_NAME]" enemy2 = "[PE…" at bounding box center [1262, 260] width 281 height 447
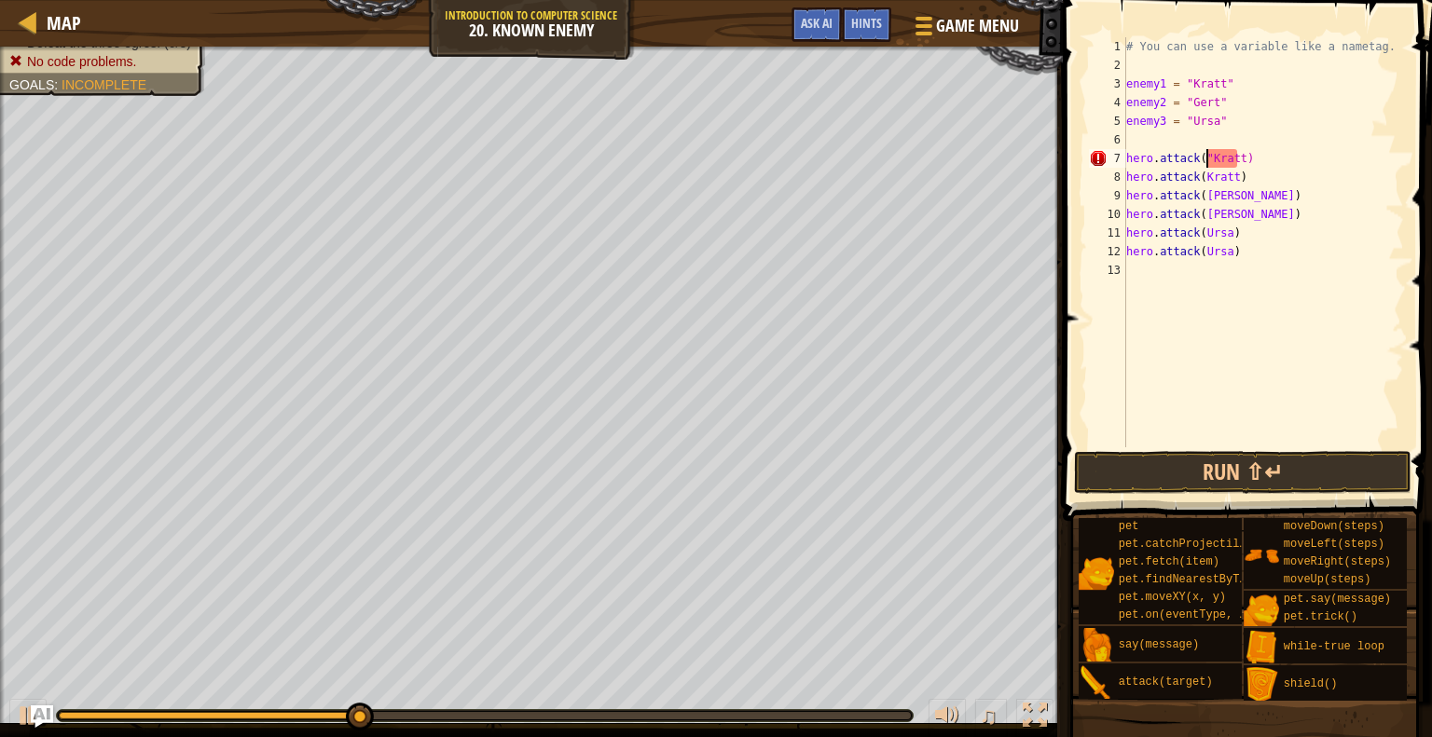
scroll to position [8, 7]
click at [1234, 161] on div "# You can use a variable like a nametag. enemy1 = "[PERSON_NAME]" enemy2 = "[PE…" at bounding box center [1262, 260] width 281 height 447
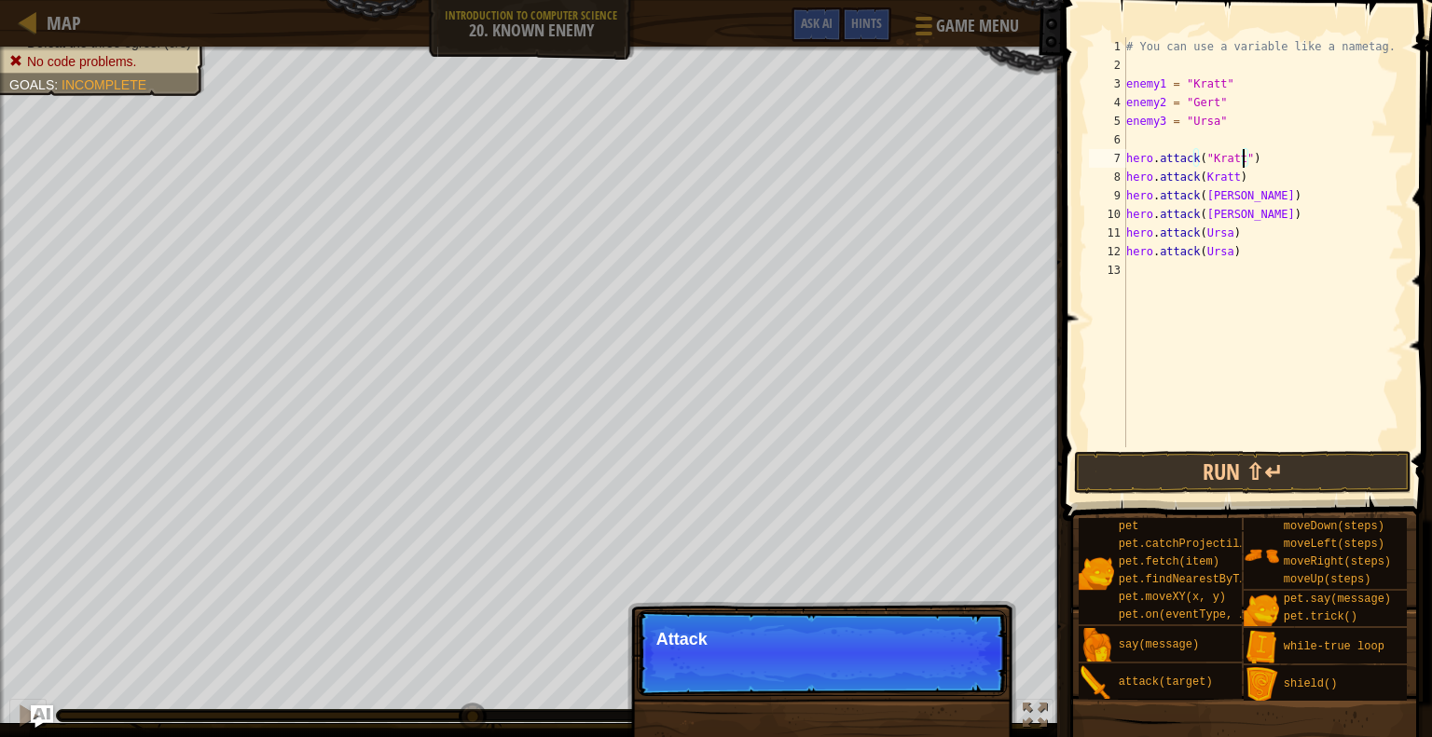
click at [1202, 174] on div "# You can use a variable like a nametag. enemy1 = "[PERSON_NAME]" enemy2 = "[PE…" at bounding box center [1262, 260] width 281 height 447
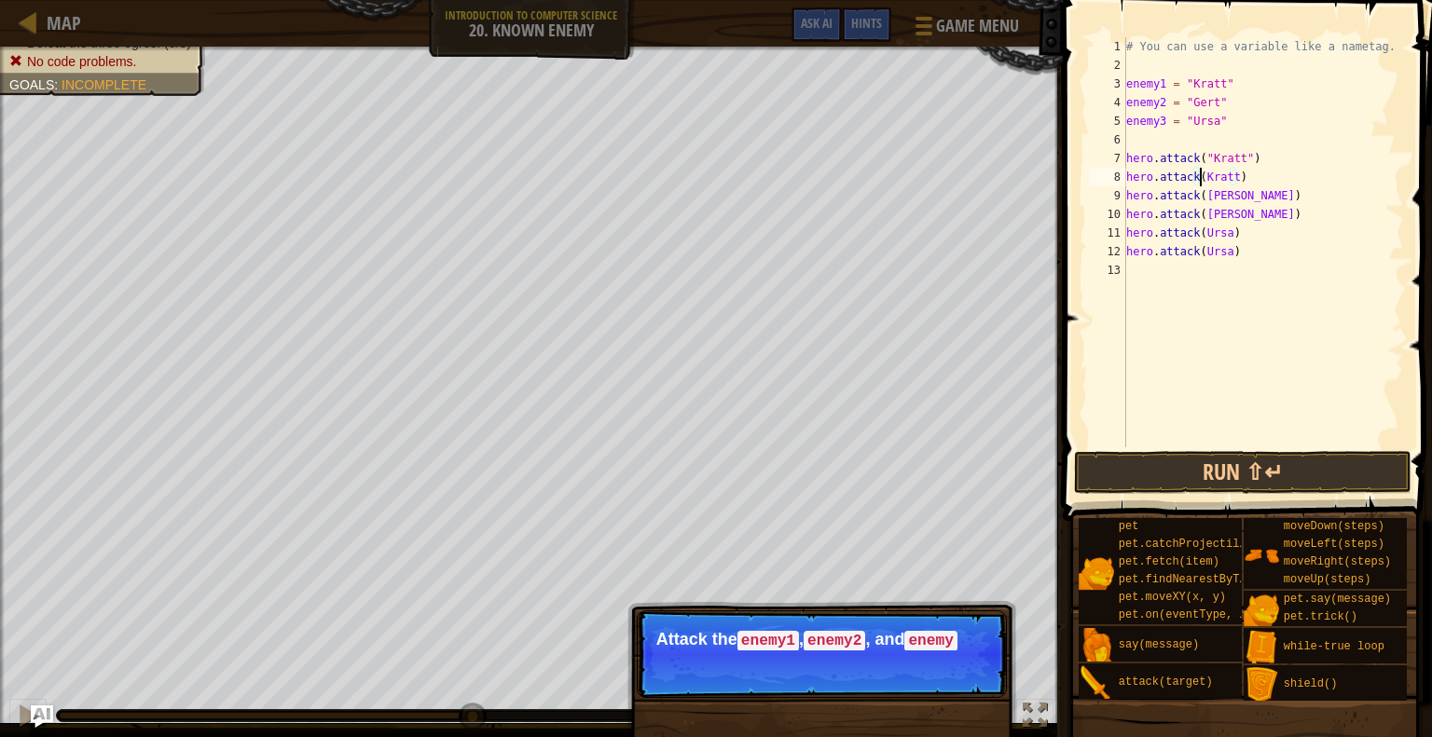
scroll to position [8, 7]
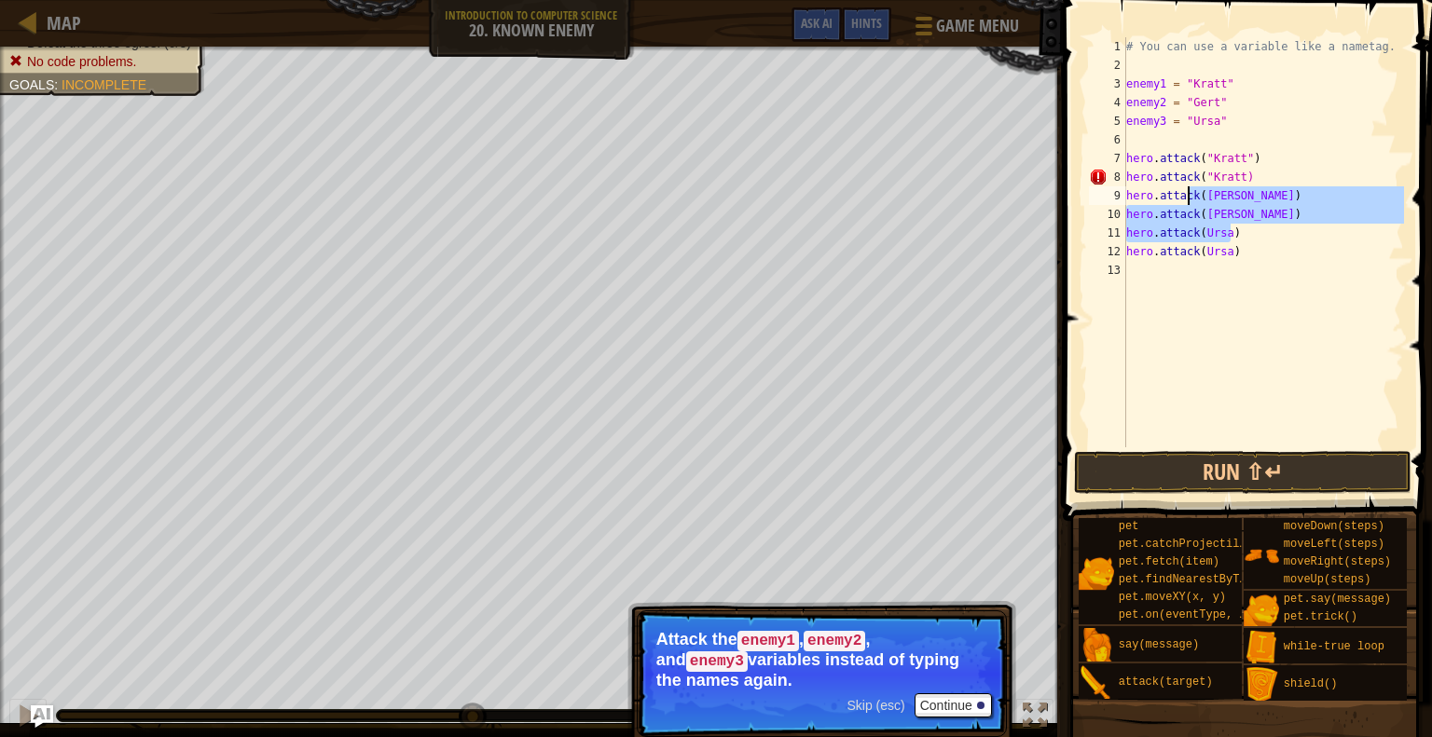
drag, startPoint x: 1243, startPoint y: 234, endPoint x: 1213, endPoint y: 174, distance: 66.7
click at [1213, 174] on div "# You can use a variable like a nametag. enemy1 = "[PERSON_NAME]" enemy2 = "[PE…" at bounding box center [1262, 260] width 281 height 447
click at [960, 34] on span "Game Menu" at bounding box center [977, 25] width 87 height 25
type textarea "hero.attack("Kratt)"
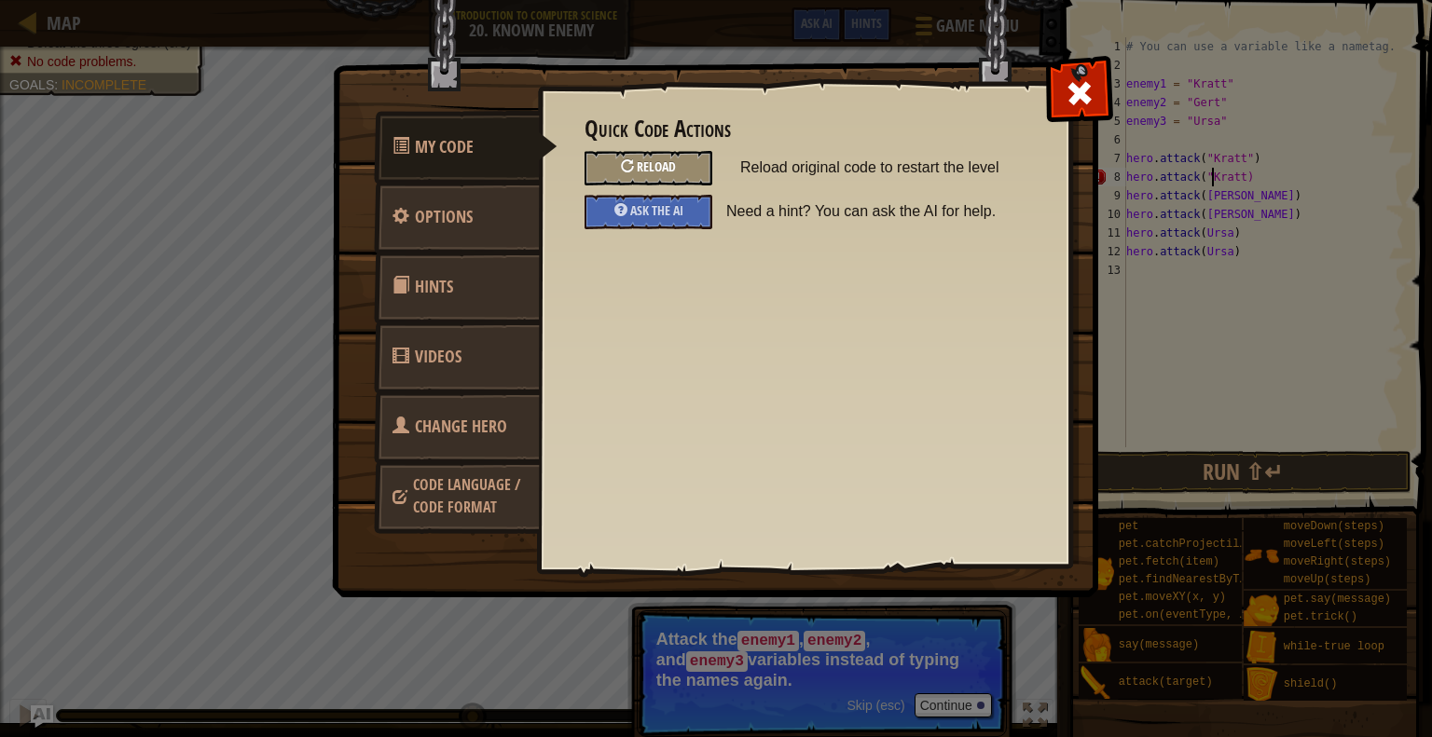
click at [676, 156] on div "Reload" at bounding box center [648, 168] width 128 height 34
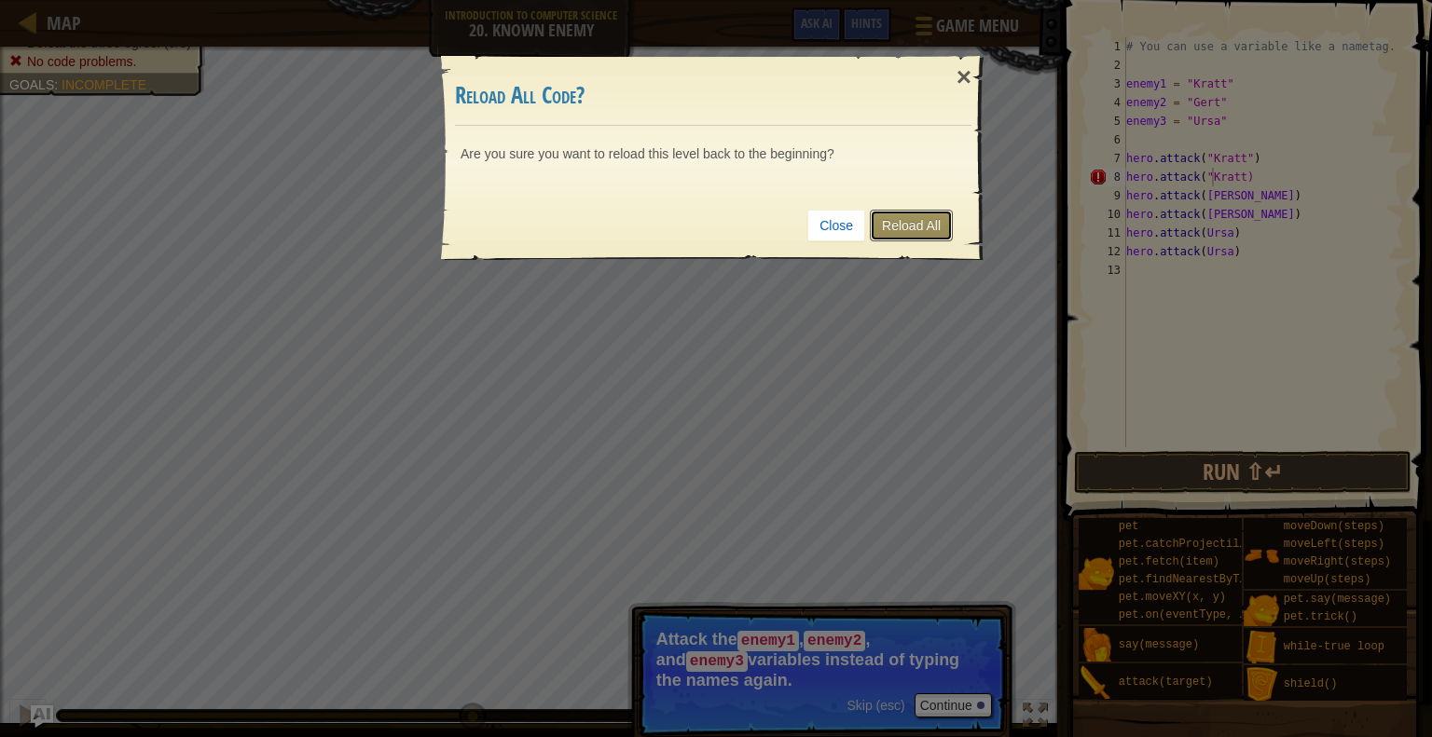
click at [903, 214] on link "Reload All" at bounding box center [911, 226] width 83 height 32
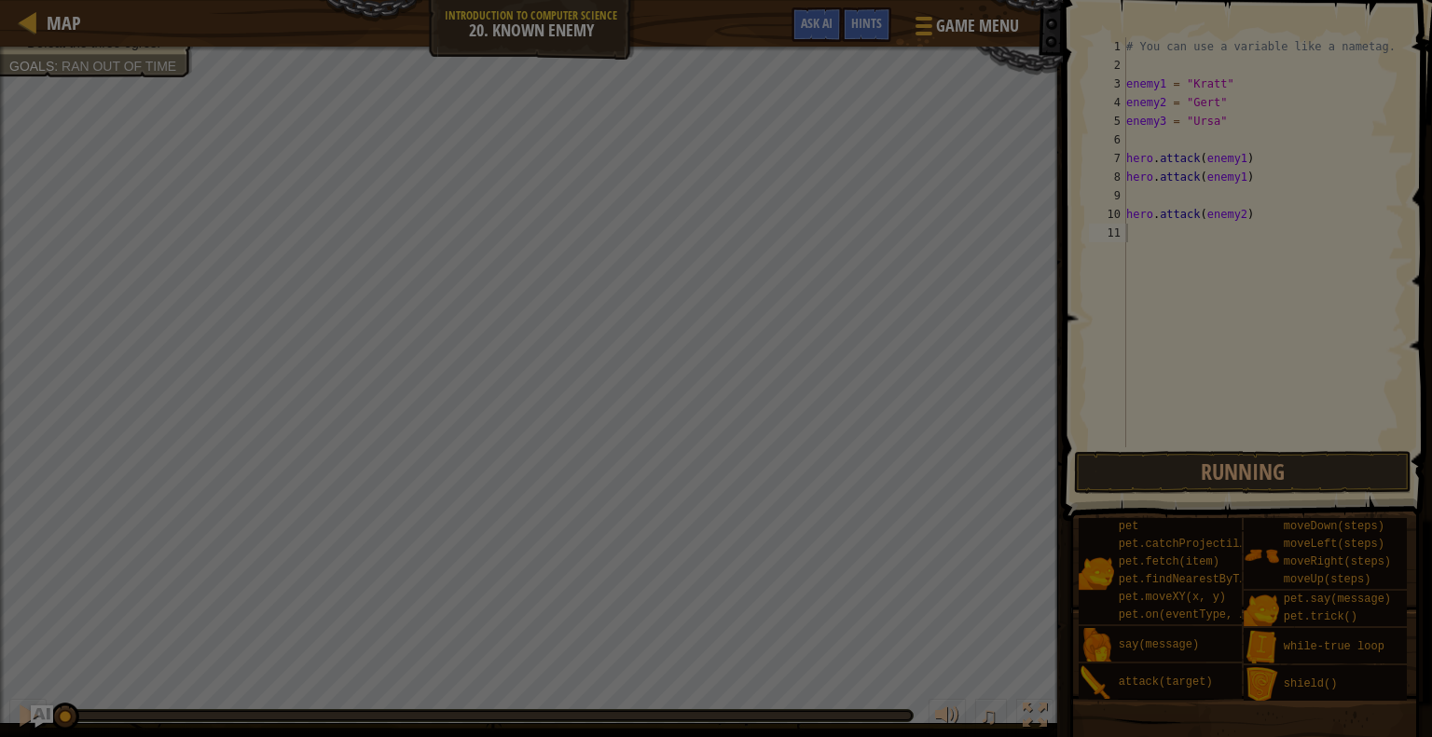
scroll to position [8, 0]
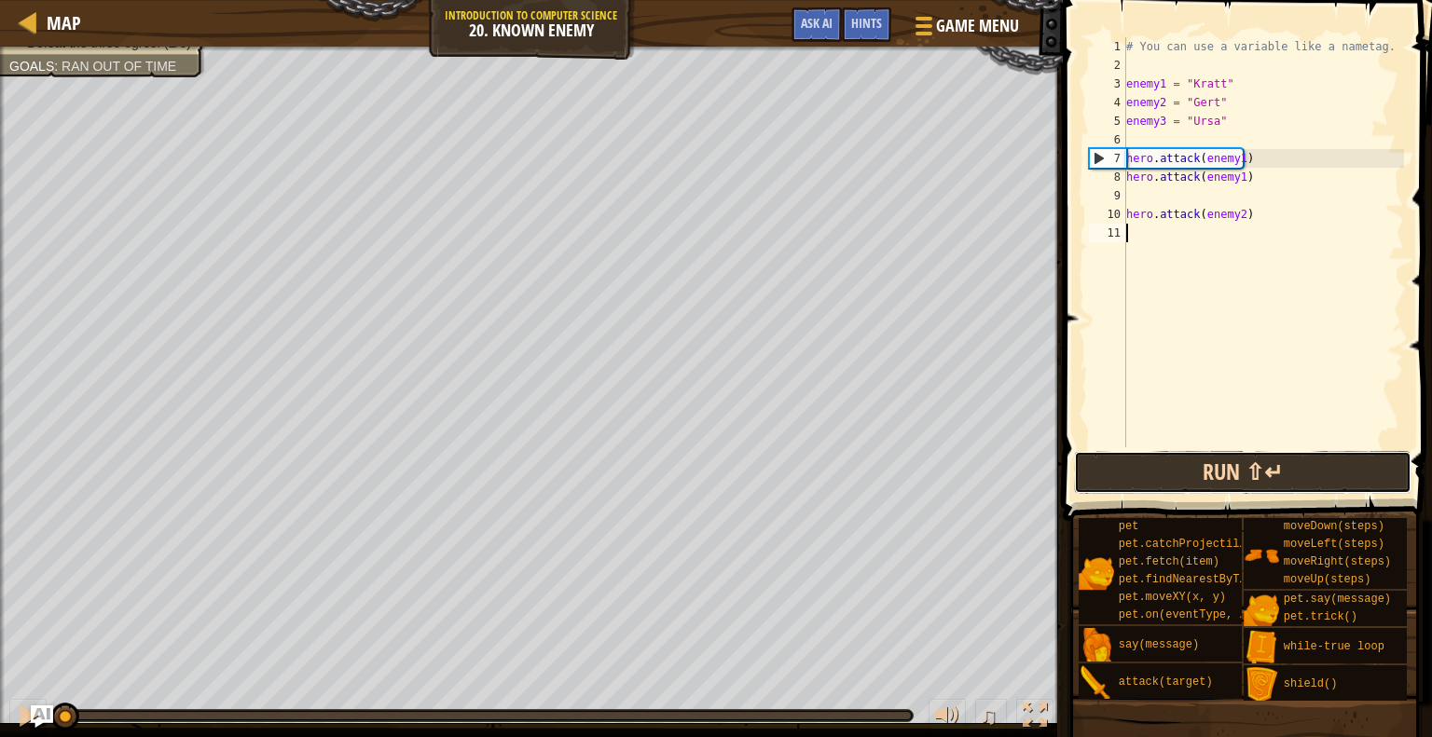
click at [1299, 465] on button "Run ⇧↵" at bounding box center [1242, 472] width 336 height 43
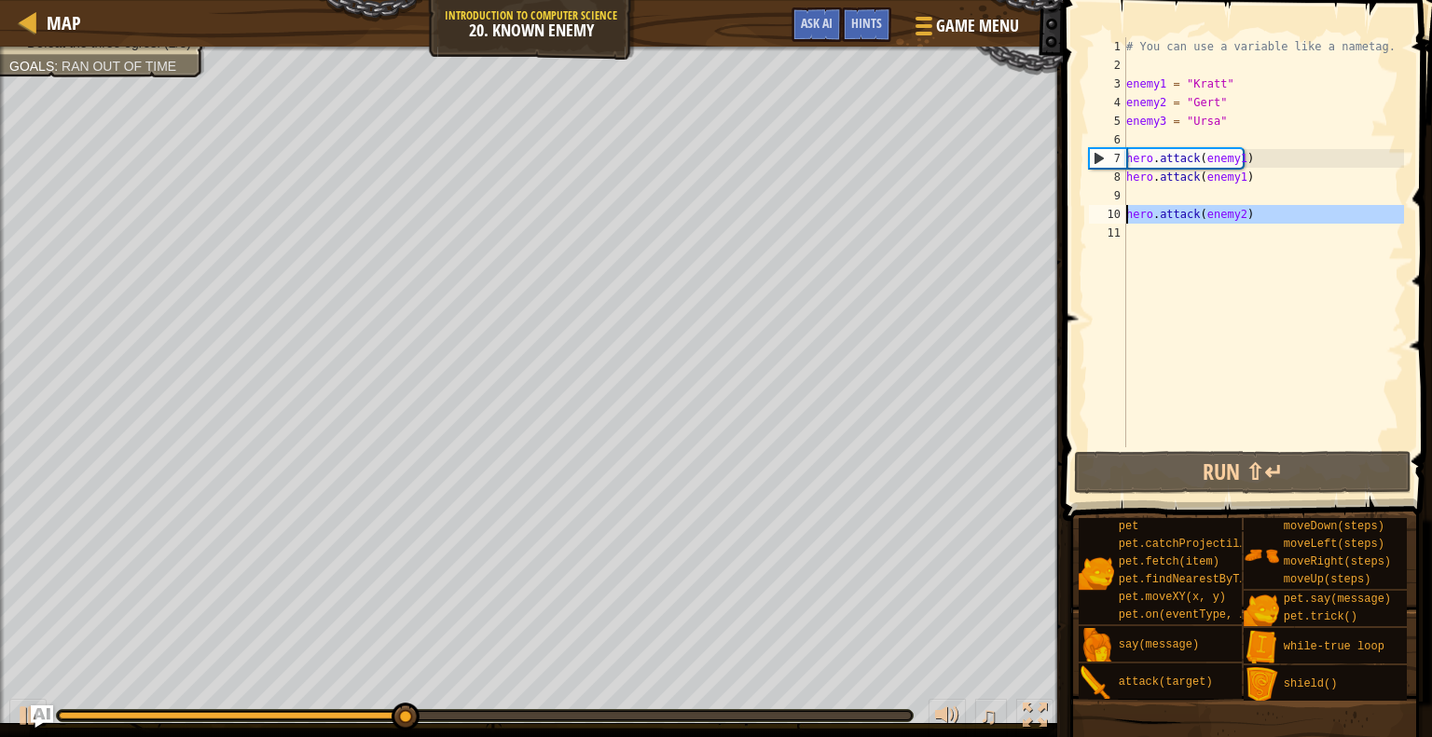
click at [1123, 219] on div "10" at bounding box center [1107, 214] width 37 height 19
click at [1294, 174] on div "# You can use a variable like a nametag. enemy1 = "[PERSON_NAME]" enemy2 = "[PE…" at bounding box center [1262, 260] width 281 height 447
click at [1241, 185] on div "# You can use a variable like a nametag. enemy1 = "[PERSON_NAME]" enemy2 = "[PE…" at bounding box center [1262, 260] width 281 height 447
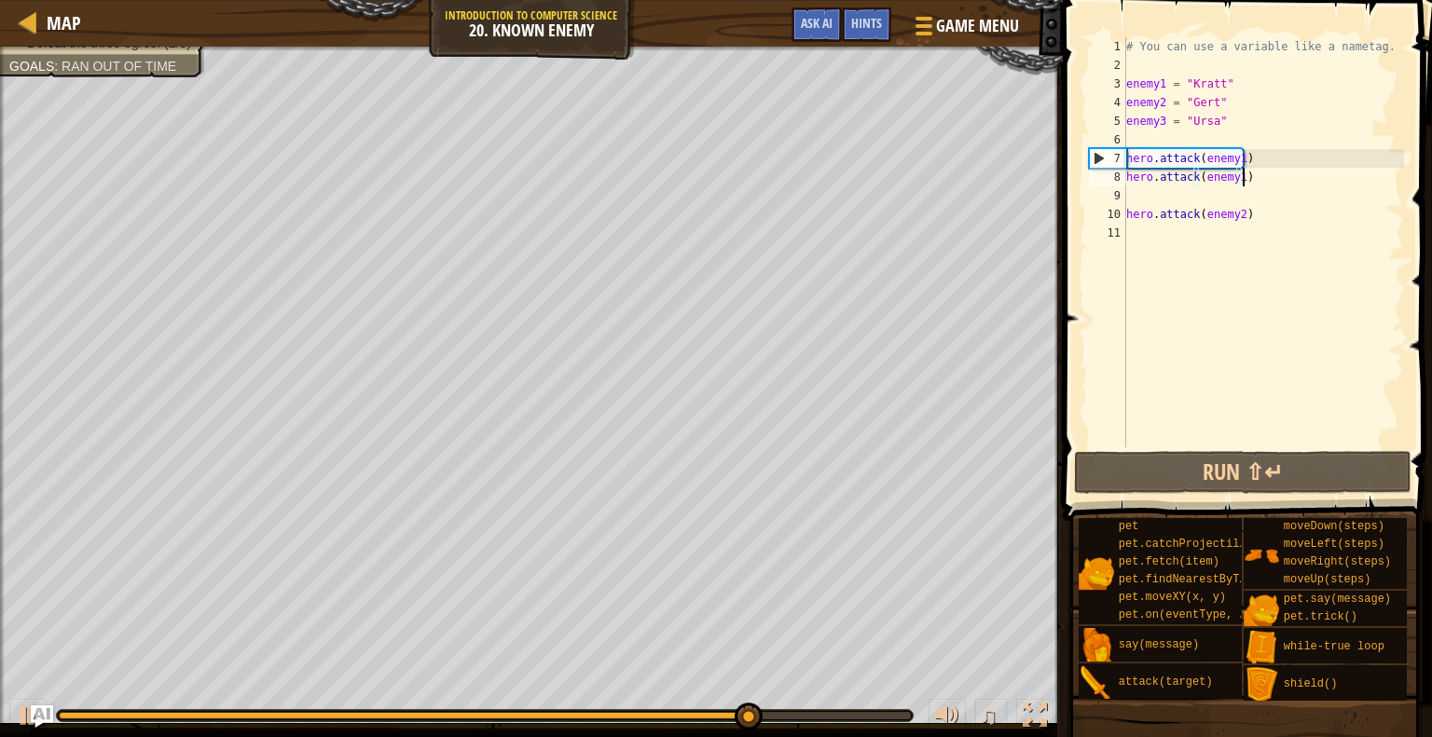
click at [1230, 210] on div "# You can use a variable like a nametag. enemy1 = "[PERSON_NAME]" enemy2 = "[PE…" at bounding box center [1262, 260] width 281 height 447
click at [1234, 210] on div "# You can use a variable like a nametag. enemy1 = "[PERSON_NAME]" enemy2 = "[PE…" at bounding box center [1262, 260] width 281 height 447
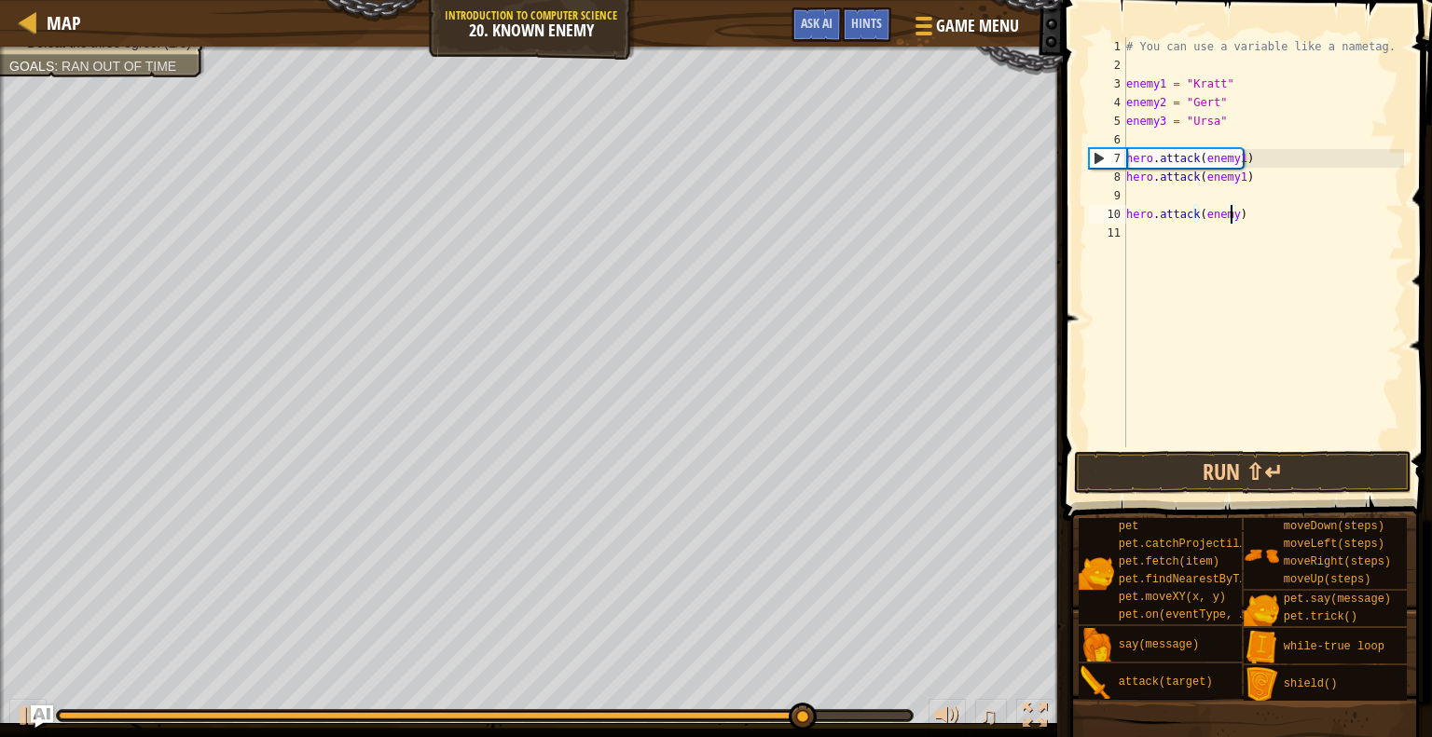
type textarea "hero.attack(enemy3)"
click at [1148, 189] on div "# You can use a variable like a nametag. enemy1 = "[PERSON_NAME]" enemy2 = "[PE…" at bounding box center [1262, 260] width 281 height 447
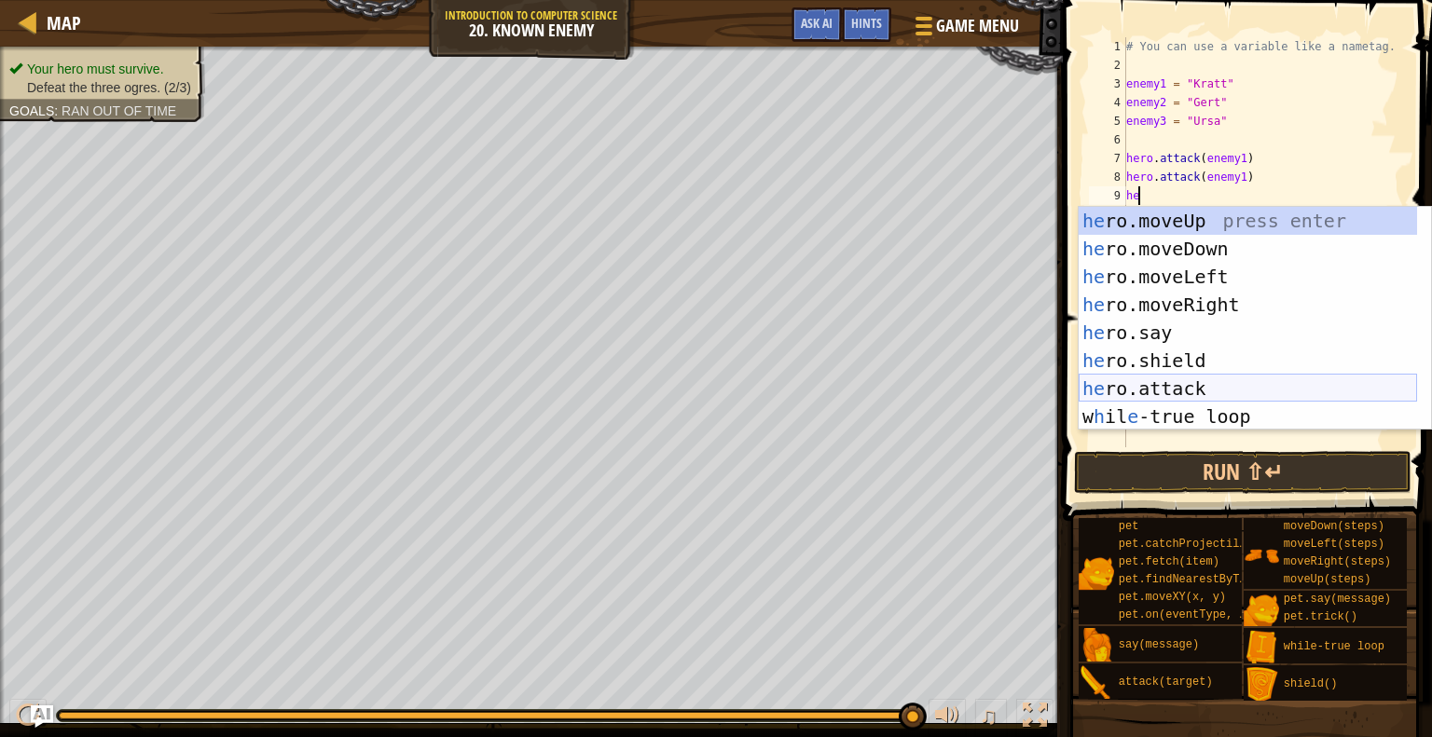
click at [1188, 383] on div "he ro.moveUp press enter he ro.moveDown press enter he ro.moveLeft press enter …" at bounding box center [1247, 347] width 338 height 280
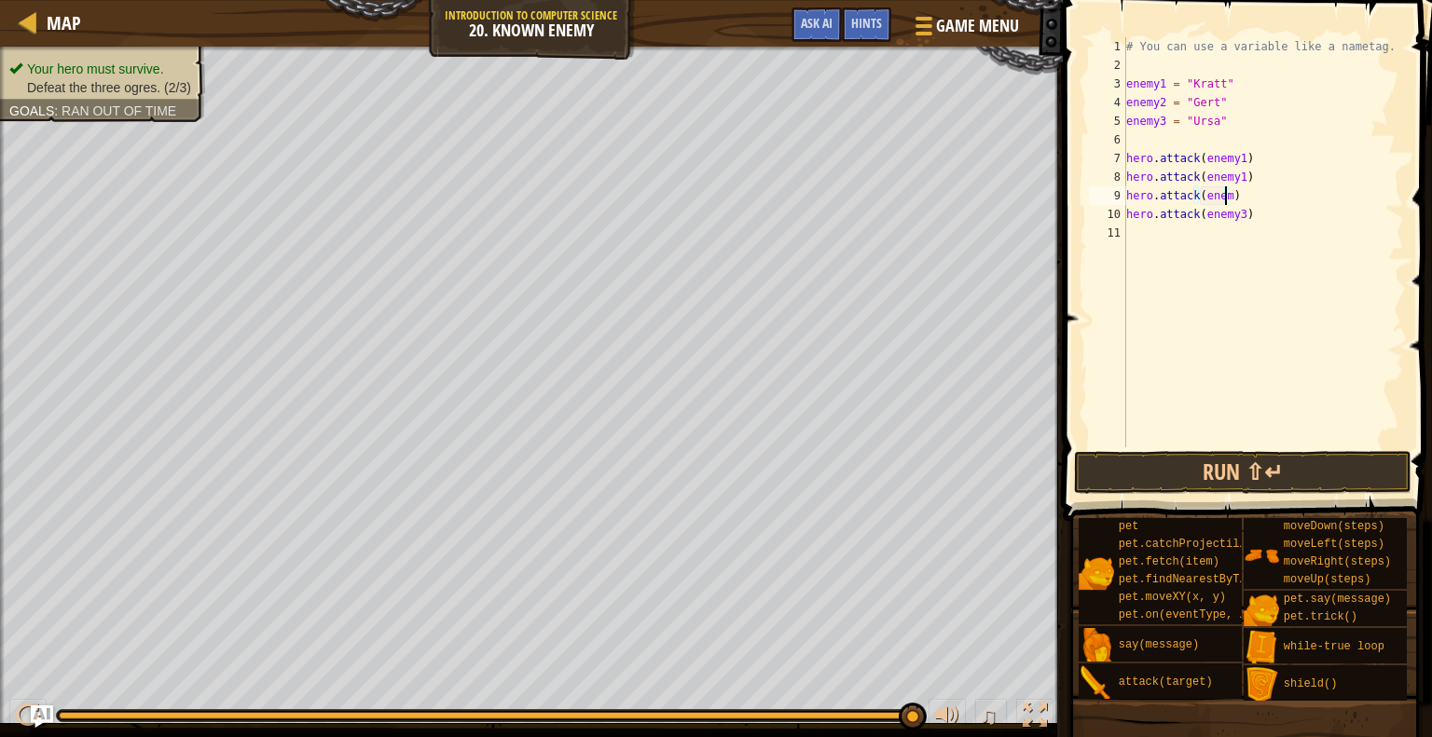
scroll to position [8, 7]
click at [1262, 468] on button "Run ⇧↵" at bounding box center [1242, 472] width 336 height 43
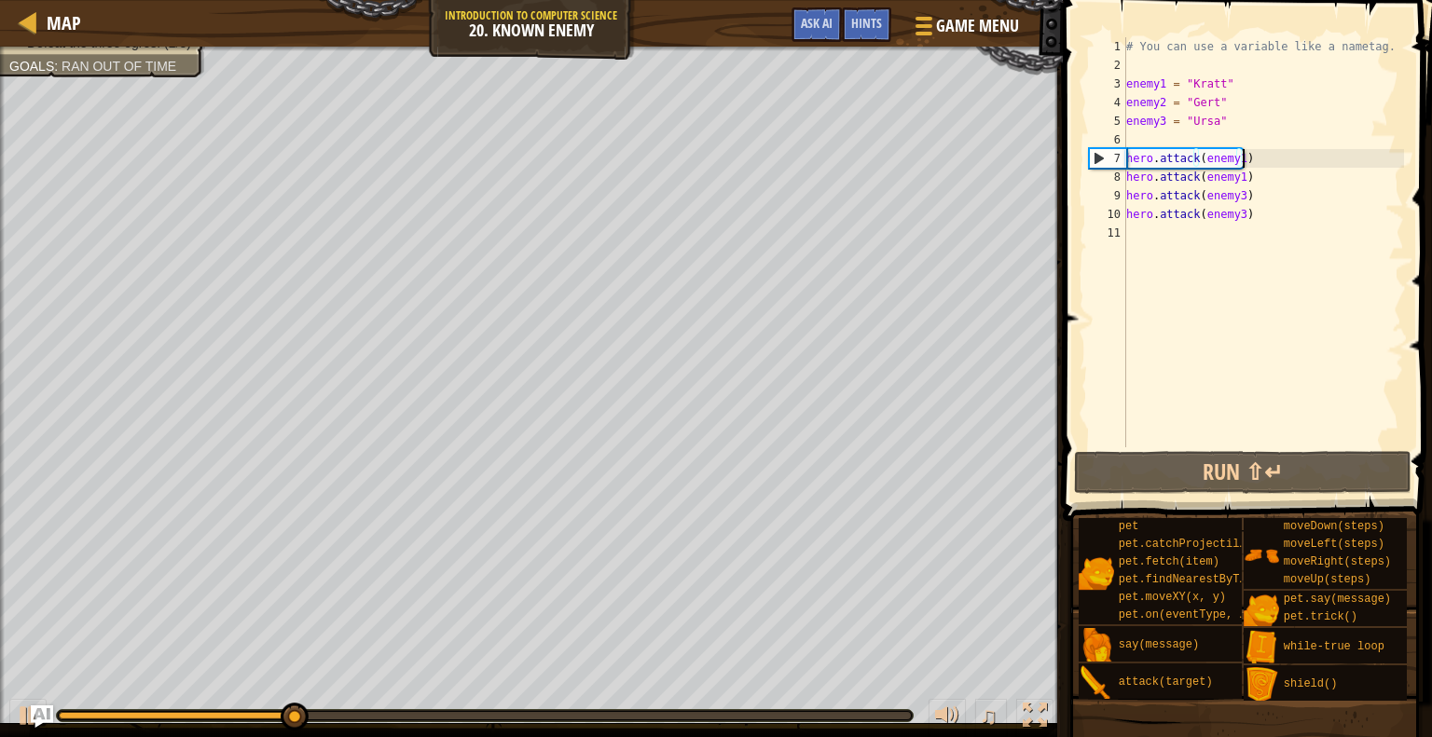
click at [1272, 155] on div "# You can use a variable like a nametag. enemy1 = "[PERSON_NAME]" enemy2 = "[PE…" at bounding box center [1262, 260] width 281 height 447
click at [1268, 162] on div "# You can use a variable like a nametag. enemy1 = "[PERSON_NAME]" enemy2 = "[PE…" at bounding box center [1262, 260] width 281 height 447
click at [1254, 182] on div "# You can use a variable like a nametag. enemy1 = "[PERSON_NAME]" enemy2 = "[PE…" at bounding box center [1262, 260] width 281 height 447
click at [1254, 182] on div "# You can use a variable like a nametag. enemy1 = "[PERSON_NAME]" enemy2 = "[PE…" at bounding box center [1262, 242] width 281 height 410
type textarea "hero.attack(enemy1)"
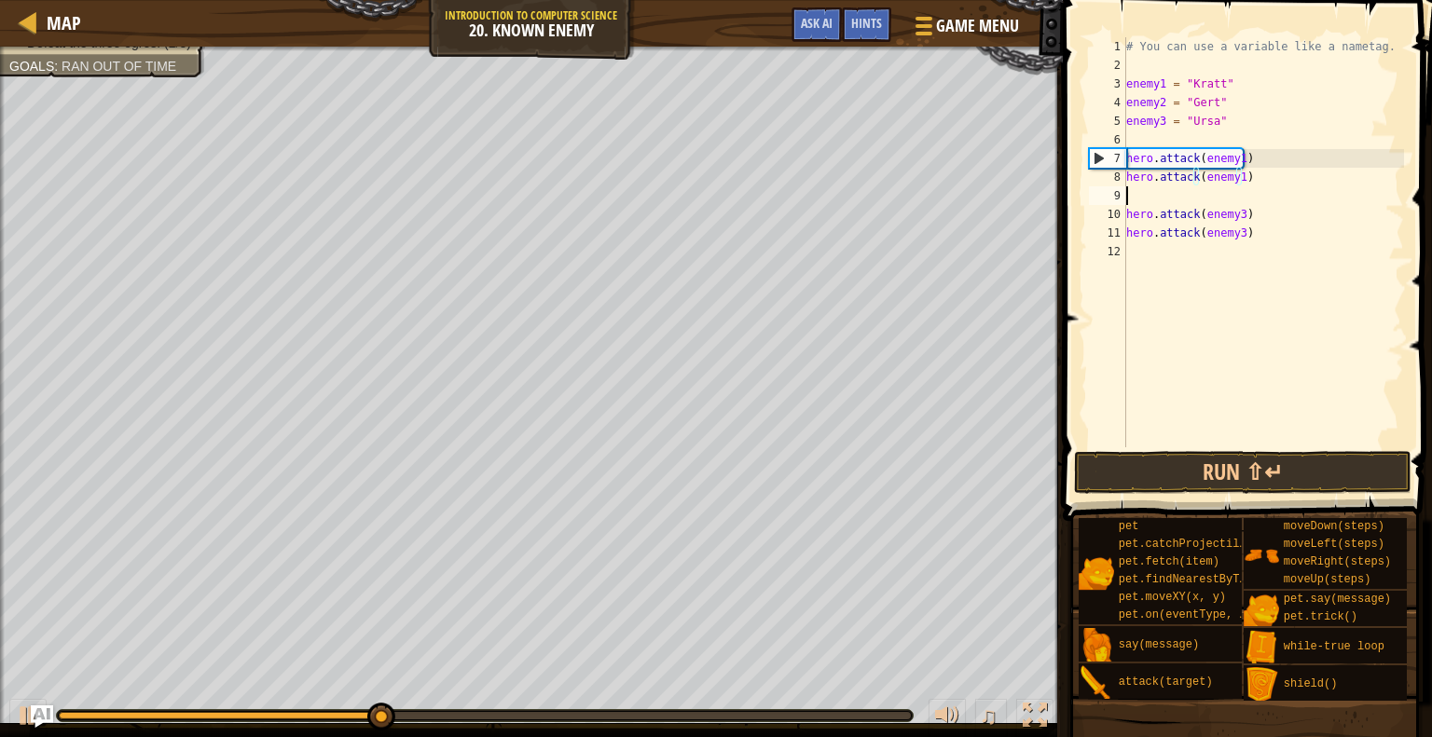
scroll to position [8, 0]
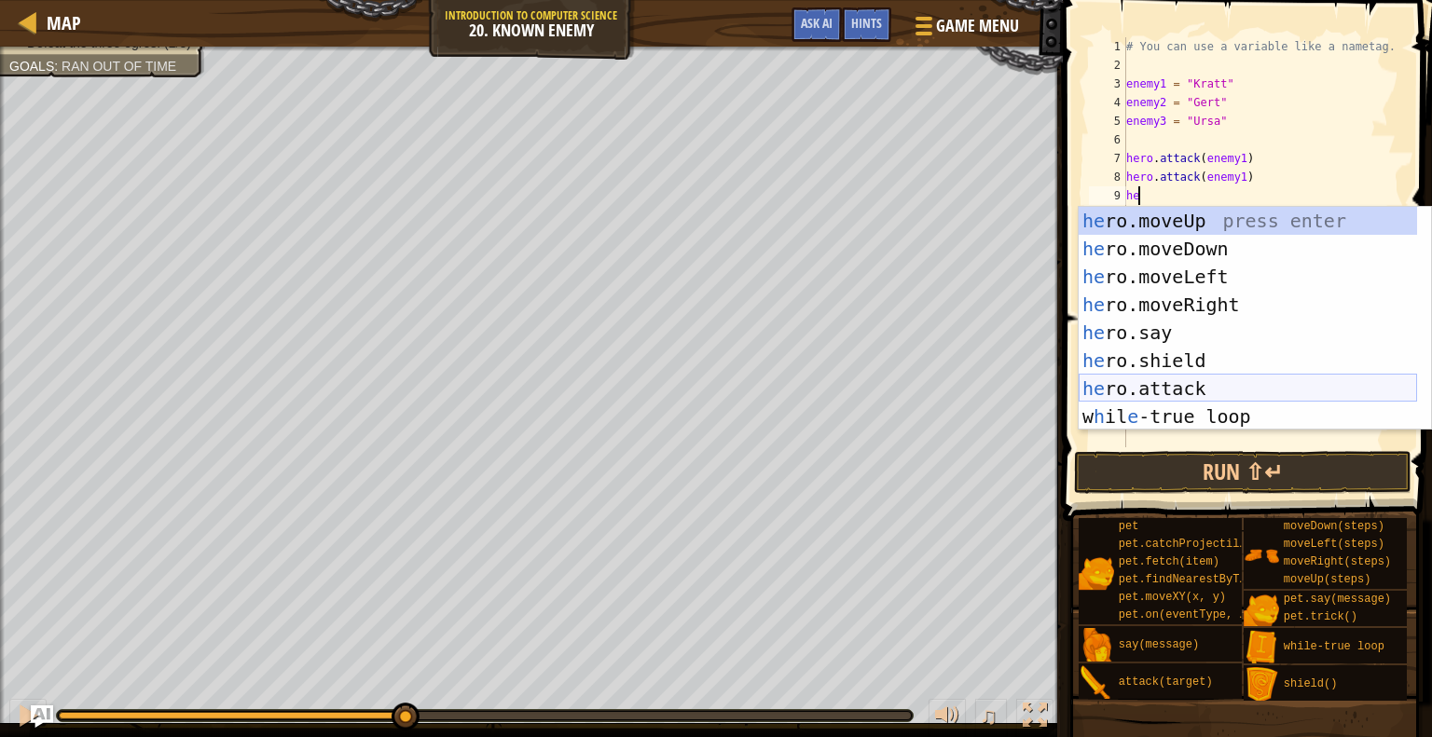
click at [1215, 377] on div "he ro.moveUp press enter he ro.moveDown press enter he ro.moveLeft press enter …" at bounding box center [1247, 347] width 338 height 280
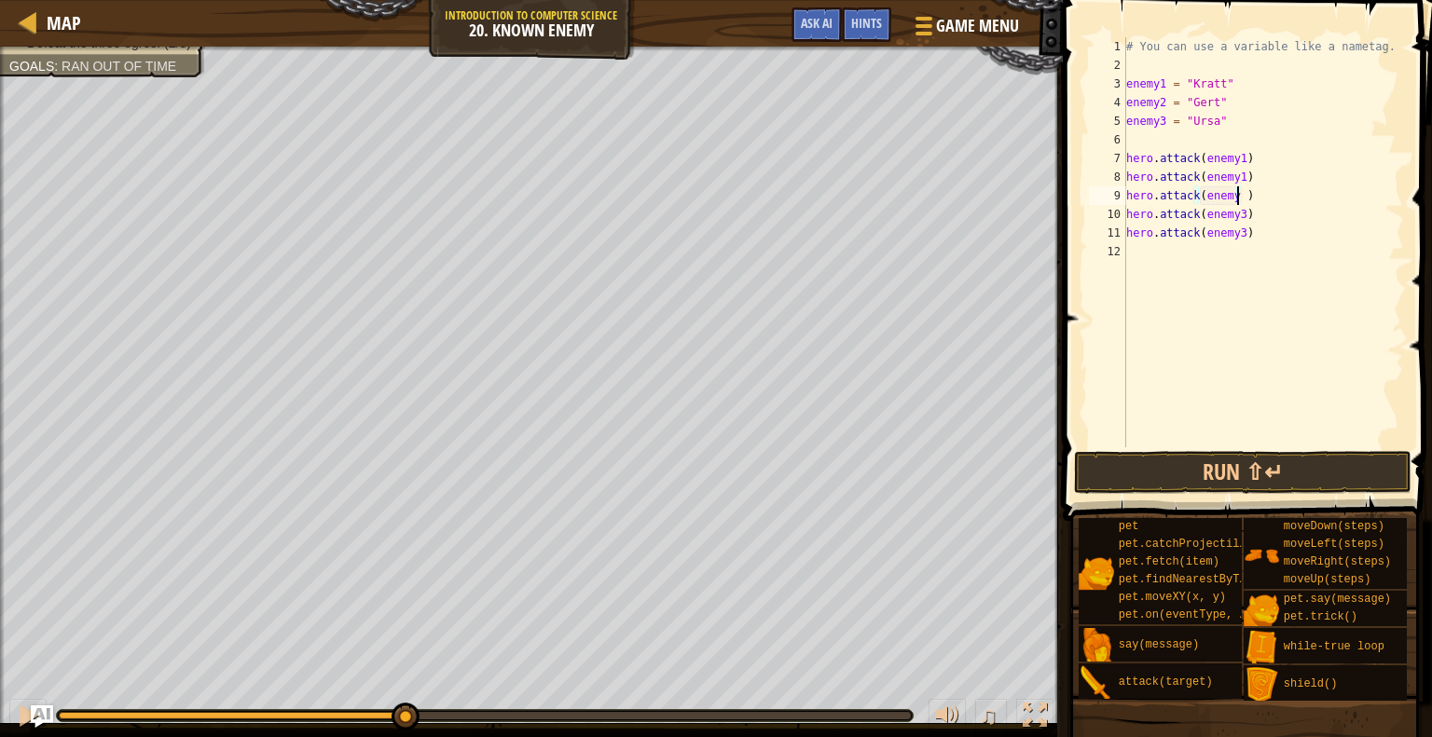
scroll to position [8, 8]
click at [1230, 204] on div "# You can use a variable like a nametag. enemy1 = "[PERSON_NAME]" enemy2 = "[PE…" at bounding box center [1262, 260] width 281 height 447
click at [1235, 198] on div "# You can use a variable like a nametag. enemy1 = "[PERSON_NAME]" enemy2 = "[PE…" at bounding box center [1262, 260] width 281 height 447
type textarea "hero.attack(enemy2)"
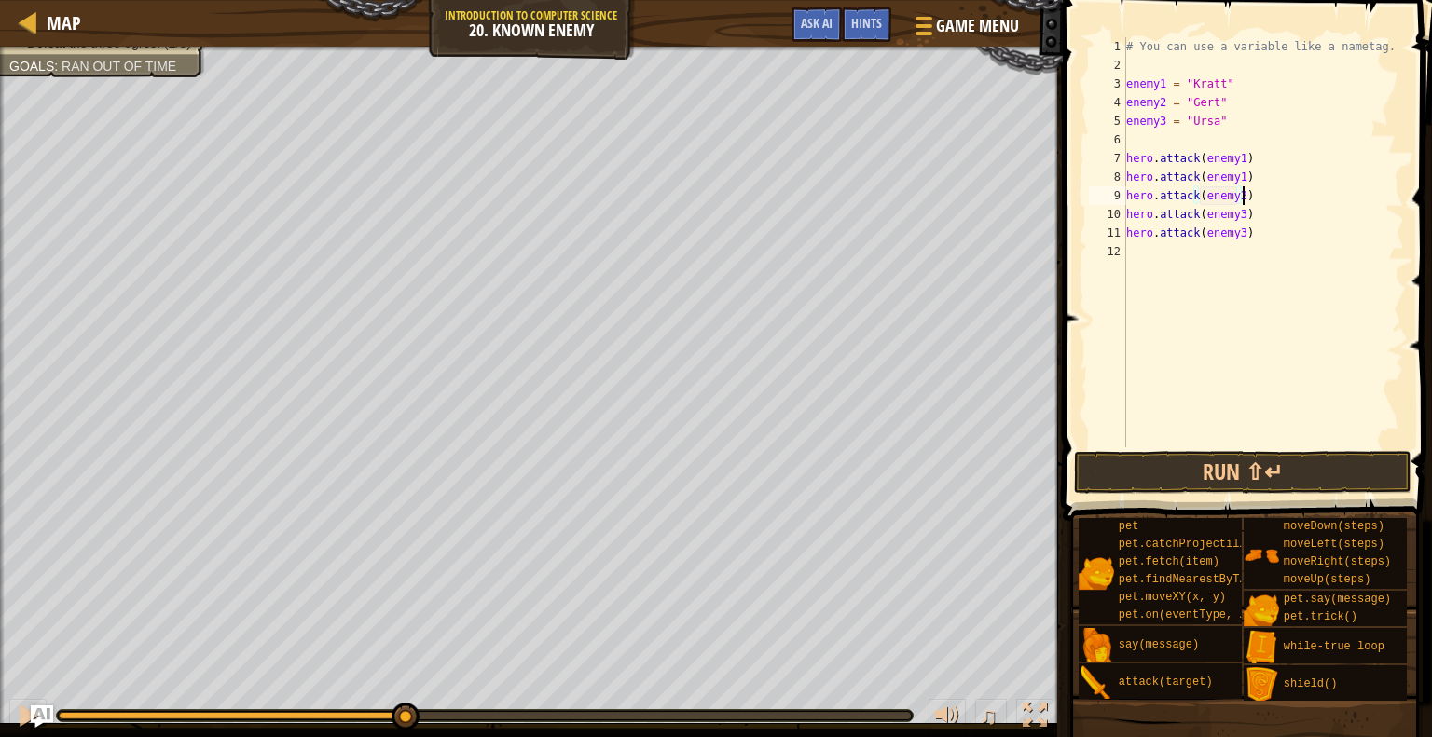
click at [1244, 204] on div "# You can use a variable like a nametag. enemy1 = "[PERSON_NAME]" enemy2 = "[PE…" at bounding box center [1262, 260] width 281 height 447
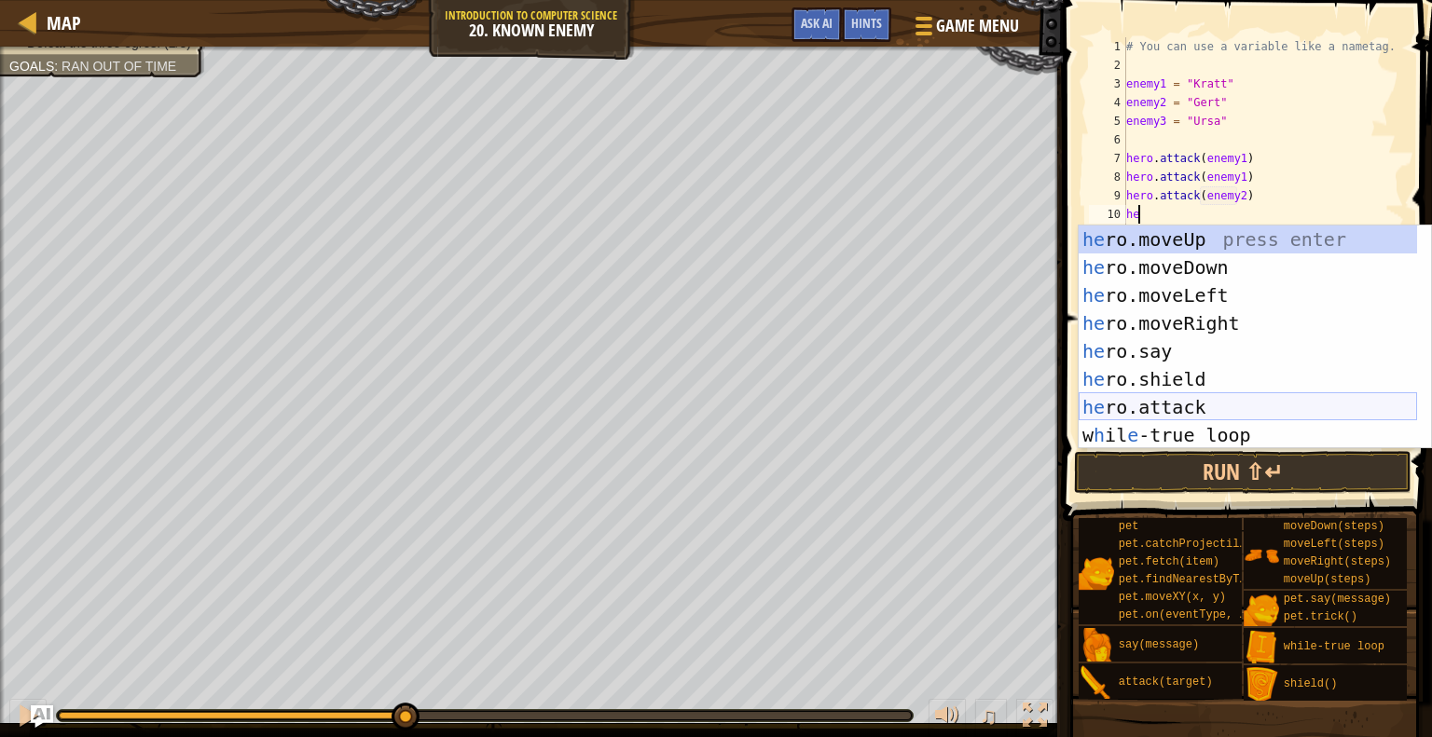
click at [1164, 409] on div "he ro.moveUp press enter he ro.moveDown press enter he ro.moveLeft press enter …" at bounding box center [1247, 366] width 338 height 280
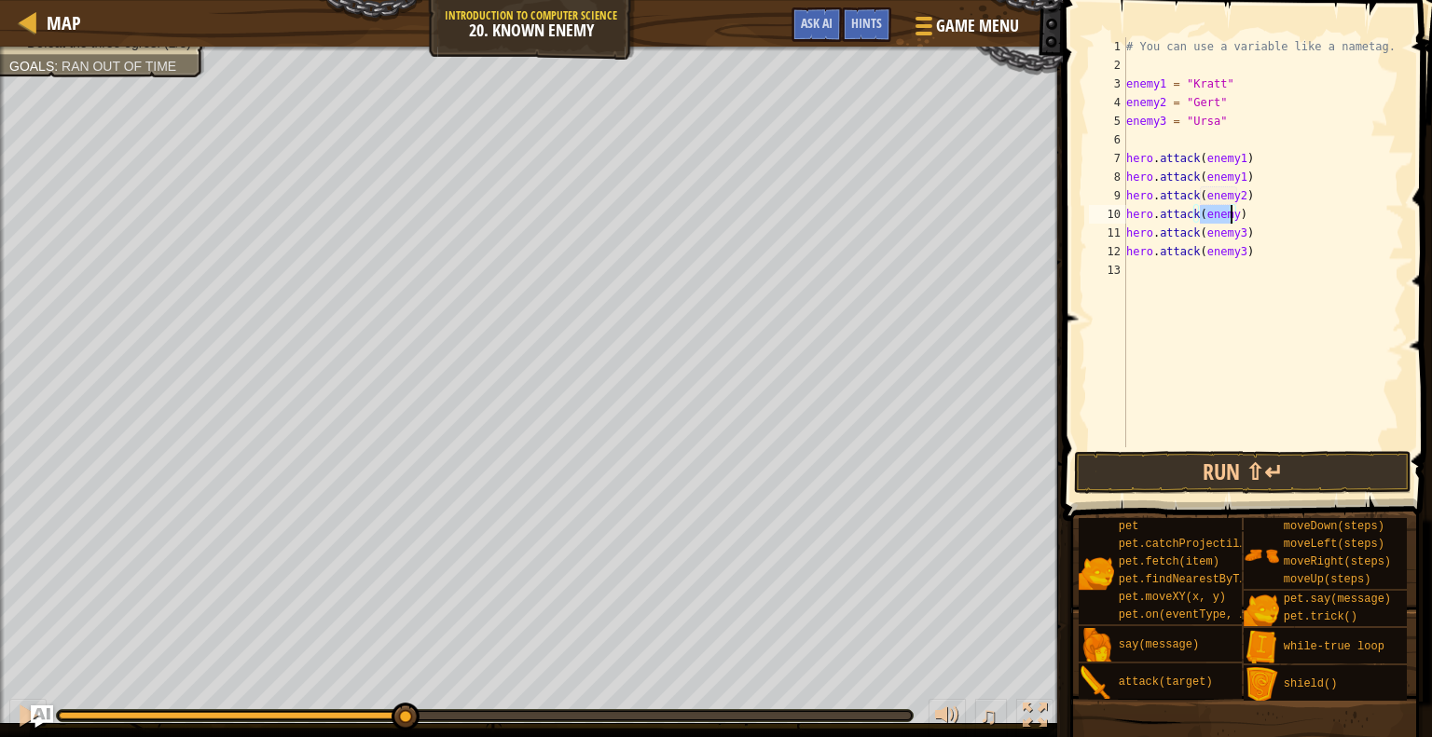
click at [1217, 213] on div "# You can use a variable like a nametag. enemy1 = "[PERSON_NAME]" enemy2 = "[PE…" at bounding box center [1262, 242] width 281 height 410
click at [1226, 213] on div "# You can use a variable like a nametag. enemy1 = "[PERSON_NAME]" enemy2 = "[PE…" at bounding box center [1262, 260] width 281 height 447
click at [1235, 218] on div "# You can use a variable like a nametag. enemy1 = "[PERSON_NAME]" enemy2 = "[PE…" at bounding box center [1262, 260] width 281 height 447
click at [1231, 212] on div "# You can use a variable like a nametag. enemy1 = "[PERSON_NAME]" enemy2 = "[PE…" at bounding box center [1262, 260] width 281 height 447
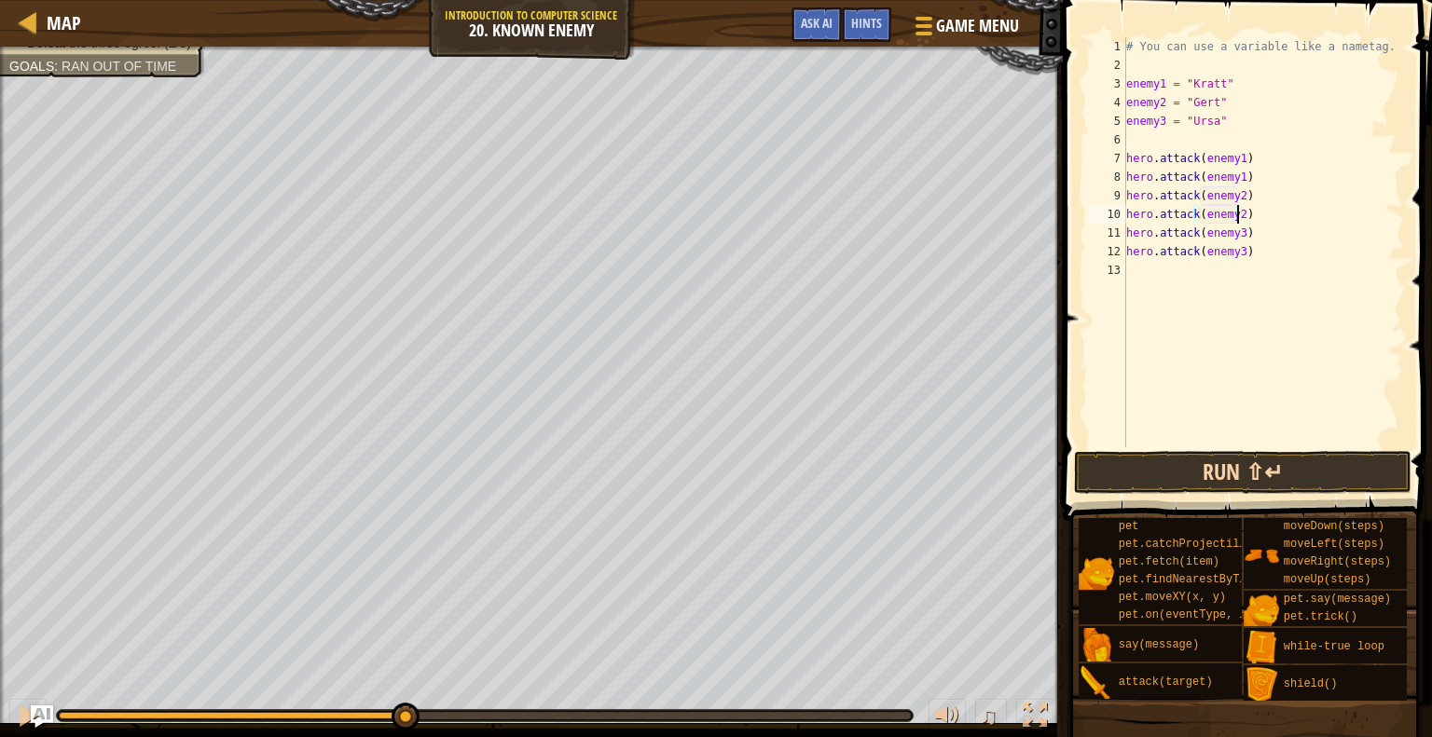
type textarea "hero.attack(enemy2)"
click at [1258, 473] on button "Run ⇧↵" at bounding box center [1242, 472] width 336 height 43
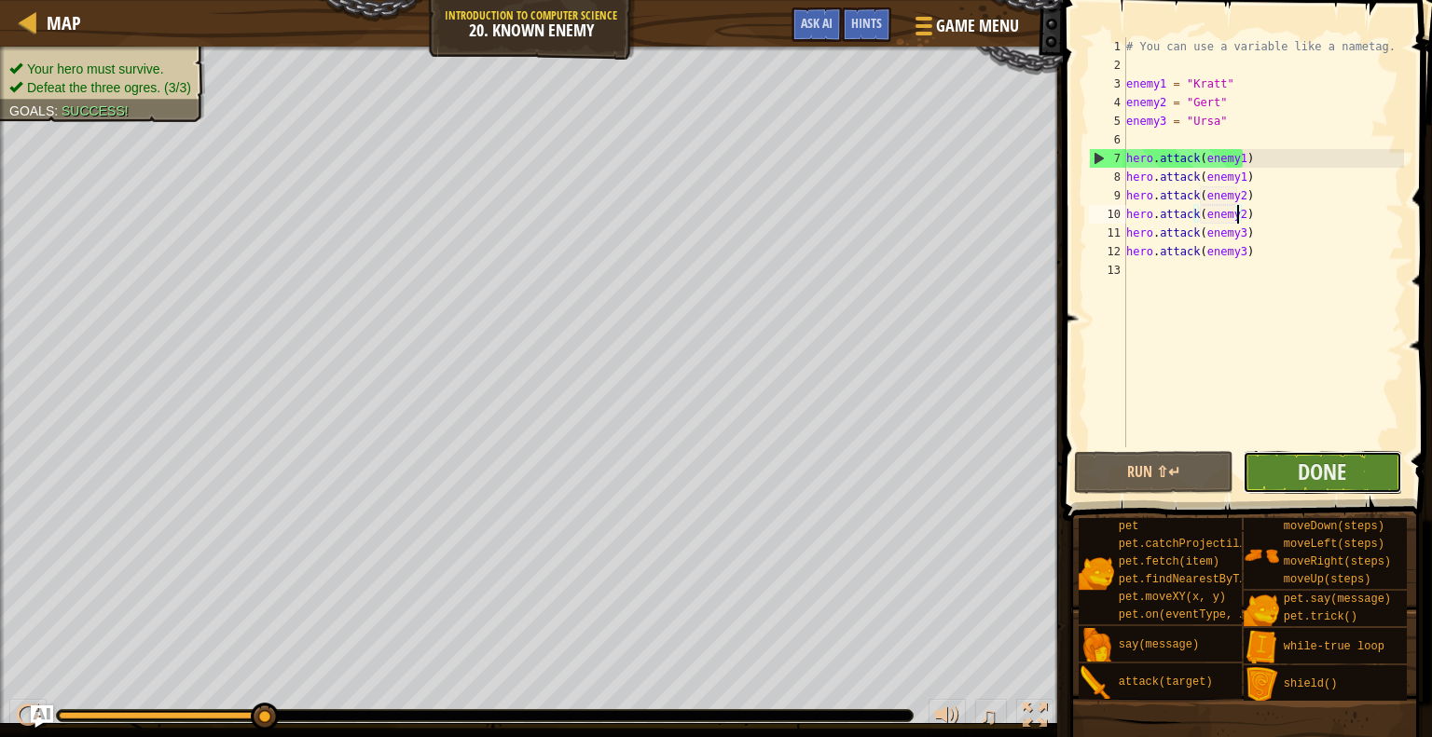
click at [1316, 488] on button "Done" at bounding box center [1321, 472] width 159 height 43
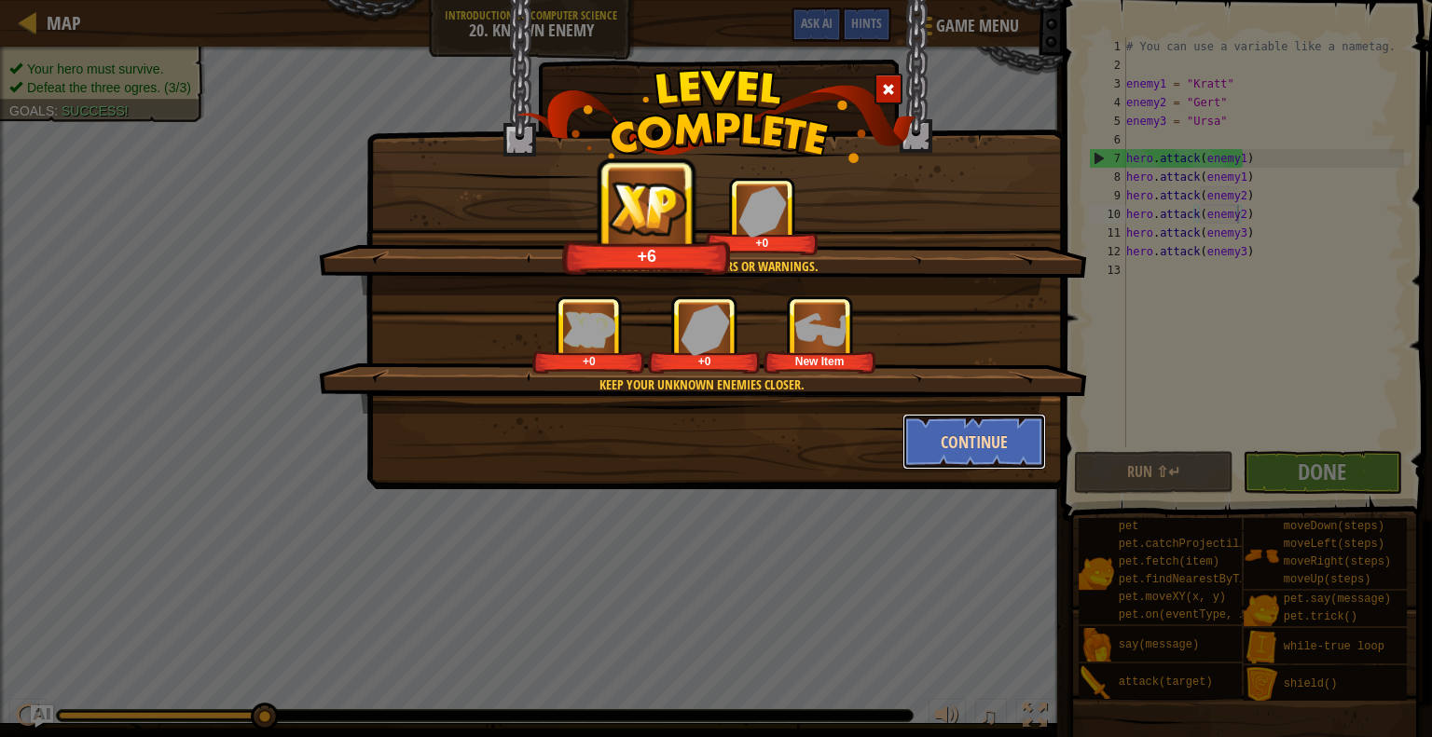
click at [967, 451] on button "Continue" at bounding box center [974, 442] width 144 height 56
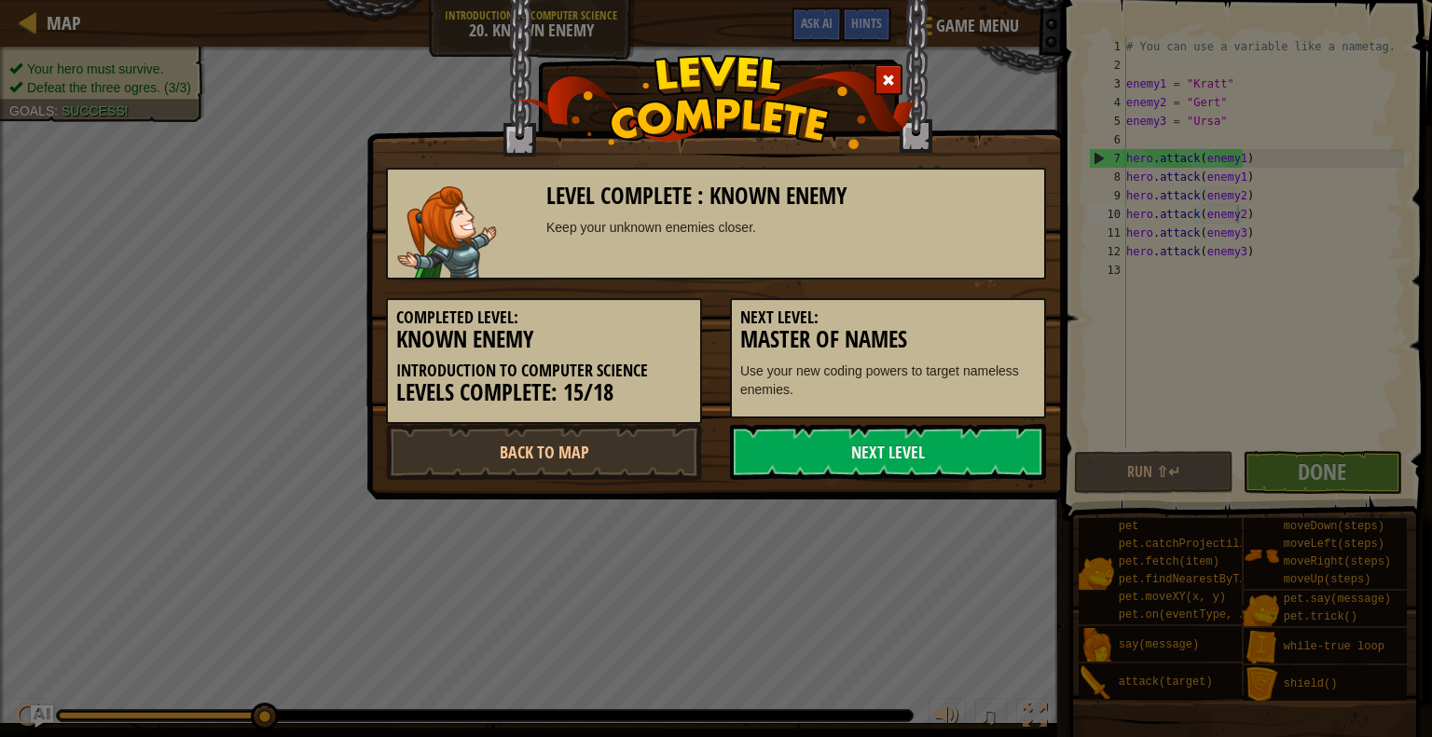
click at [967, 451] on link "Next Level" at bounding box center [888, 452] width 316 height 56
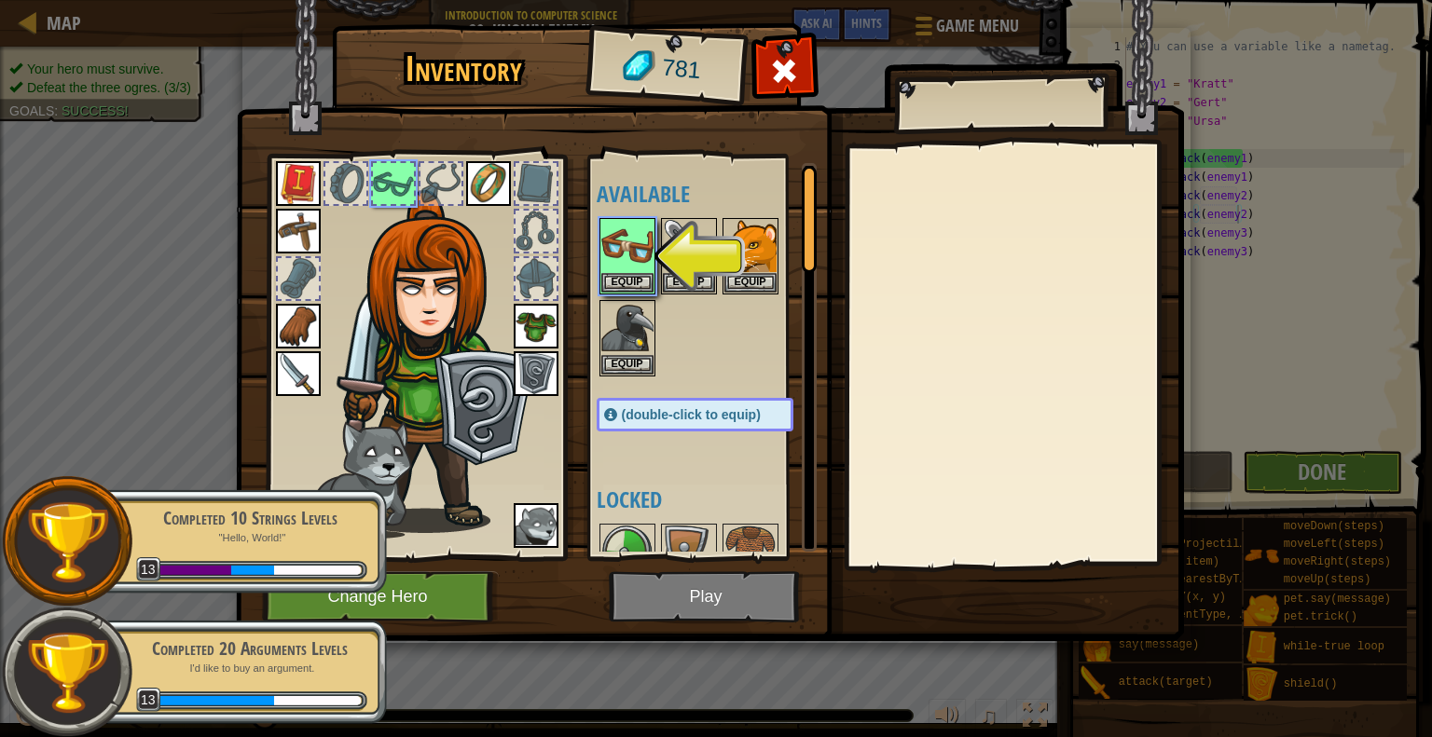
click at [708, 604] on img at bounding box center [710, 303] width 948 height 677
click at [639, 276] on button "Equip" at bounding box center [627, 282] width 52 height 20
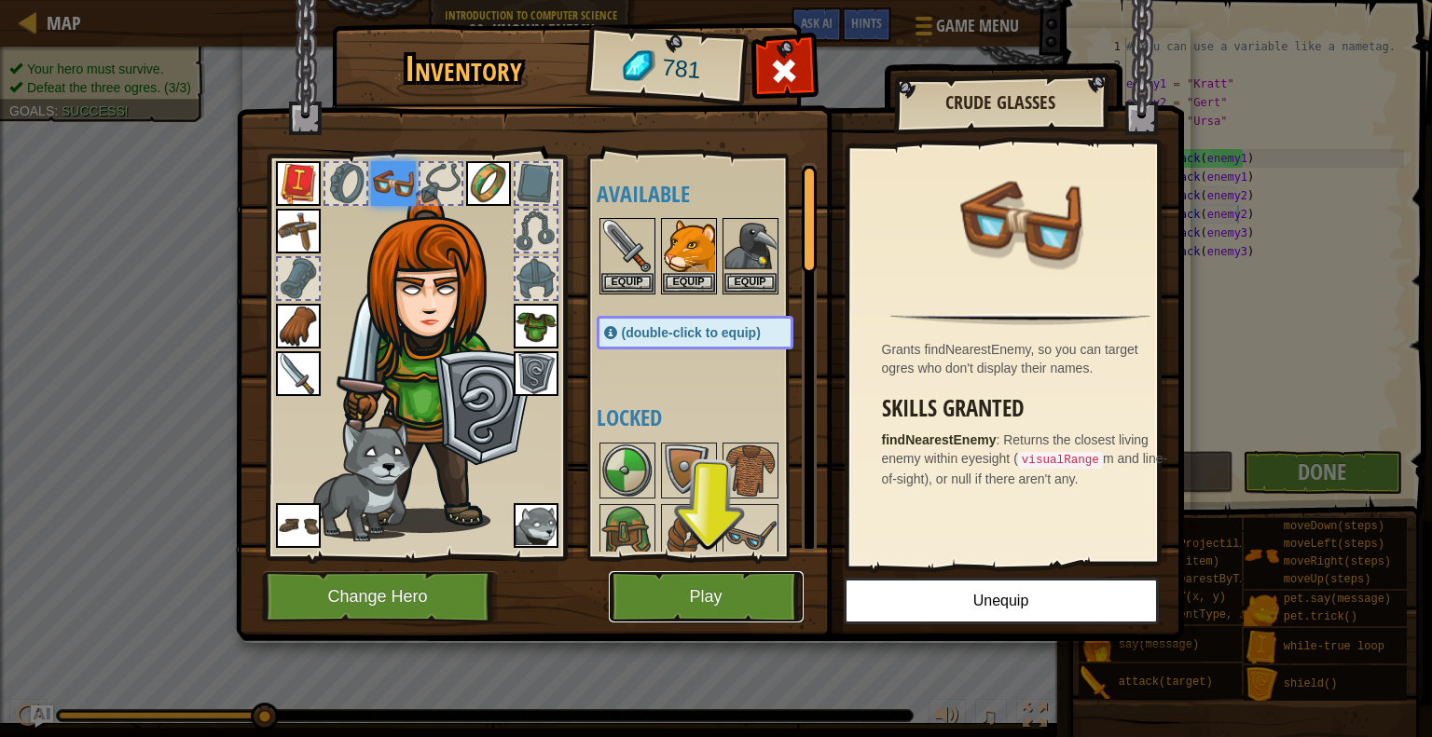
click at [696, 596] on button "Play" at bounding box center [706, 596] width 195 height 51
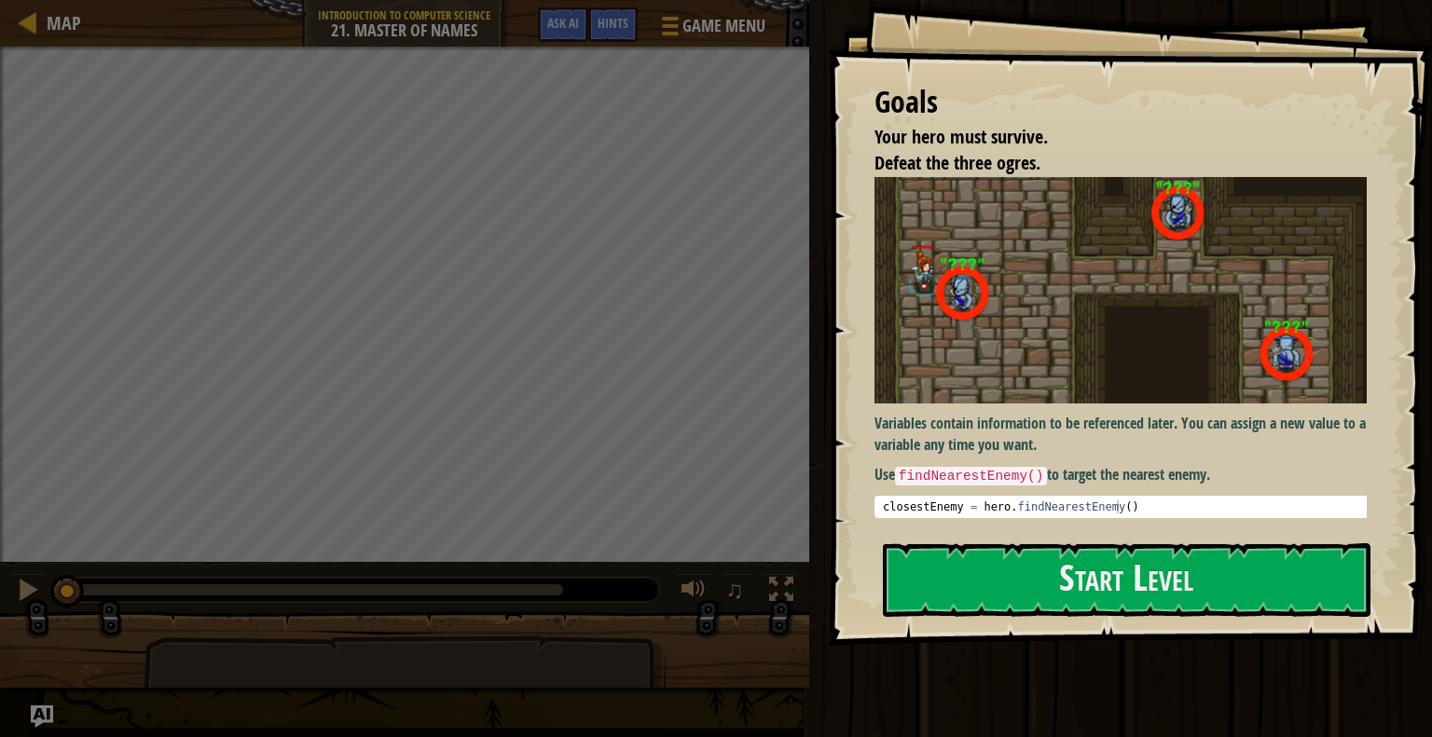
click at [1030, 256] on img at bounding box center [1127, 290] width 506 height 226
click at [1099, 450] on div "Variables contain information to be referenced later. You can assign a new valu…" at bounding box center [1127, 347] width 506 height 341
click at [1075, 510] on pre "1 closestEnemy = hero . findNearestEnemy ( ) הההההההההההההההההההההההההההההההההה…" at bounding box center [1127, 507] width 506 height 22
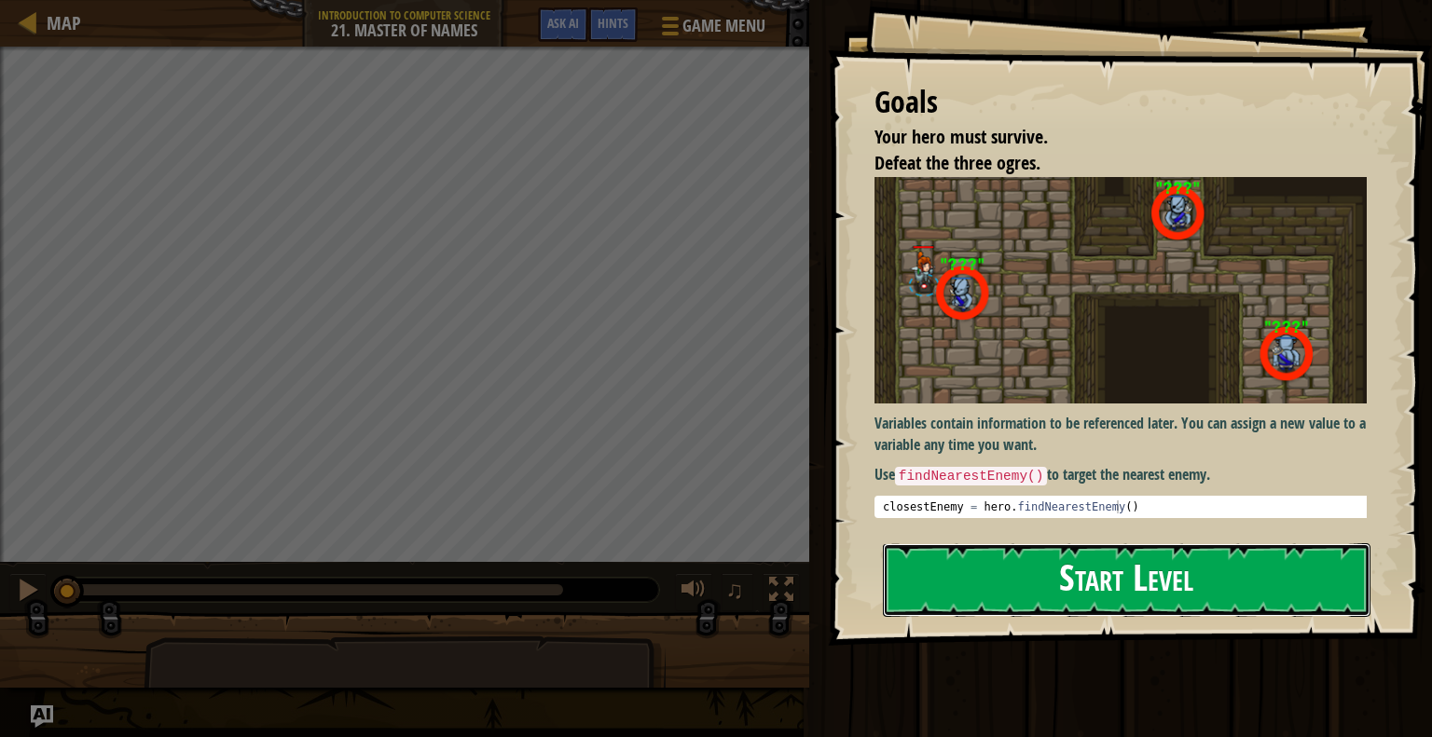
click at [1062, 588] on button "Start Level" at bounding box center [1126, 580] width 487 height 74
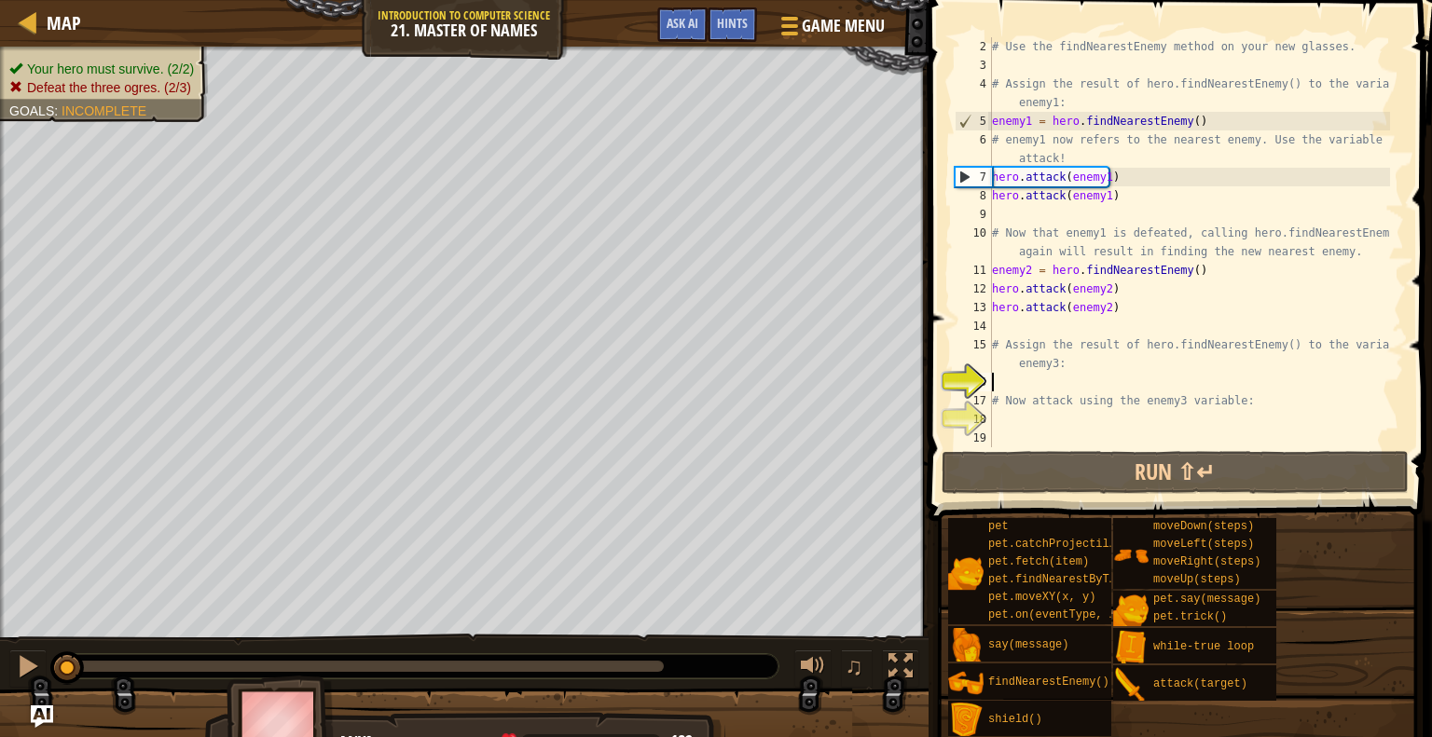
scroll to position [19, 0]
type textarea "h"
type textarea "f"
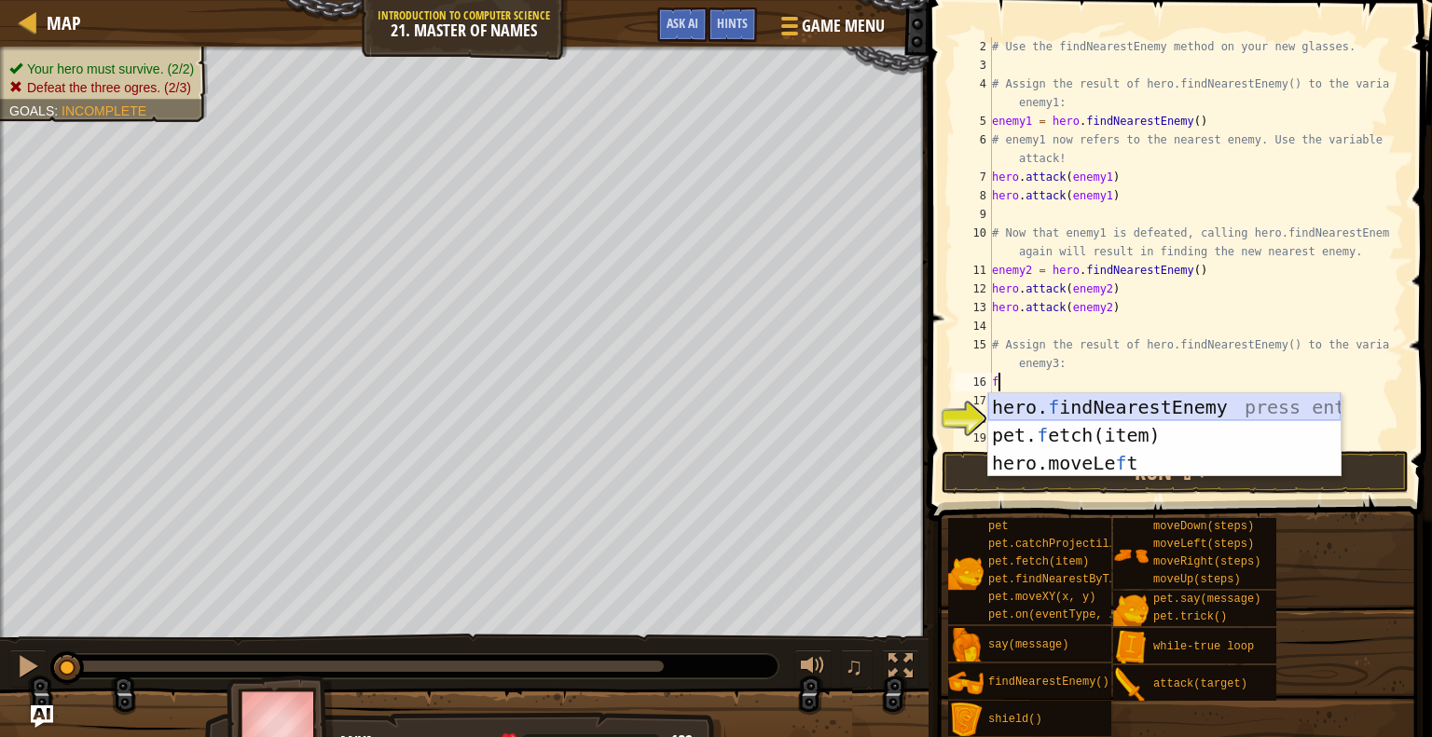
click at [1095, 411] on div "hero. f indNearestEnemy press enter pet. f etch(item) press enter hero.moveLe f…" at bounding box center [1164, 463] width 352 height 140
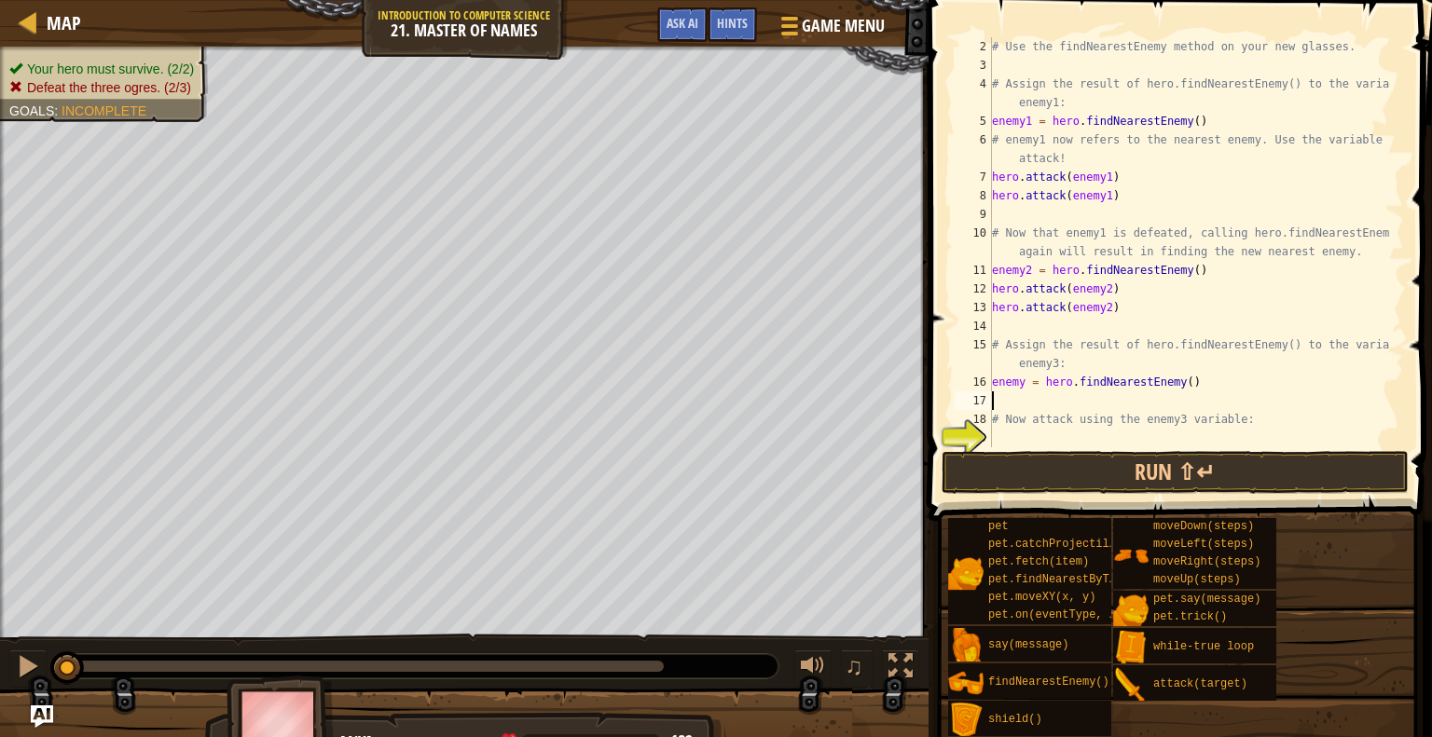
type textarea "h"
click at [1025, 377] on div "# Use the findNearestEnemy method on your new glasses. # Assign the result of h…" at bounding box center [1189, 260] width 402 height 447
type textarea "enemy3 = hero.findNearestEnemy()"
click at [1040, 398] on div "# Use the findNearestEnemy method on your new glasses. # Assign the result of h…" at bounding box center [1189, 260] width 402 height 447
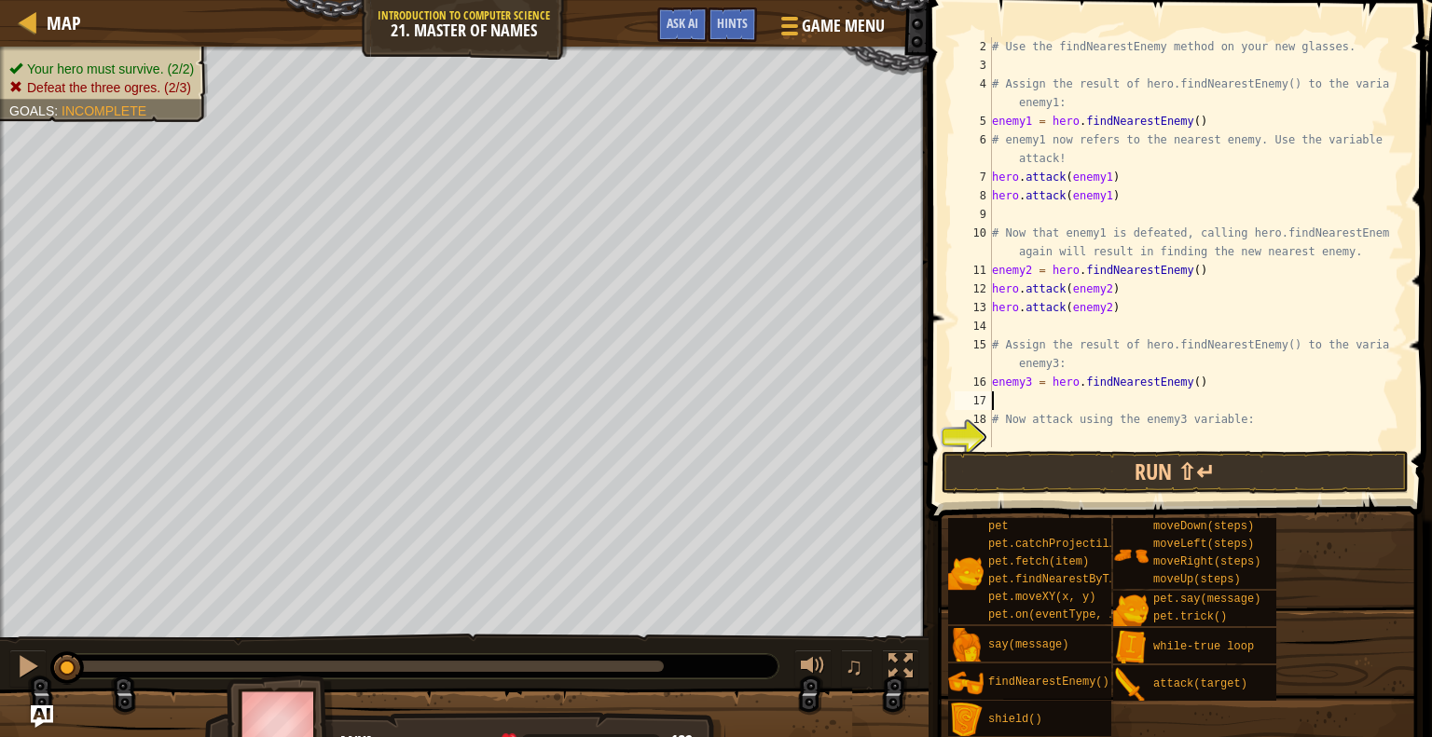
scroll to position [8, 0]
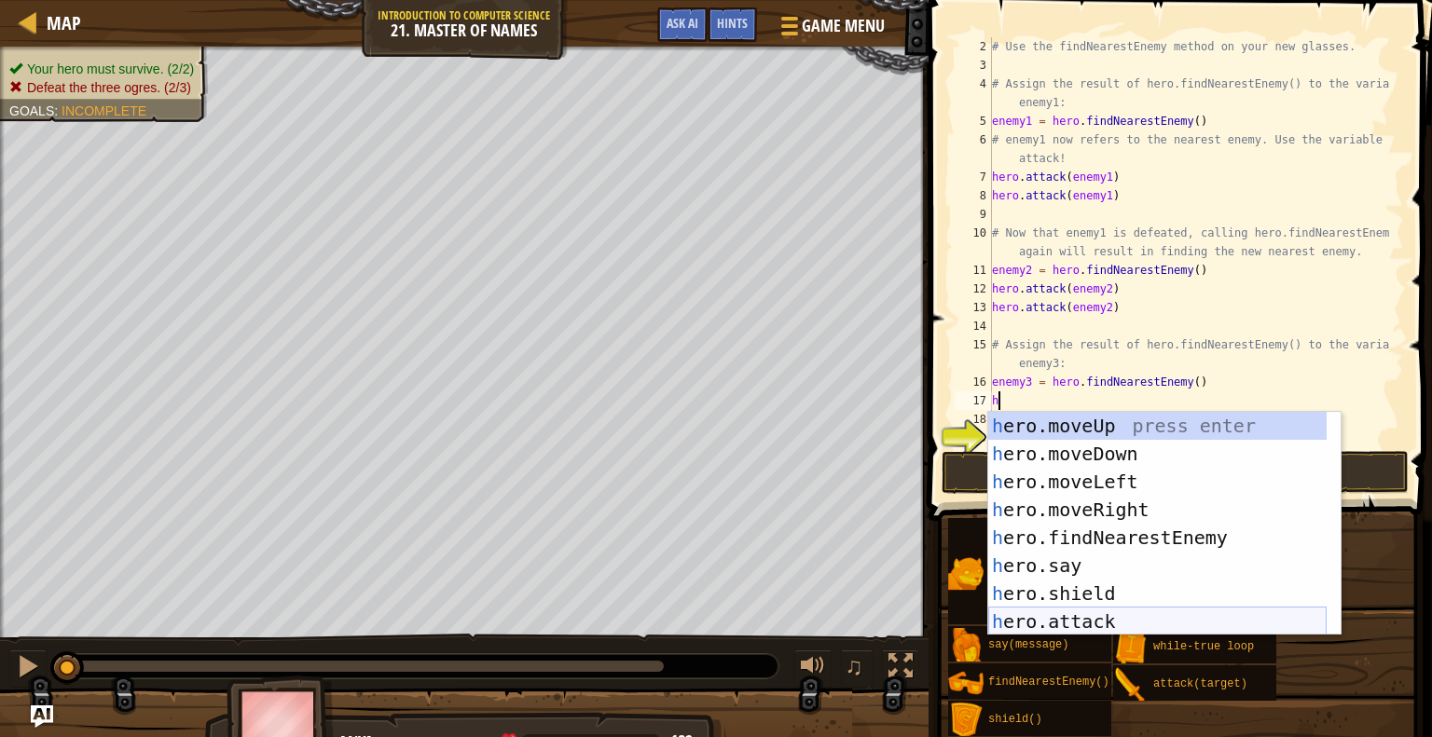
click at [1088, 614] on div "h ero.moveUp press enter h ero.moveDown press enter h ero.moveLeft press enter …" at bounding box center [1157, 552] width 338 height 280
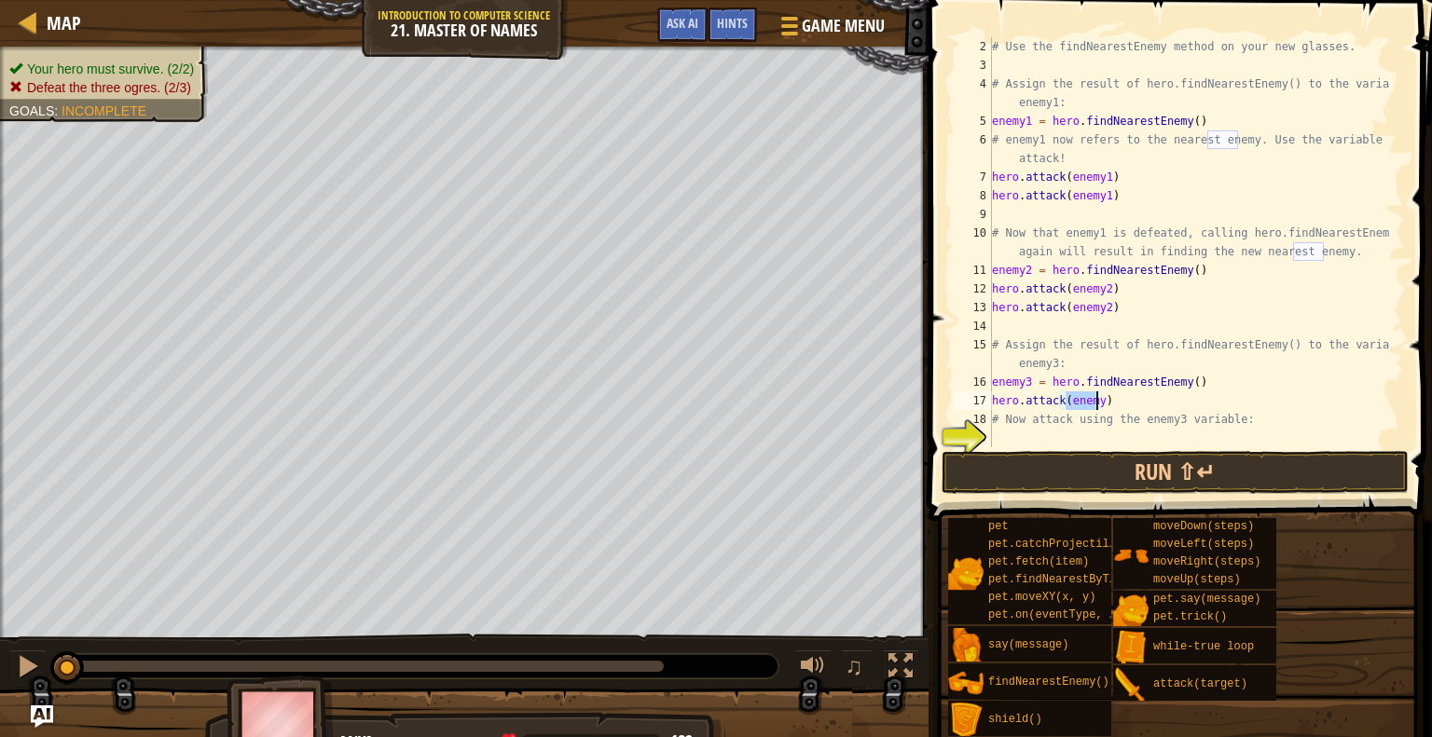
click at [1089, 402] on div "# Use the findNearestEnemy method on your new glasses. # Assign the result of h…" at bounding box center [1189, 242] width 402 height 410
click at [1095, 402] on div "# Use the findNearestEnemy method on your new glasses. # Assign the result of h…" at bounding box center [1189, 260] width 402 height 447
click at [1006, 414] on div "# Use the findNearestEnemy method on your new glasses. # Assign the result of h…" at bounding box center [1189, 260] width 402 height 447
click at [1131, 400] on div "# Use the findNearestEnemy method on your new glasses. # Assign the result of h…" at bounding box center [1189, 260] width 402 height 447
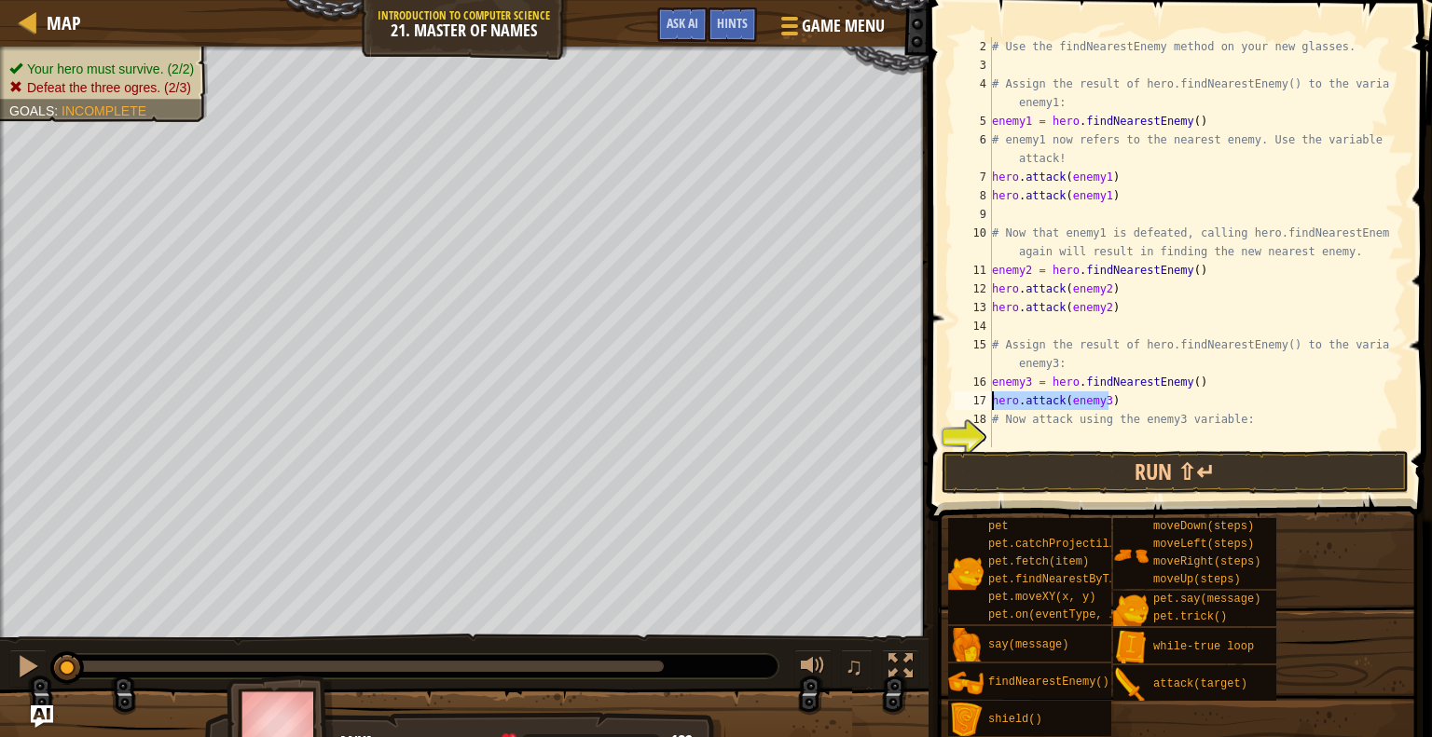
drag, startPoint x: 1127, startPoint y: 400, endPoint x: 988, endPoint y: 400, distance: 138.9
click at [988, 400] on div "hero.attack(enemy3) 2 3 4 5 6 7 8 9 10 11 12 13 14 15 16 17 18 19 20 # Use the …" at bounding box center [1177, 242] width 453 height 410
click at [1117, 391] on div "# Use the findNearestEnemy method on your new glasses. # Assign the result of h…" at bounding box center [1189, 260] width 402 height 447
click at [1115, 402] on div "# Use the findNearestEnemy method on your new glasses. # Assign the result of h…" at bounding box center [1189, 260] width 402 height 447
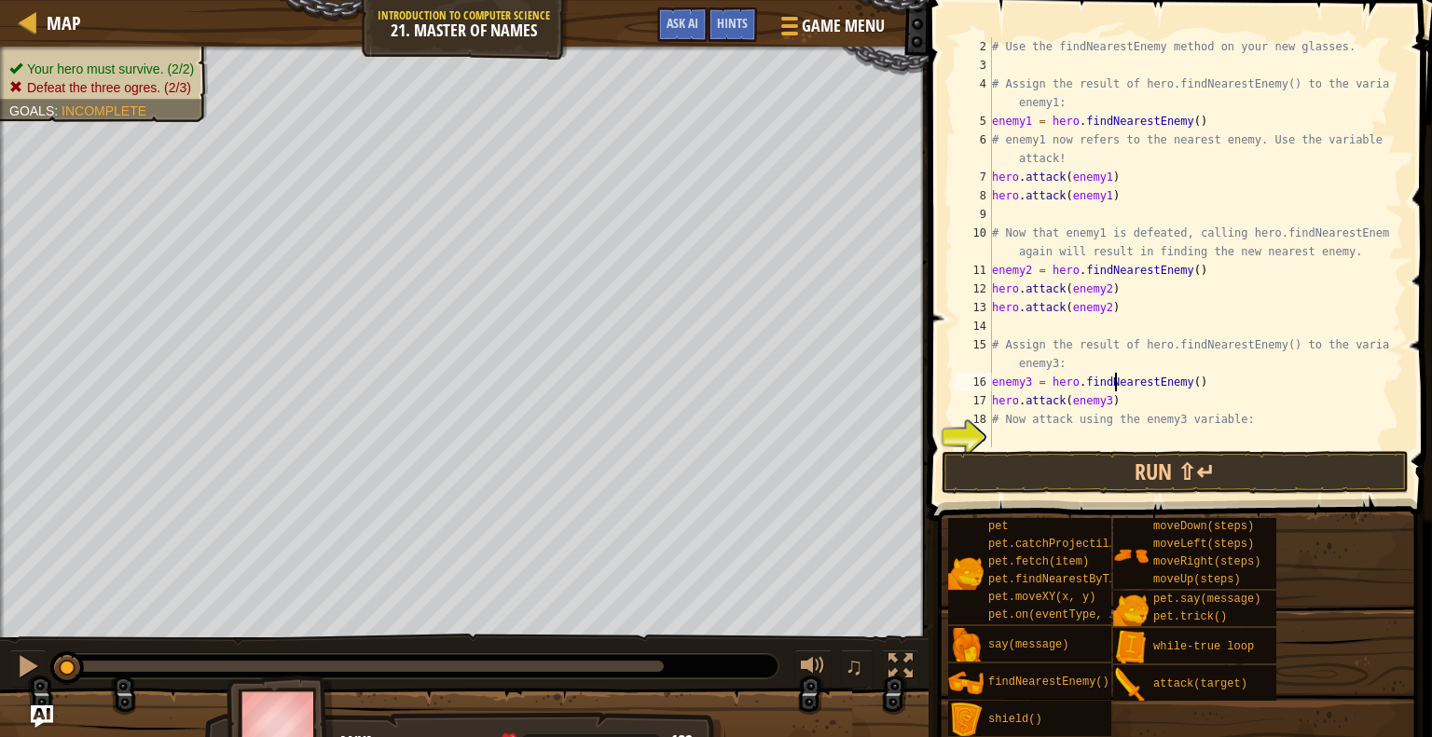
type textarea "hero.attack(enemy3)"
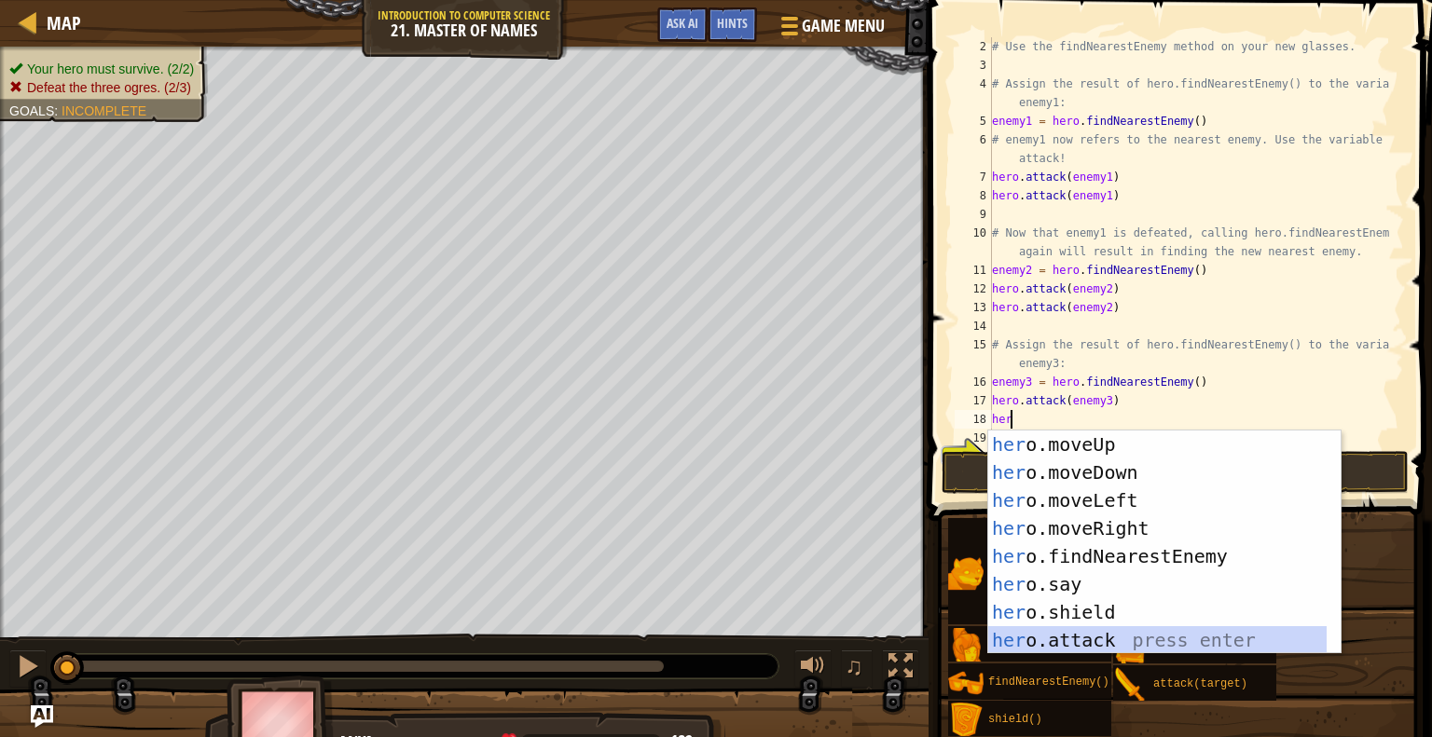
click at [1095, 629] on div "her o.moveUp press enter her o.moveDown press enter her o.moveLeft press enter …" at bounding box center [1157, 571] width 338 height 280
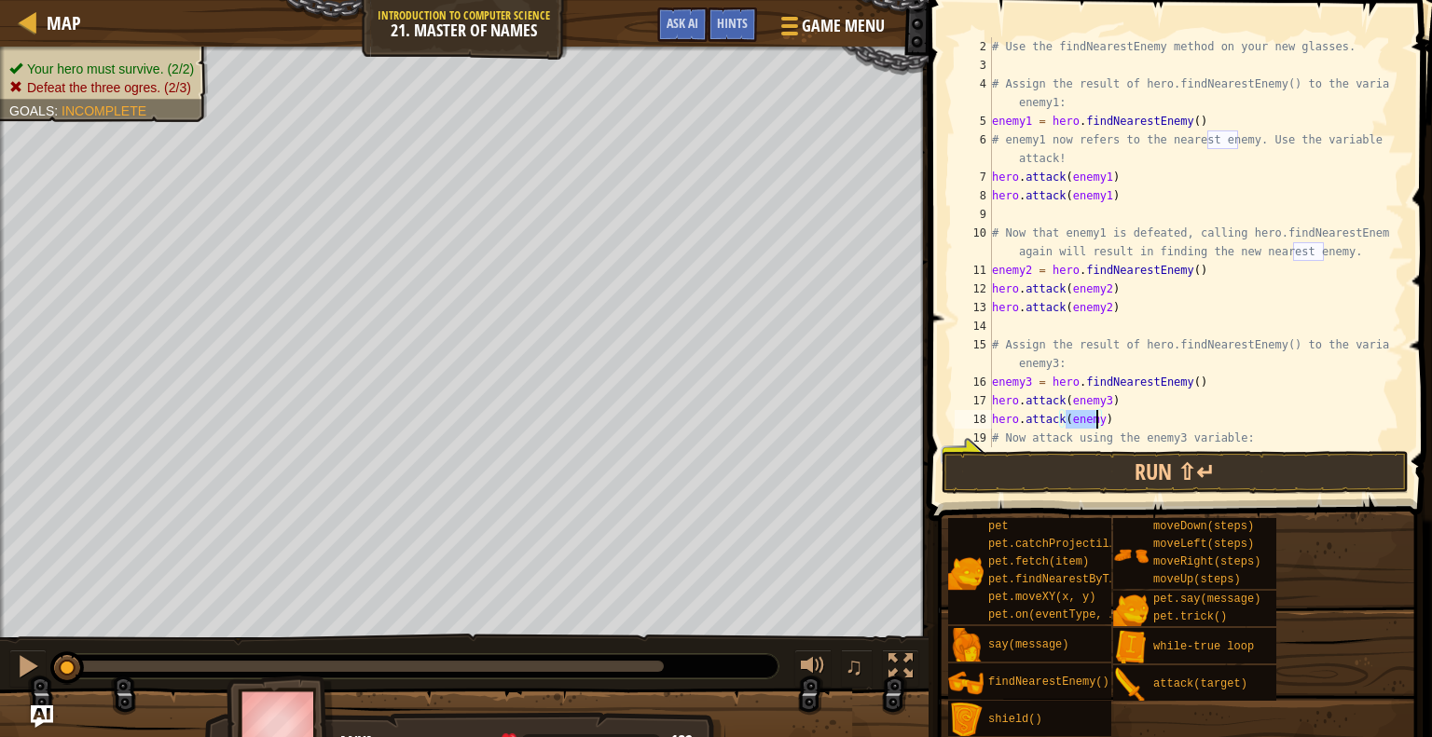
click at [1093, 420] on div "# Use the findNearestEnemy method on your new glasses. # Assign the result of h…" at bounding box center [1189, 242] width 402 height 410
type textarea "hero.attack(enemy3)"
click at [1149, 488] on button "Run ⇧↵" at bounding box center [1174, 472] width 467 height 43
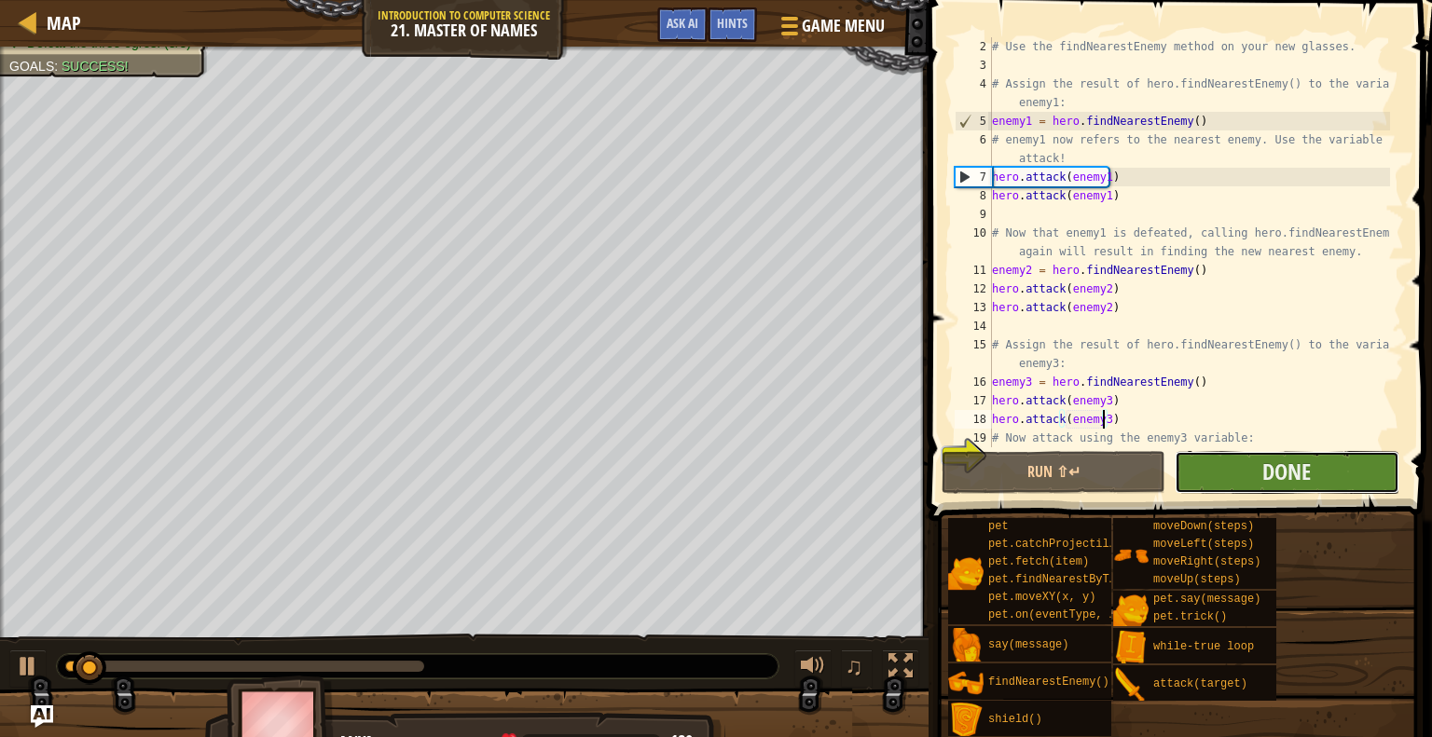
click at [1237, 476] on button "Done" at bounding box center [1286, 472] width 224 height 43
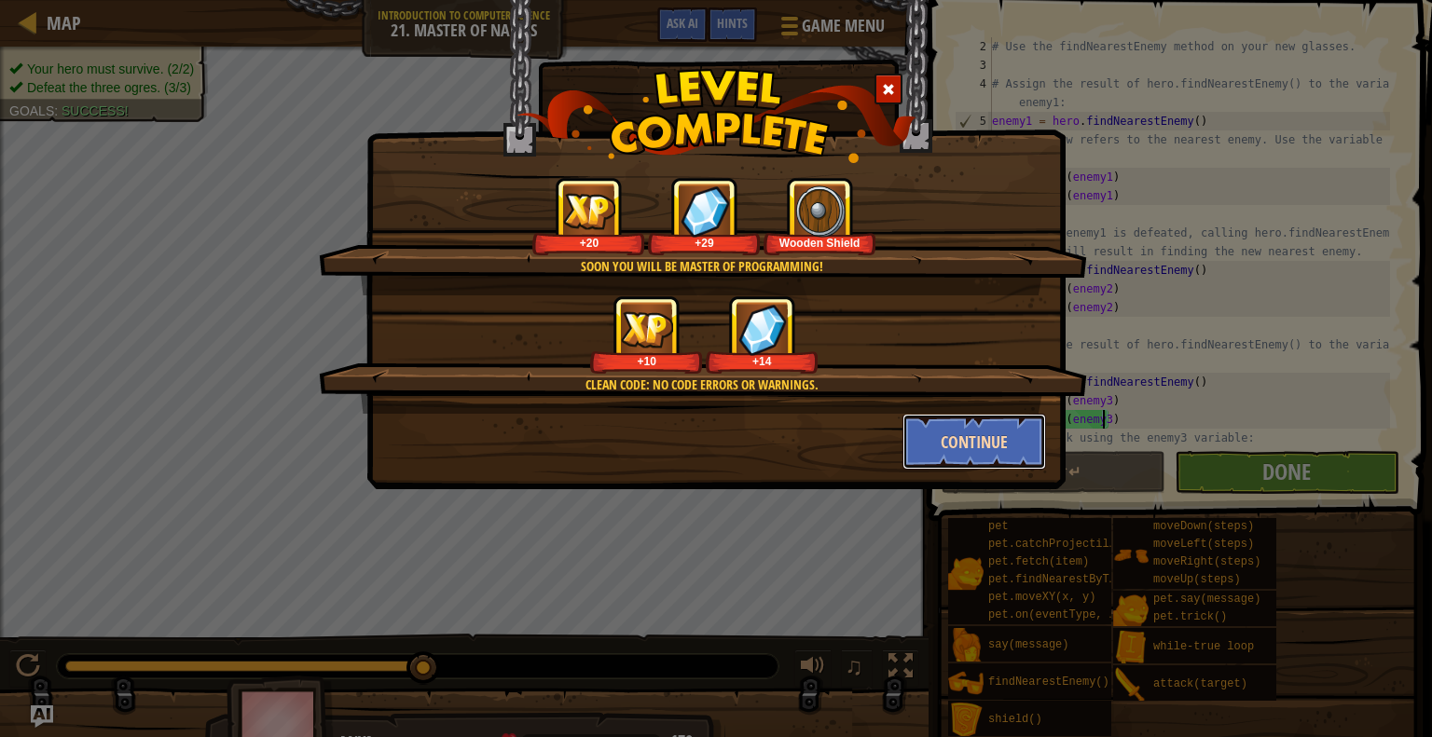
click at [988, 459] on button "Continue" at bounding box center [974, 442] width 144 height 56
